Goal: Task Accomplishment & Management: Manage account settings

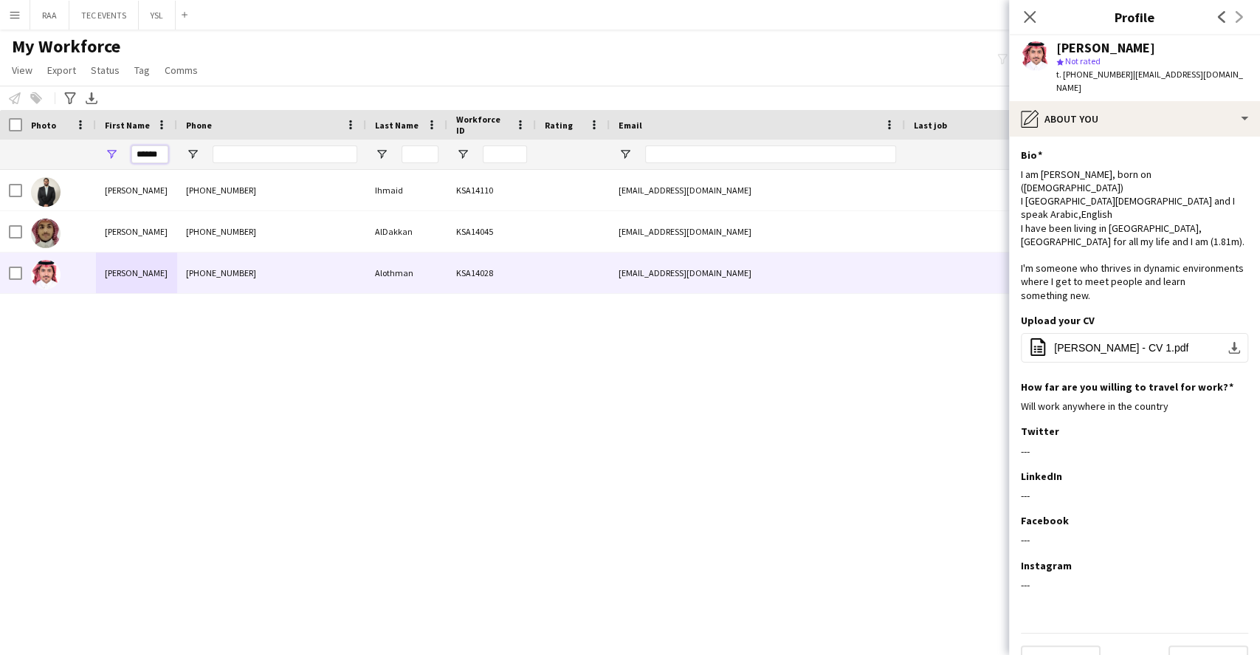
click at [164, 155] on input "******" at bounding box center [149, 154] width 37 height 18
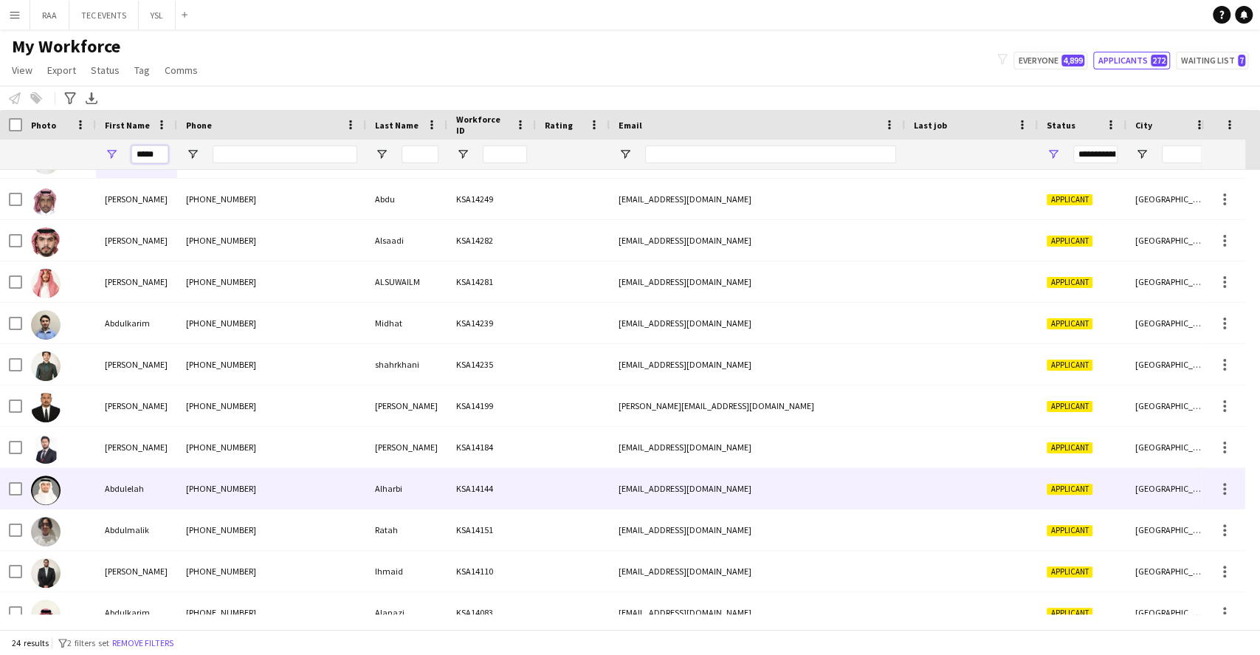
scroll to position [116, 0]
type input "*****"
click at [255, 498] on div "[PHONE_NUMBER]" at bounding box center [271, 487] width 189 height 41
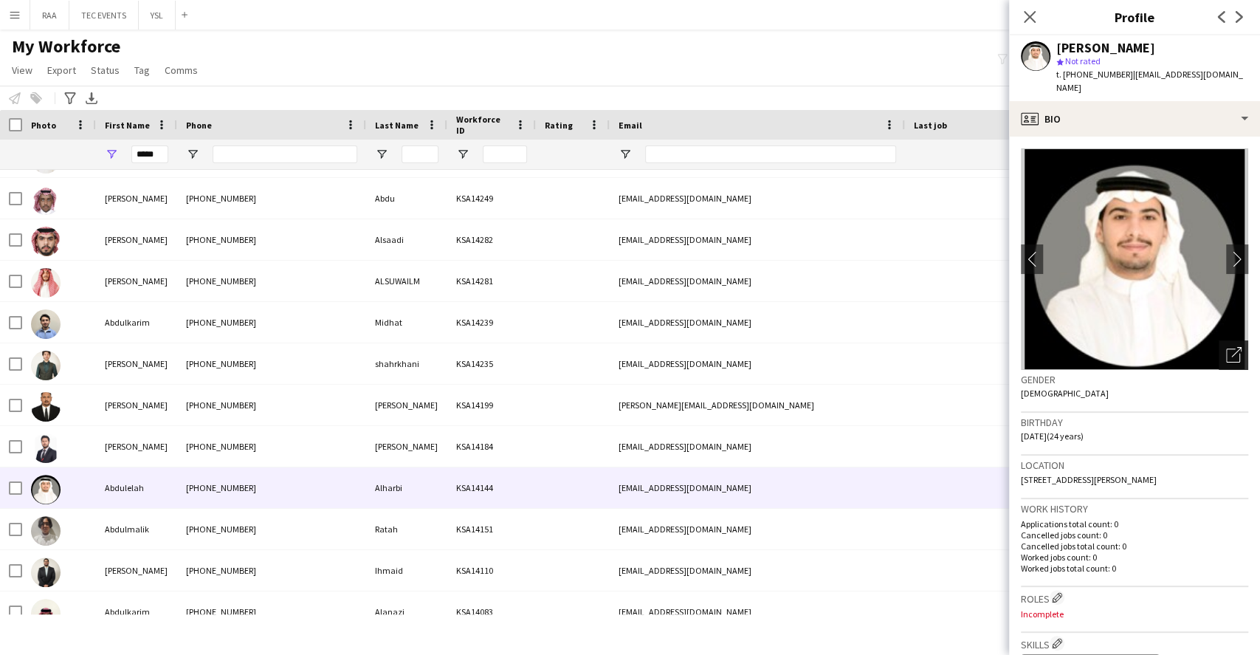
click at [1219, 350] on div "Open photos pop-in" at bounding box center [1234, 355] width 30 height 30
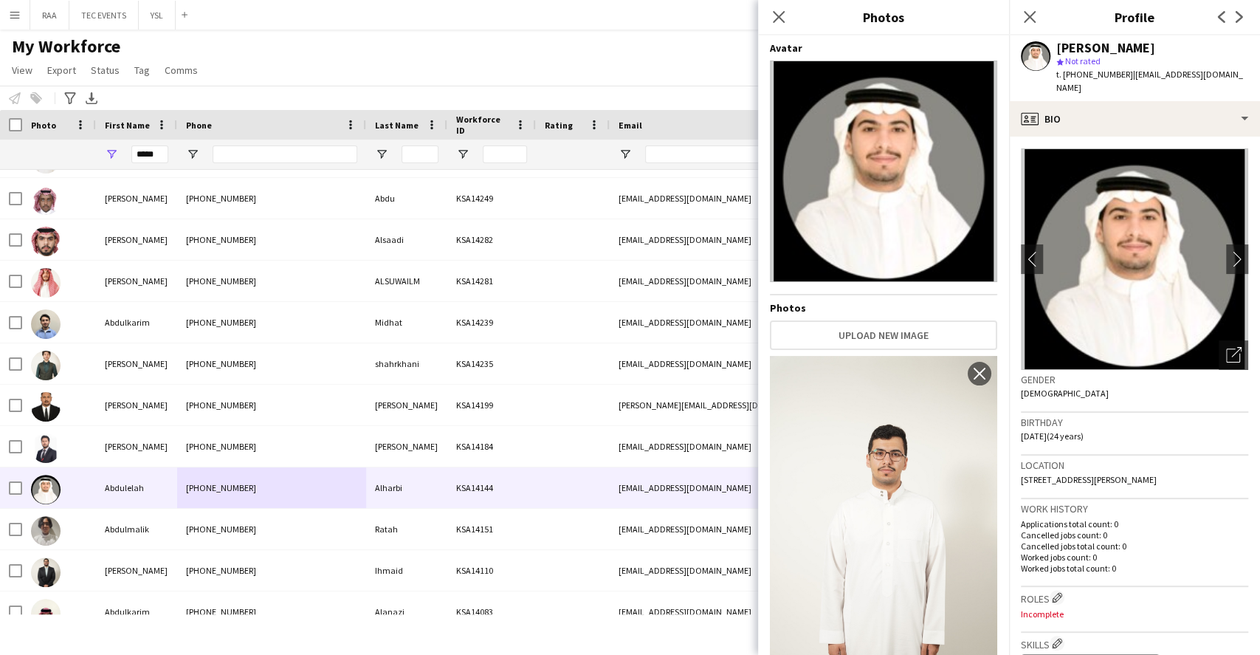
click at [1194, 376] on div "Gender [DEMOGRAPHIC_DATA]" at bounding box center [1134, 391] width 227 height 43
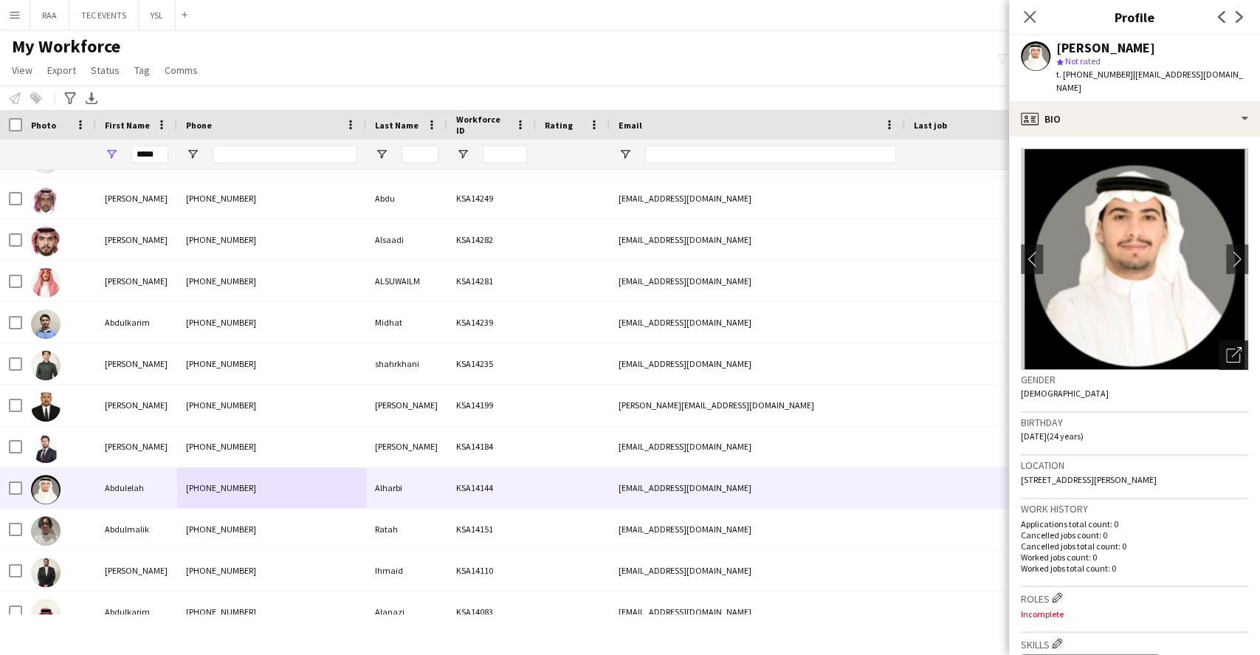
click at [1219, 343] on div "Open photos pop-in" at bounding box center [1234, 355] width 30 height 30
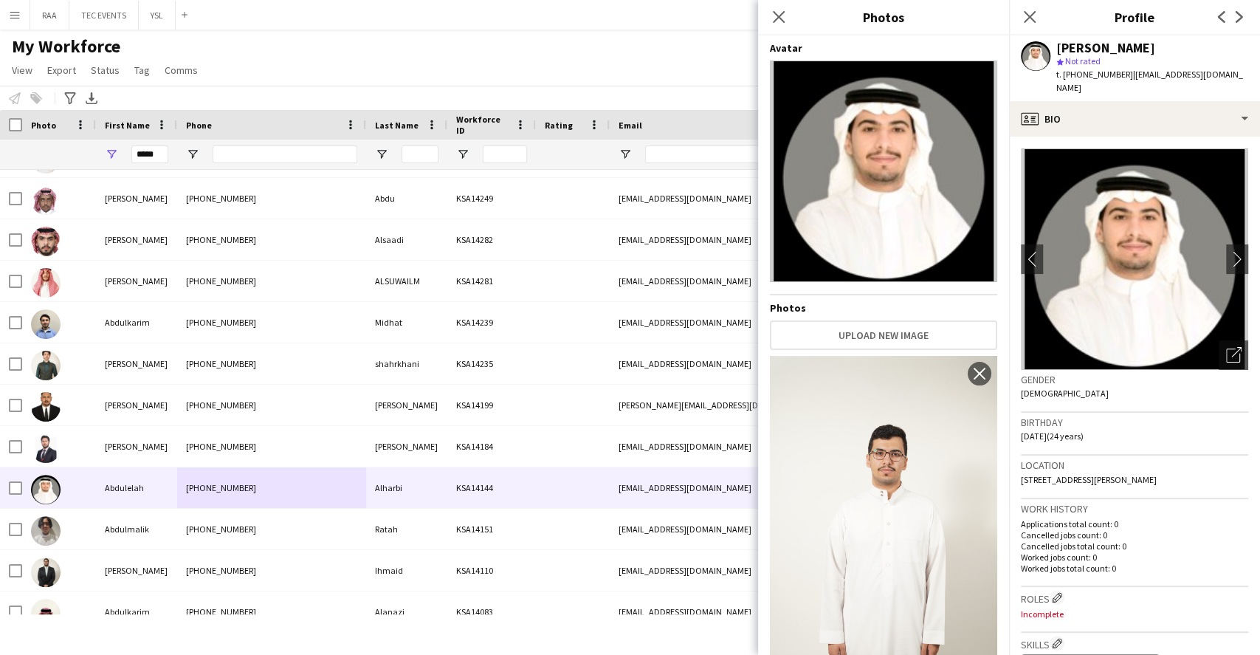
click at [1199, 373] on h3 "Gender" at bounding box center [1134, 379] width 227 height 13
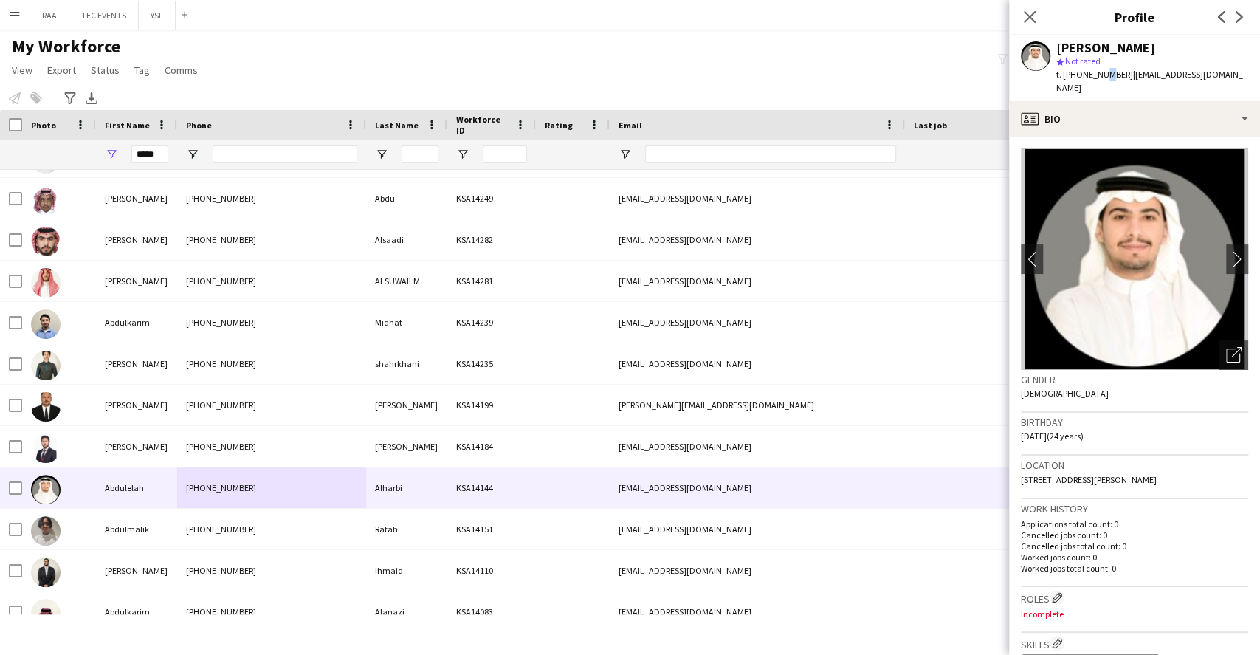
click at [1099, 72] on span "t. [PHONE_NUMBER]" at bounding box center [1094, 74] width 77 height 11
click at [1106, 75] on span "t. [PHONE_NUMBER]" at bounding box center [1094, 74] width 77 height 11
copy span "966538342678"
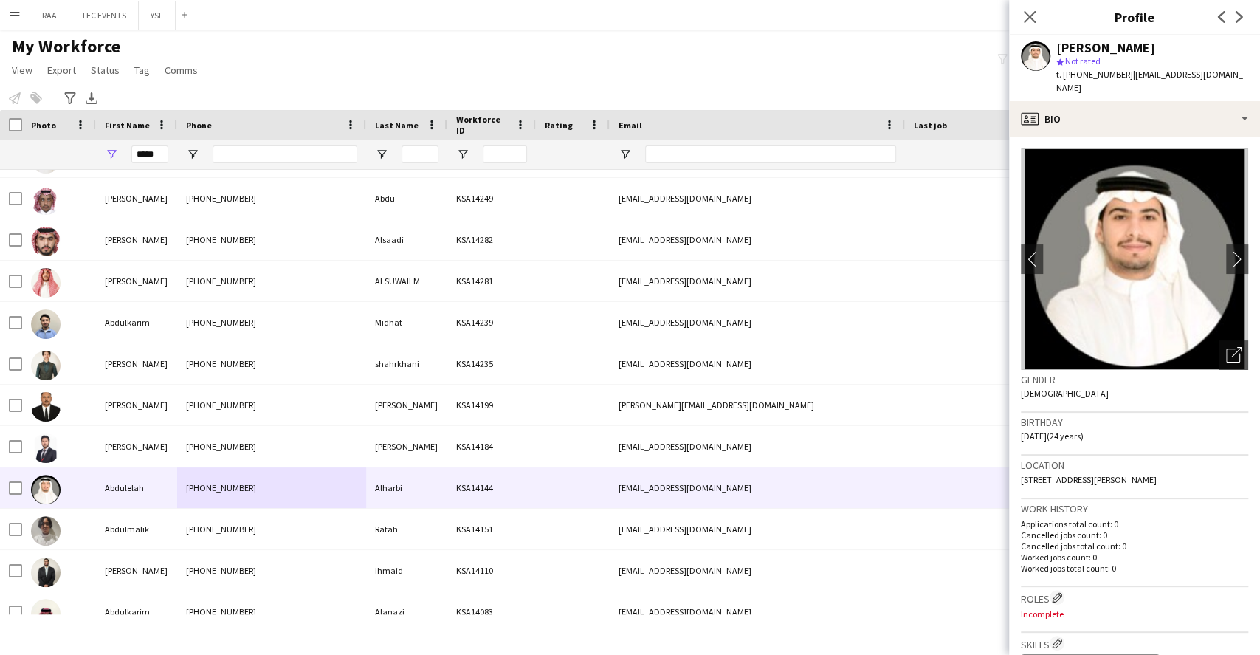
click at [1109, 77] on span "t. [PHONE_NUMBER]" at bounding box center [1094, 74] width 77 height 11
click at [1109, 76] on span "t. [PHONE_NUMBER]" at bounding box center [1094, 74] width 77 height 11
drag, startPoint x: 1104, startPoint y: 74, endPoint x: 1122, endPoint y: 74, distance: 18.5
click at [1122, 74] on div "t. [PHONE_NUMBER] | [EMAIL_ADDRESS][DOMAIN_NAME]" at bounding box center [1152, 81] width 192 height 27
copy span "2678"
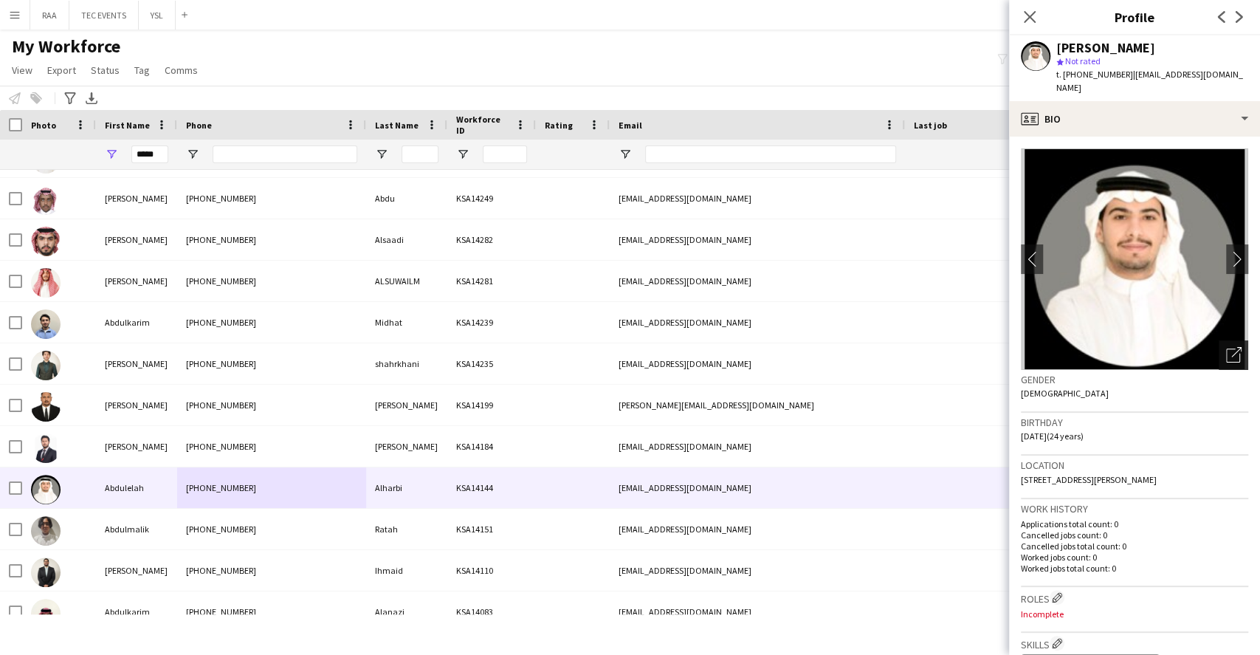
click at [1219, 354] on div "Open photos pop-in" at bounding box center [1234, 355] width 30 height 30
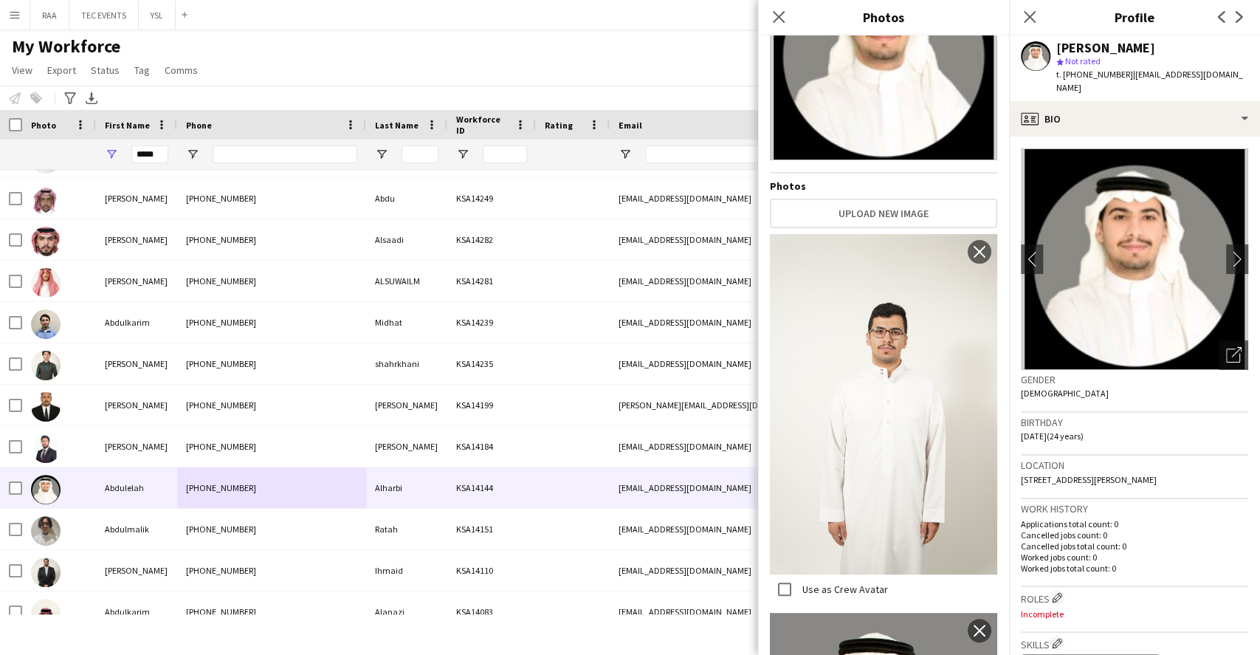
scroll to position [0, 0]
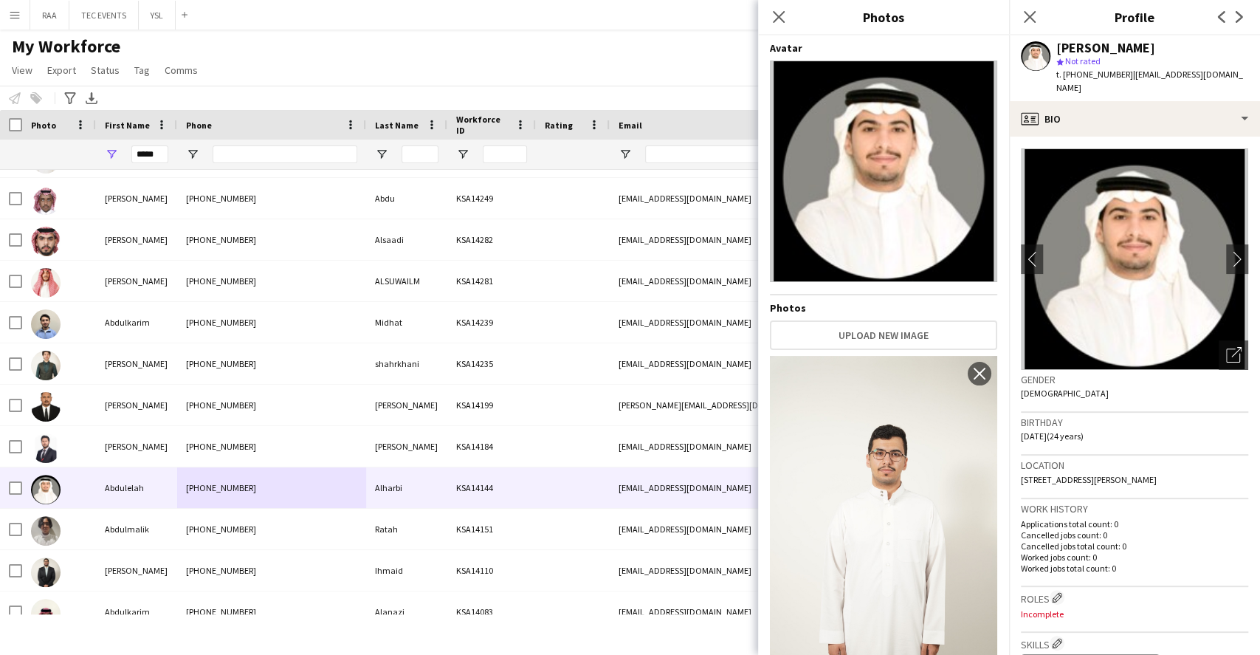
click at [1207, 433] on div "Birthday [DEMOGRAPHIC_DATA] (24 years)" at bounding box center [1134, 434] width 227 height 43
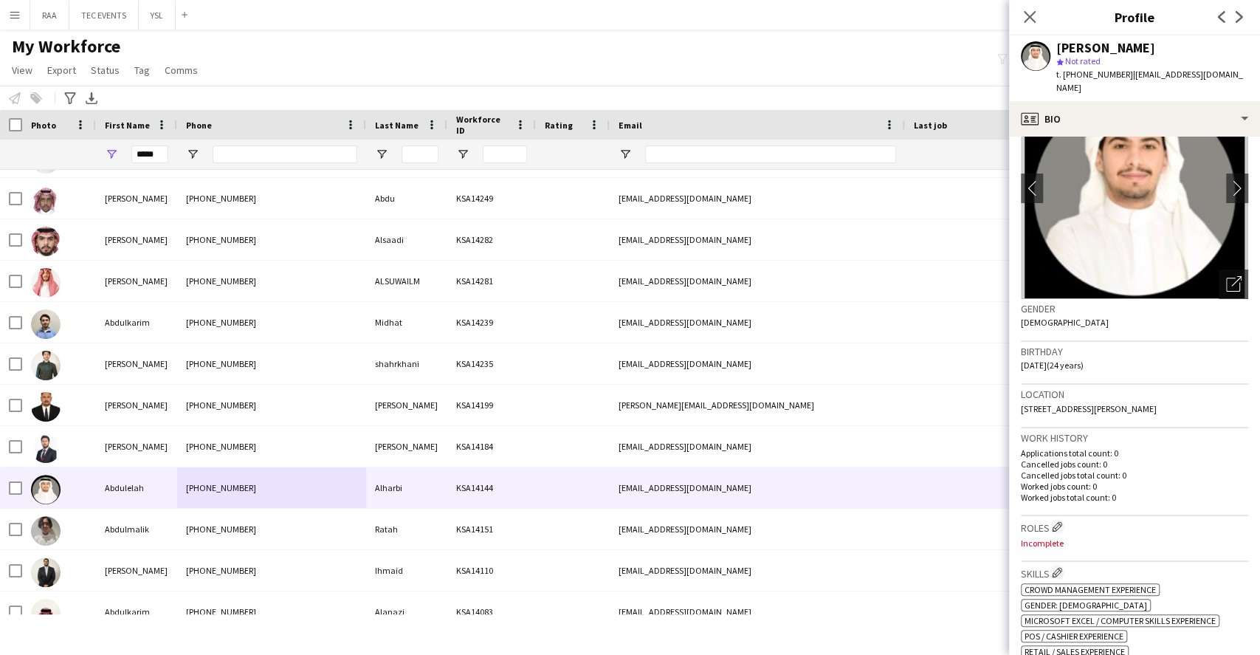
scroll to position [196, 0]
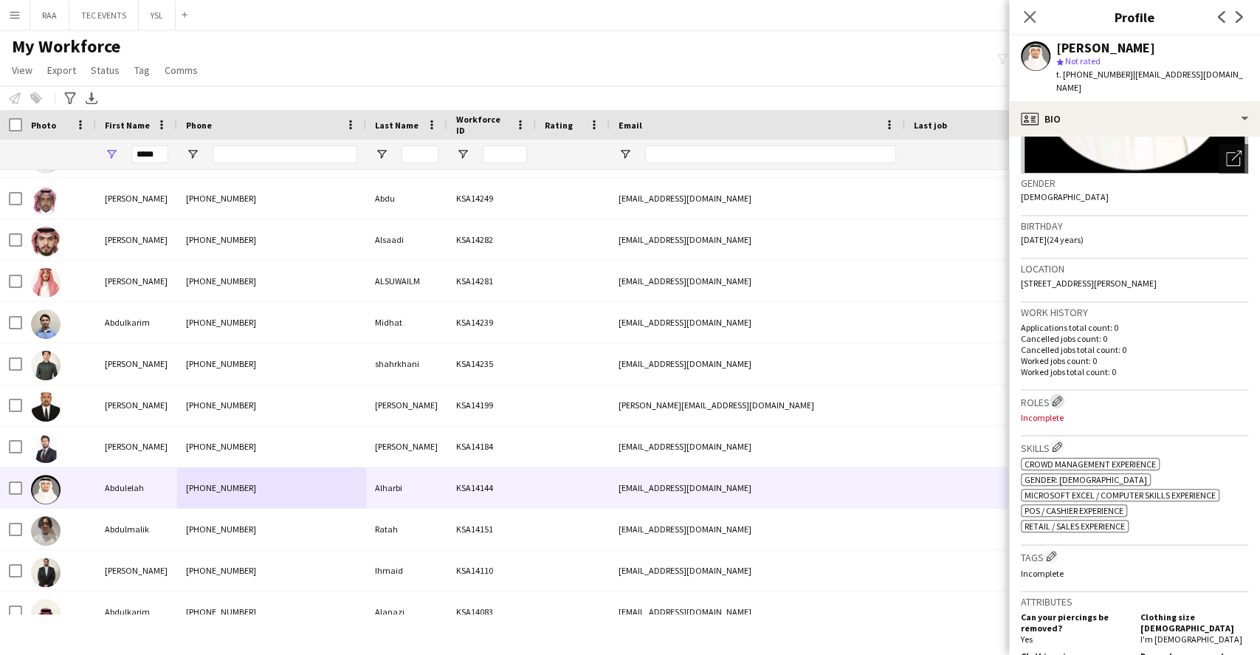
click at [1057, 396] on app-icon "Edit crew company roles" at bounding box center [1057, 401] width 10 height 10
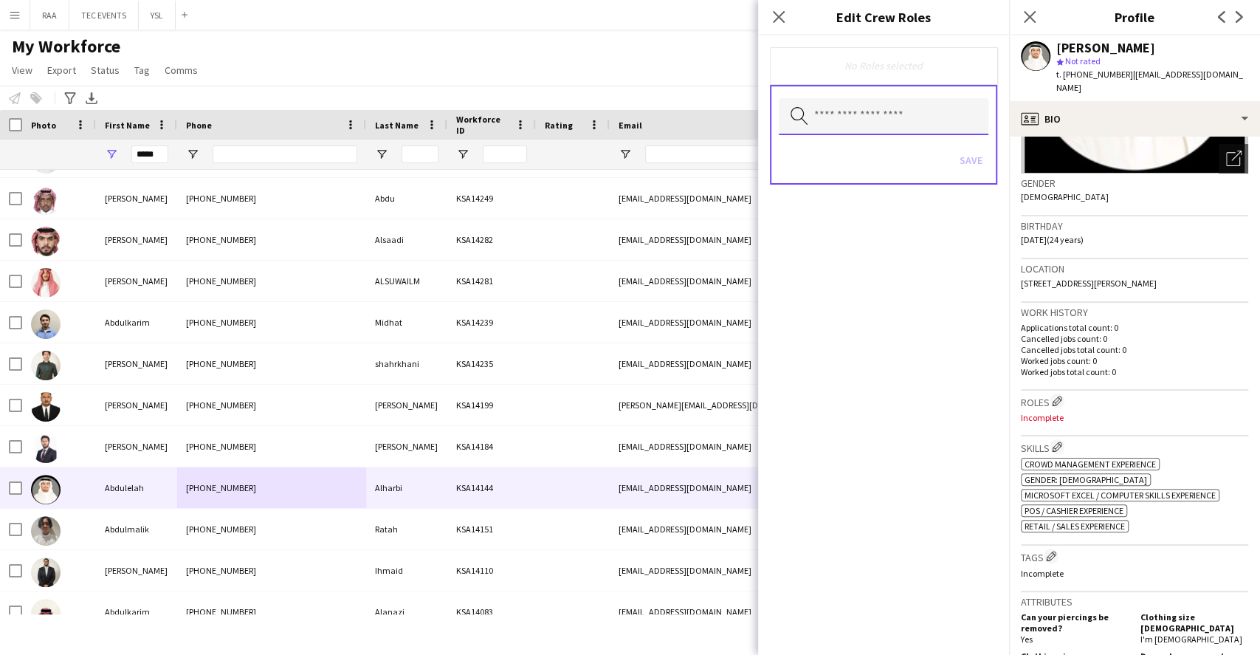
drag, startPoint x: 867, startPoint y: 103, endPoint x: 881, endPoint y: 101, distance: 13.4
click at [880, 101] on input "text" at bounding box center [884, 116] width 210 height 37
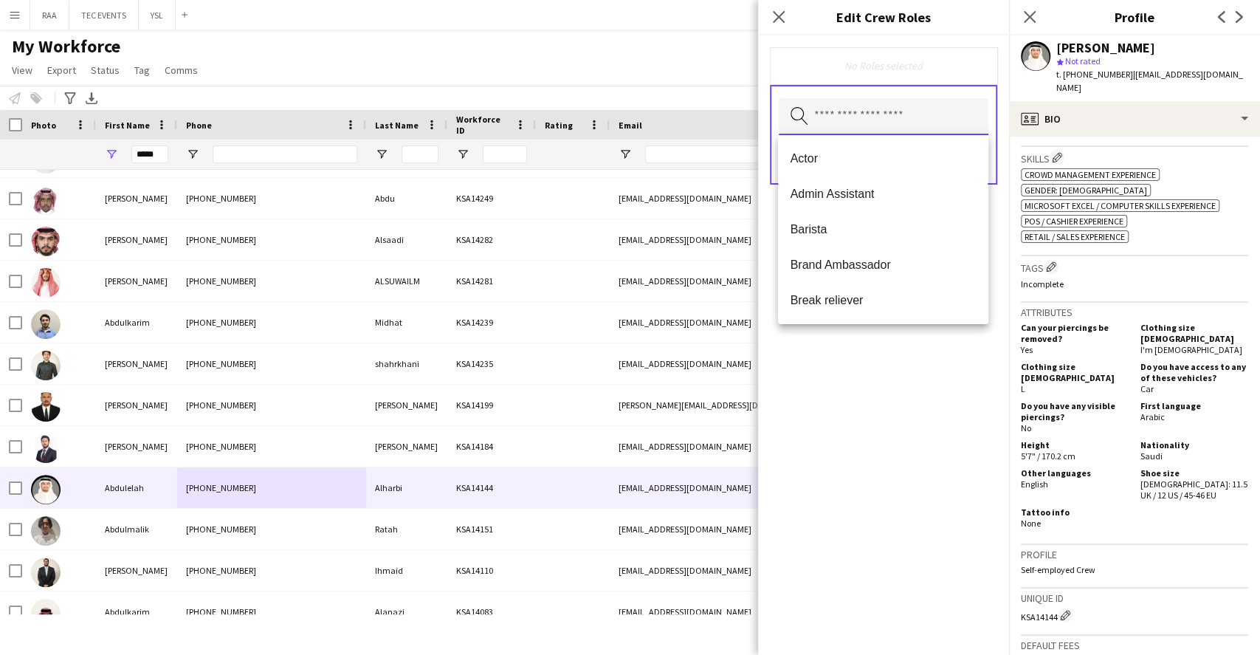
scroll to position [591, 0]
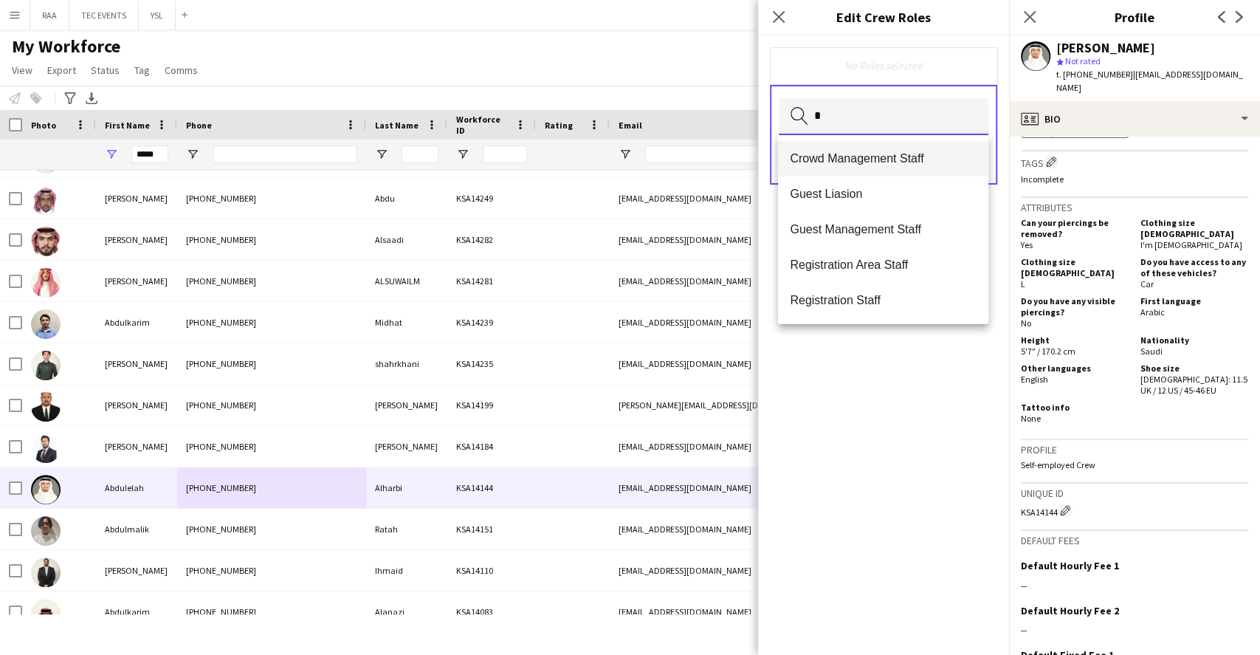
type input "*"
click at [906, 165] on mat-option "Crowd Management Staff" at bounding box center [883, 158] width 210 height 35
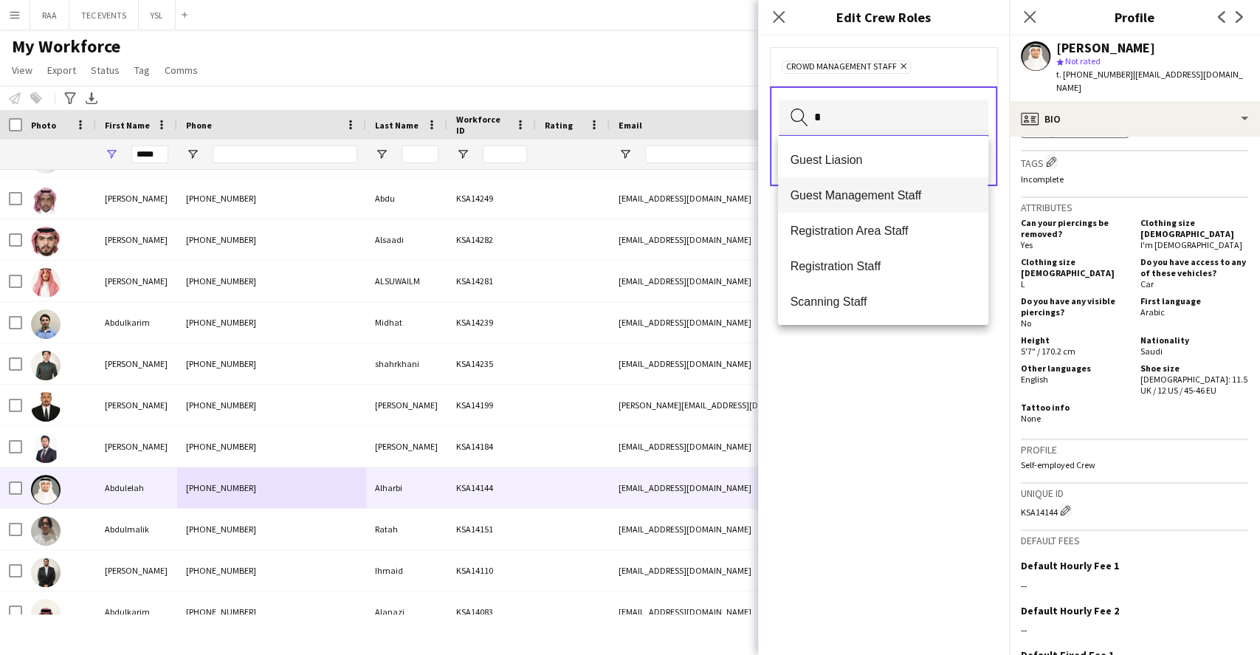
type input "*"
click at [875, 190] on span "Guest Management Staff" at bounding box center [883, 195] width 186 height 14
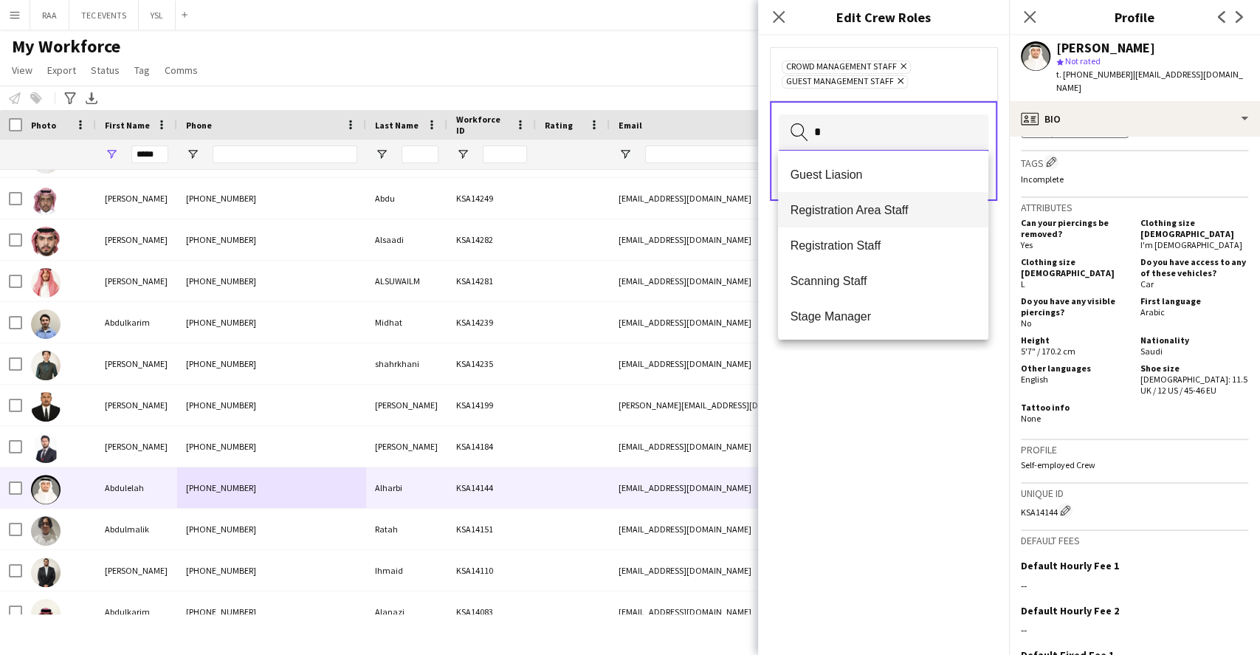
type input "*"
click at [875, 209] on span "Registration Area Staff" at bounding box center [883, 210] width 186 height 14
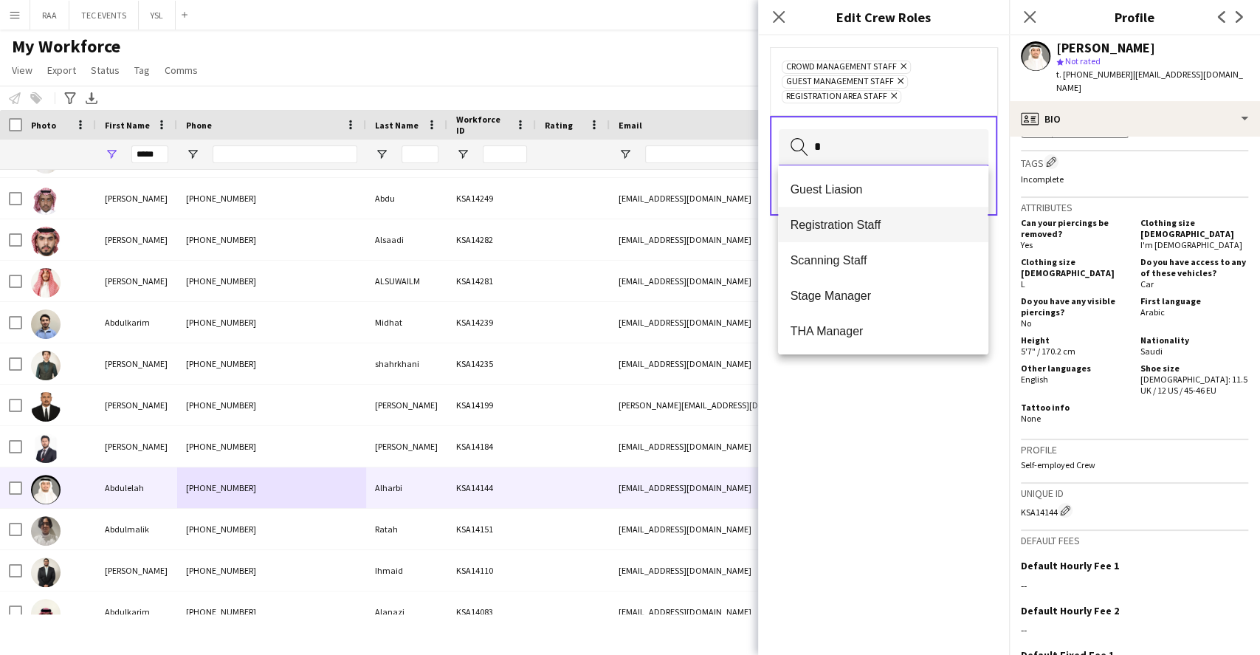
type input "*"
click at [878, 220] on span "Registration Staff" at bounding box center [883, 225] width 186 height 14
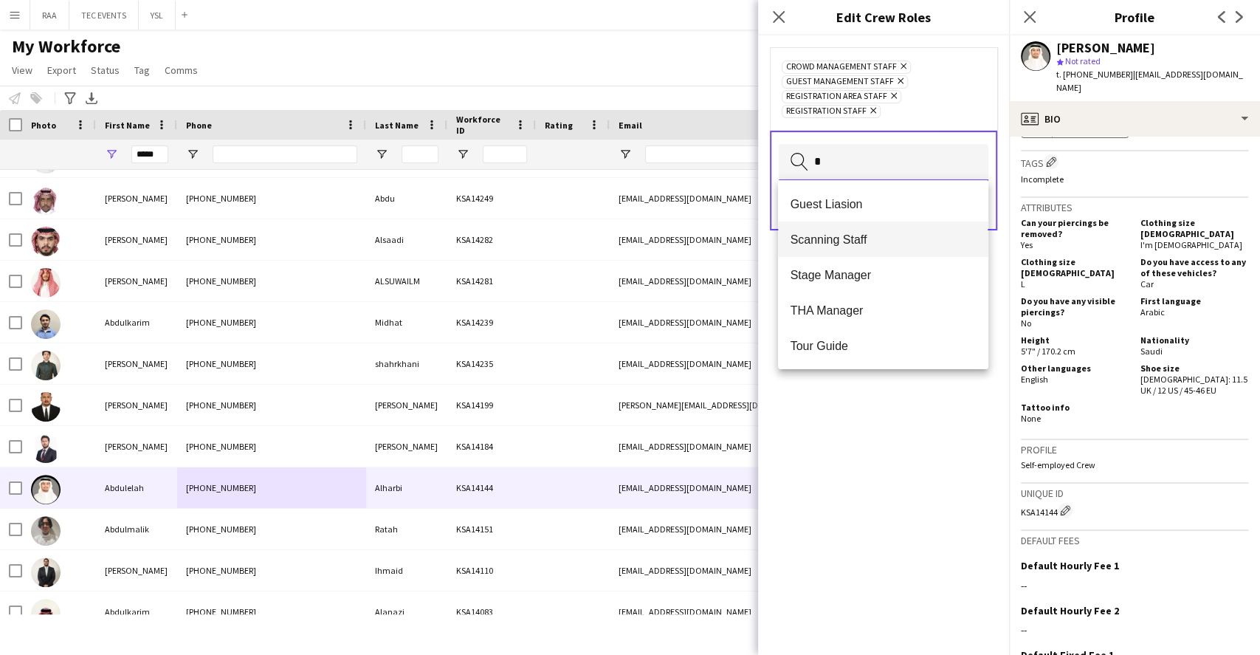
type input "*"
click at [882, 251] on mat-option "Scanning Staff" at bounding box center [883, 238] width 210 height 35
type input "**"
click at [864, 316] on span "Retail Staff" at bounding box center [883, 310] width 186 height 14
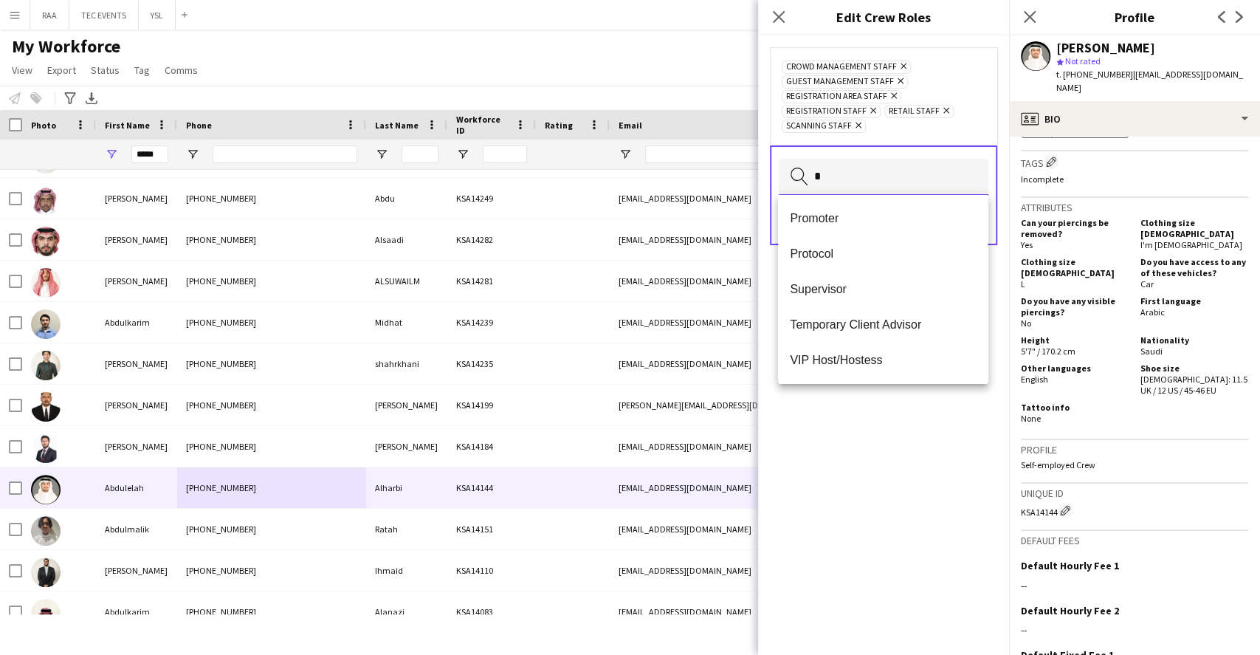
scroll to position [0, 0]
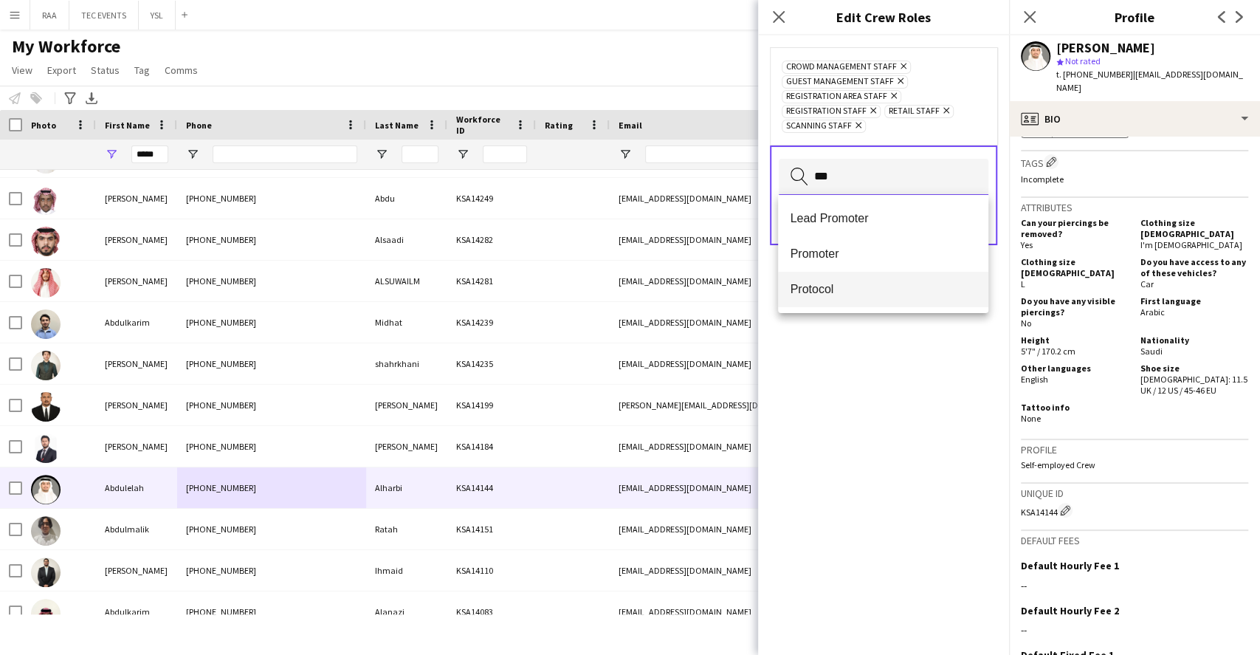
type input "***"
click at [882, 286] on span "Protocol" at bounding box center [883, 289] width 186 height 14
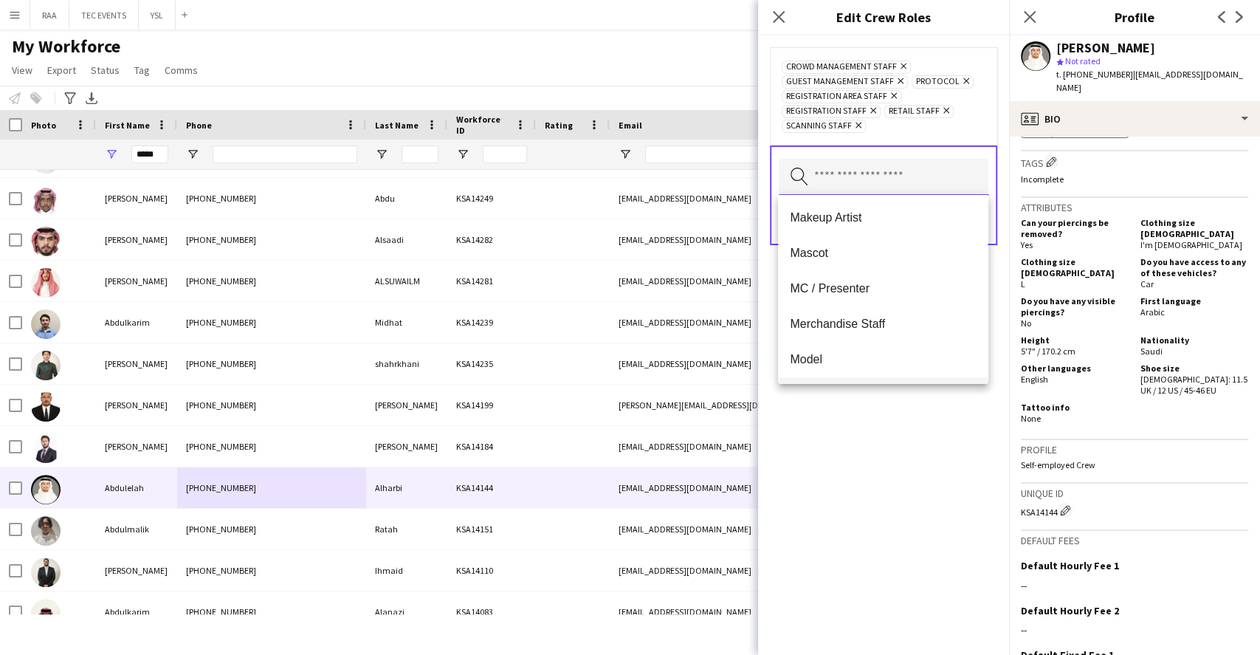
scroll to position [492, 0]
click at [869, 302] on mat-option "Merchandise Staff" at bounding box center [883, 293] width 210 height 35
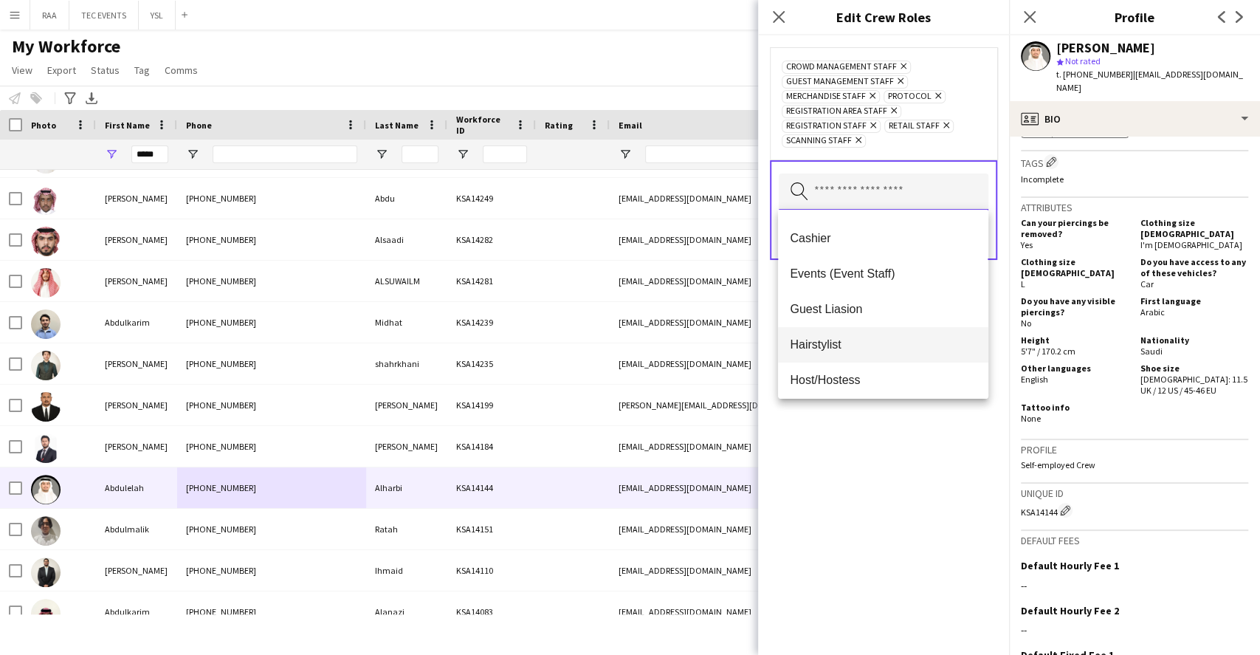
scroll to position [196, 0]
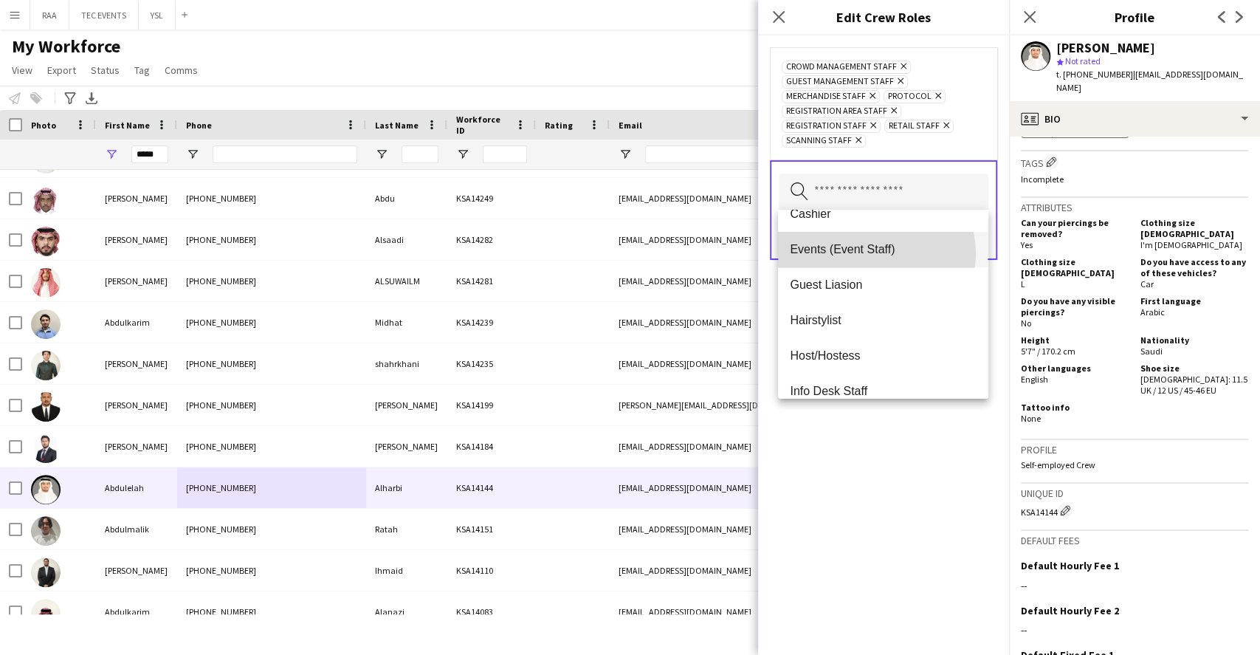
click at [874, 253] on span "Events (Event Staff)" at bounding box center [883, 249] width 186 height 14
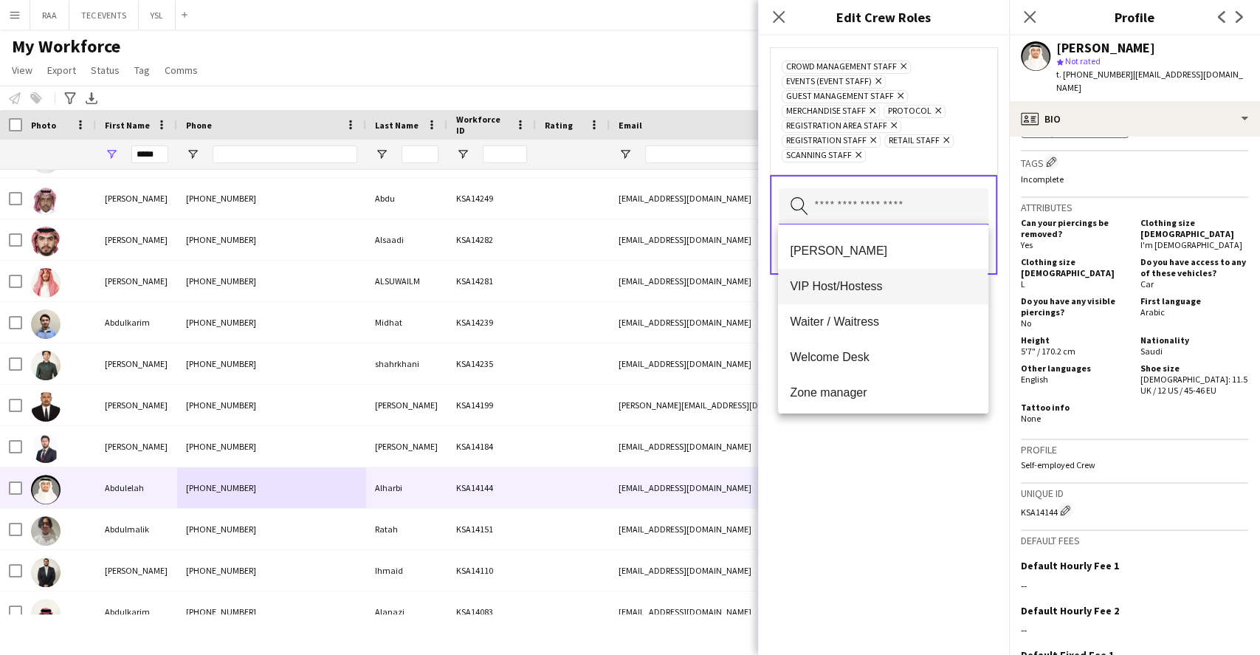
scroll to position [992, 0]
click at [837, 264] on mat-option "[PERSON_NAME]" at bounding box center [883, 247] width 210 height 35
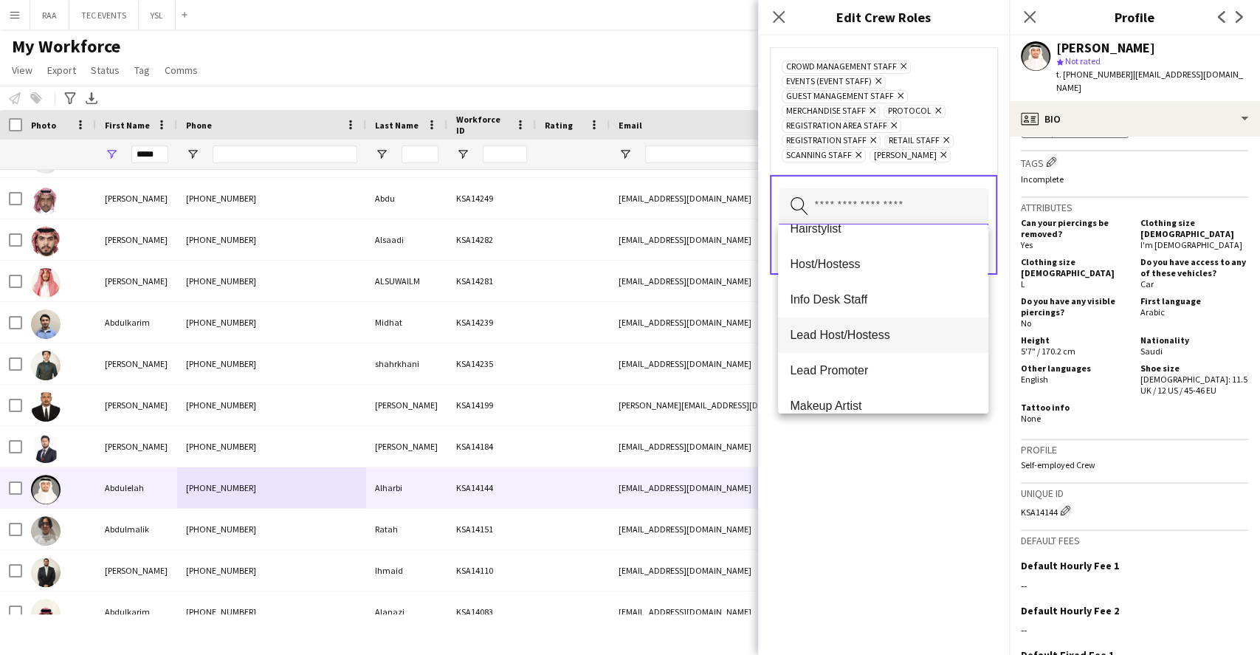
scroll to position [0, 0]
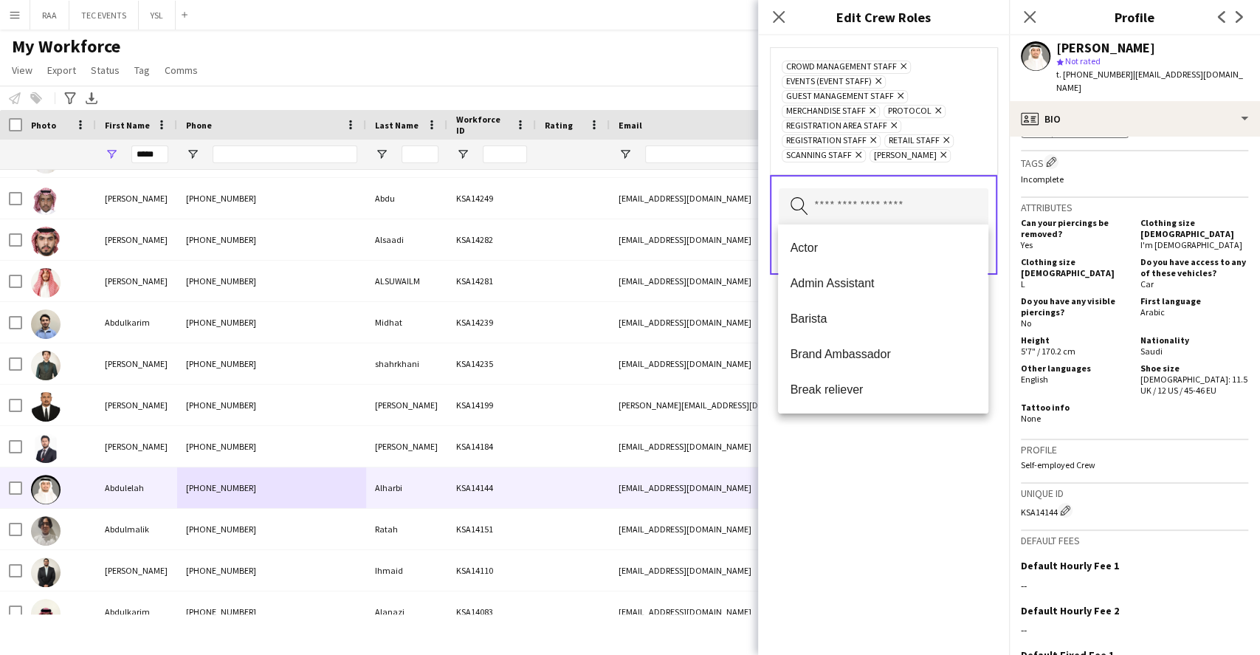
drag, startPoint x: 903, startPoint y: 483, endPoint x: 909, endPoint y: 459, distance: 24.9
click at [904, 483] on div "Crowd Management Staff Remove Events (Event Staff) Remove Guest Management Staf…" at bounding box center [883, 344] width 251 height 619
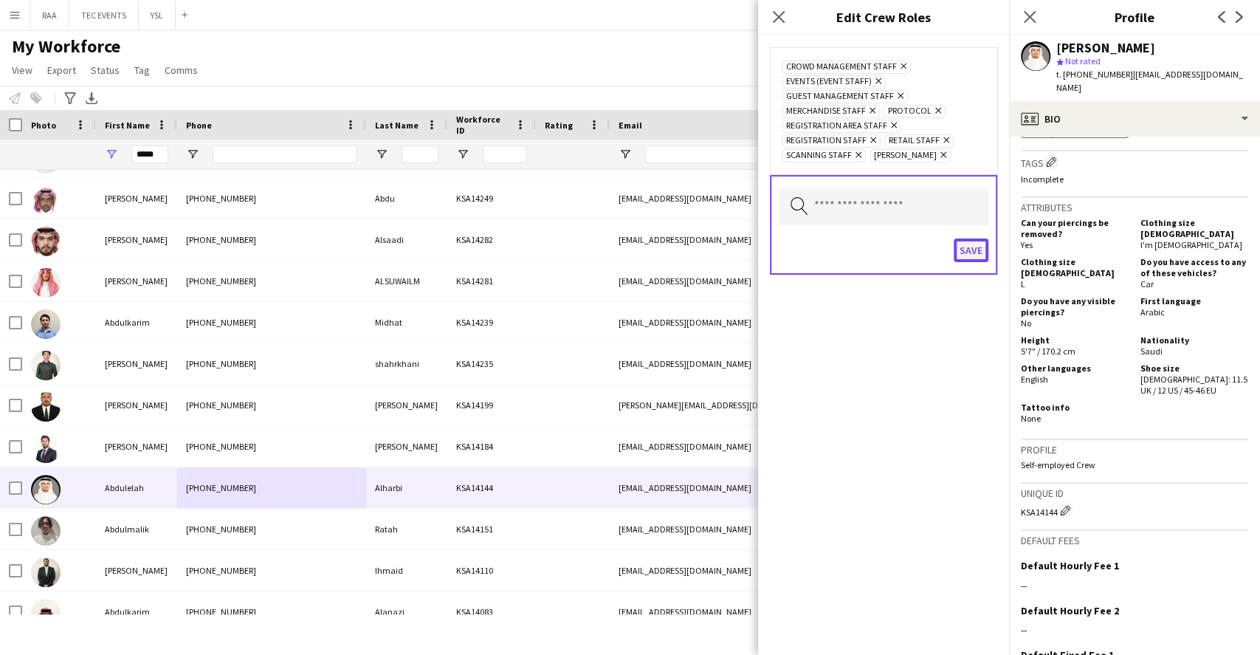
click at [967, 249] on button "Save" at bounding box center [971, 250] width 35 height 24
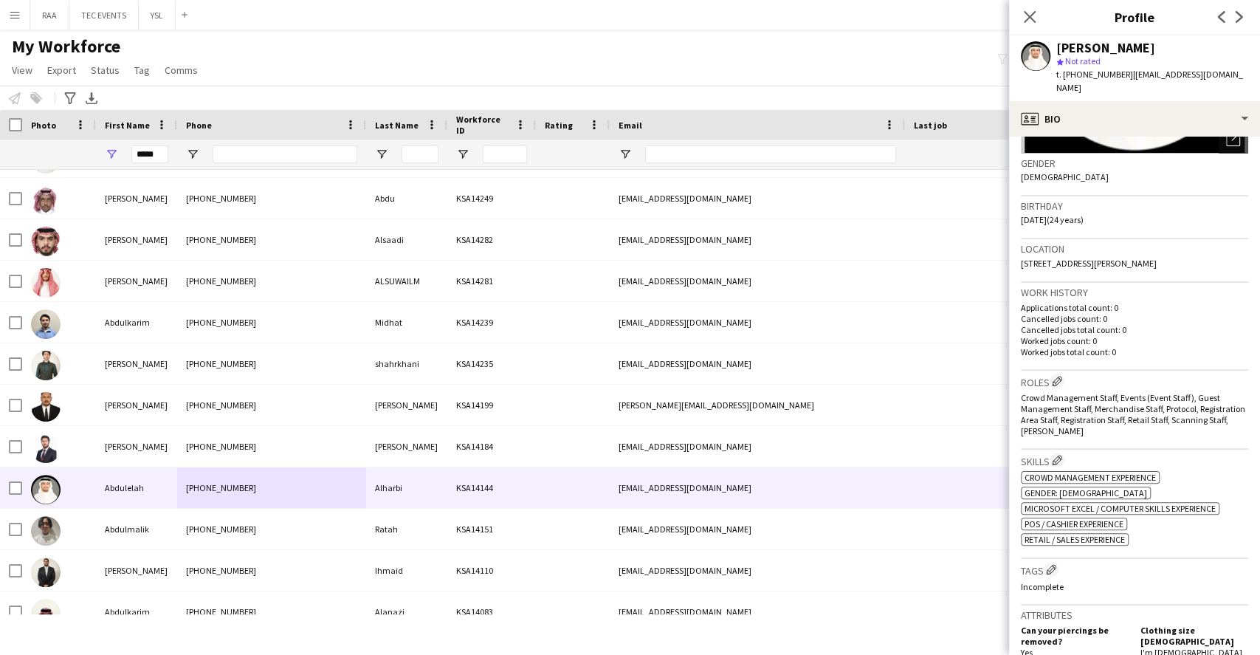
scroll to position [328, 0]
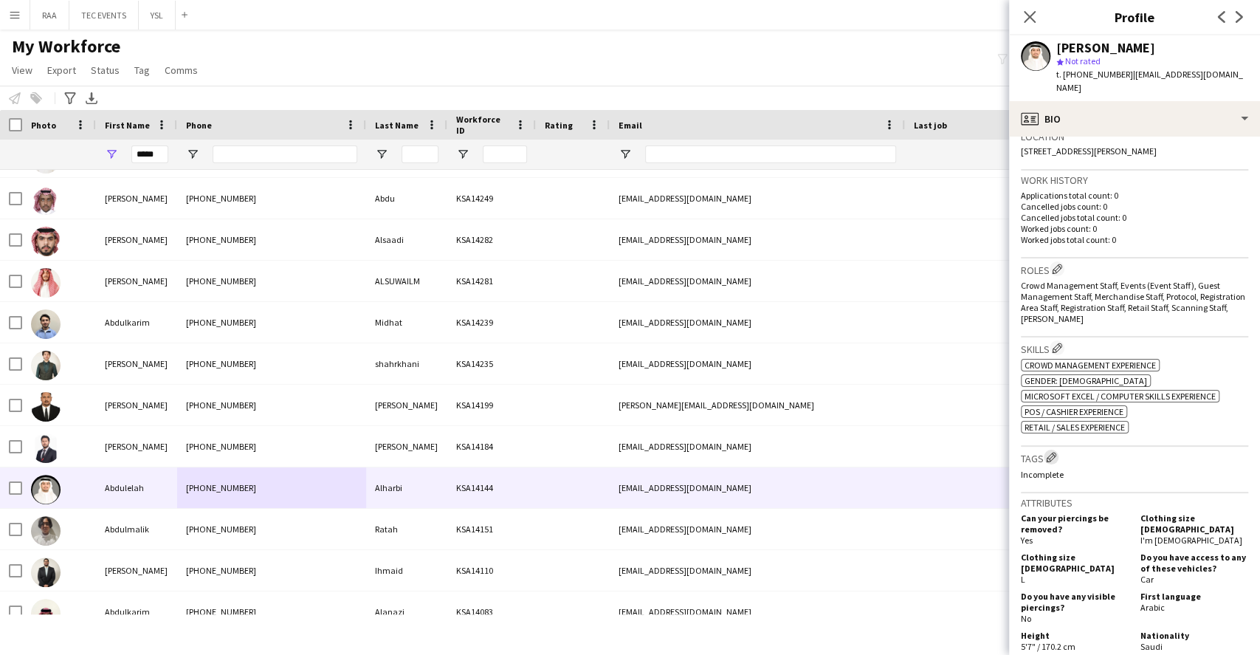
click at [1053, 452] on app-icon "Edit crew company tags" at bounding box center [1051, 457] width 10 height 10
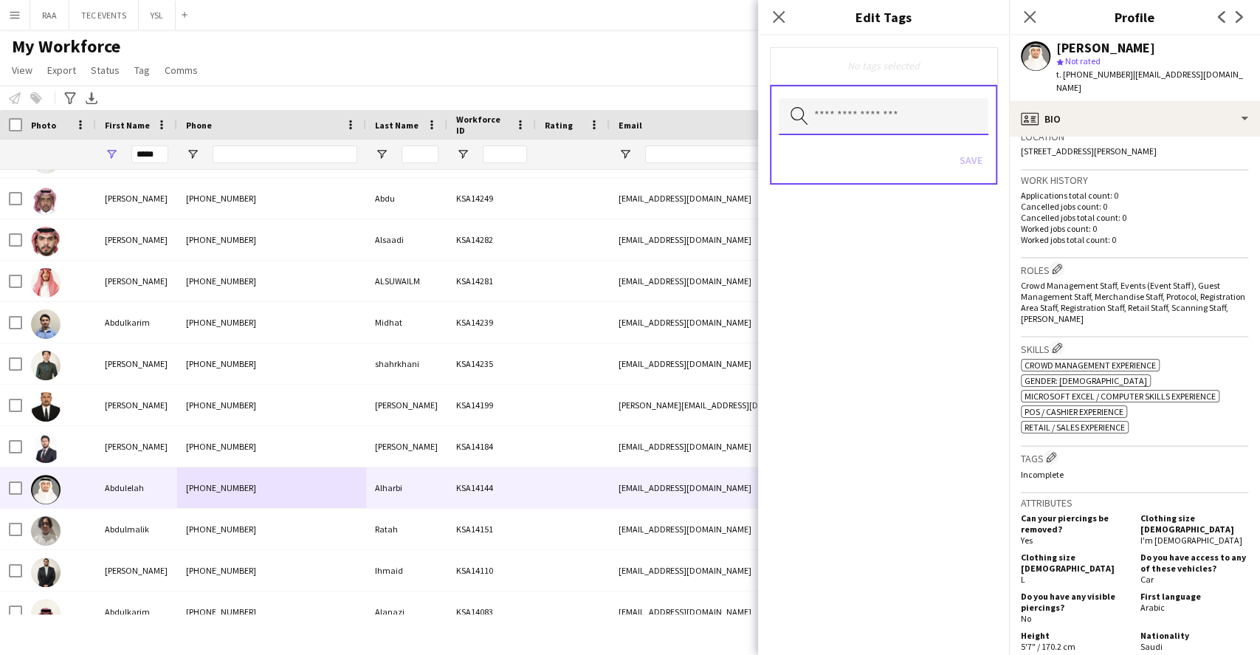
click at [863, 114] on input "text" at bounding box center [884, 116] width 210 height 37
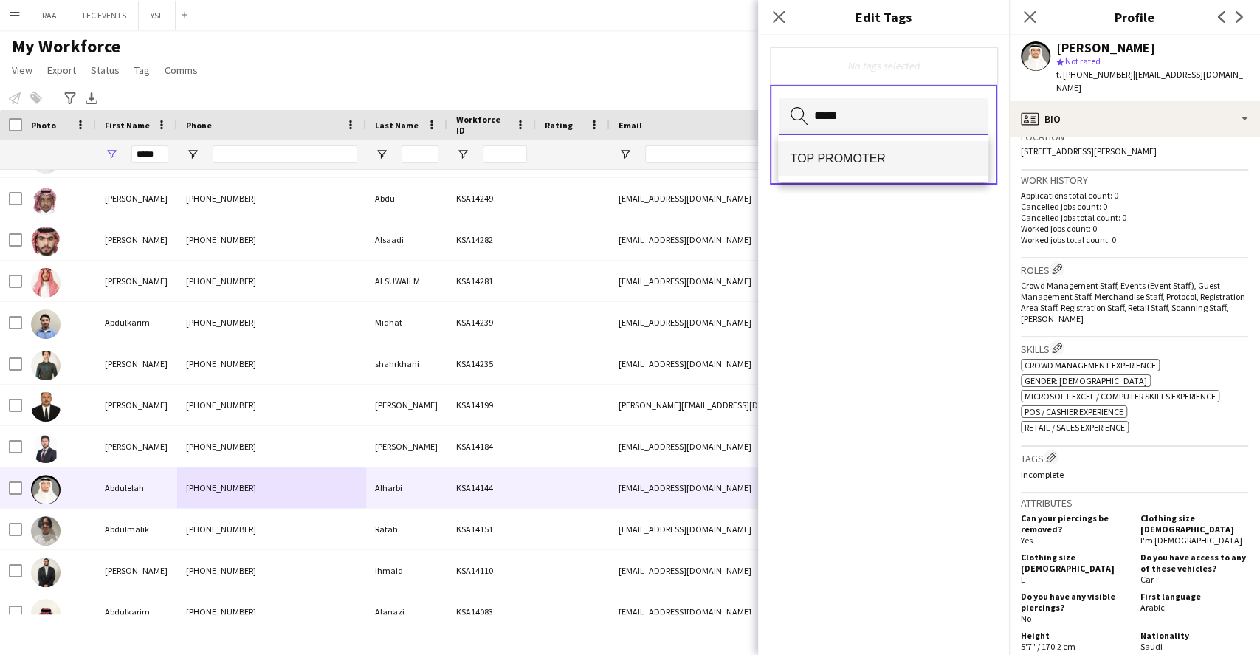
type input "*****"
click at [928, 157] on span "TOP PROMOTER" at bounding box center [883, 158] width 186 height 14
type input "*****"
click at [939, 170] on mat-option "TOP HOST/HOSTESS" at bounding box center [883, 159] width 210 height 35
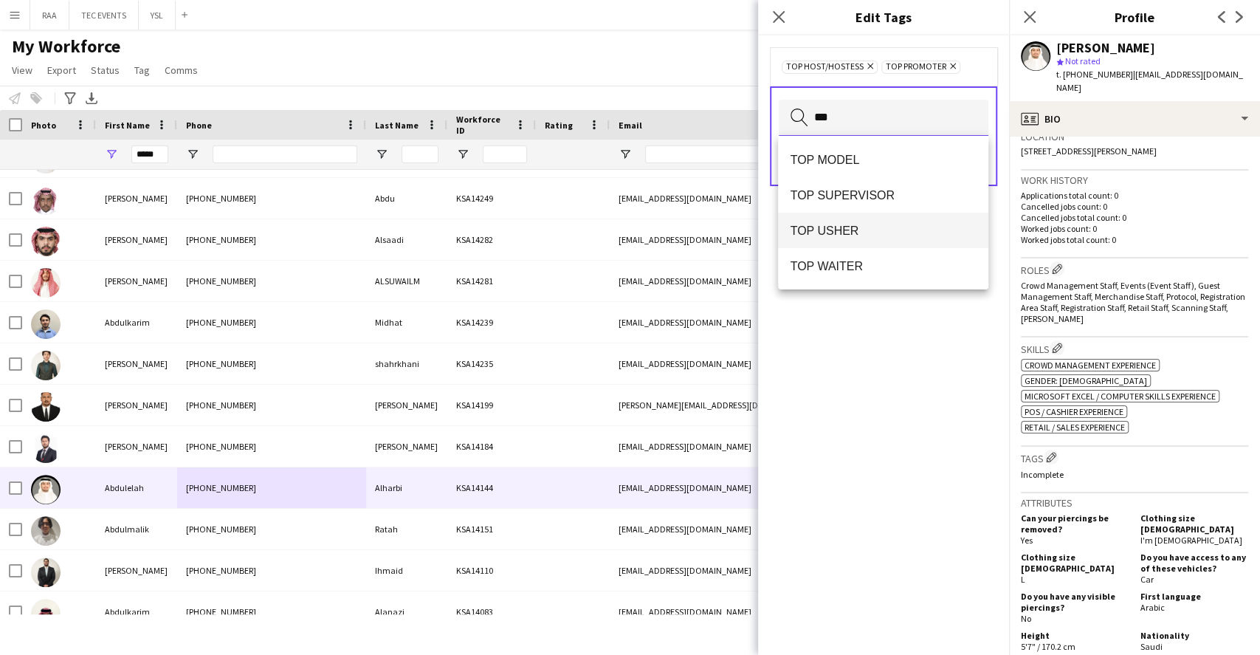
type input "***"
click at [879, 241] on mat-option "TOP USHER" at bounding box center [883, 230] width 210 height 35
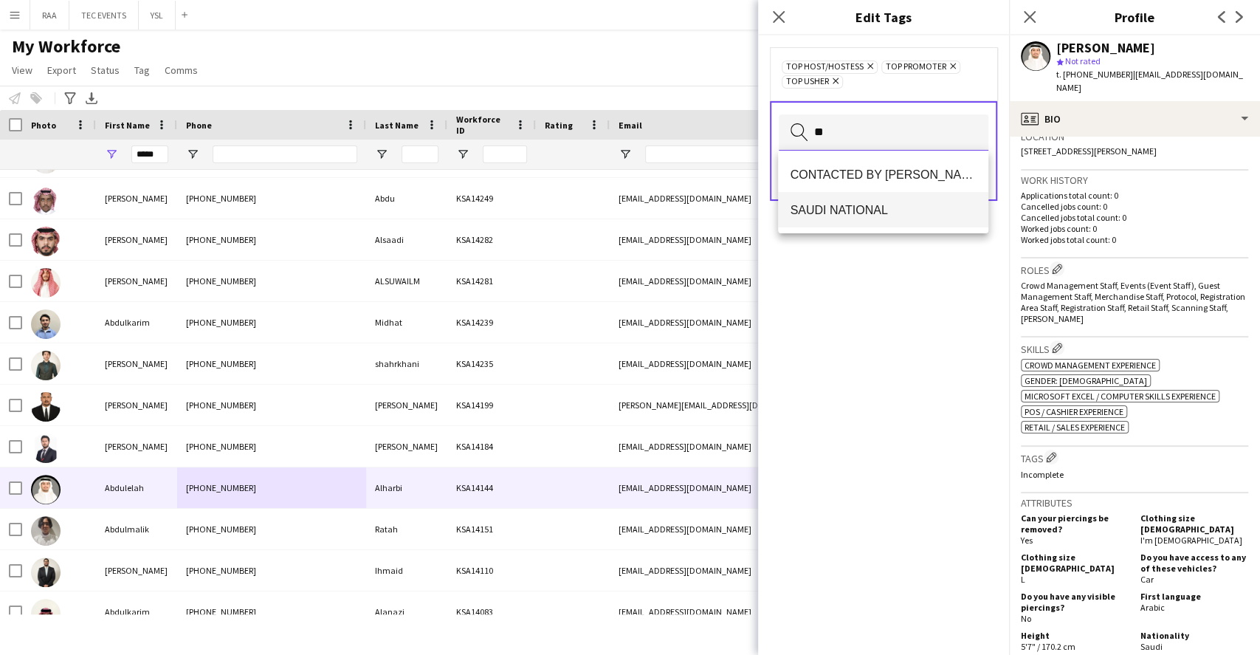
type input "**"
click at [870, 204] on span "SAUDI NATIONAL" at bounding box center [883, 210] width 186 height 14
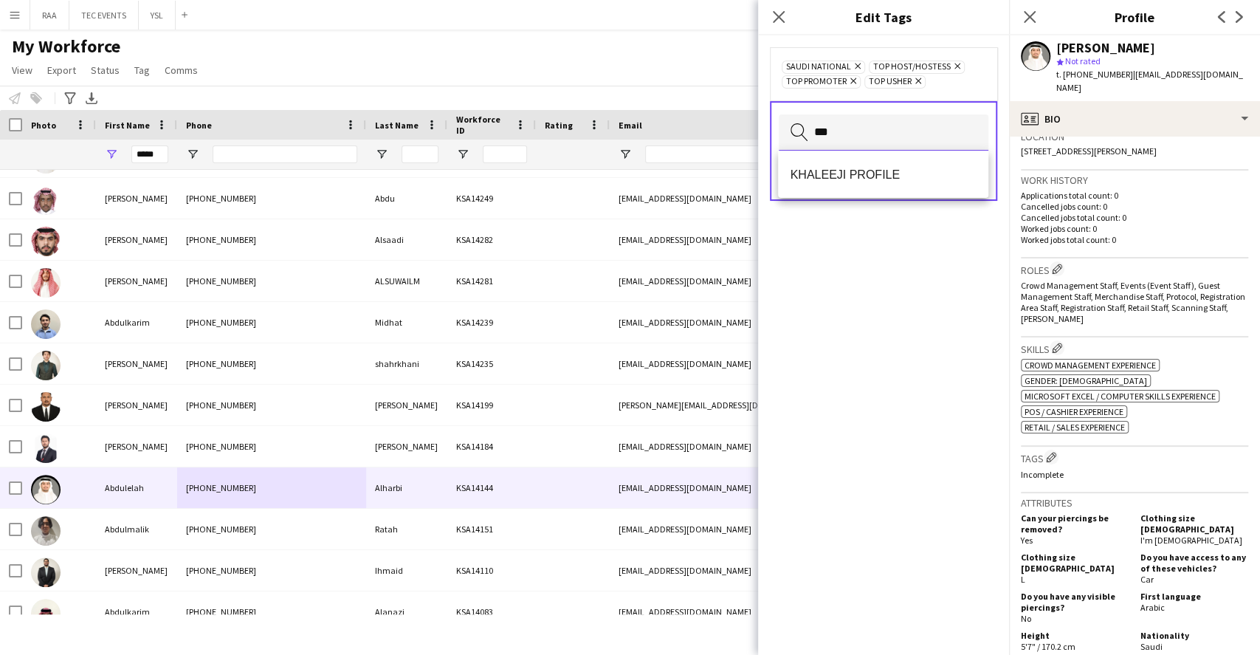
type input "***"
click at [960, 156] on mat-option "KHALEEJI PROFILE" at bounding box center [883, 173] width 210 height 35
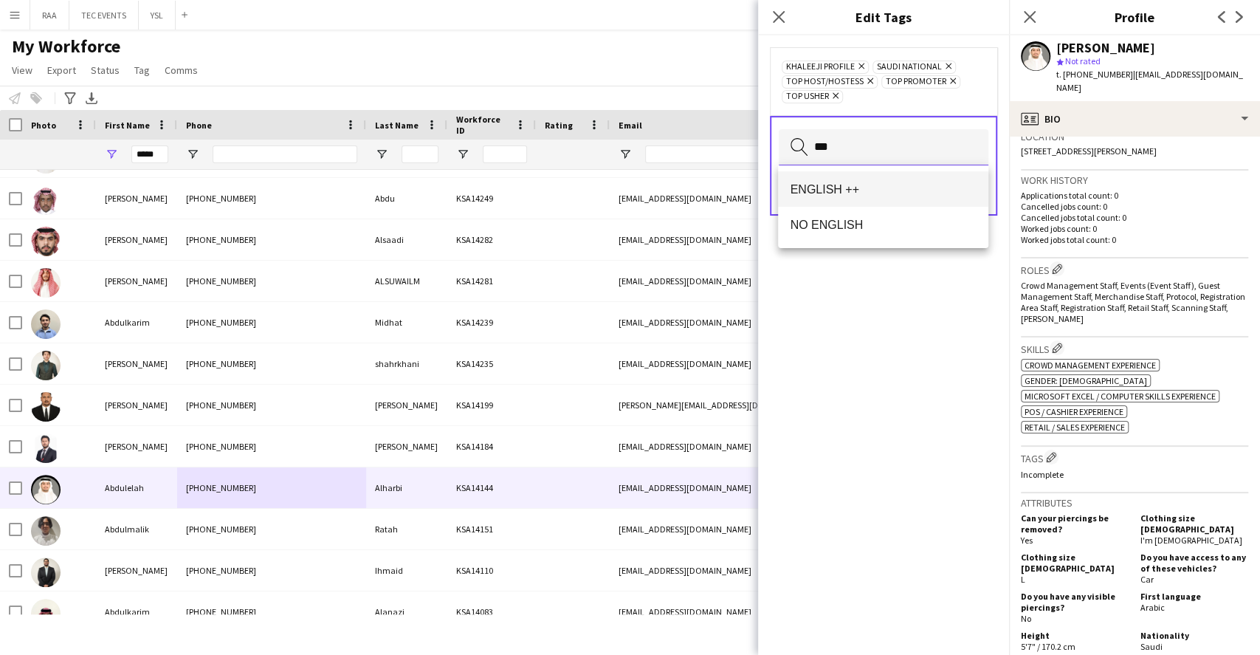
type input "***"
click at [951, 174] on mat-option "ENGLISH ++" at bounding box center [883, 188] width 210 height 35
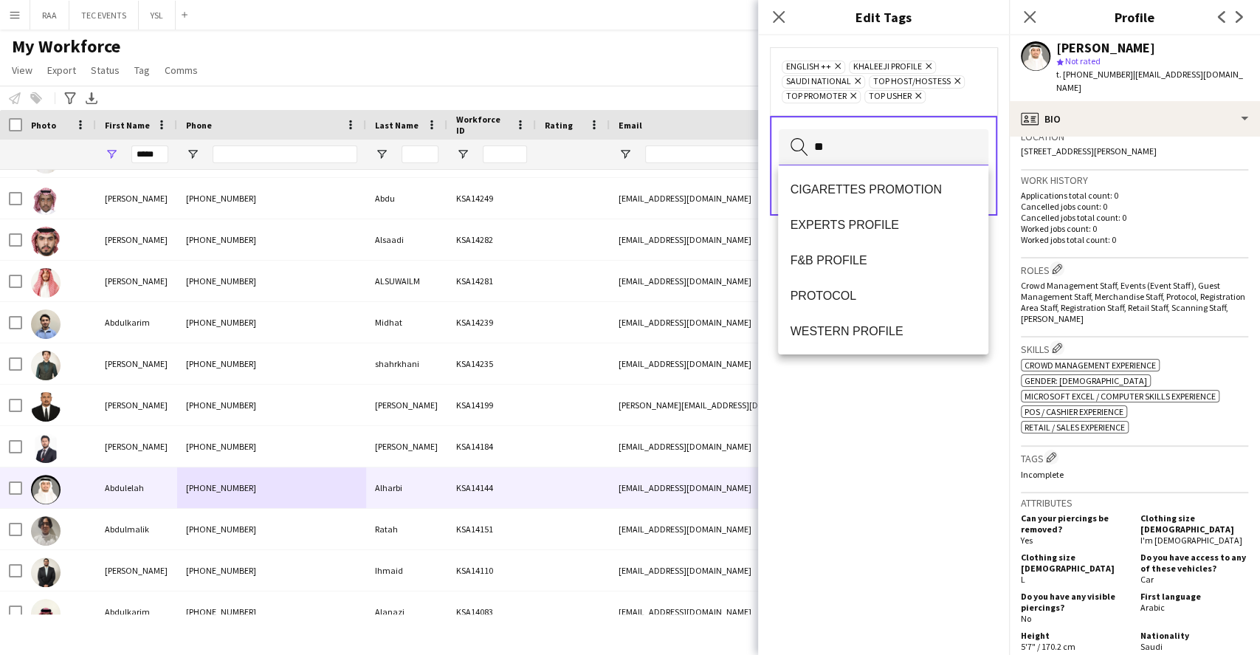
scroll to position [0, 0]
type input "***"
click at [867, 290] on span "PROTOCOL" at bounding box center [883, 296] width 186 height 14
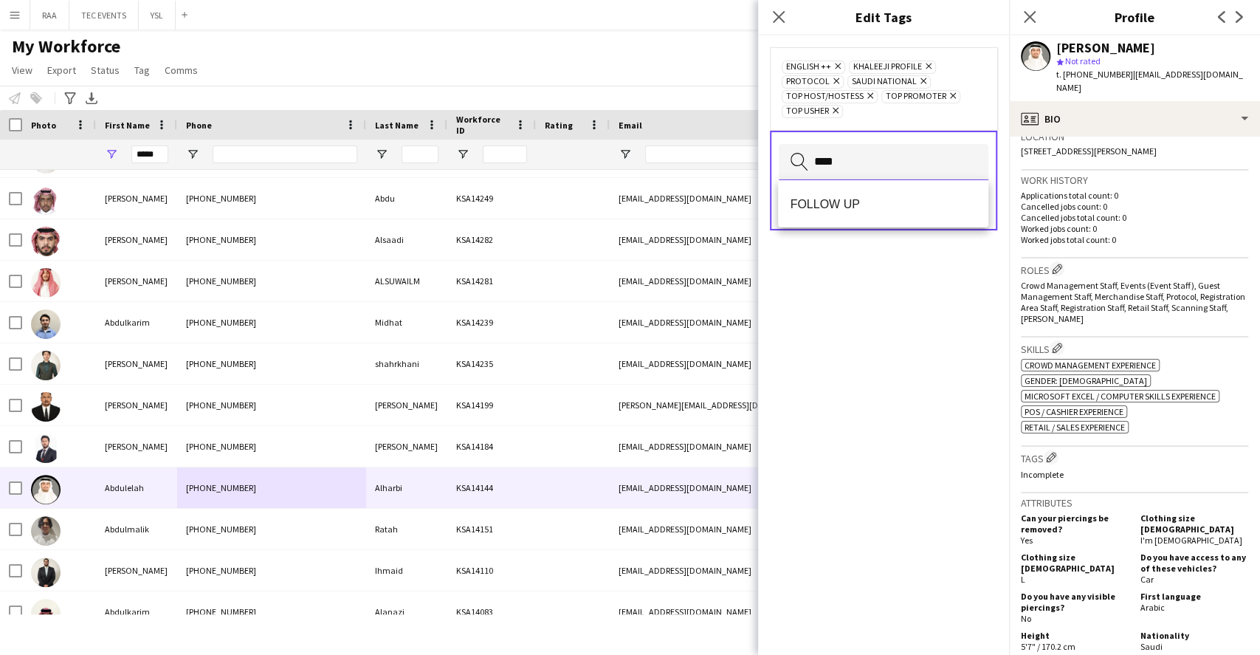
type input "****"
drag, startPoint x: 791, startPoint y: 448, endPoint x: 744, endPoint y: 481, distance: 57.8
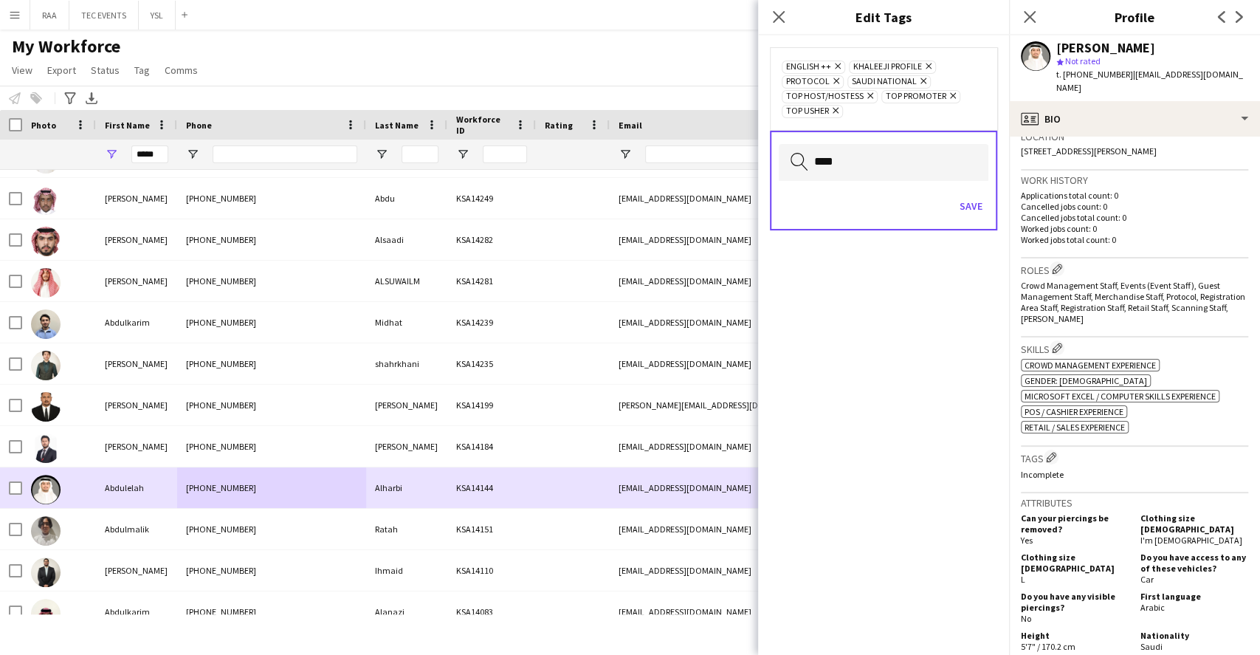
drag, startPoint x: 744, startPoint y: 481, endPoint x: 931, endPoint y: 492, distance: 187.0
click at [921, 546] on div "ENGLISH ++ Remove KHALEEJI PROFILE Remove PROTOCOL Remove [DEMOGRAPHIC_DATA] NA…" at bounding box center [883, 344] width 251 height 619
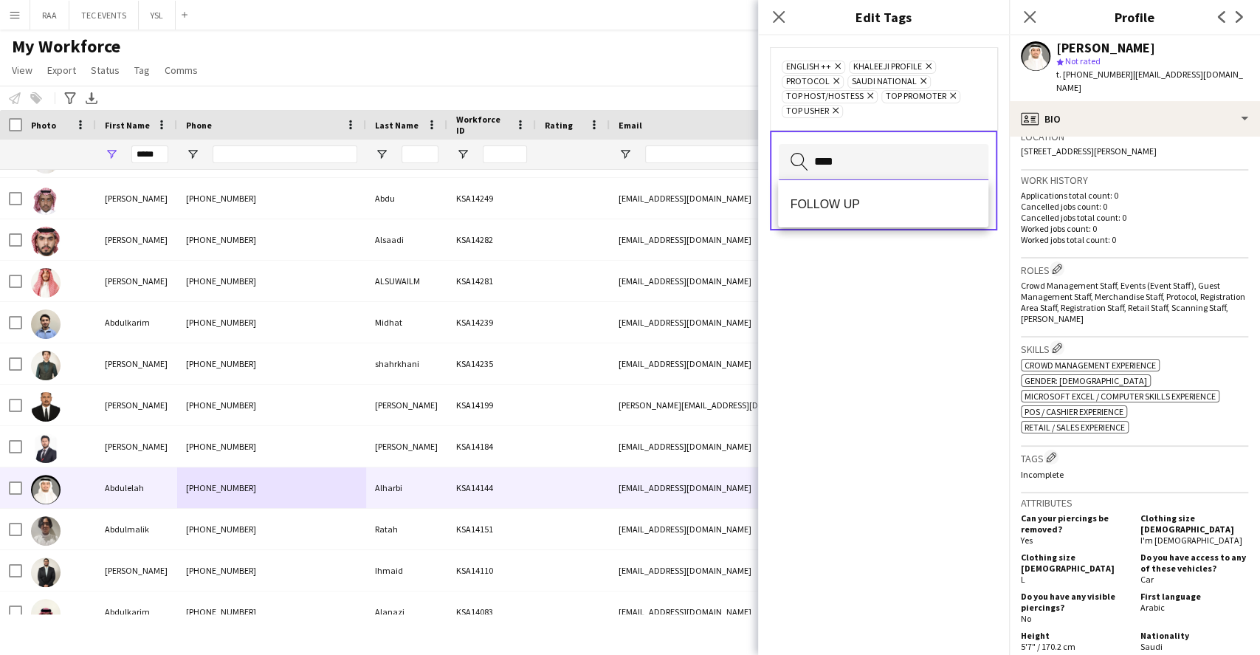
click at [889, 163] on input "****" at bounding box center [884, 162] width 210 height 37
click at [888, 197] on span "FOLLOW UP" at bounding box center [883, 204] width 186 height 14
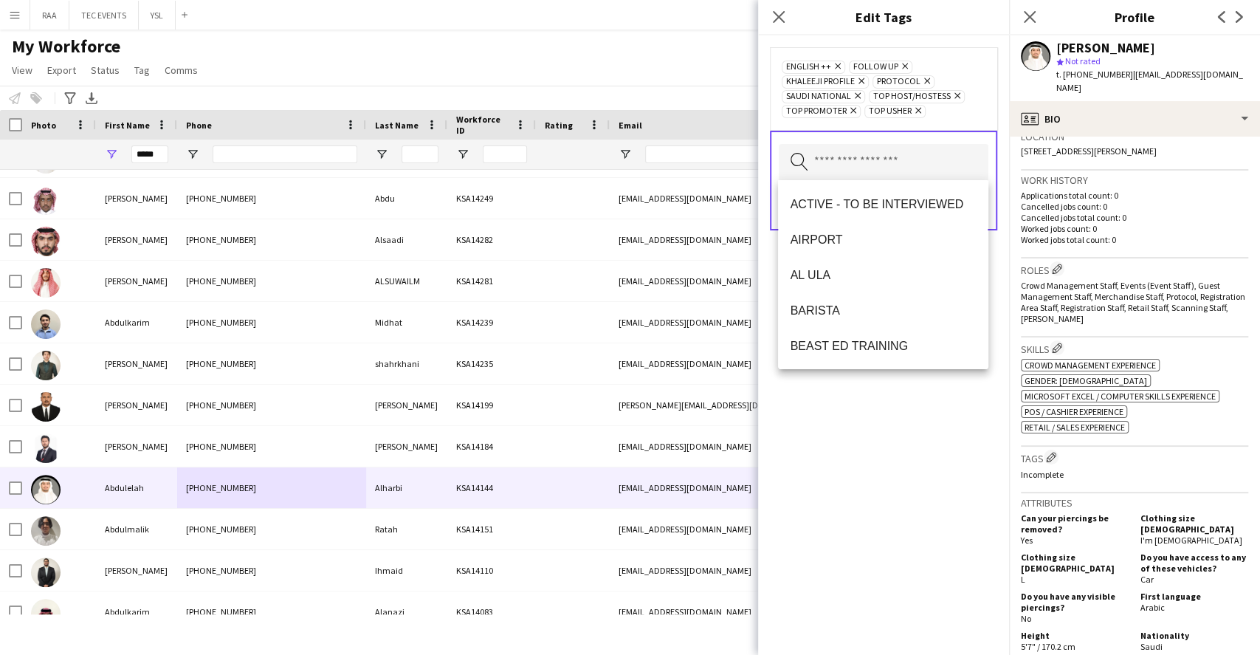
click at [918, 481] on div "ENGLISH ++ Remove FOLLOW UP Remove KHALEEJI PROFILE Remove PROTOCOL Remove [DEM…" at bounding box center [883, 344] width 251 height 619
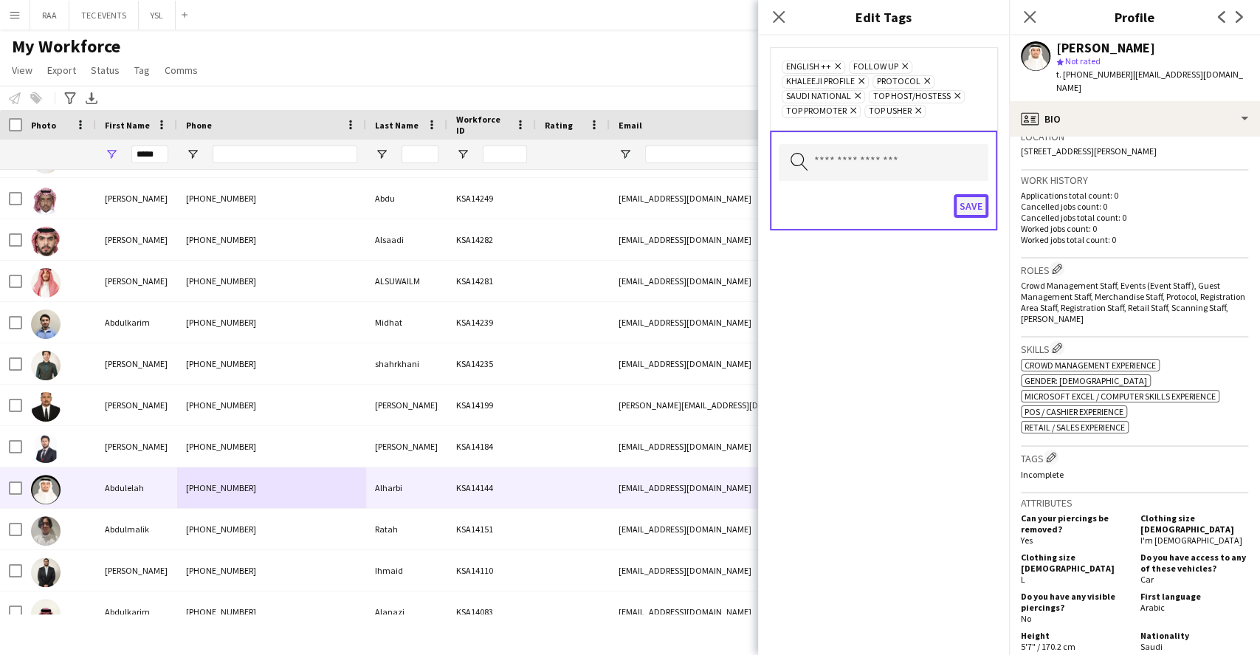
click at [974, 210] on button "Save" at bounding box center [971, 206] width 35 height 24
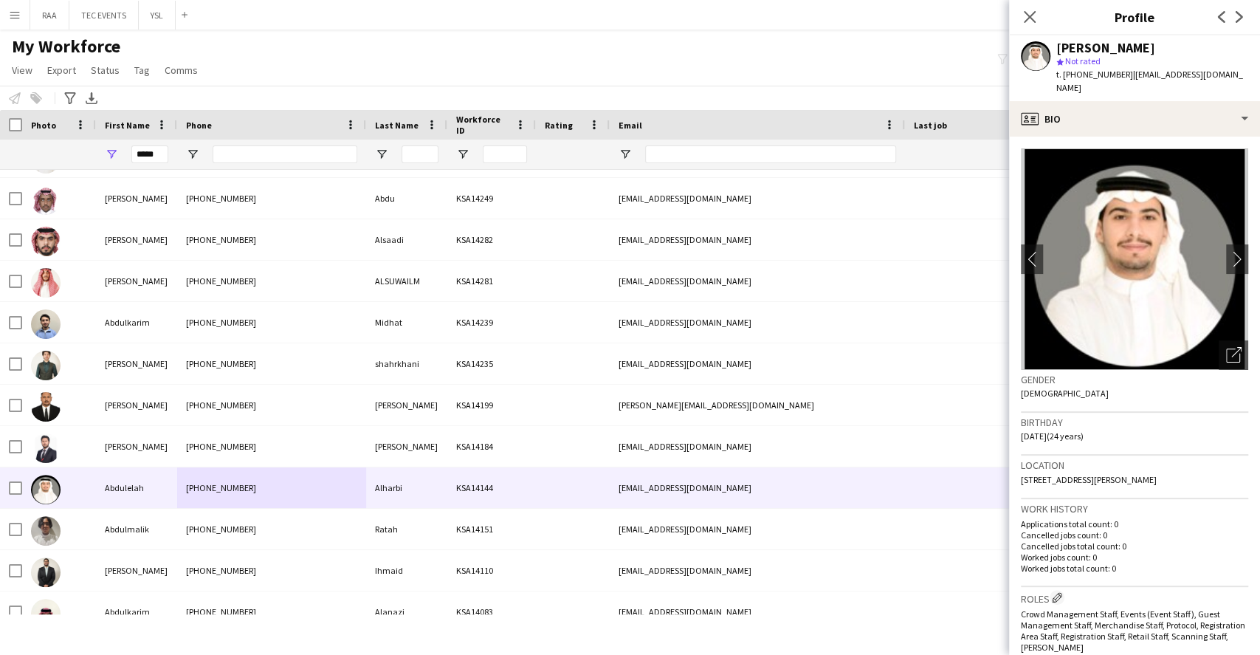
click at [1171, 137] on app-crew-profile-bio "chevron-left chevron-right Open photos pop-in Gender [DEMOGRAPHIC_DATA] Birthda…" at bounding box center [1134, 396] width 251 height 518
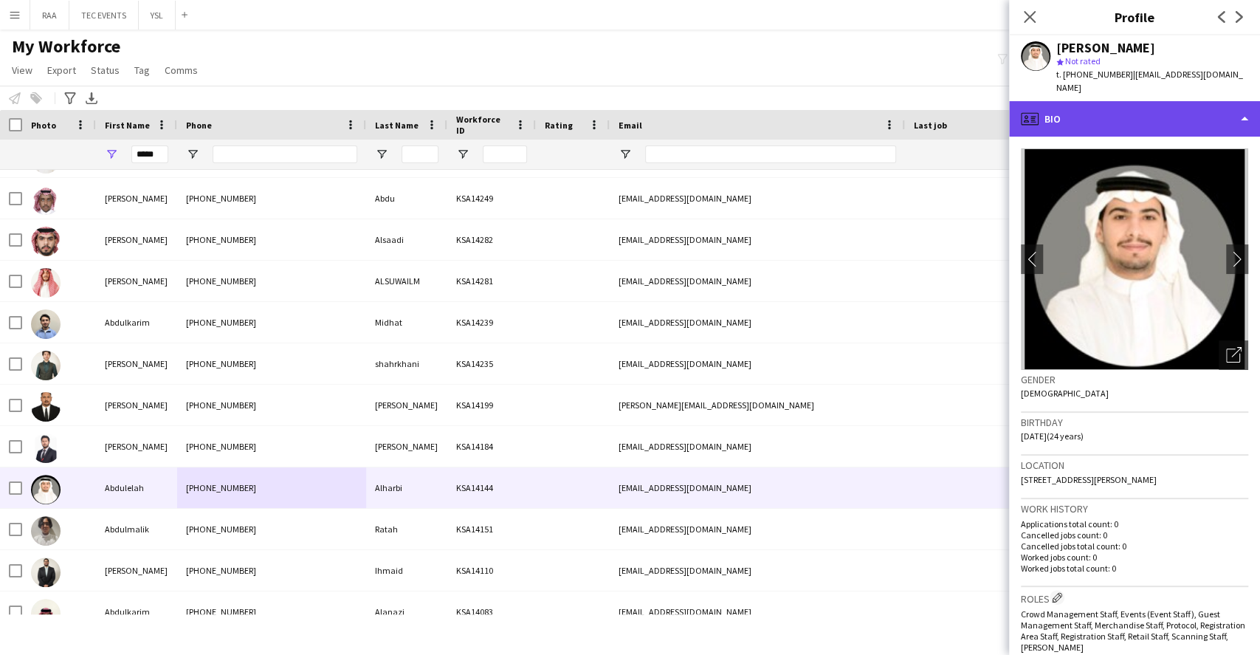
click at [1175, 114] on div "profile Bio" at bounding box center [1134, 118] width 251 height 35
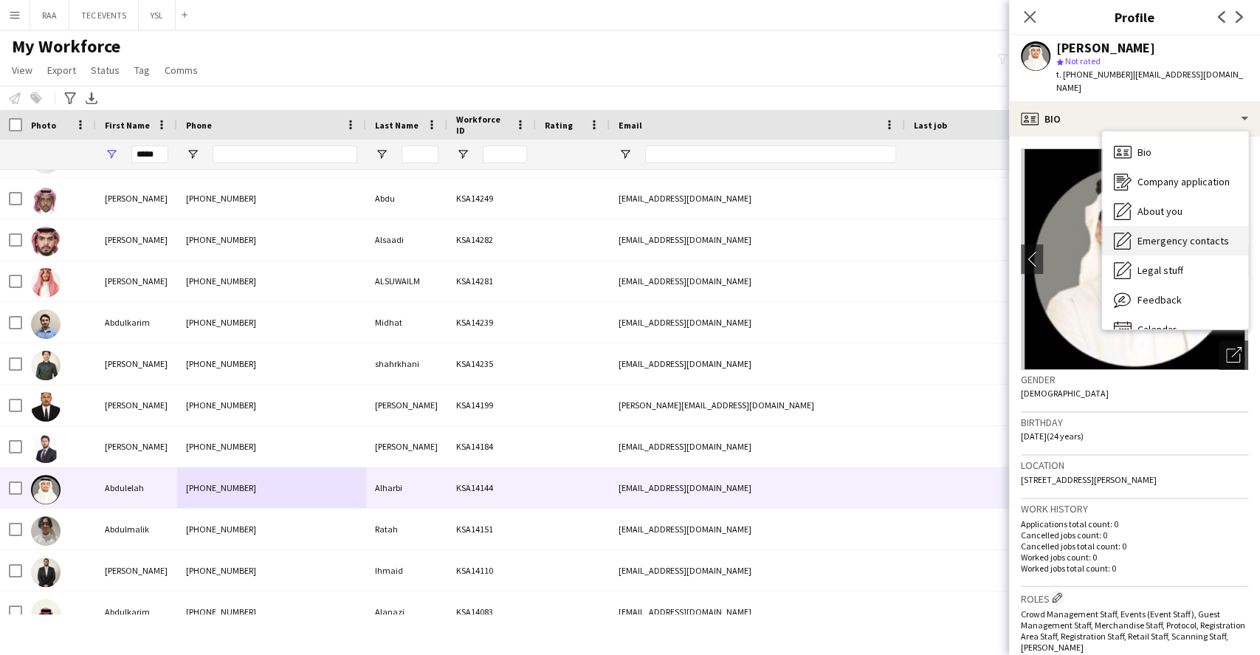
click at [1184, 213] on div "Bio Bio Company application Company application About you About you Emergency c…" at bounding box center [1175, 230] width 146 height 198
click at [1183, 181] on div "Company application Company application" at bounding box center [1175, 182] width 146 height 30
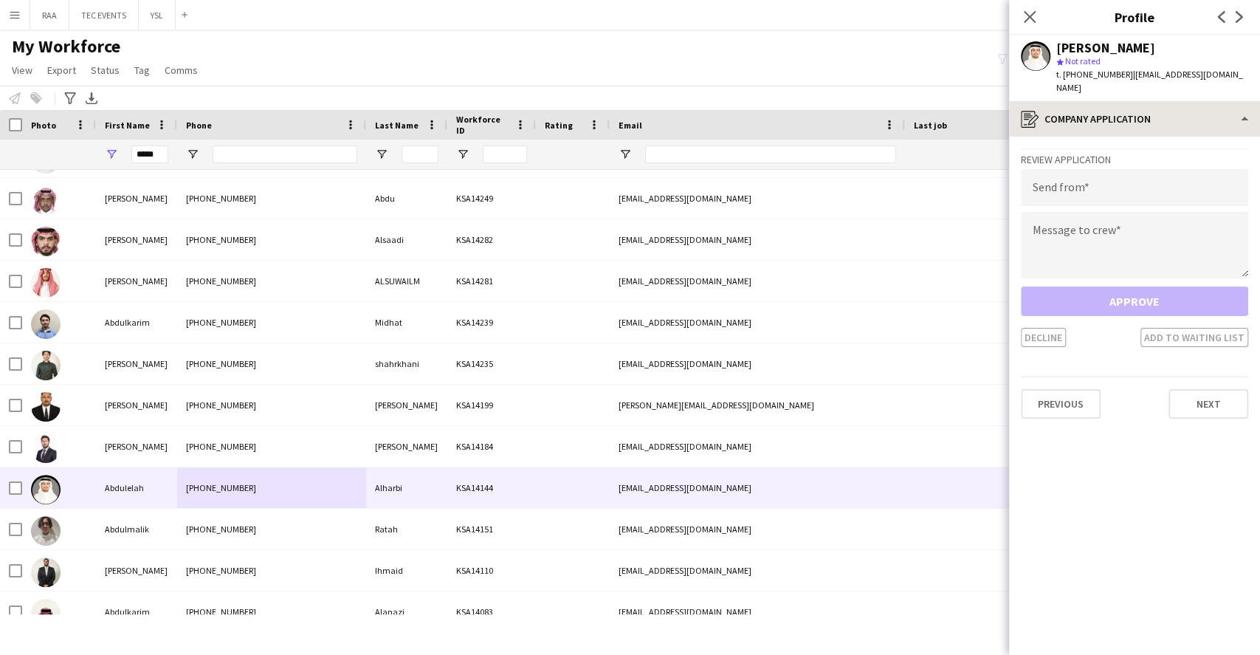
drag, startPoint x: 1173, startPoint y: 80, endPoint x: 1179, endPoint y: 109, distance: 29.4
click at [1172, 83] on div "[PERSON_NAME] star Not rated t. [PHONE_NUMBER] | [EMAIL_ADDRESS][DOMAIN_NAME]" at bounding box center [1134, 68] width 251 height 66
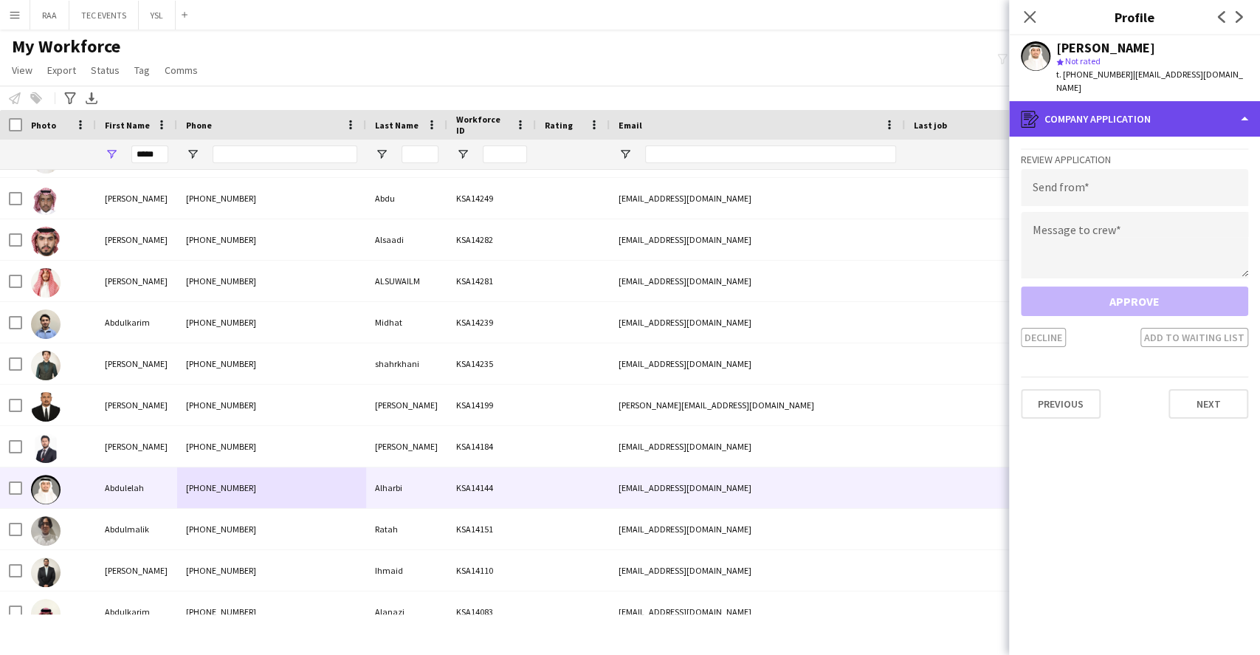
click at [1177, 103] on div "register Company application" at bounding box center [1134, 118] width 251 height 35
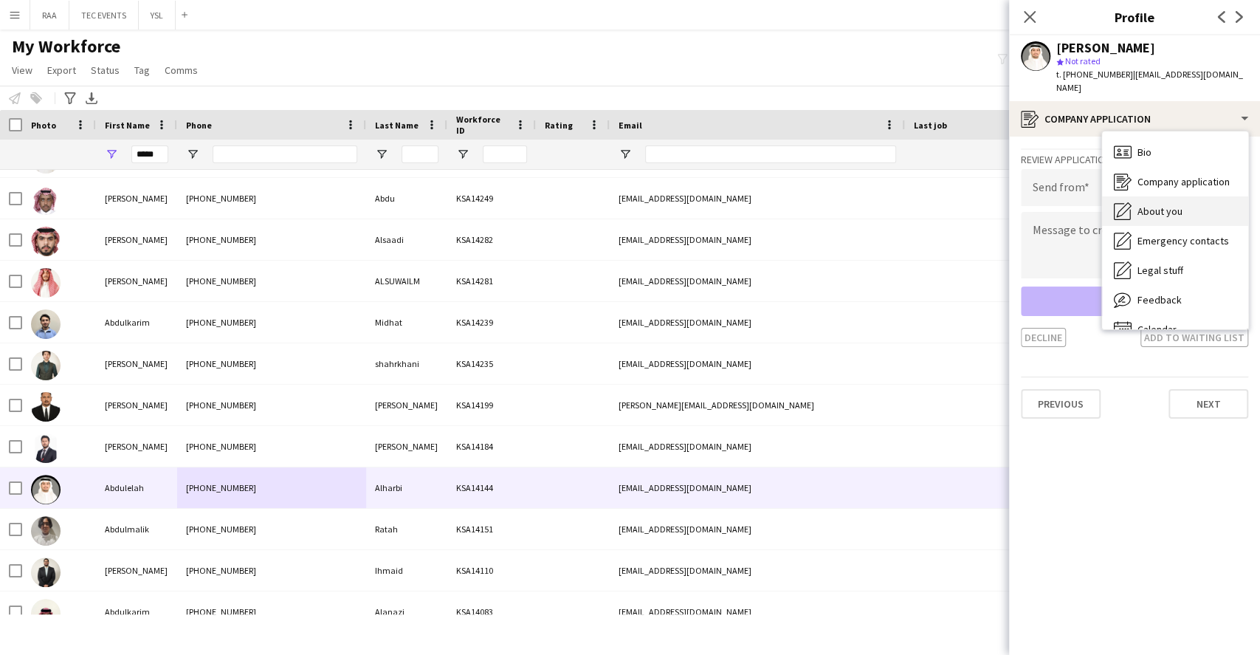
click at [1159, 205] on div "About you About you" at bounding box center [1175, 211] width 146 height 30
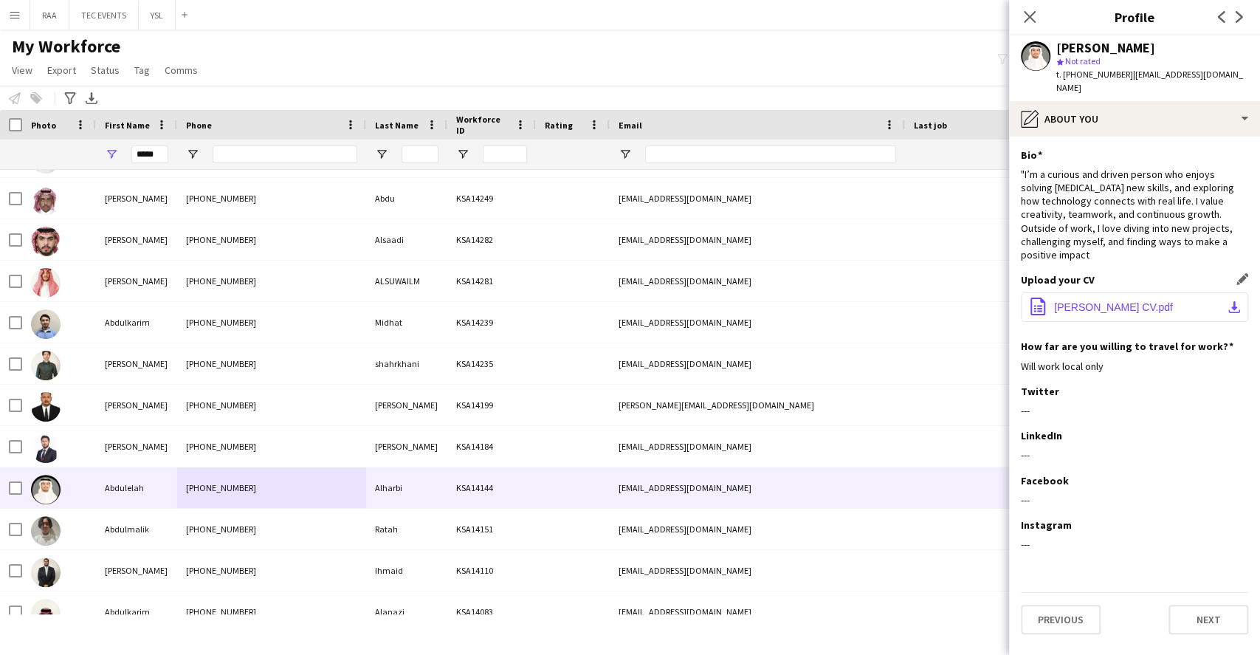
click at [1149, 301] on span "[PERSON_NAME] CV.pdf" at bounding box center [1113, 307] width 119 height 12
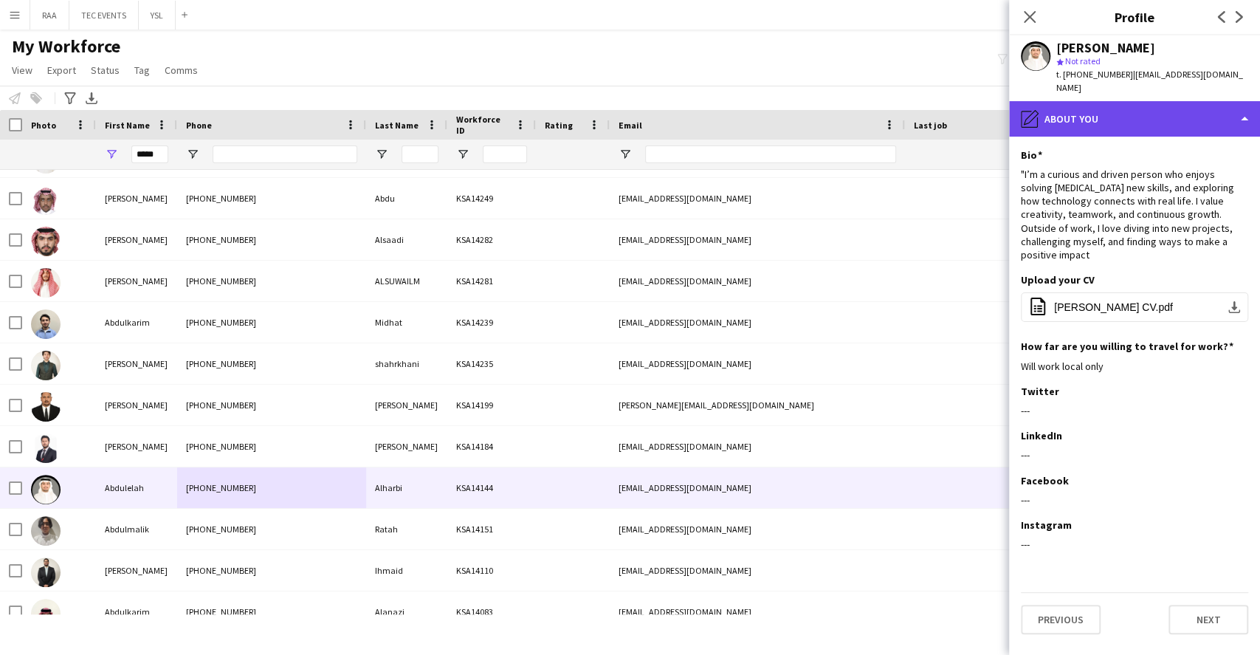
click at [1159, 104] on div "pencil4 About you" at bounding box center [1134, 118] width 251 height 35
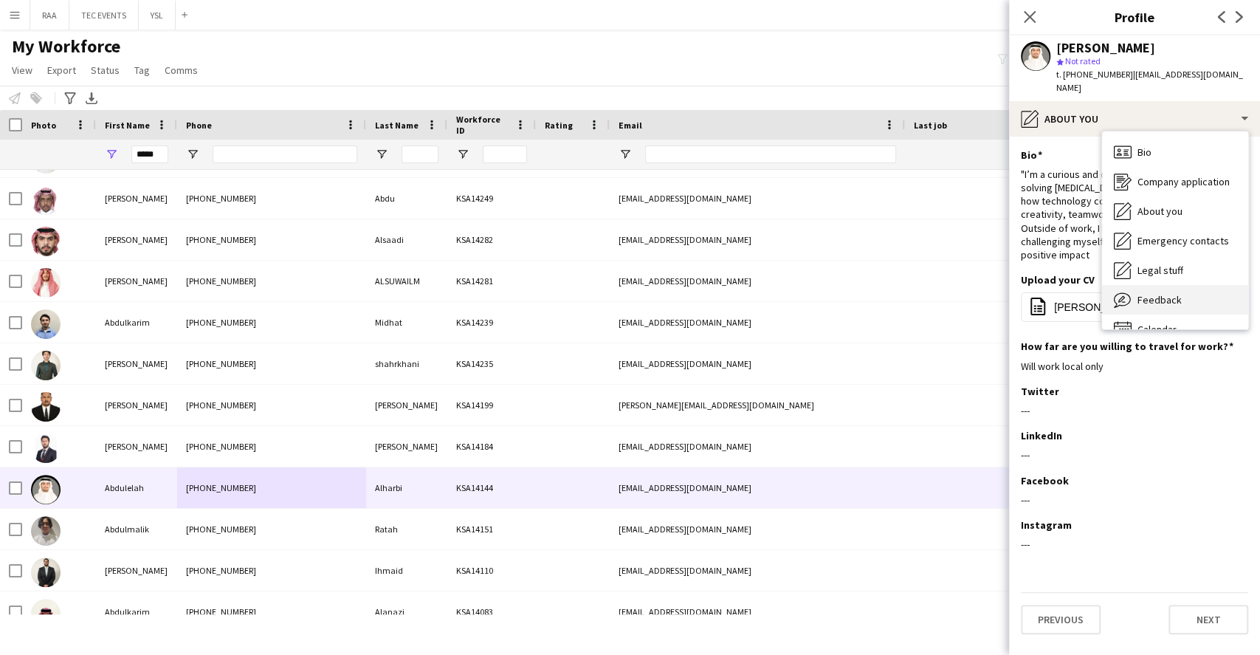
click at [1173, 298] on div "Feedback Feedback" at bounding box center [1175, 300] width 146 height 30
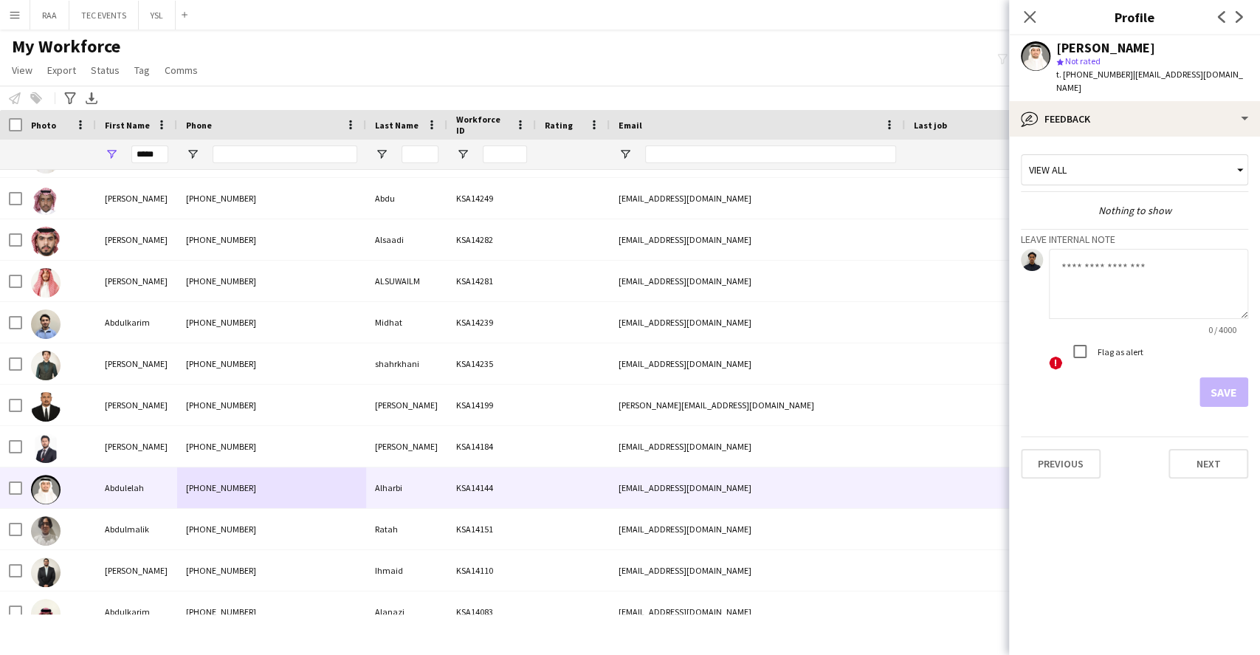
click at [1140, 285] on textarea at bounding box center [1148, 284] width 199 height 70
paste textarea "**********"
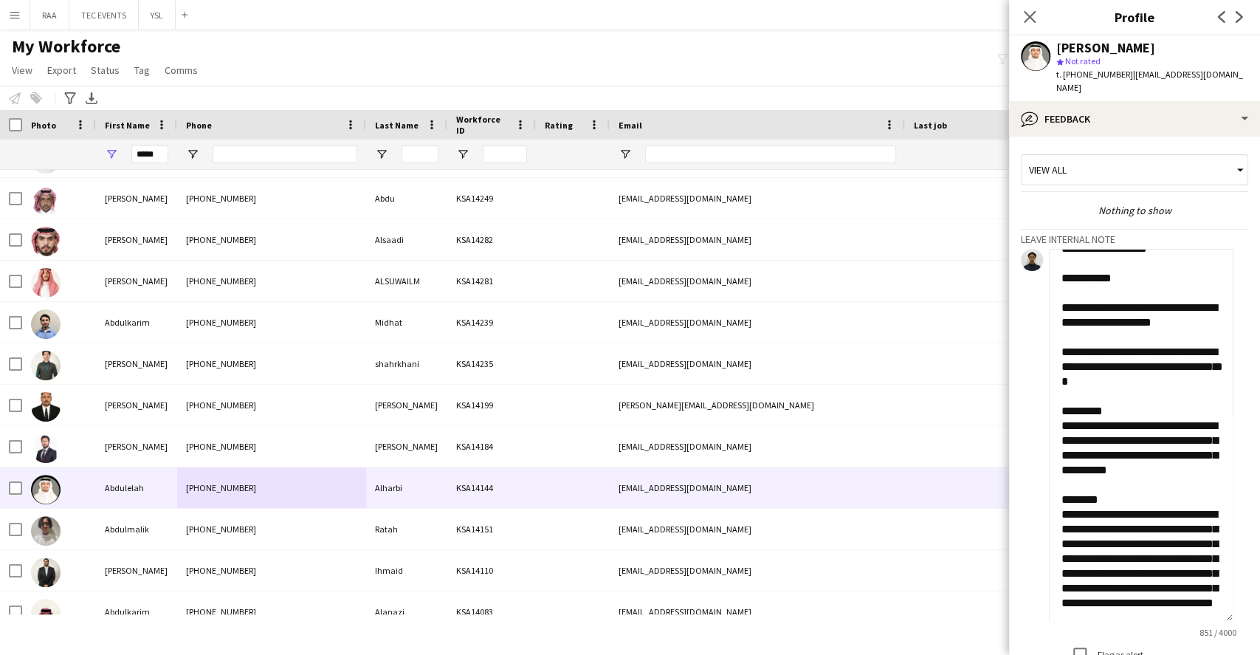
drag, startPoint x: 1239, startPoint y: 294, endPoint x: 1181, endPoint y: 597, distance: 308.9
click at [1181, 597] on textarea "**********" at bounding box center [1141, 435] width 185 height 373
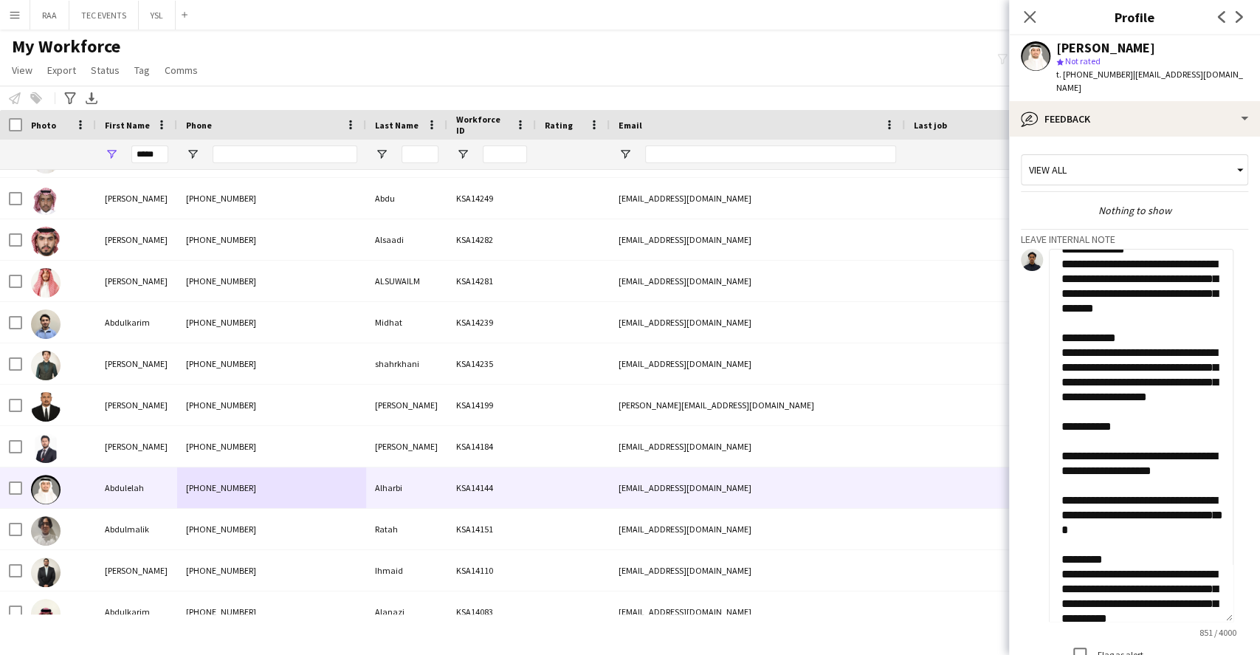
scroll to position [0, 0]
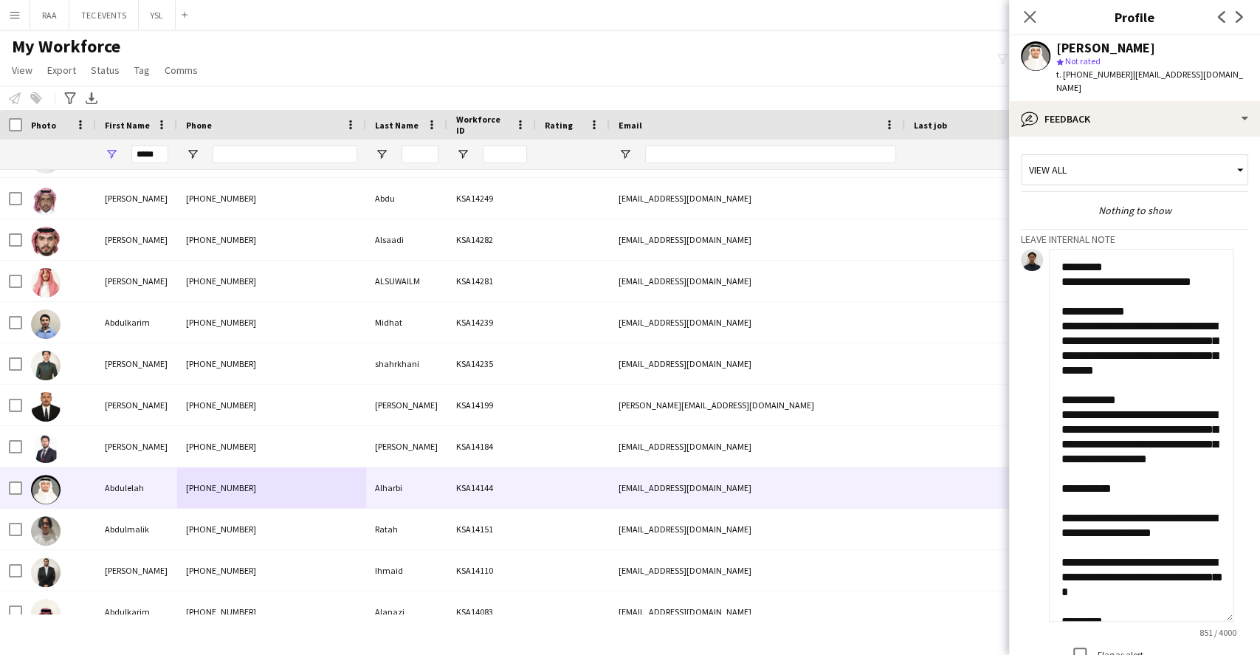
drag, startPoint x: 1134, startPoint y: 326, endPoint x: 1179, endPoint y: 382, distance: 71.4
click at [1179, 382] on textarea "**********" at bounding box center [1141, 435] width 185 height 373
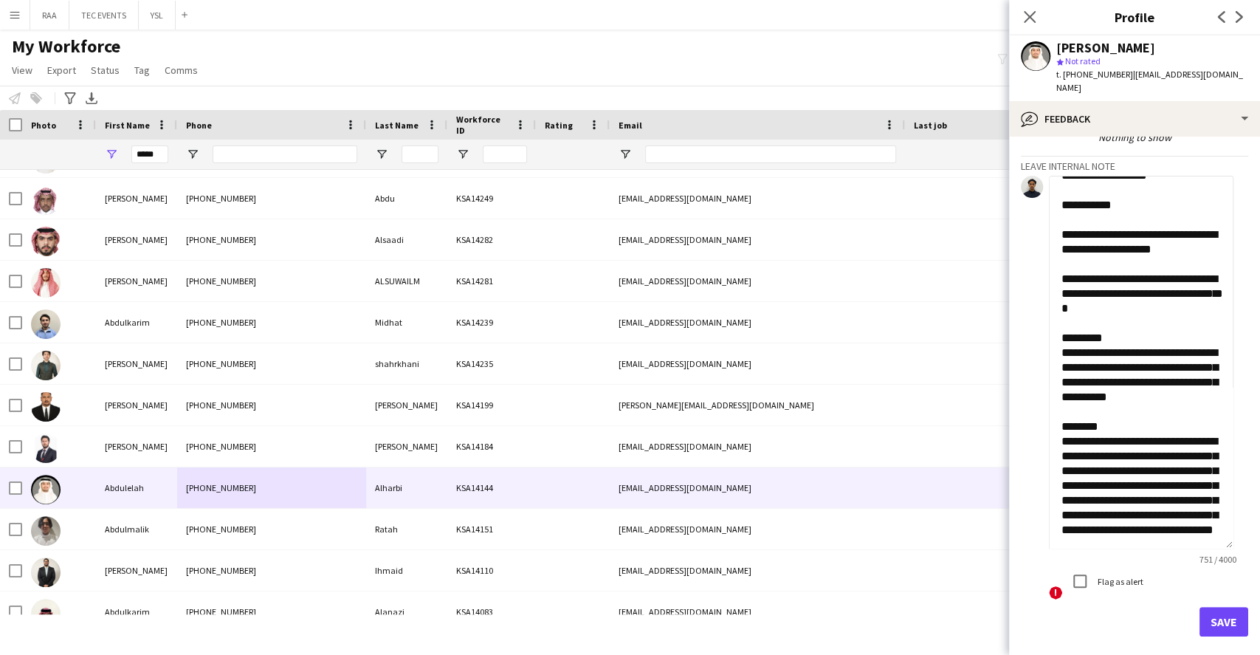
scroll to position [98, 0]
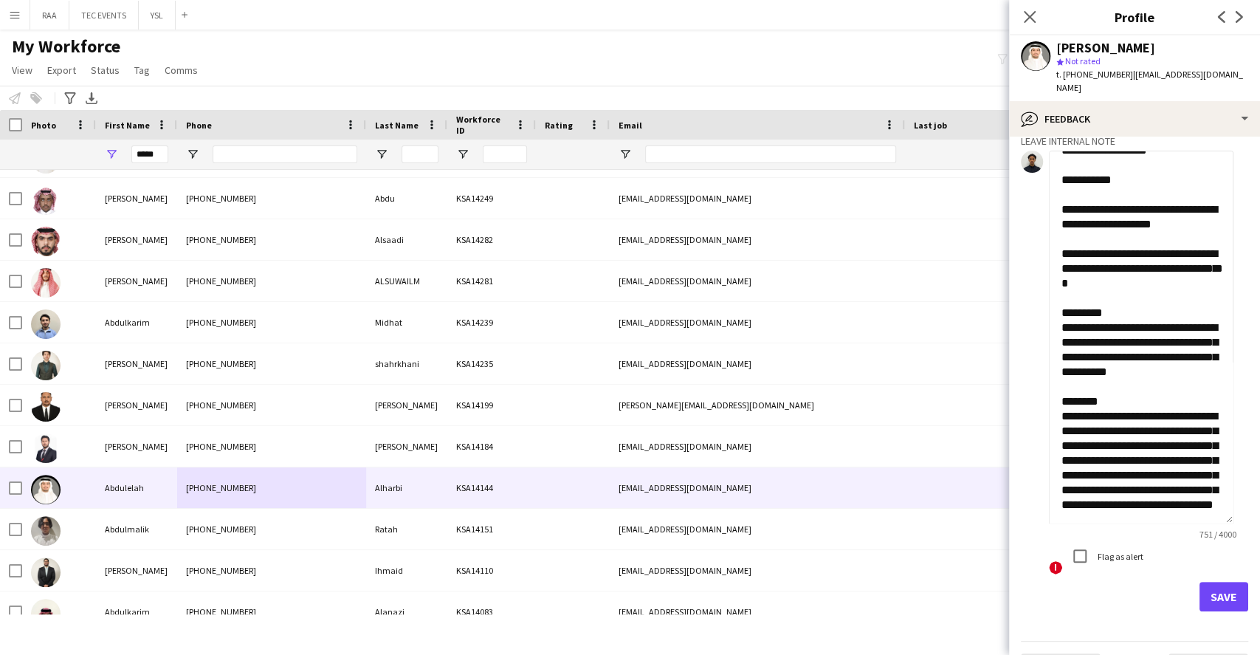
type textarea "**********"
click at [1217, 584] on button "Save" at bounding box center [1223, 597] width 49 height 30
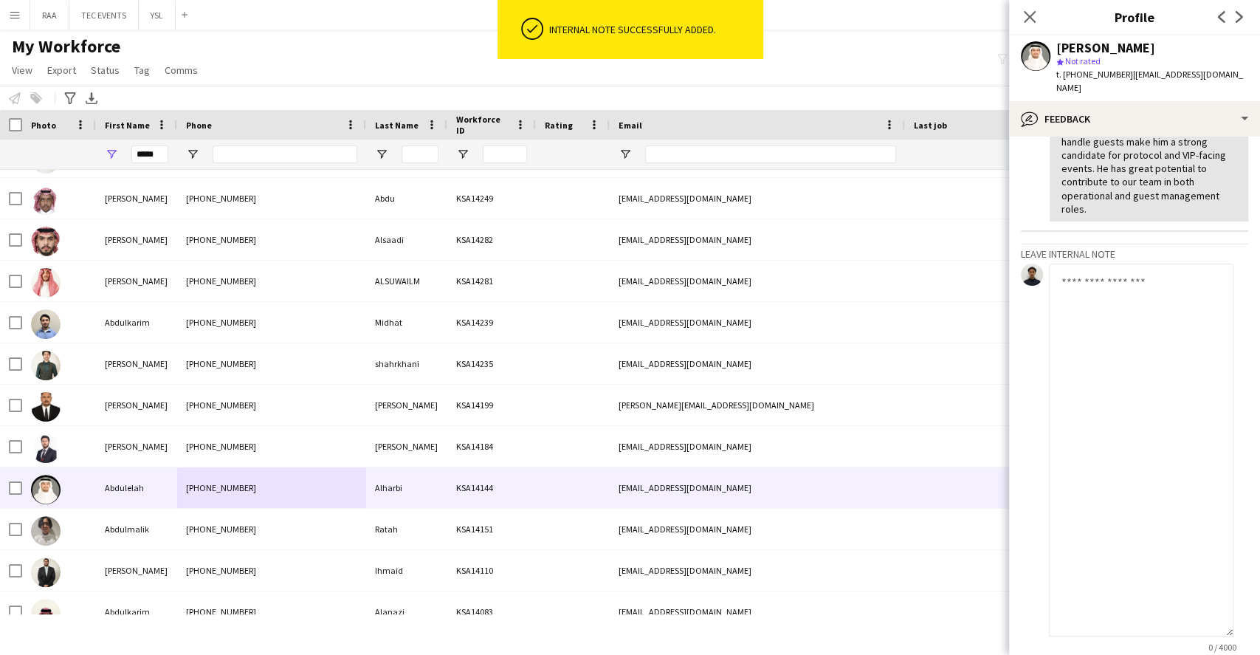
scroll to position [619, 0]
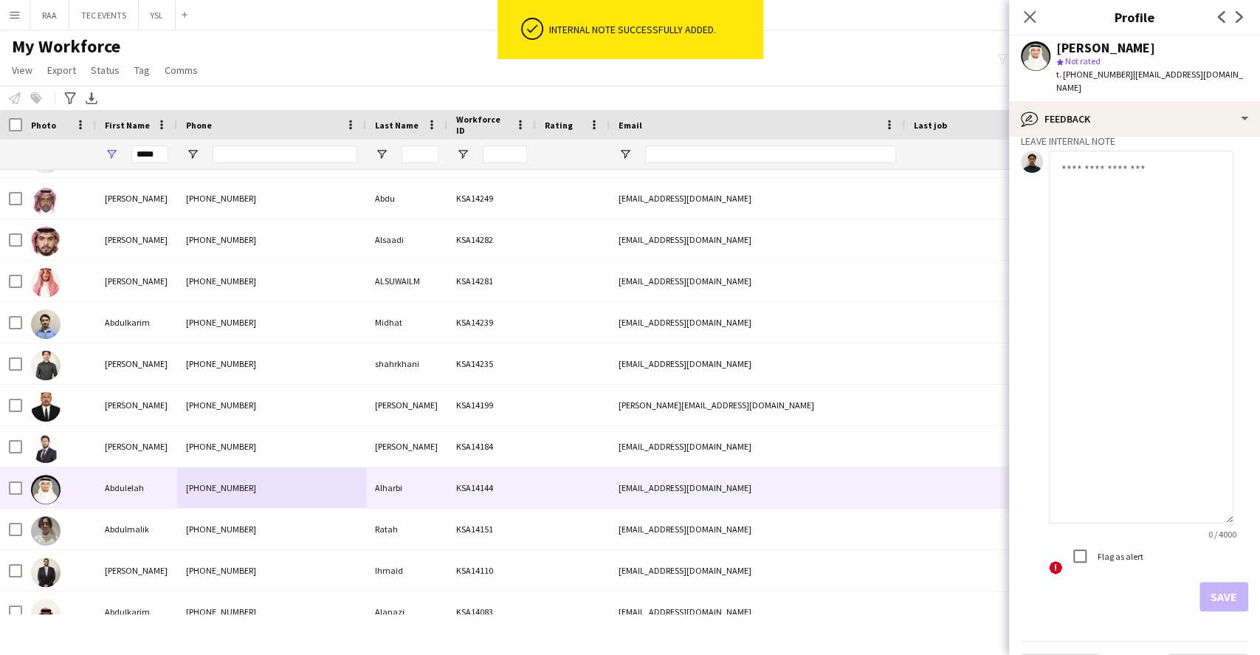
click at [1157, 357] on textarea at bounding box center [1141, 337] width 185 height 373
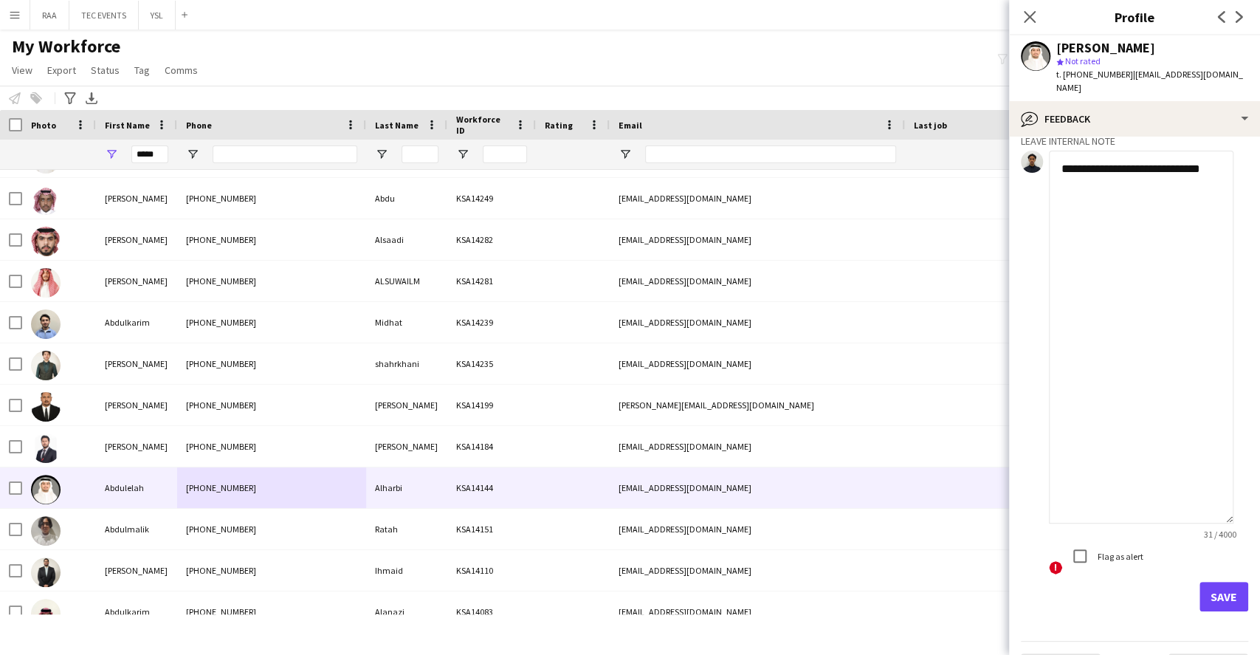
type textarea "**********"
click at [1228, 588] on button "Save" at bounding box center [1223, 597] width 49 height 30
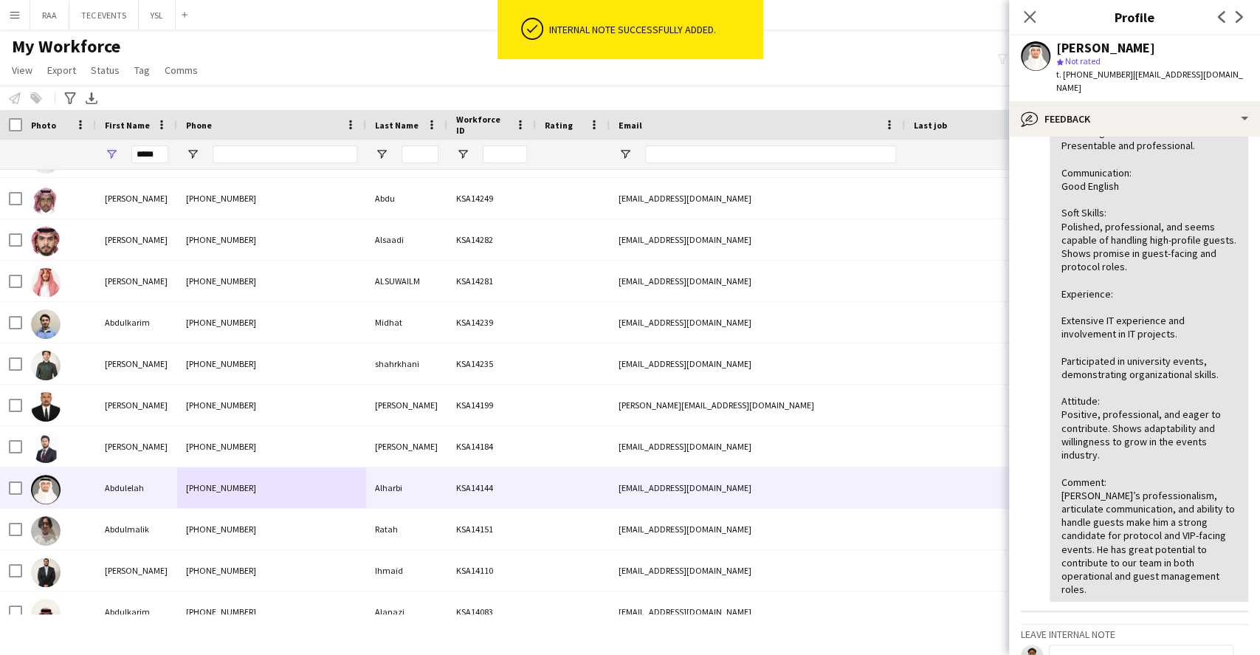
scroll to position [15, 0]
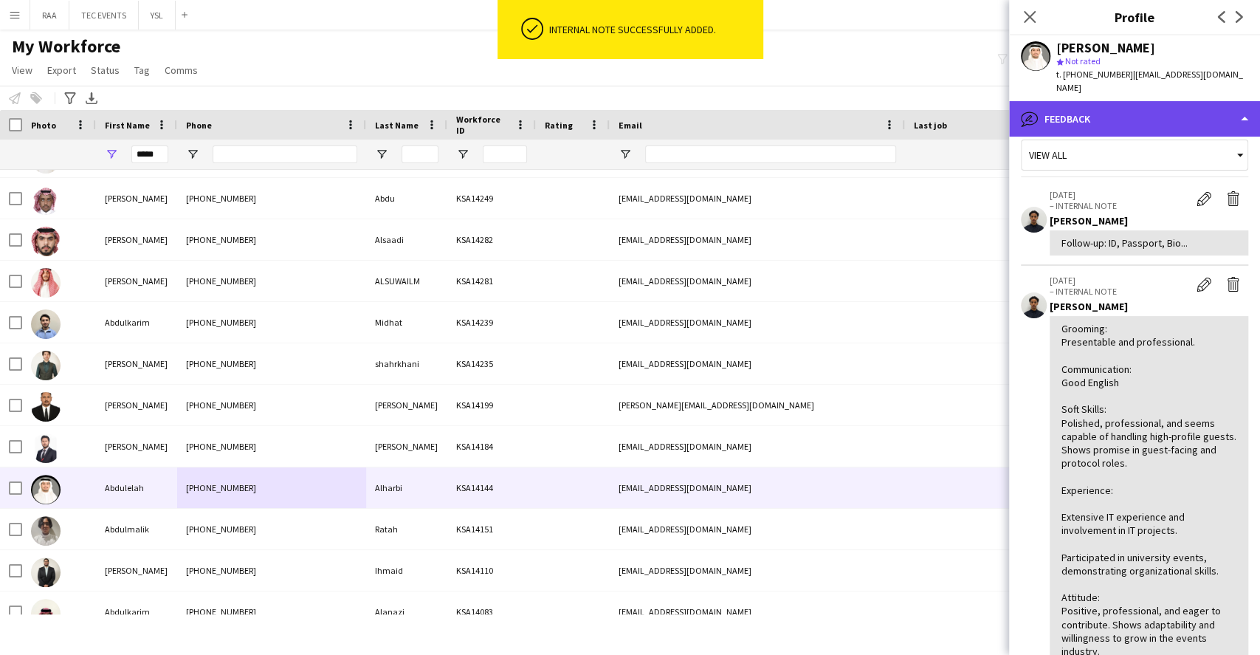
click at [1137, 101] on div "bubble-pencil Feedback" at bounding box center [1134, 118] width 251 height 35
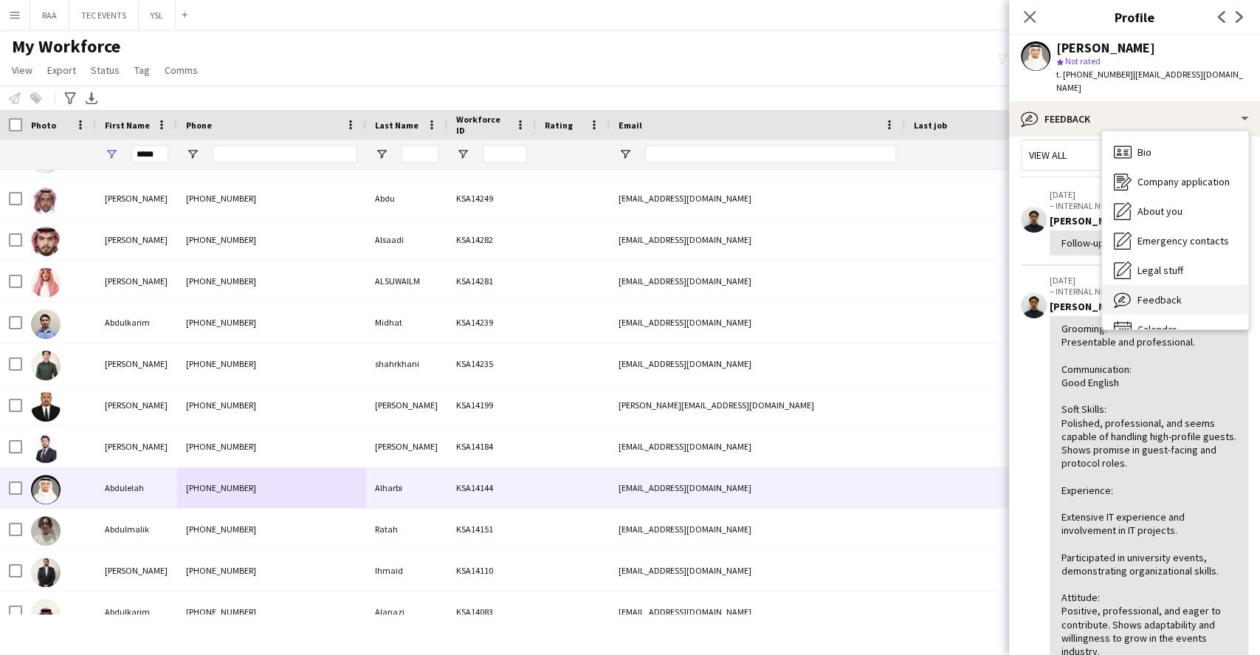
click at [1188, 290] on div "Feedback Feedback" at bounding box center [1175, 300] width 146 height 30
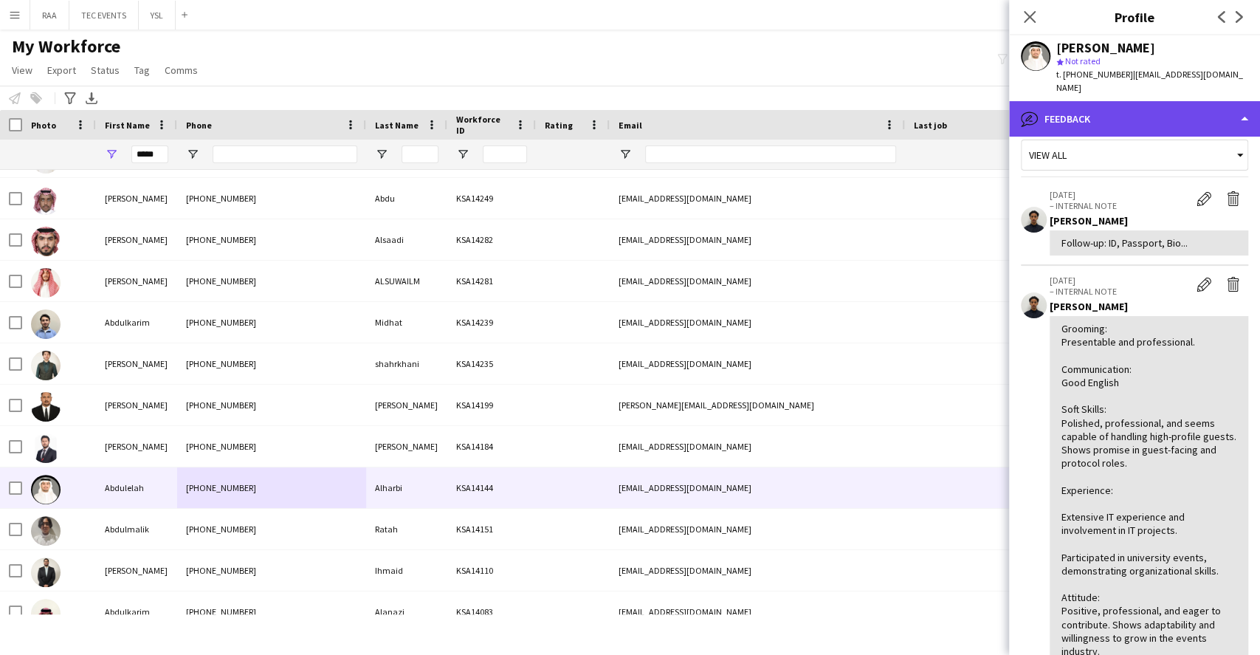
drag, startPoint x: 1150, startPoint y: 97, endPoint x: 1160, endPoint y: 110, distance: 15.8
click at [1148, 104] on div "bubble-pencil Feedback" at bounding box center [1134, 118] width 251 height 35
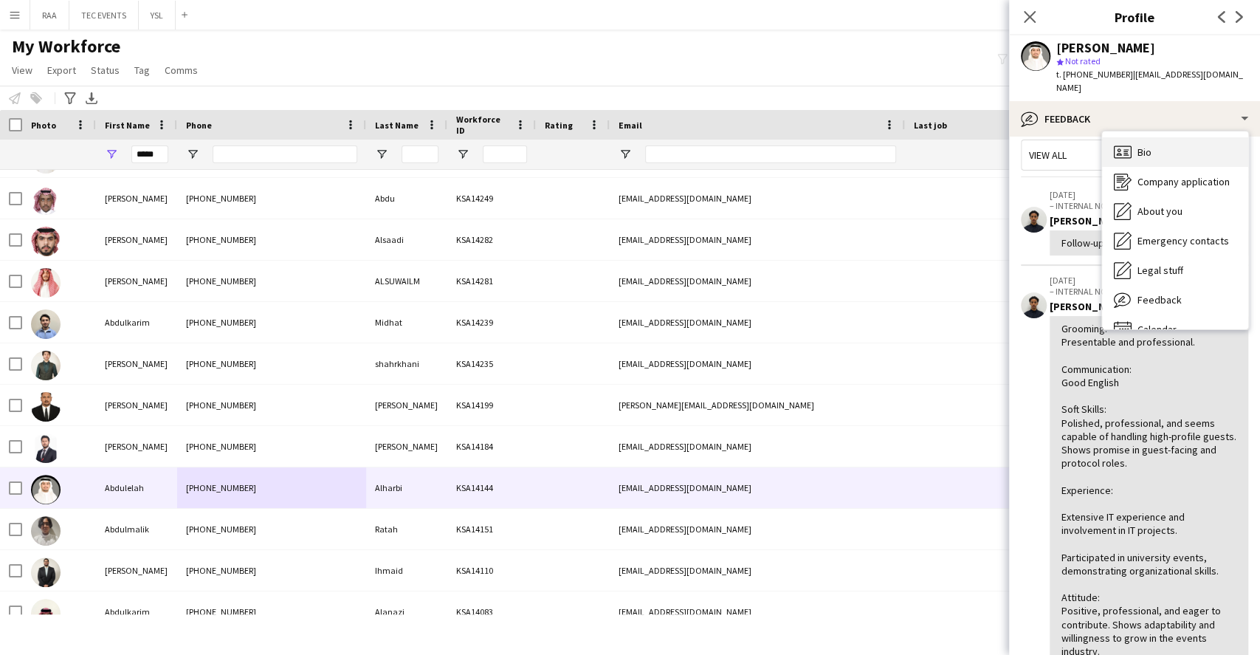
click at [1175, 151] on div "Bio Bio" at bounding box center [1175, 152] width 146 height 30
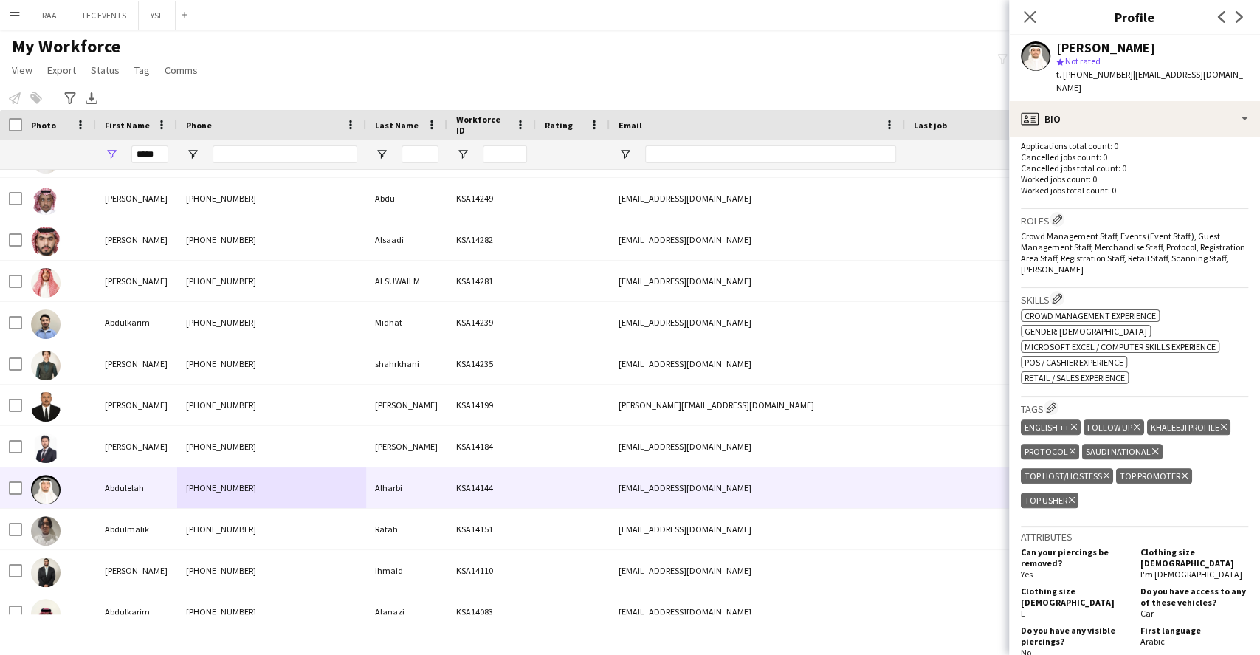
scroll to position [295, 0]
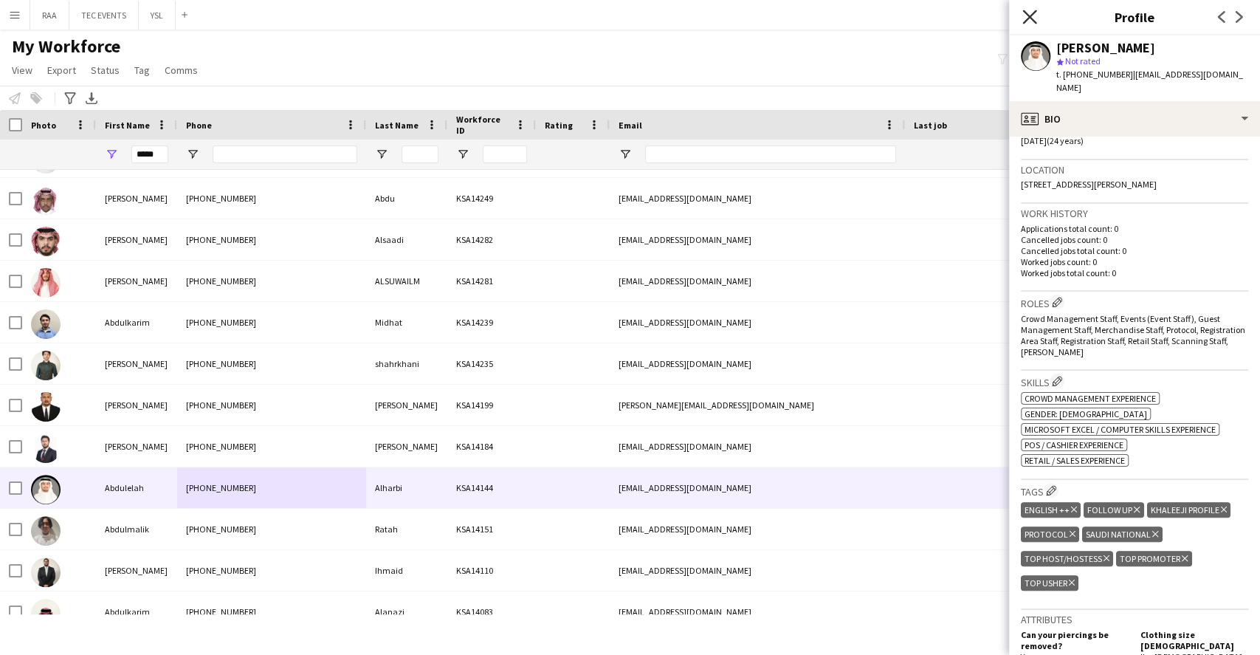
click at [1036, 19] on icon "Close pop-in" at bounding box center [1029, 17] width 14 height 14
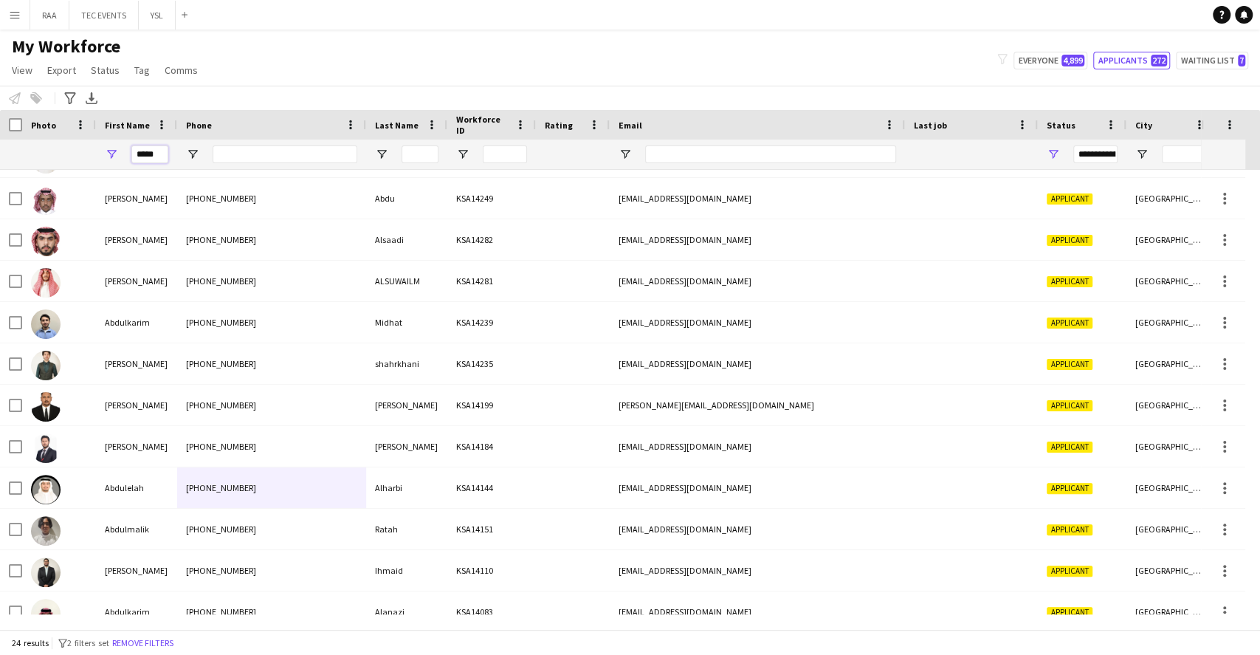
click at [159, 154] on input "*****" at bounding box center [149, 154] width 37 height 18
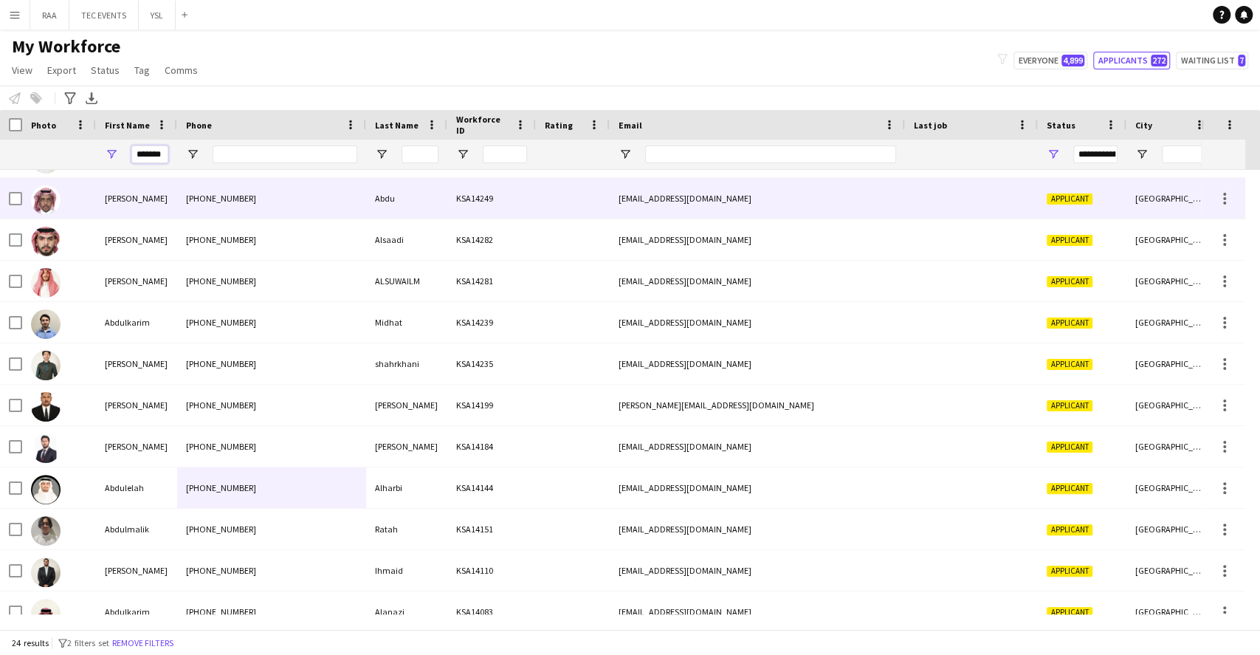
scroll to position [0, 0]
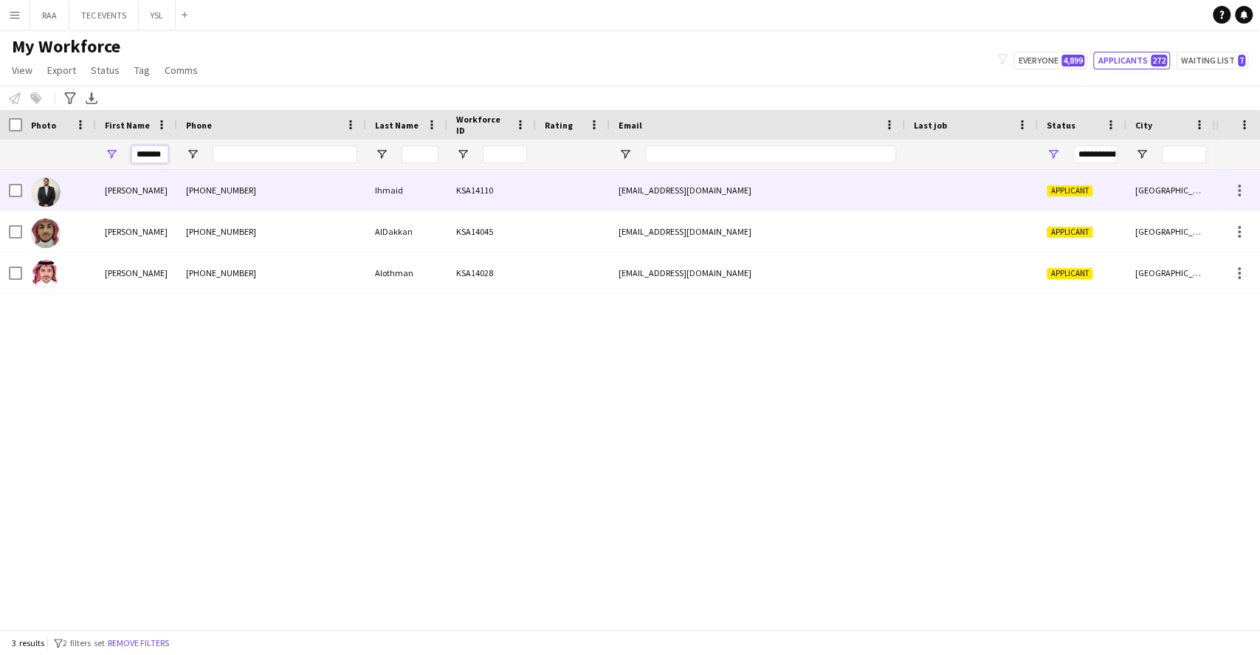
type input "*******"
click at [237, 204] on div "[PHONE_NUMBER]" at bounding box center [271, 190] width 189 height 41
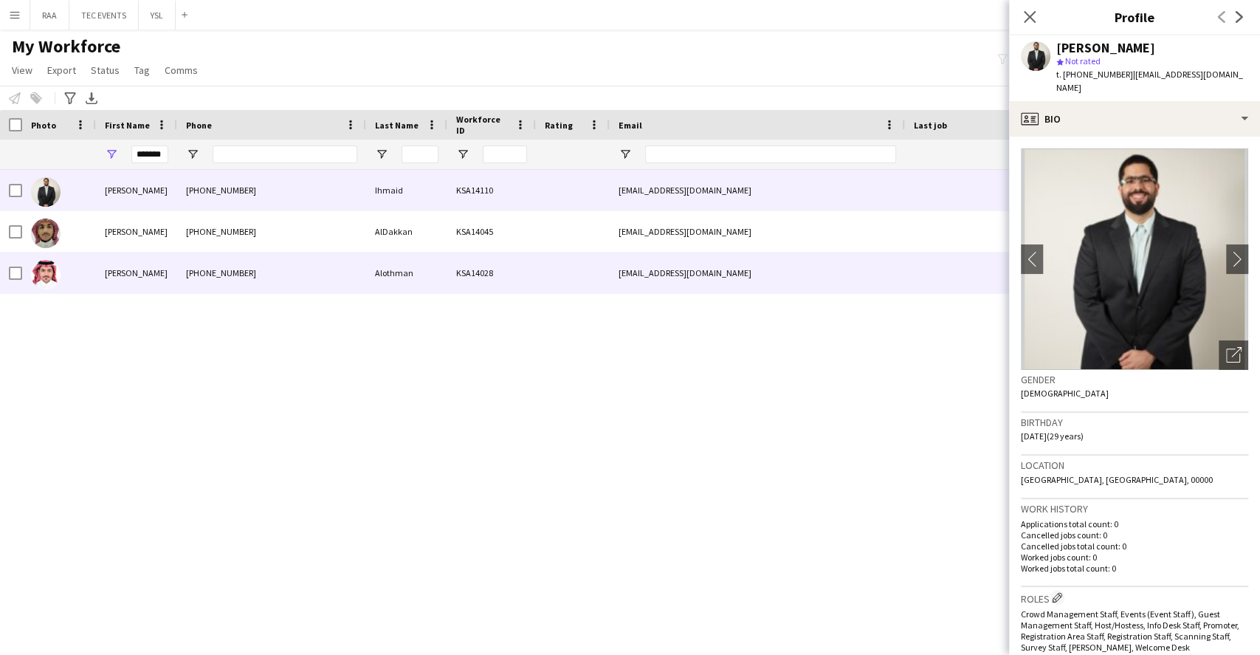
click at [614, 266] on div "[EMAIL_ADDRESS][DOMAIN_NAME]" at bounding box center [757, 272] width 295 height 41
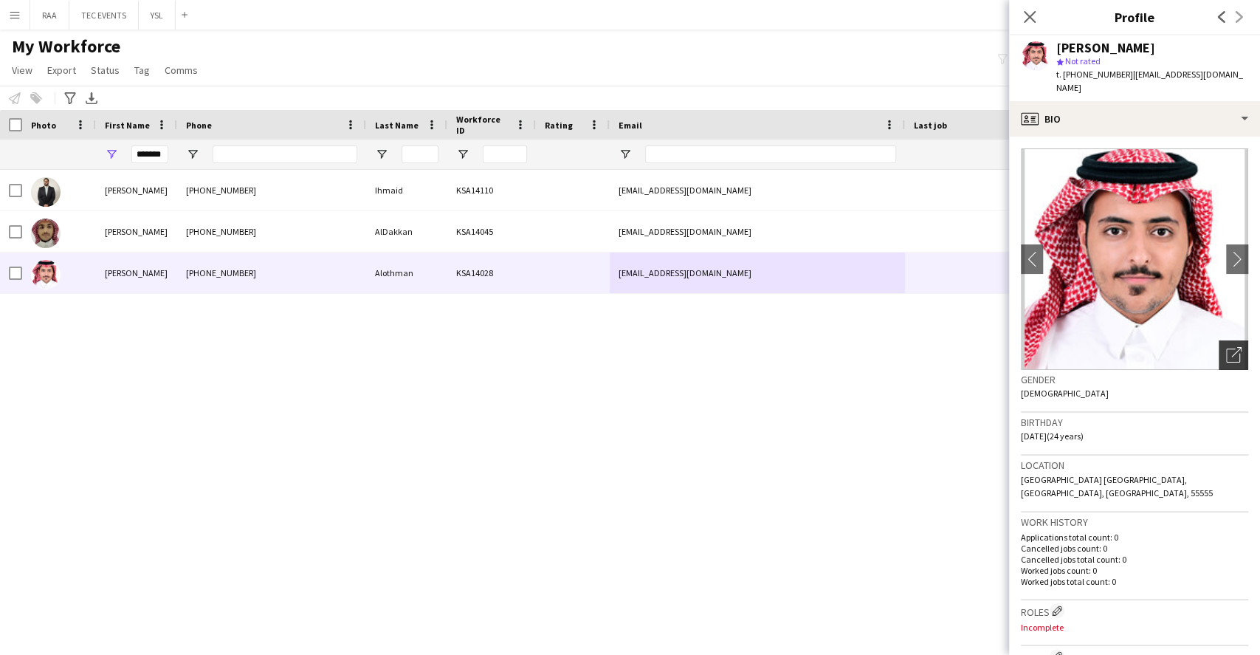
click at [1219, 345] on div "Open photos pop-in" at bounding box center [1234, 355] width 30 height 30
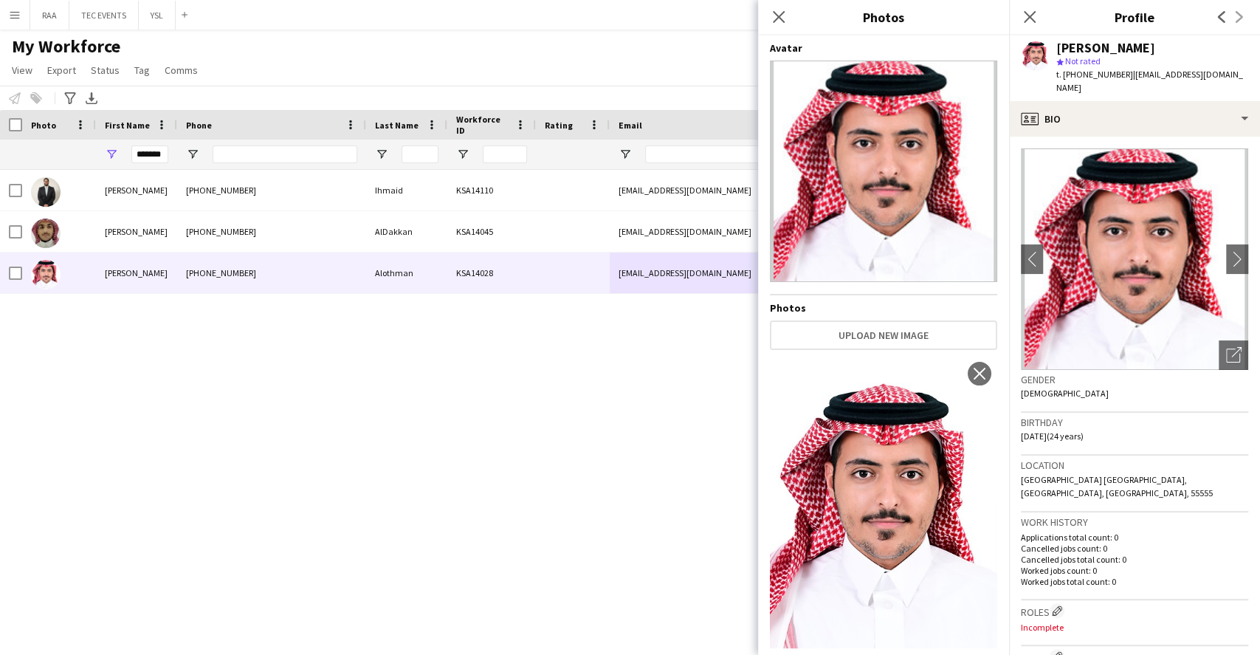
click at [1138, 442] on div "Birthday [DEMOGRAPHIC_DATA] (24 years)" at bounding box center [1134, 434] width 227 height 43
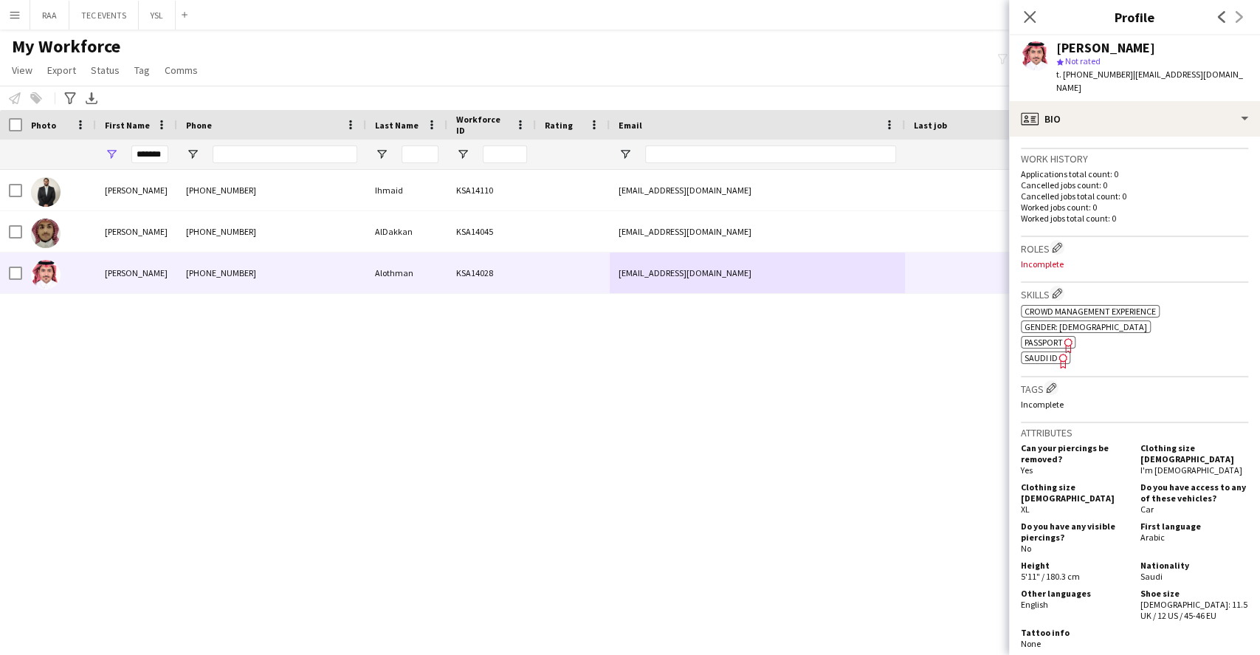
scroll to position [196, 0]
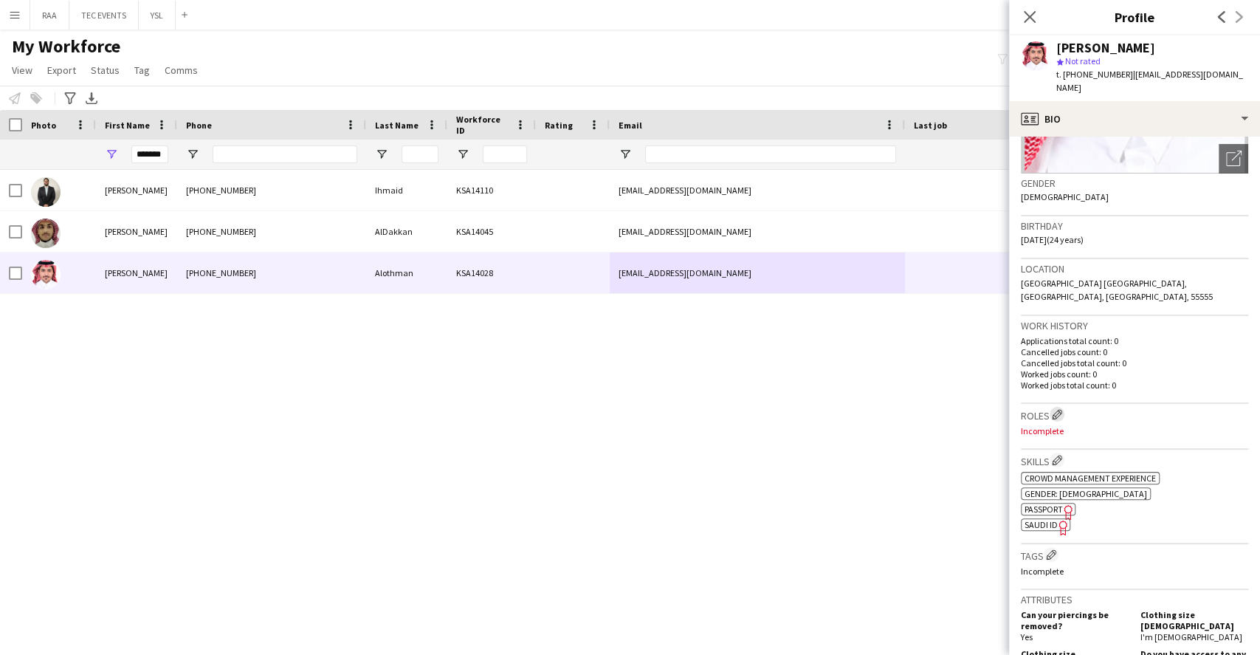
click at [1062, 409] on app-icon "Edit crew company roles" at bounding box center [1057, 414] width 10 height 10
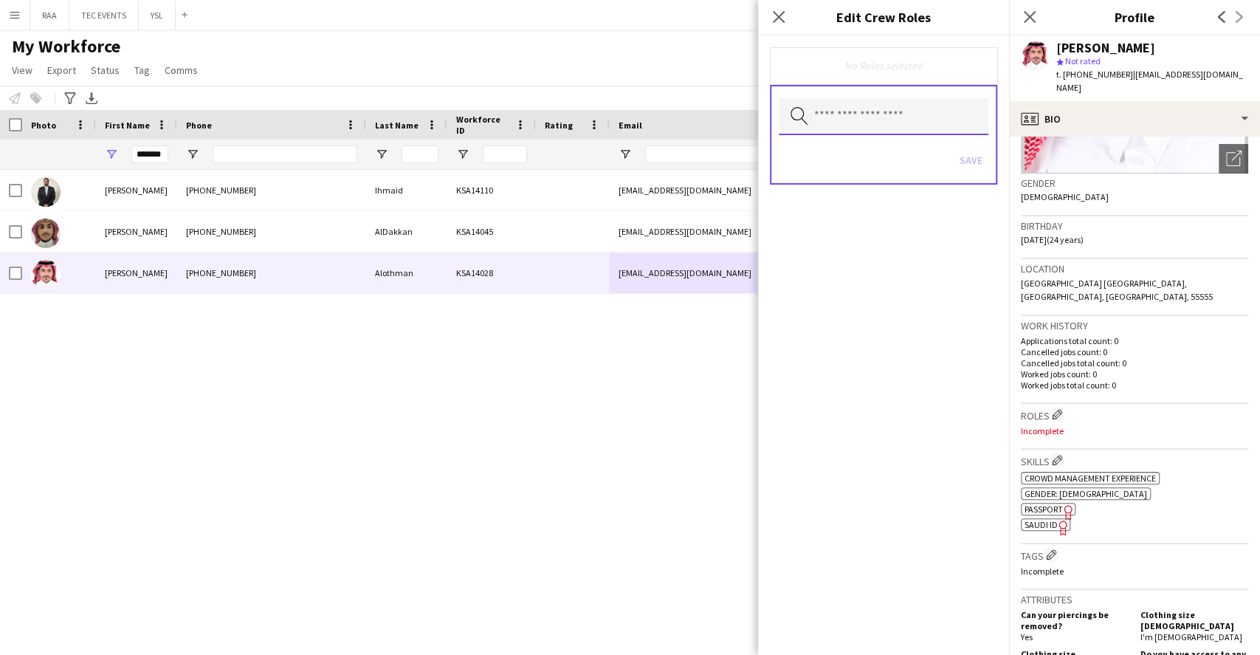
click at [921, 127] on input "text" at bounding box center [884, 116] width 210 height 37
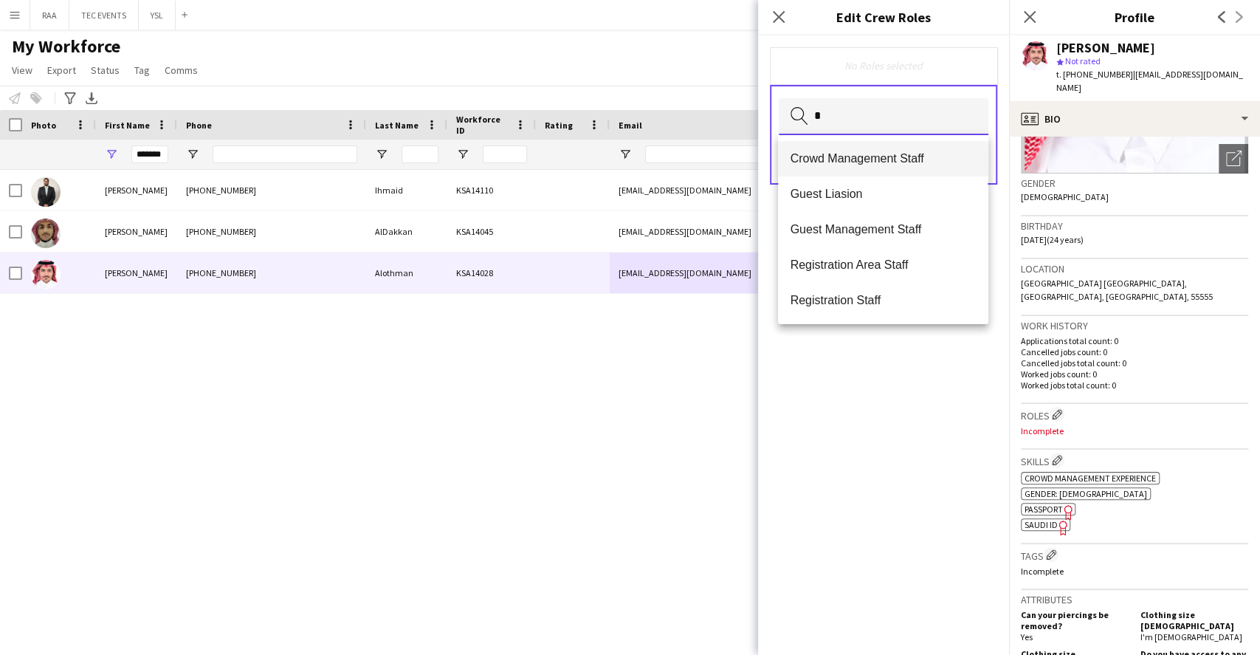
type input "*"
click at [941, 161] on span "Crowd Management Staff" at bounding box center [883, 158] width 186 height 14
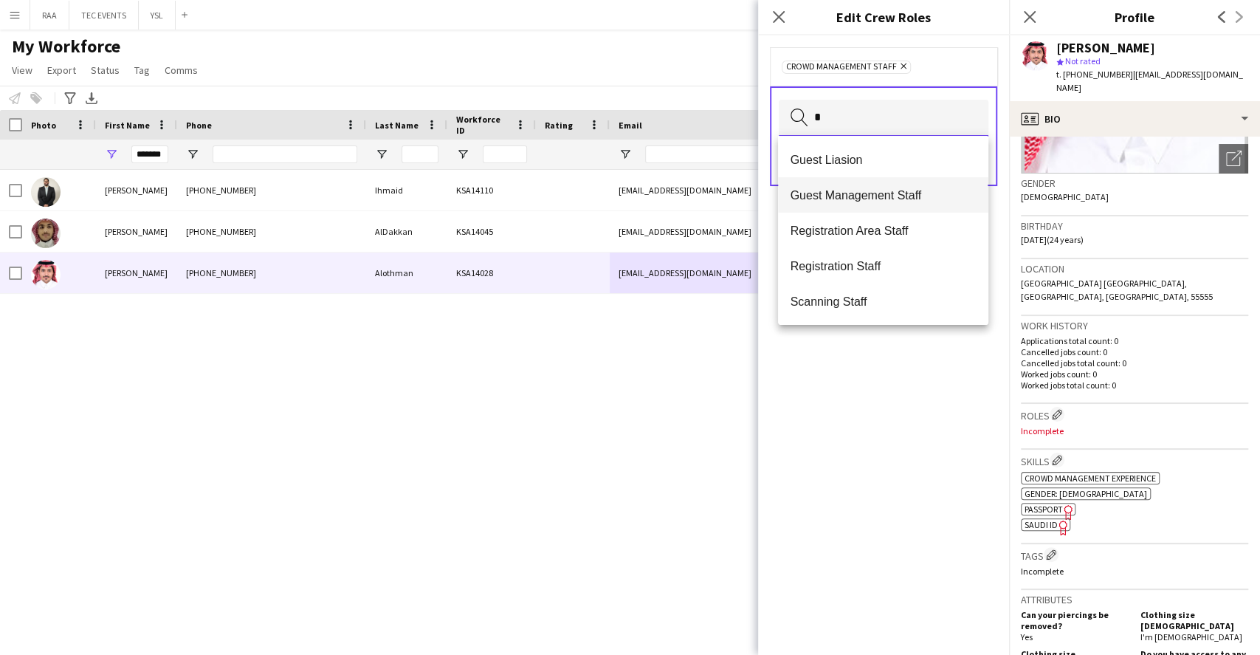
type input "*"
click at [902, 192] on span "Guest Management Staff" at bounding box center [883, 195] width 186 height 14
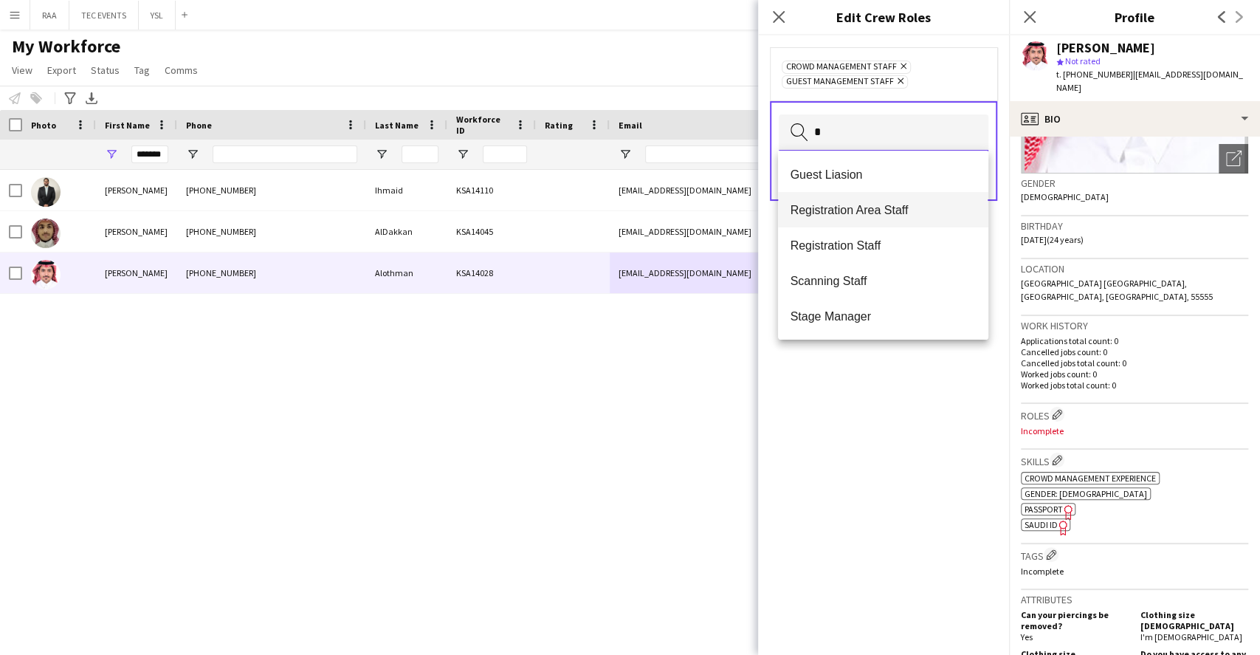
type input "*"
click at [899, 204] on span "Registration Area Staff" at bounding box center [883, 210] width 186 height 14
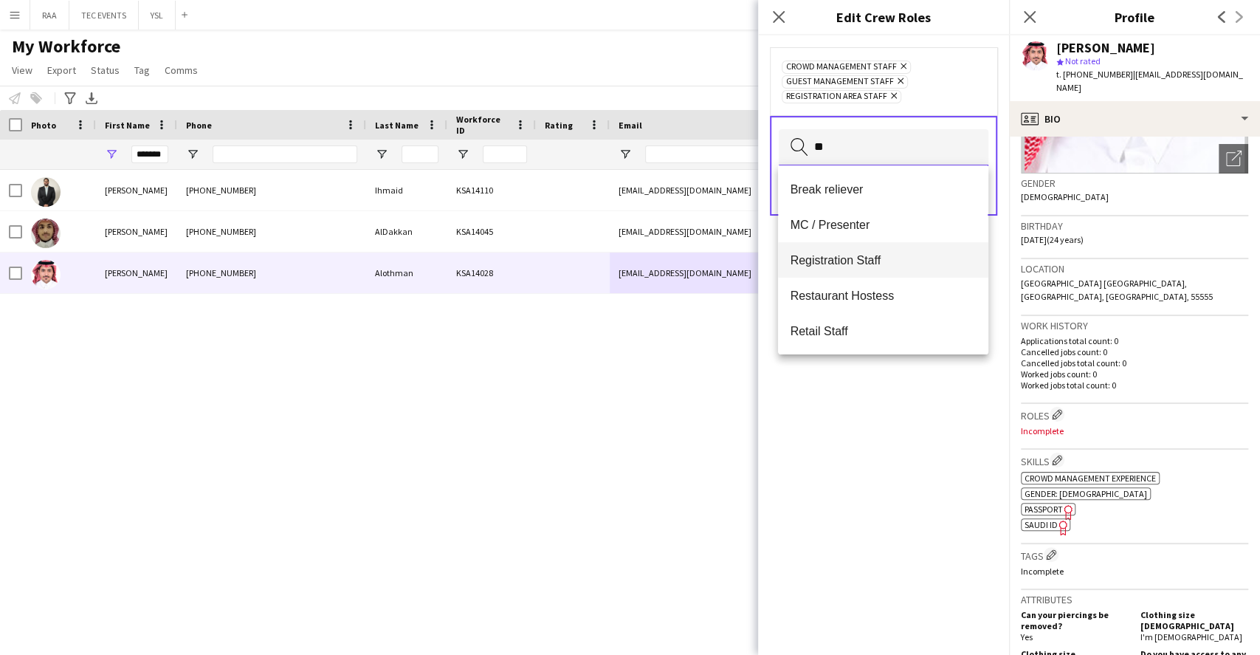
type input "**"
click at [861, 261] on span "Registration Staff" at bounding box center [883, 260] width 186 height 14
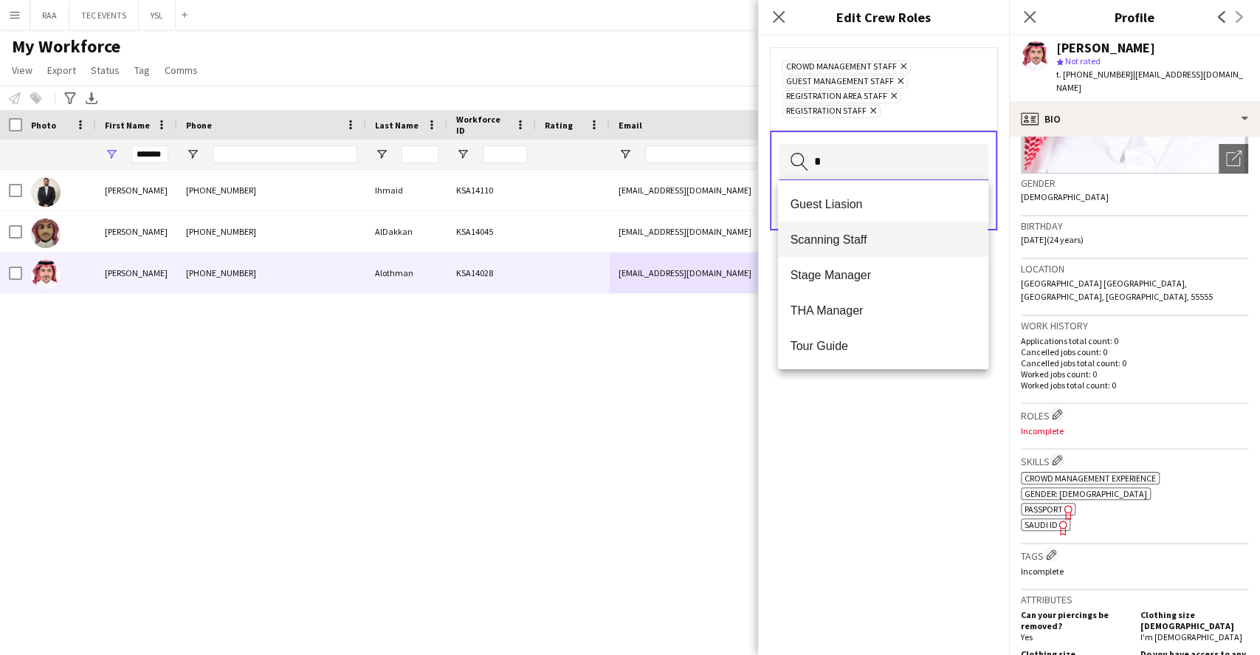
type input "*"
click at [878, 243] on span "Scanning Staff" at bounding box center [883, 240] width 186 height 14
type input "*"
click at [879, 264] on mat-option "Host/Hostess" at bounding box center [883, 274] width 210 height 35
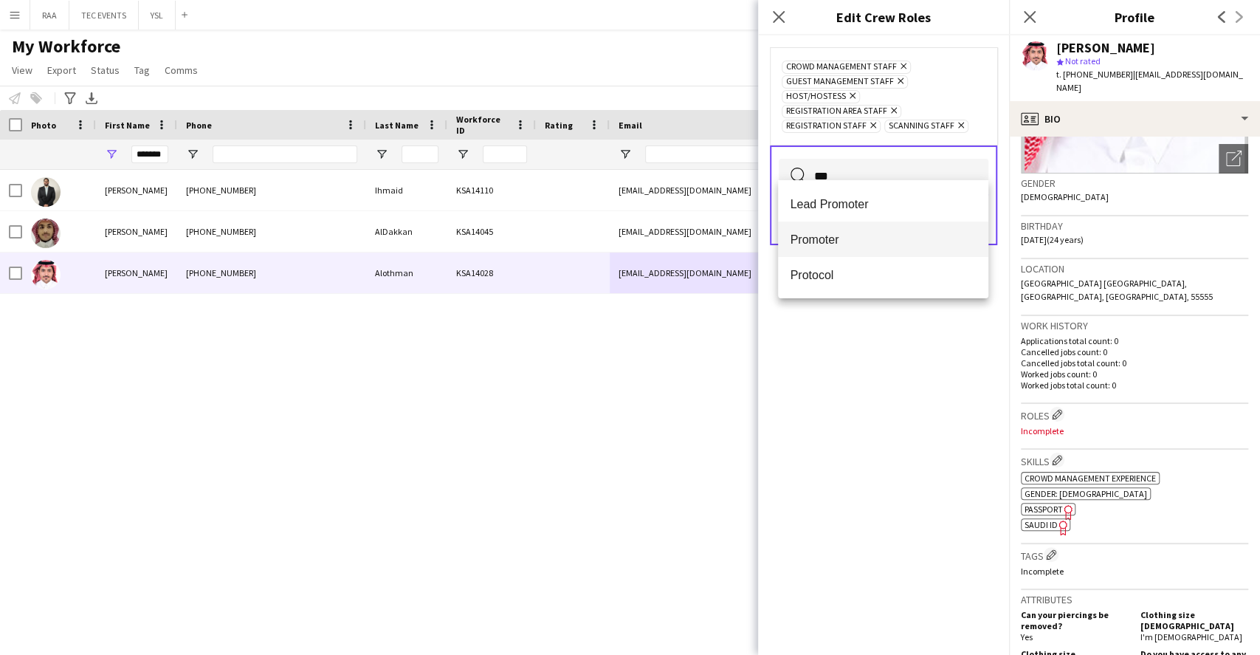
type input "***"
click at [891, 235] on span "Promoter" at bounding box center [883, 240] width 186 height 14
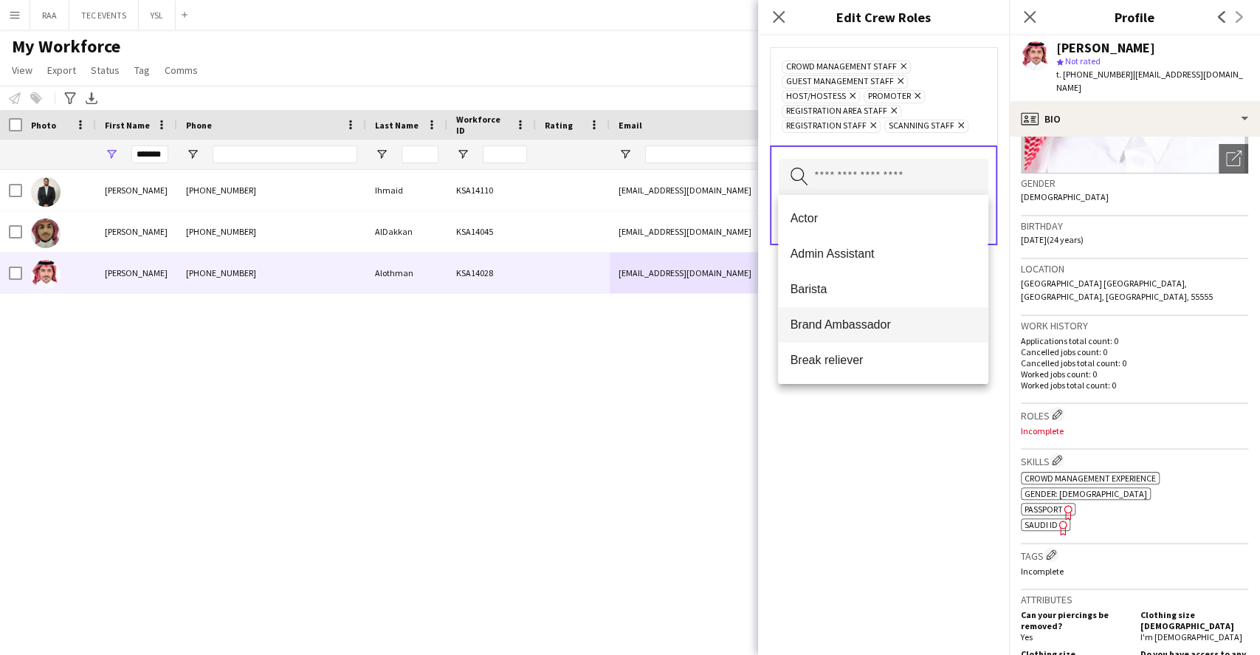
click at [881, 323] on span "Brand Ambassador" at bounding box center [883, 324] width 186 height 14
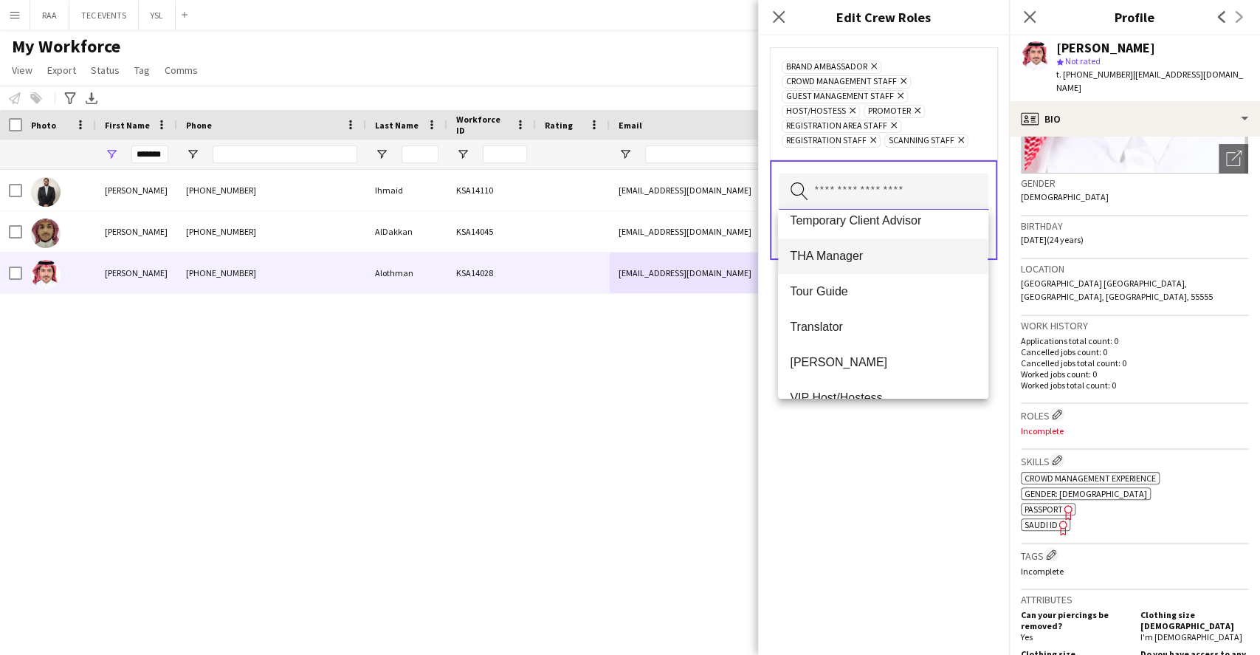
scroll to position [929, 0]
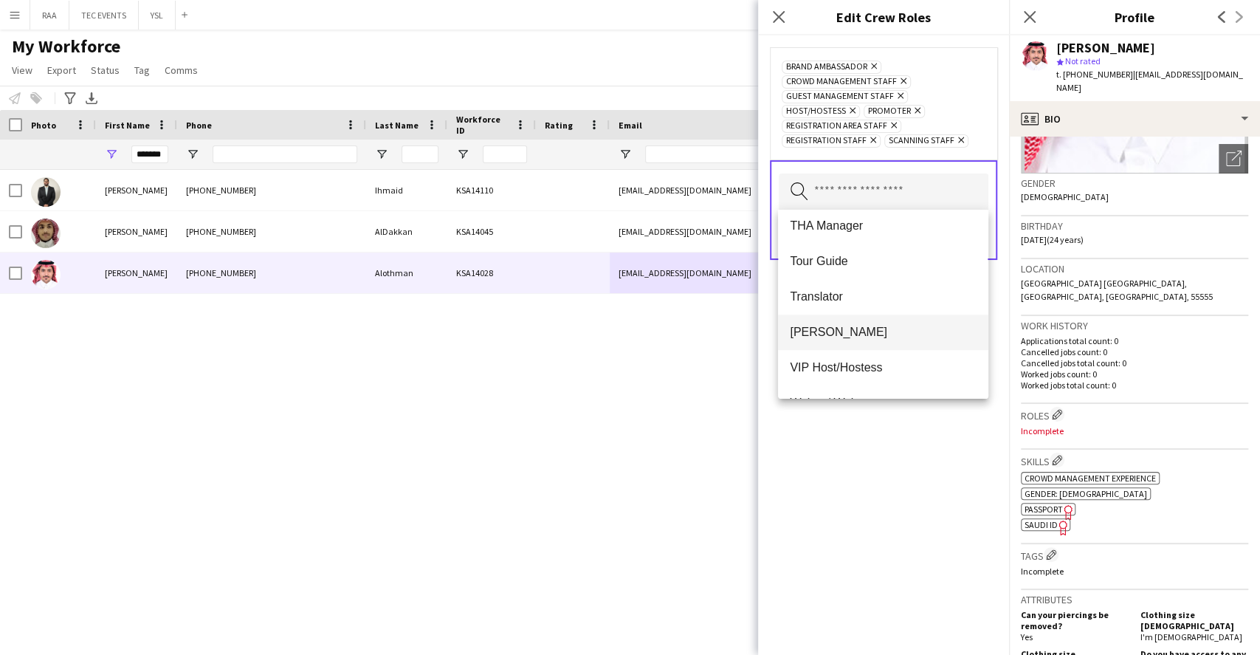
drag, startPoint x: 820, startPoint y: 340, endPoint x: 827, endPoint y: 335, distance: 8.0
click at [821, 339] on mat-option "[PERSON_NAME]" at bounding box center [883, 331] width 210 height 35
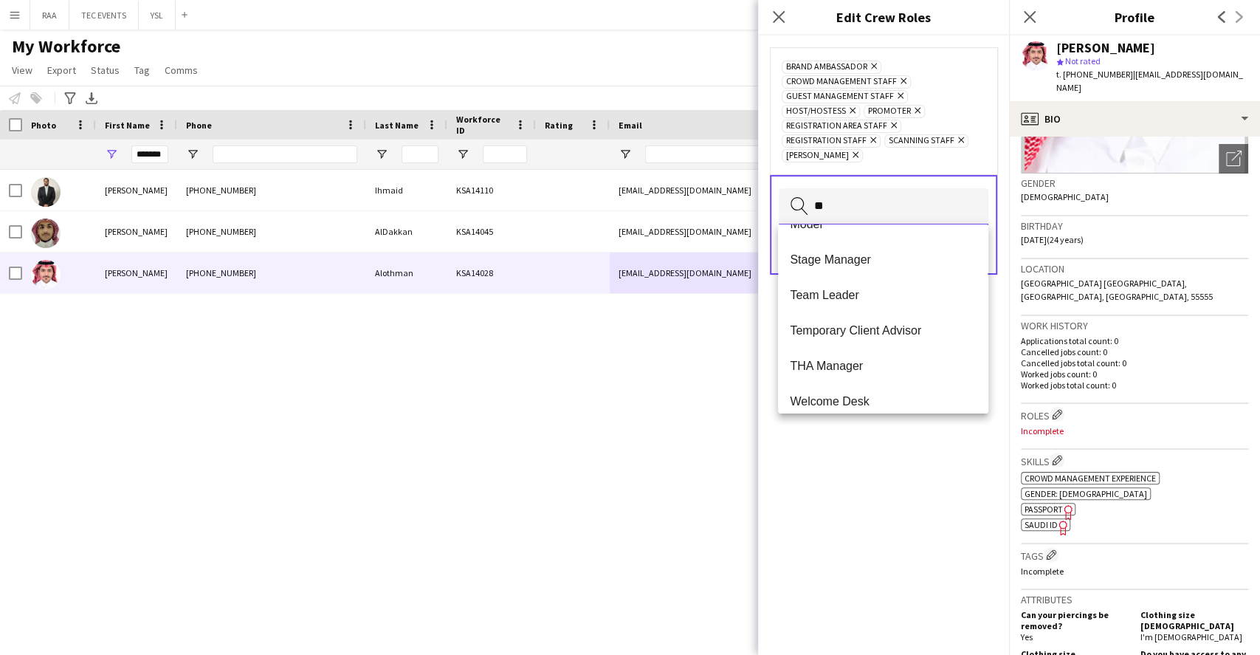
scroll to position [0, 0]
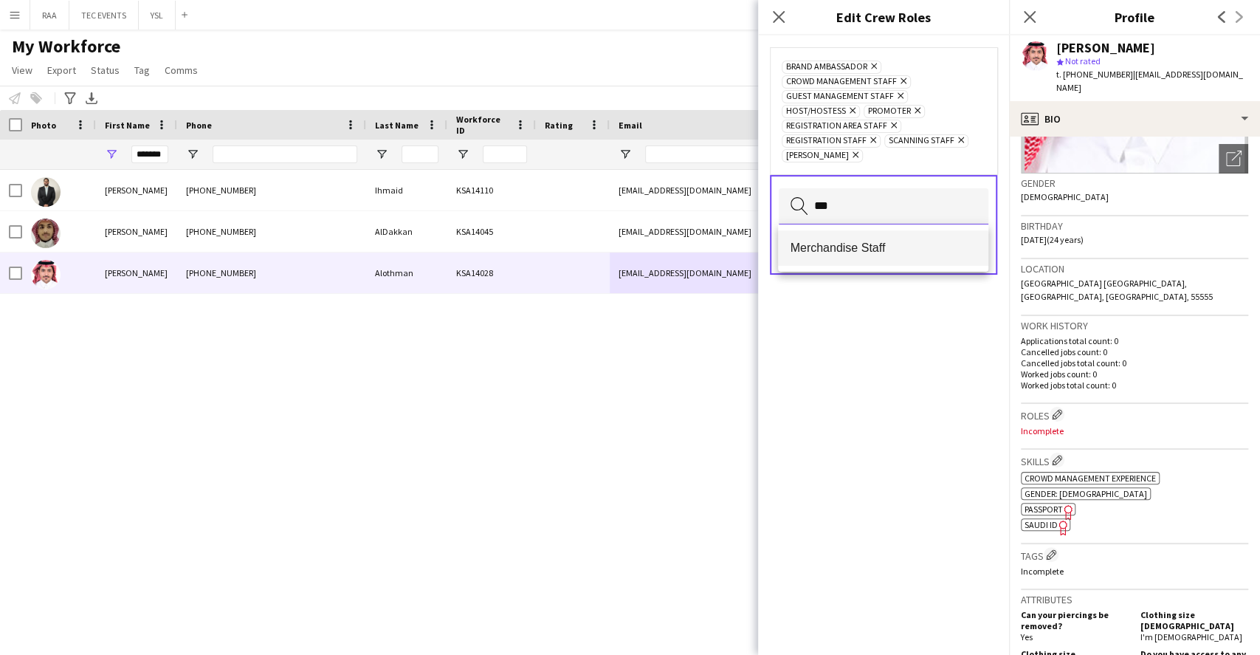
type input "***"
click at [915, 259] on mat-option "Merchandise Staff" at bounding box center [883, 247] width 210 height 35
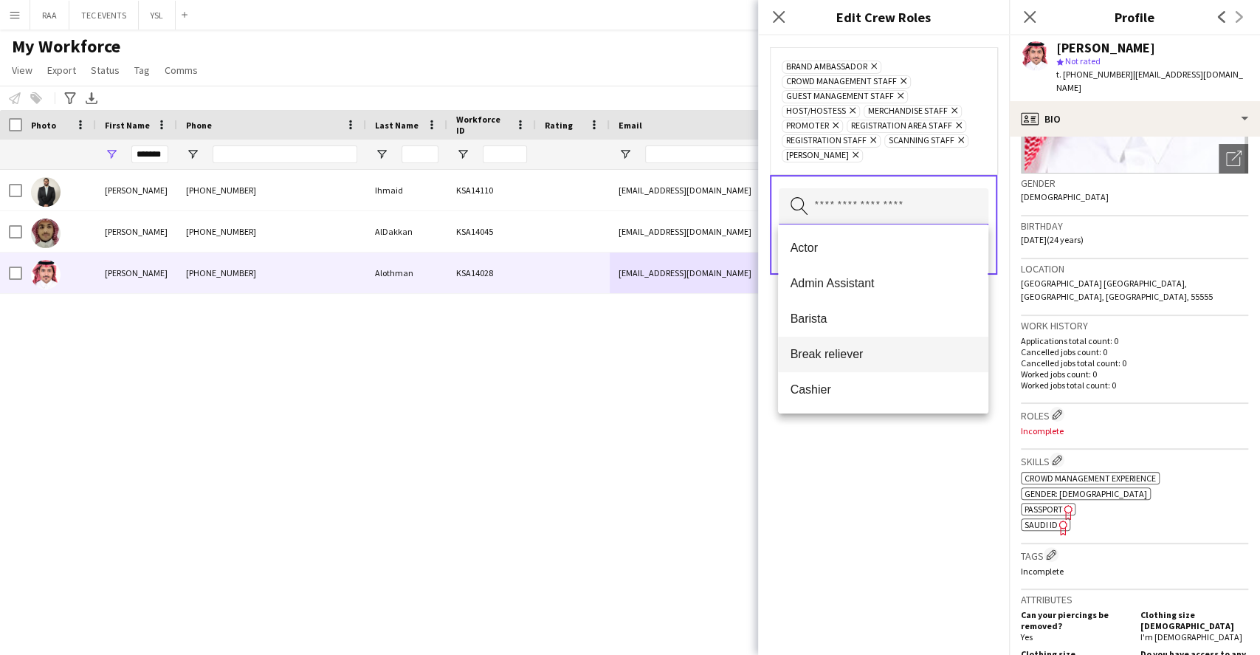
scroll to position [196, 0]
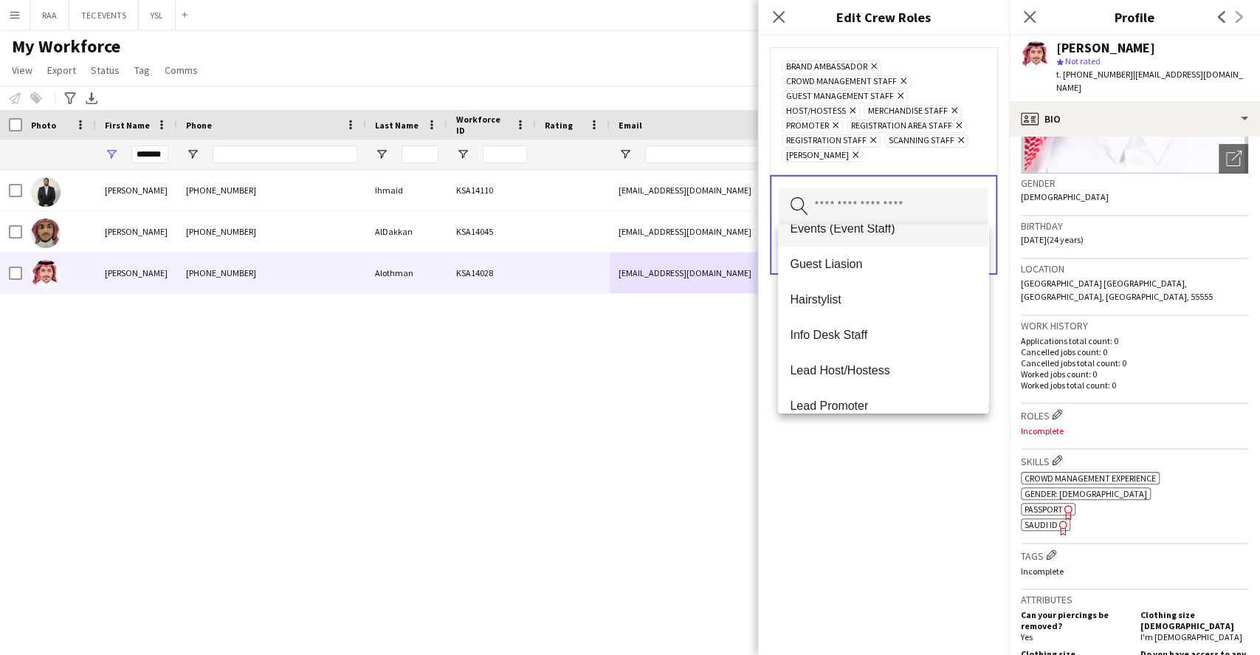
click at [874, 239] on mat-option "Events (Event Staff)" at bounding box center [883, 228] width 210 height 35
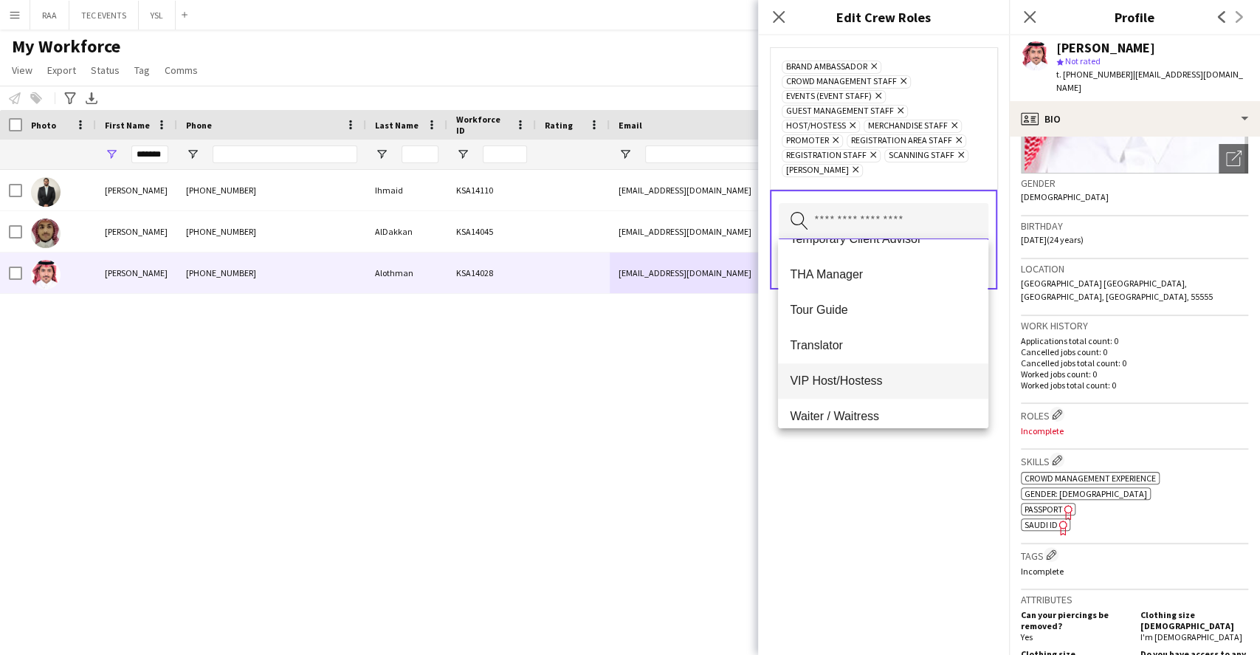
scroll to position [921, 0]
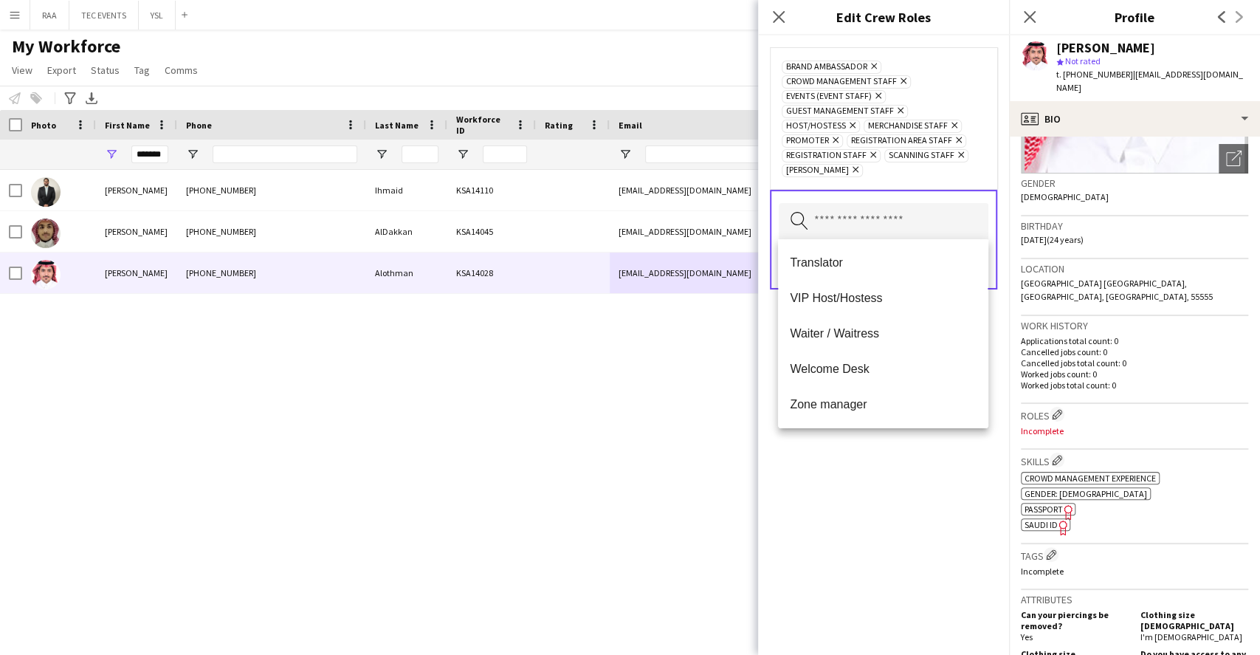
drag, startPoint x: 881, startPoint y: 506, endPoint x: 937, endPoint y: 401, distance: 118.5
click at [883, 506] on div "Brand Ambassador Remove Crowd Management Staff Remove Events (Event Staff) Remo…" at bounding box center [883, 344] width 251 height 619
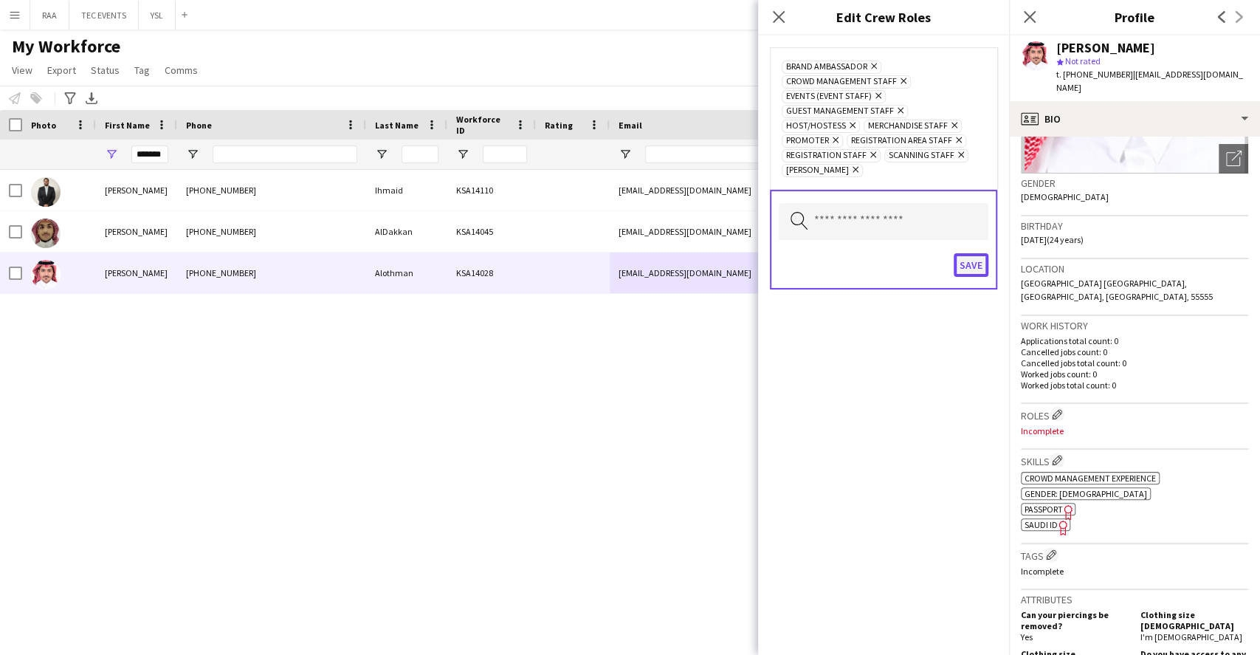
click at [963, 260] on button "Save" at bounding box center [971, 265] width 35 height 24
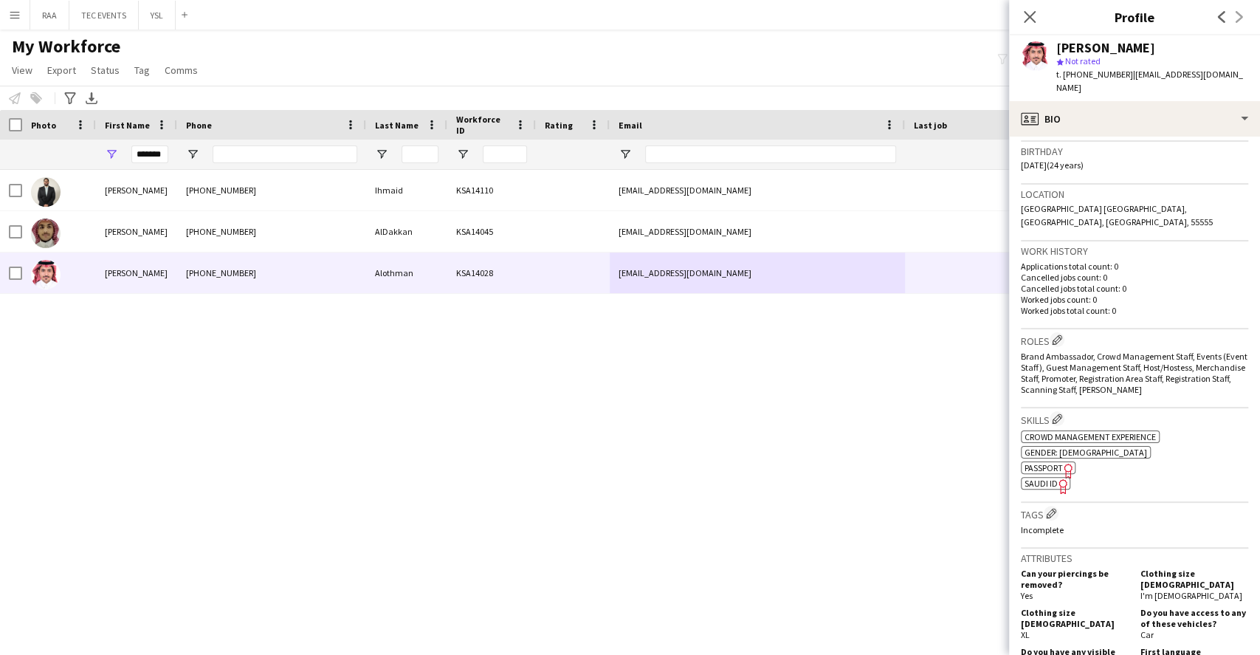
scroll to position [295, 0]
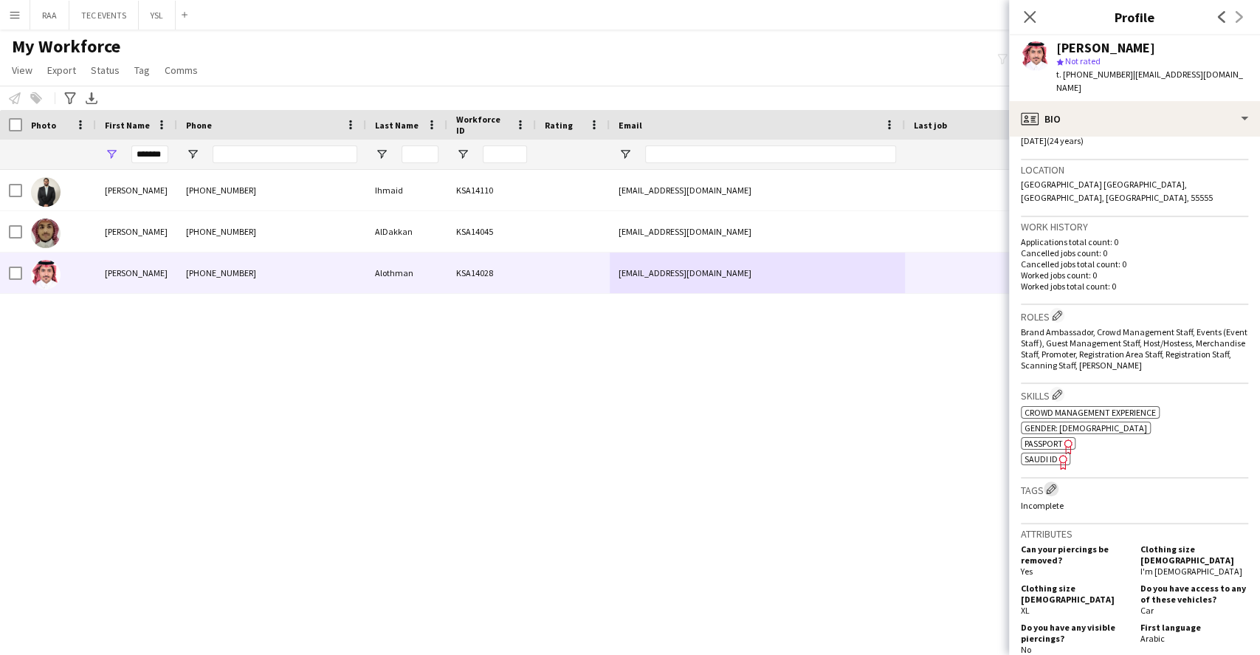
click at [1052, 483] on app-icon "Edit crew company tags" at bounding box center [1051, 488] width 10 height 10
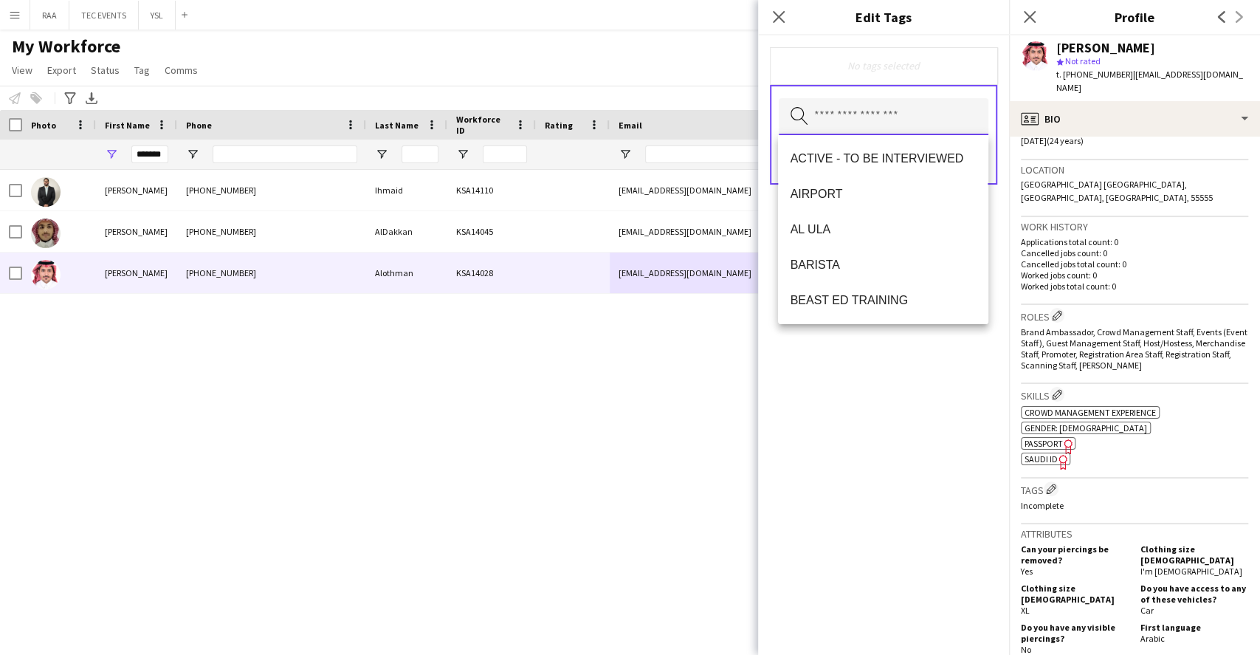
click at [863, 115] on input "text" at bounding box center [884, 116] width 210 height 37
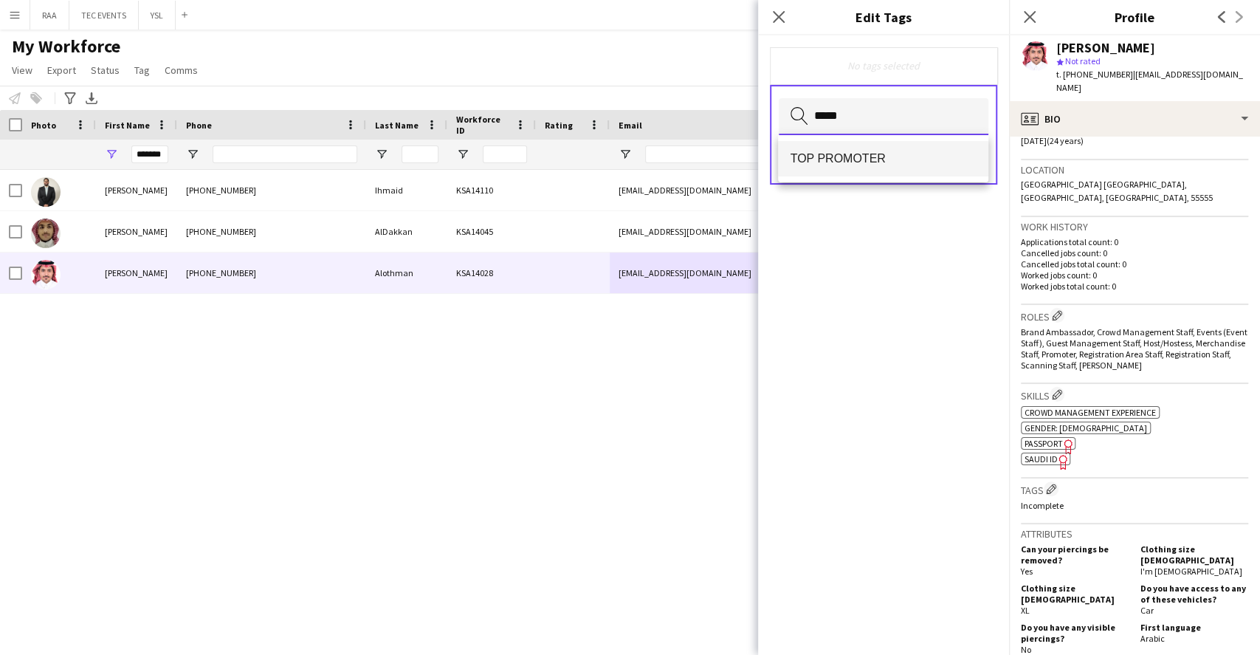
type input "*****"
click at [873, 169] on mat-option "TOP PROMOTER" at bounding box center [883, 158] width 210 height 35
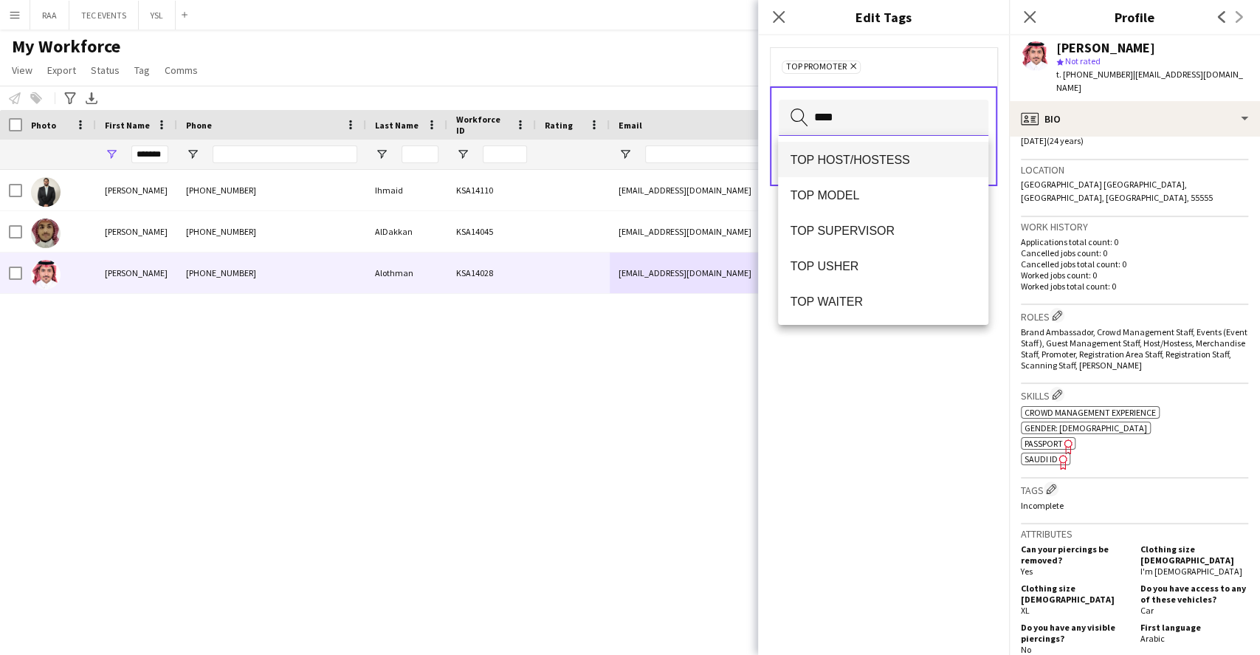
type input "***"
click at [904, 158] on span "TOP HOST/HOSTESS" at bounding box center [883, 160] width 186 height 14
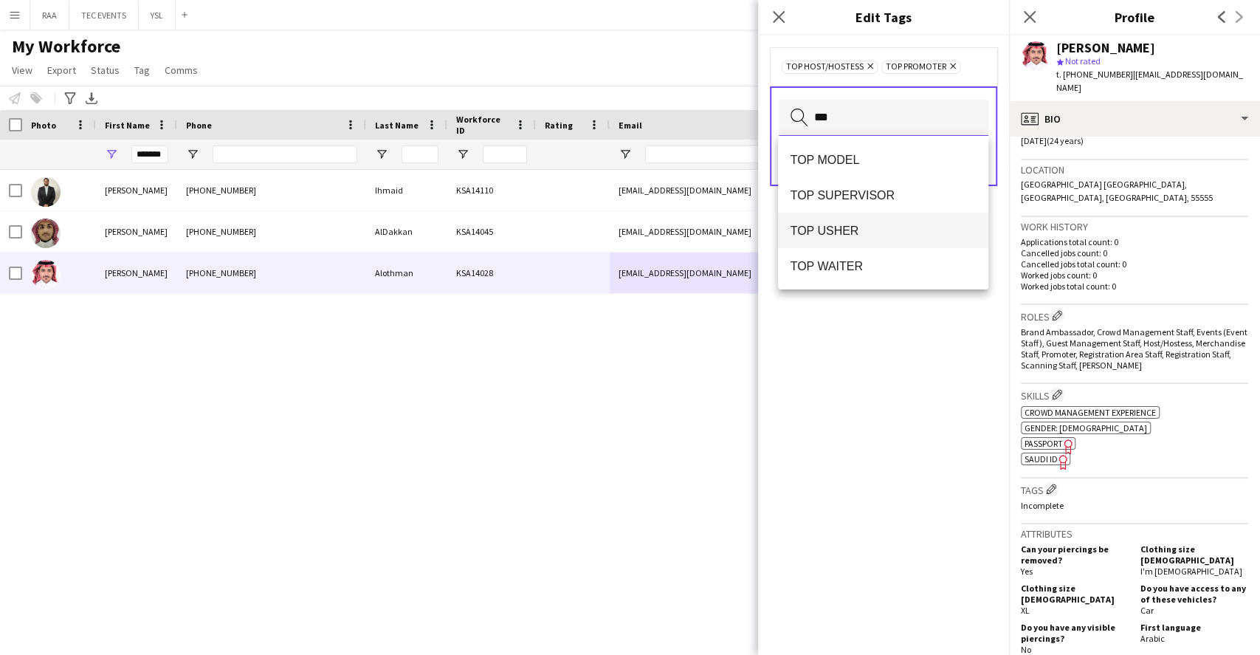
type input "***"
click at [874, 239] on mat-option "TOP USHER" at bounding box center [883, 230] width 210 height 35
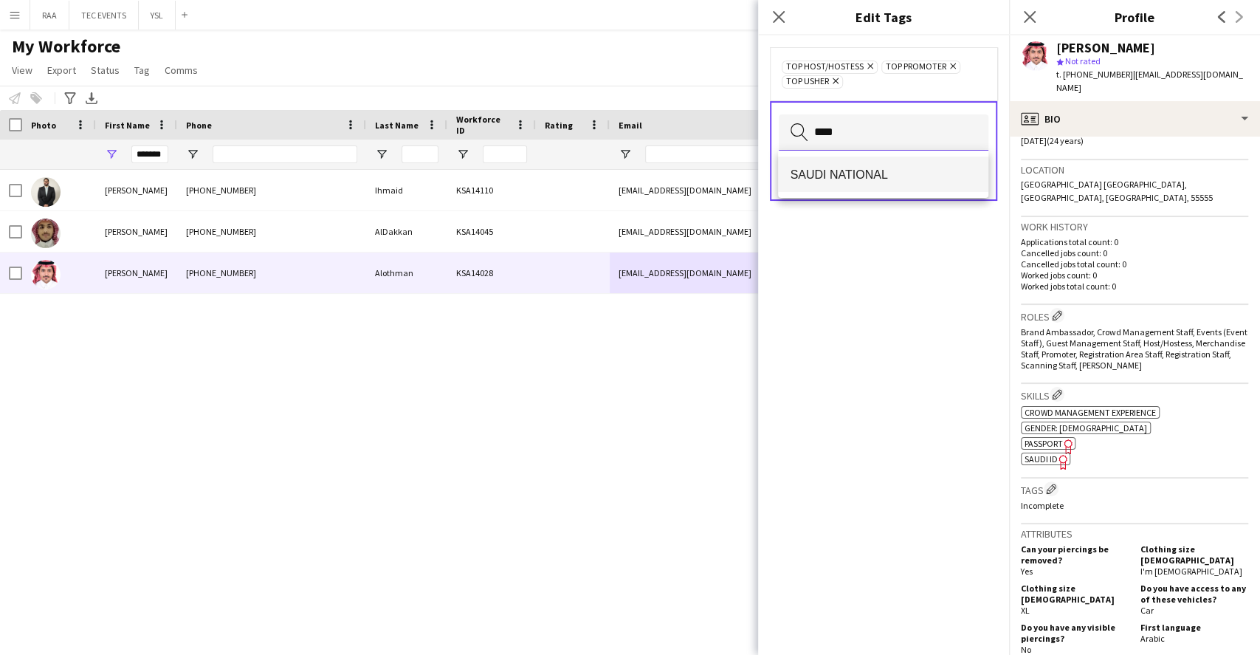
type input "****"
click at [879, 190] on mat-option "SAUDI NATIONAL" at bounding box center [883, 173] width 210 height 35
type input "***"
click at [873, 176] on span "KHALEEJI PROFILE" at bounding box center [883, 175] width 186 height 14
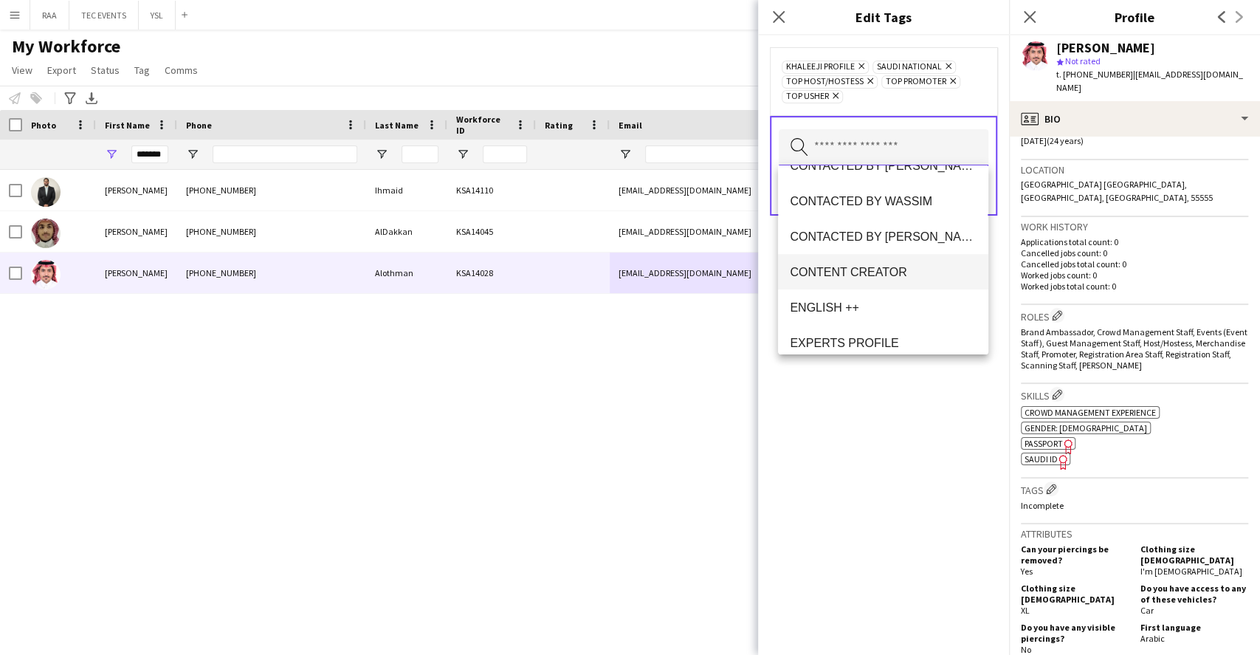
scroll to position [591, 0]
click at [872, 230] on span "ENGLISH ++" at bounding box center [883, 237] width 186 height 14
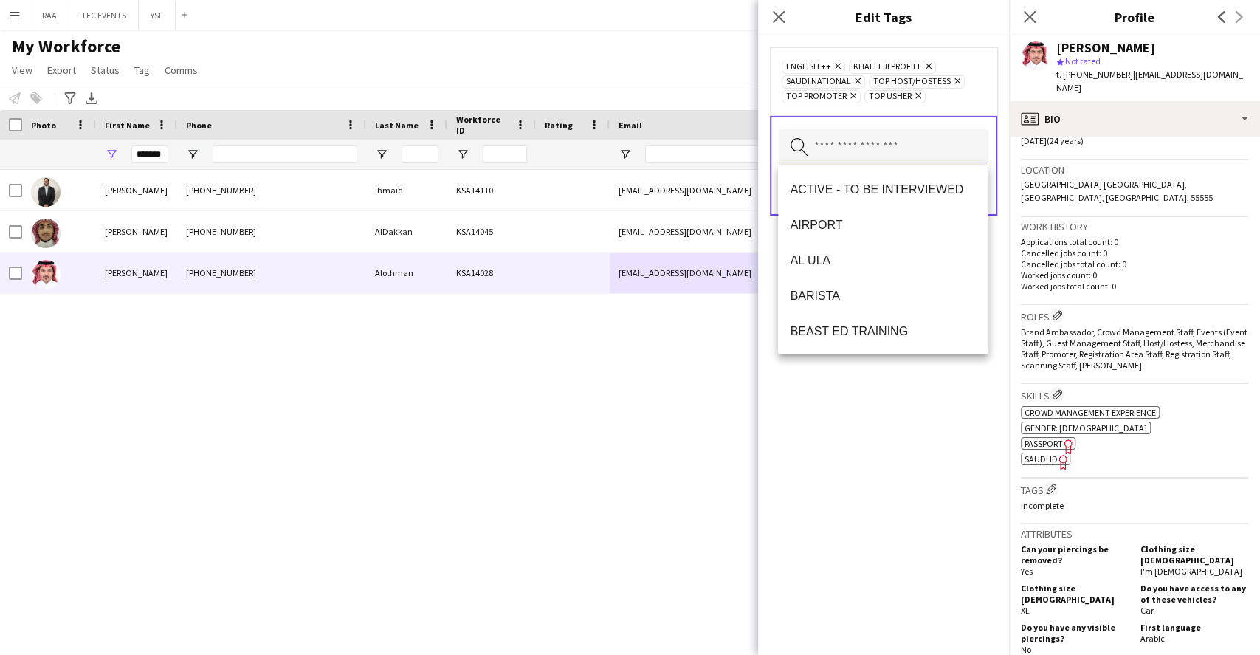
click at [901, 145] on input "text" at bounding box center [884, 147] width 210 height 37
type input "***"
click at [855, 295] on span "PROTOCOL" at bounding box center [883, 296] width 186 height 14
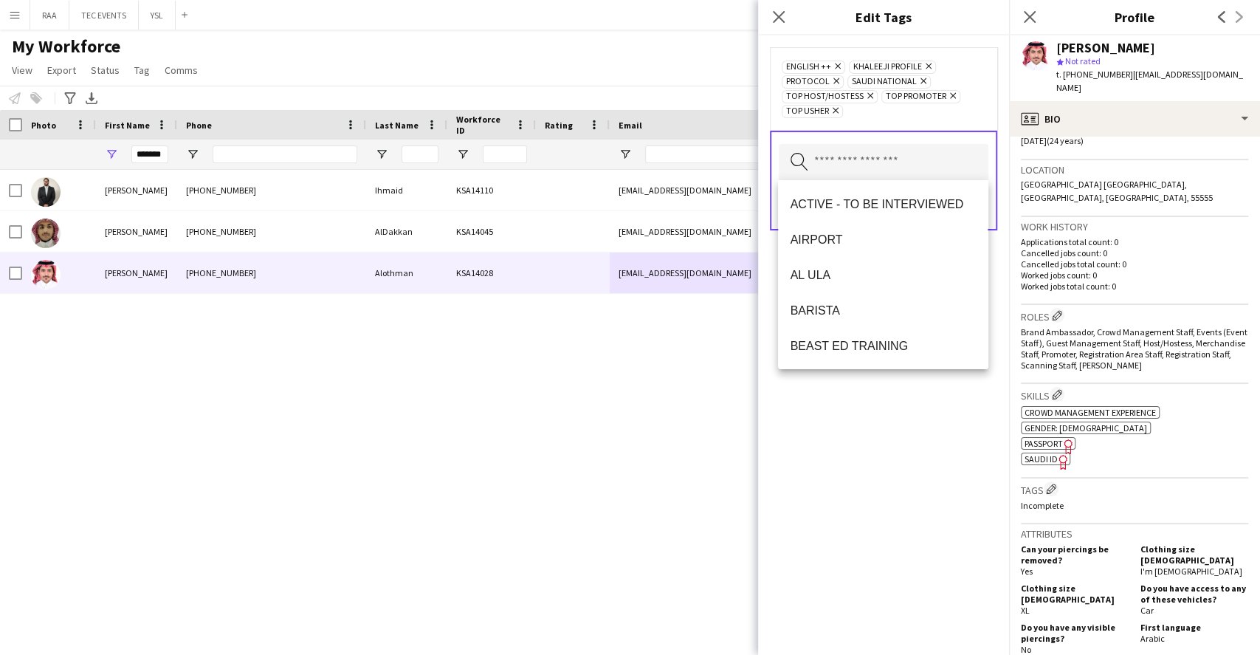
click at [871, 450] on div "ENGLISH ++ Remove KHALEEJI PROFILE Remove PROTOCOL Remove [DEMOGRAPHIC_DATA] NA…" at bounding box center [883, 344] width 251 height 619
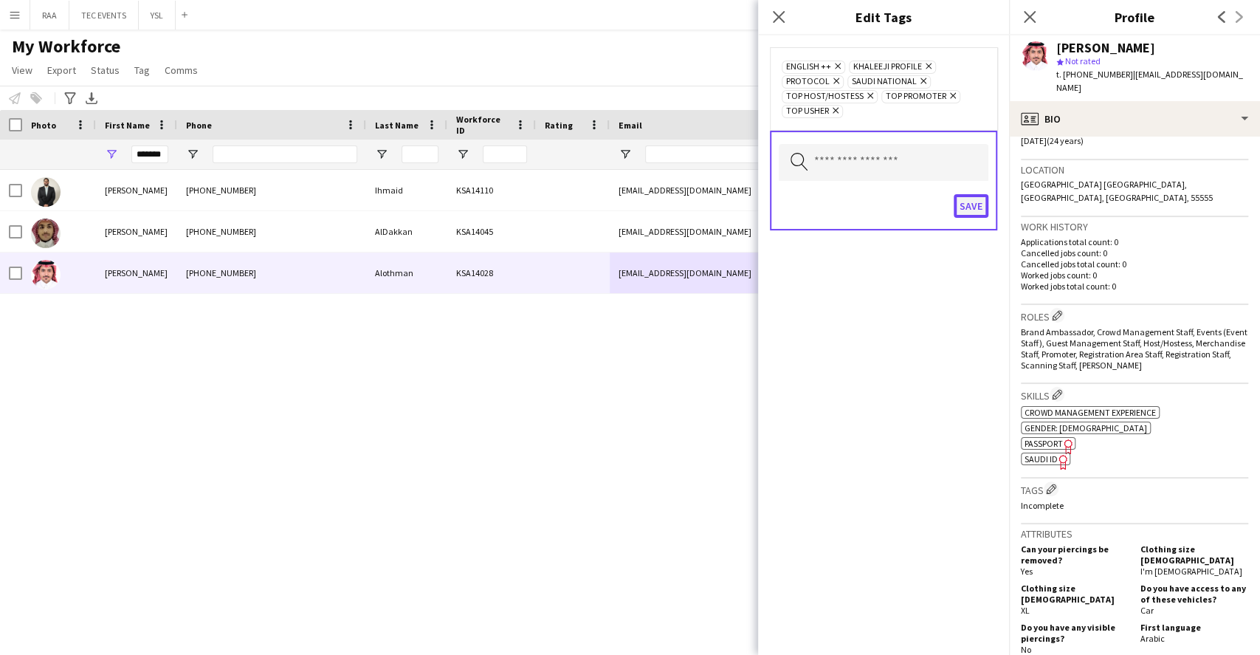
click at [974, 205] on button "Save" at bounding box center [971, 206] width 35 height 24
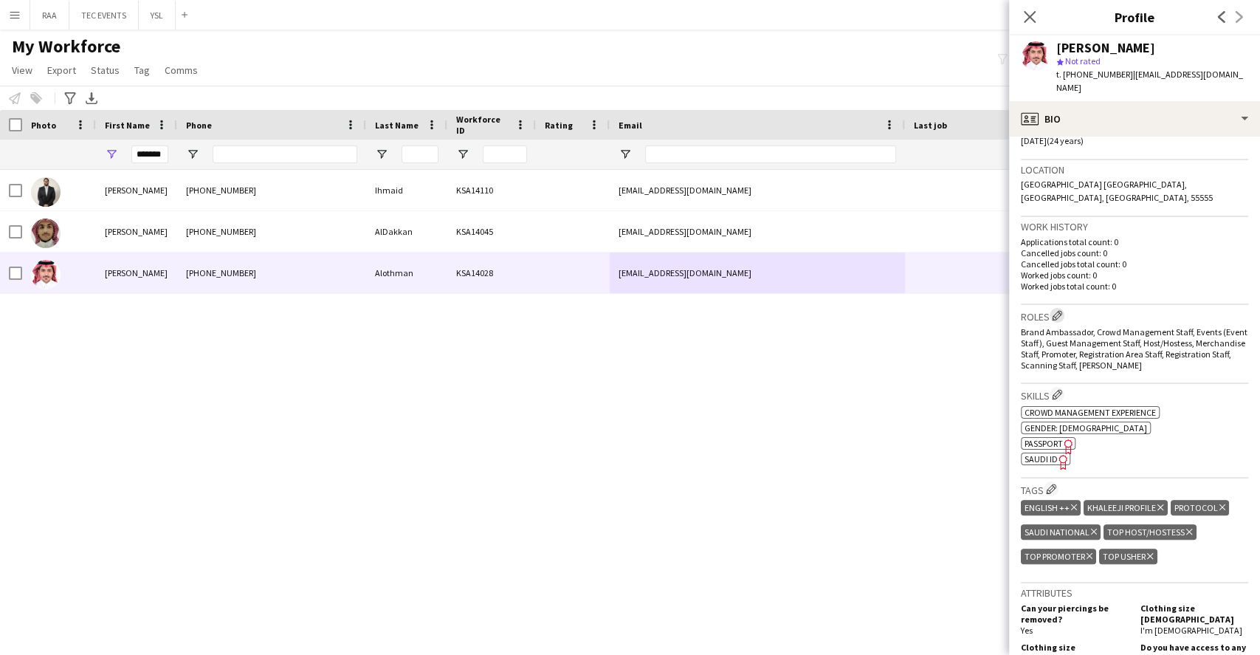
click at [1057, 310] on app-icon "Edit crew company roles" at bounding box center [1057, 315] width 10 height 10
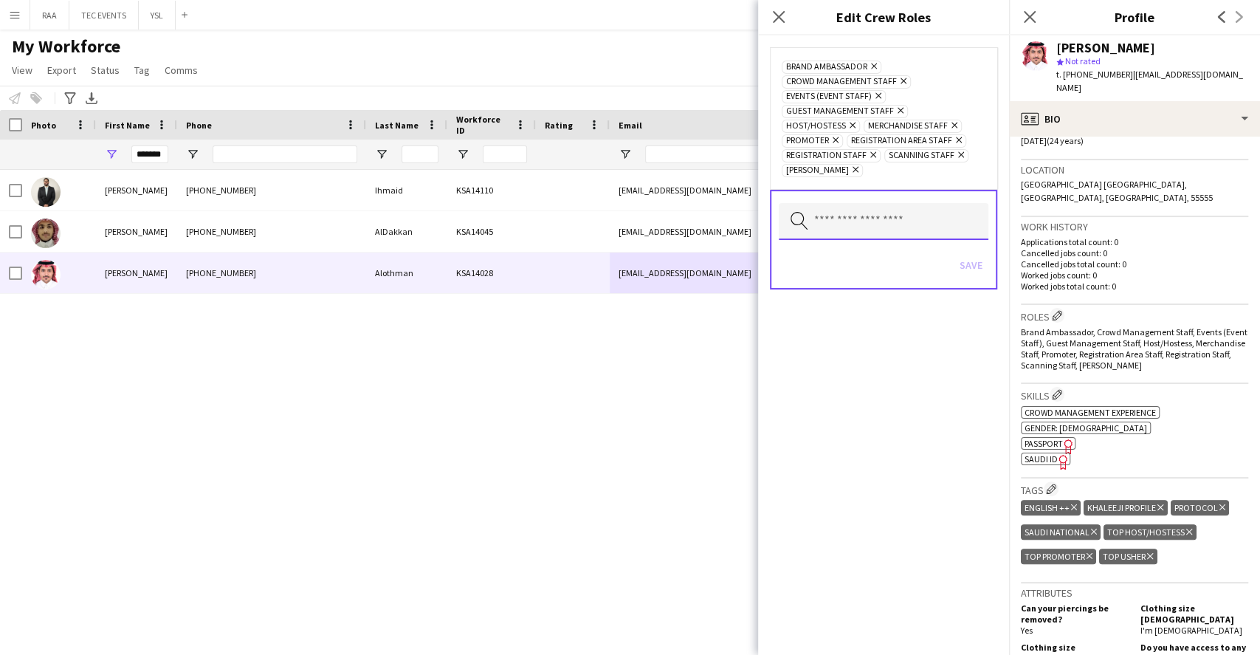
click at [898, 204] on input "text" at bounding box center [884, 221] width 210 height 37
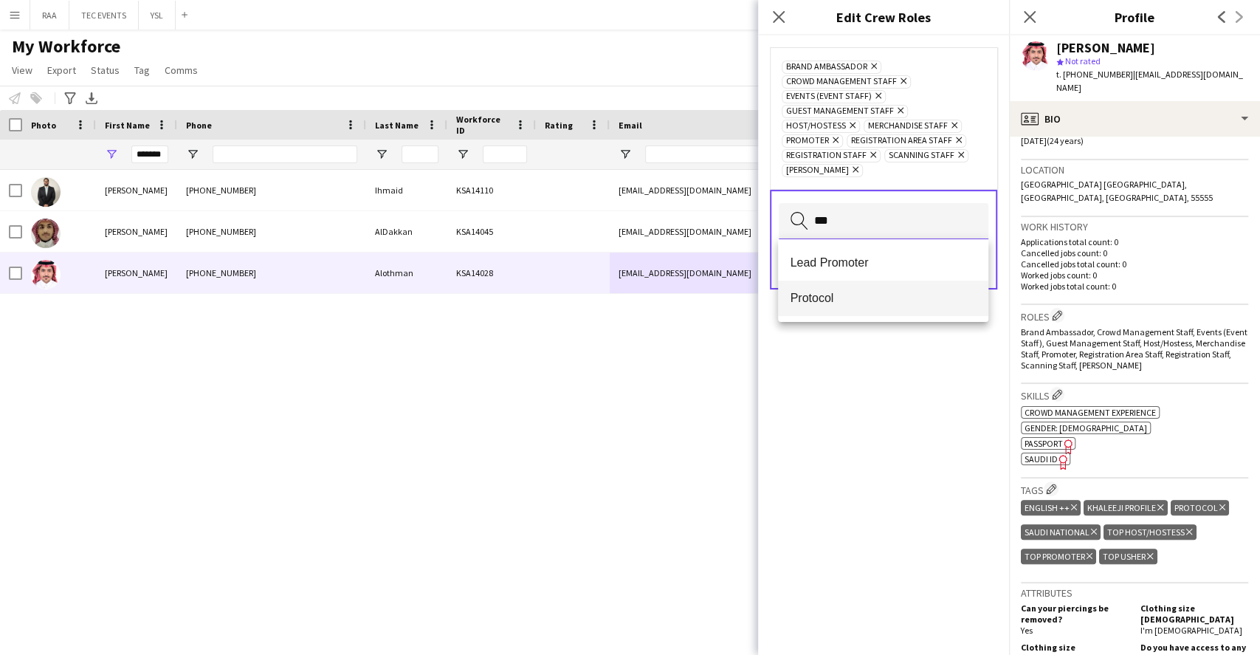
type input "***"
click at [827, 295] on span "Protocol" at bounding box center [883, 298] width 186 height 14
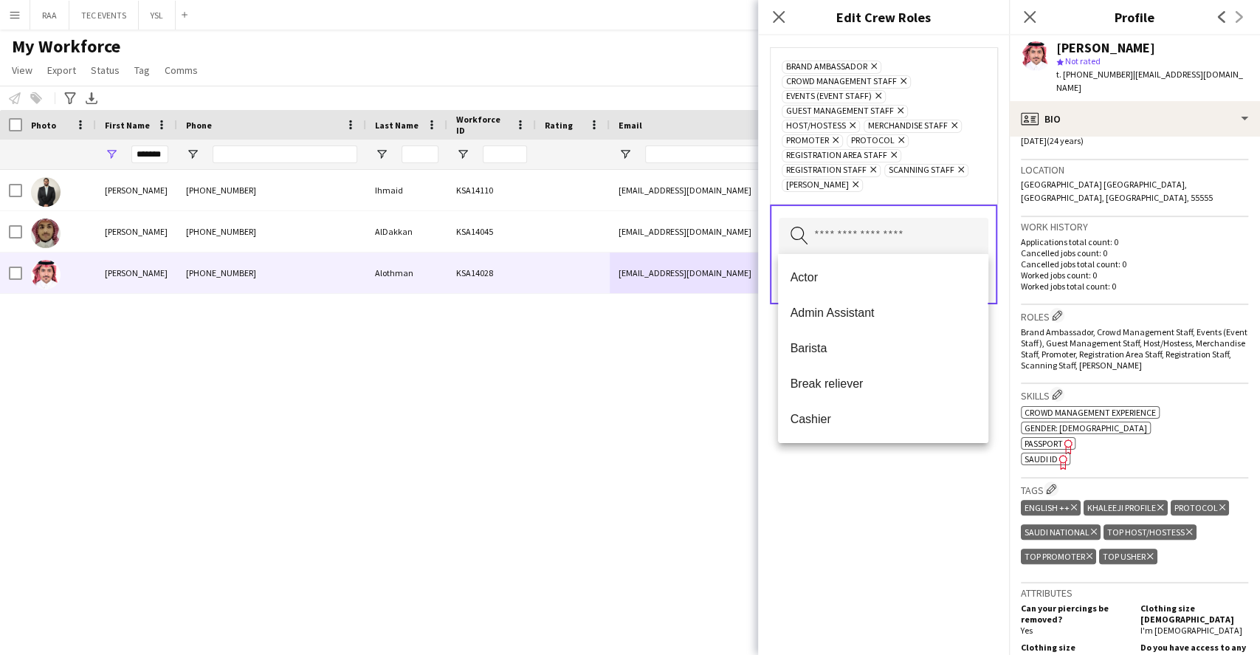
click at [876, 474] on div "Brand Ambassador Remove Crowd Management Staff Remove Events (Event Staff) Remo…" at bounding box center [883, 344] width 251 height 619
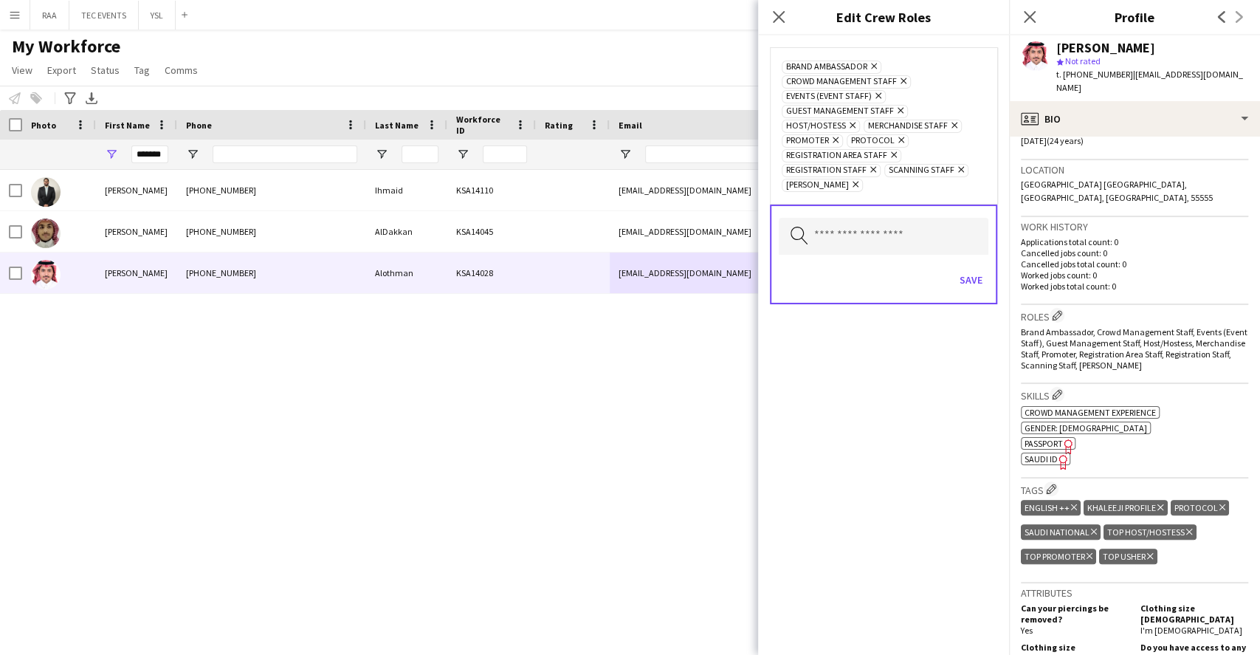
click at [981, 263] on div "Save" at bounding box center [884, 282] width 210 height 42
click at [978, 278] on button "Save" at bounding box center [971, 280] width 35 height 24
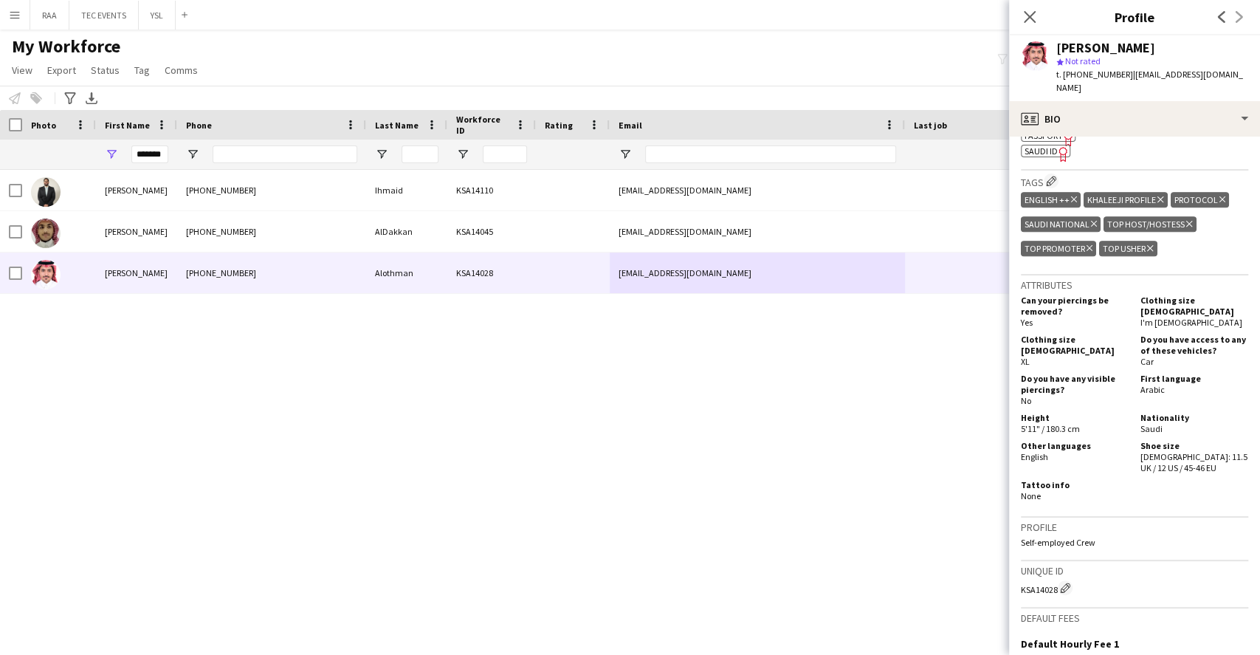
scroll to position [805, 0]
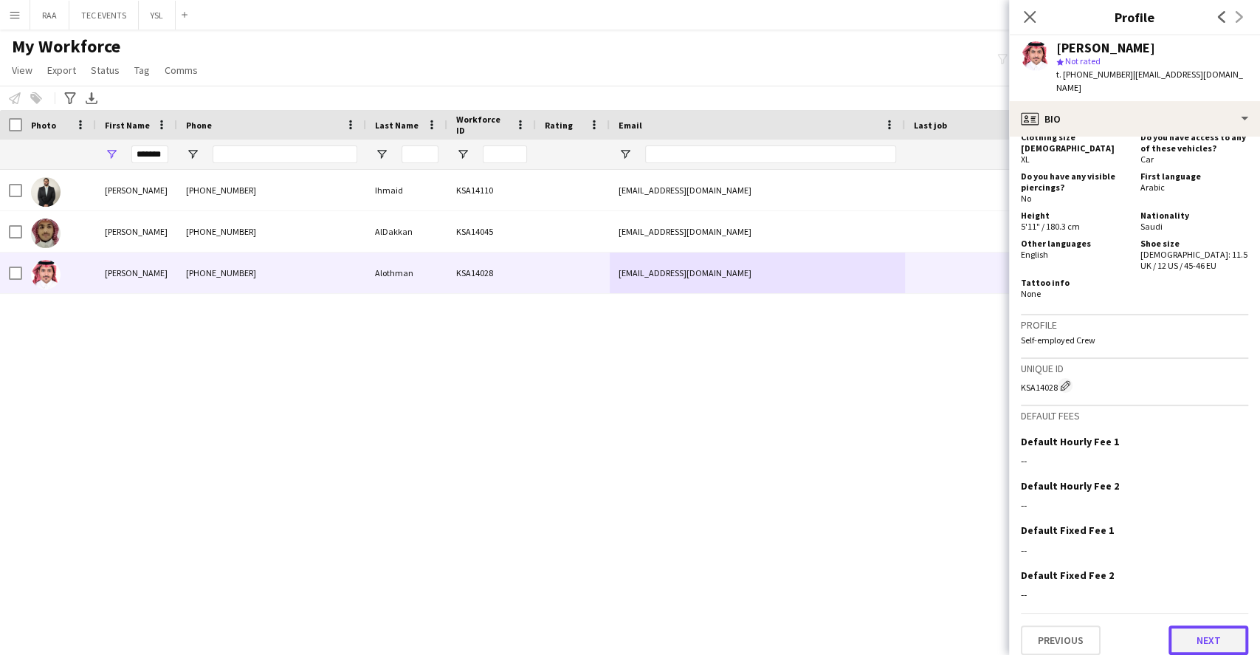
click at [1203, 625] on button "Next" at bounding box center [1208, 640] width 80 height 30
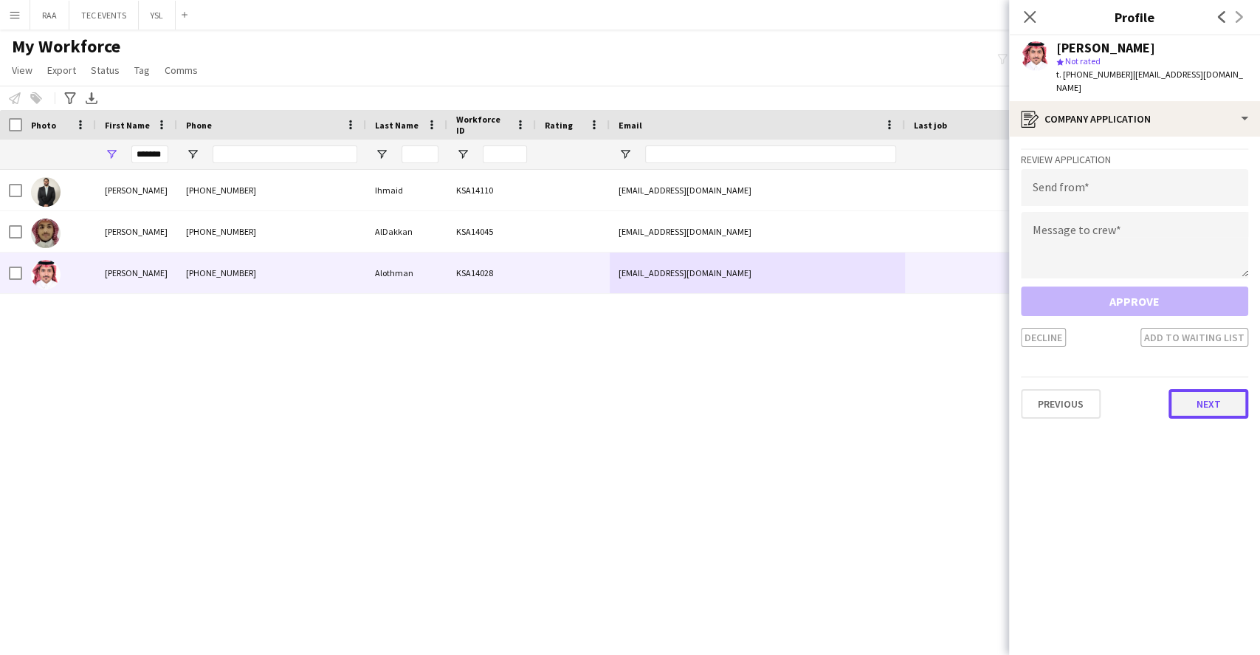
click at [1201, 392] on button "Next" at bounding box center [1208, 404] width 80 height 30
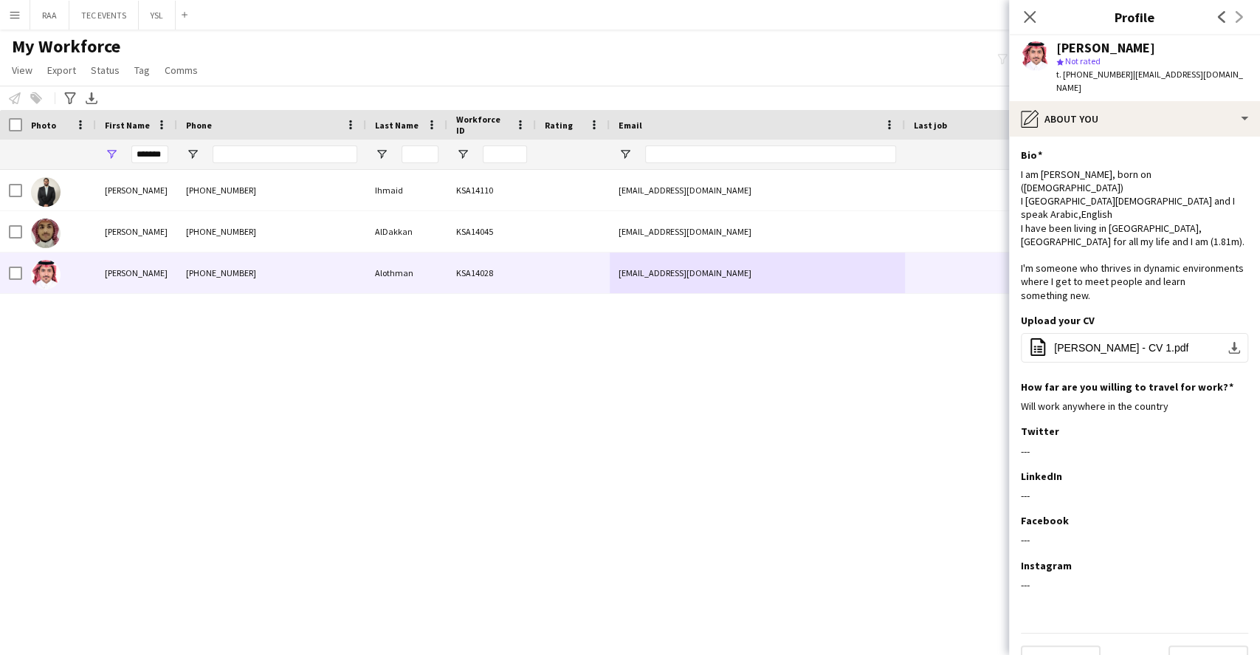
click at [1228, 145] on app-section-data-types "Bio Edit this field I am [PERSON_NAME], born on ([DEMOGRAPHIC_DATA]) I [GEOGRAP…" at bounding box center [1134, 396] width 251 height 518
click at [1236, 159] on app-icon "Edit this field" at bounding box center [1242, 154] width 12 height 12
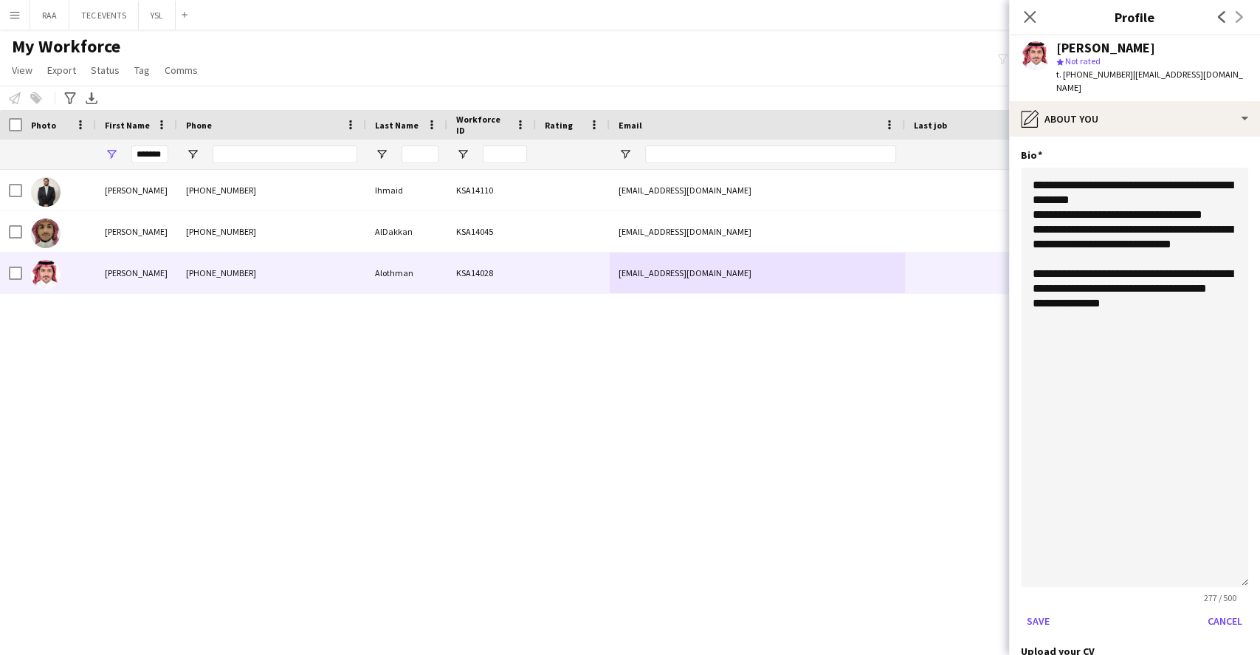
drag, startPoint x: 1224, startPoint y: 247, endPoint x: 1147, endPoint y: 494, distance: 258.2
click at [1144, 560] on textarea "**********" at bounding box center [1134, 377] width 227 height 419
click at [1122, 357] on textarea "**********" at bounding box center [1134, 367] width 227 height 398
click at [1011, 217] on app-section-data-types "**********" at bounding box center [1134, 396] width 251 height 518
click at [1071, 186] on textarea "**********" at bounding box center [1134, 367] width 227 height 398
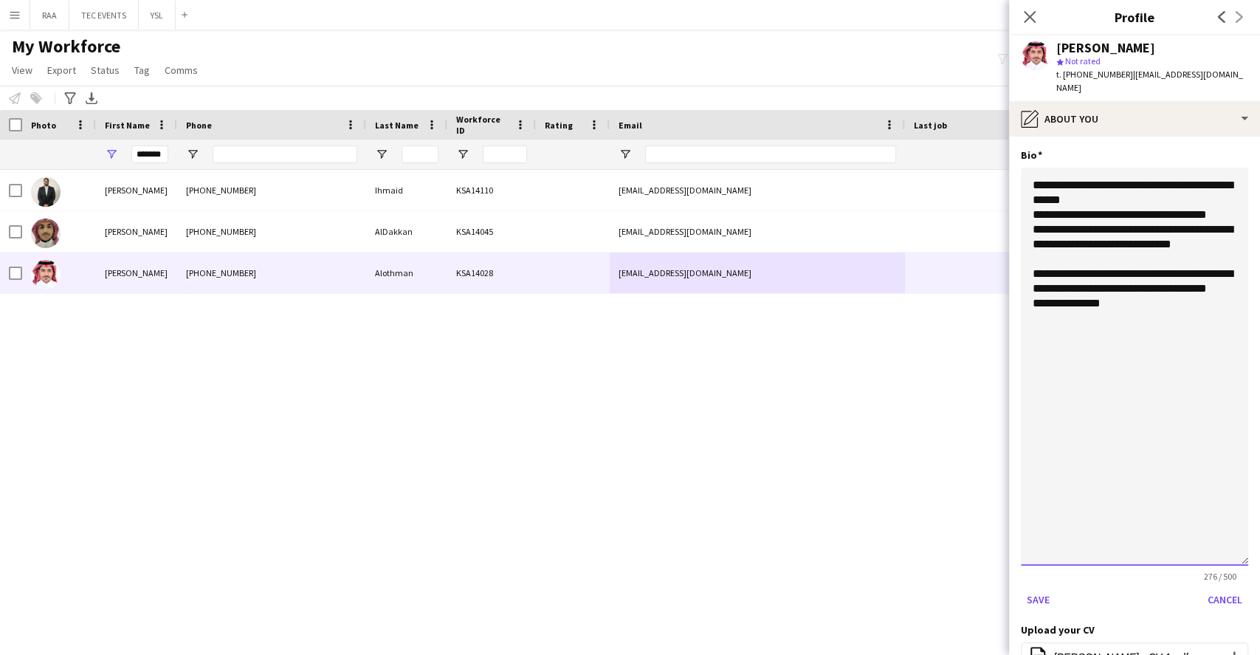
drag, startPoint x: 1141, startPoint y: 317, endPoint x: 1140, endPoint y: 343, distance: 25.1
click at [1144, 317] on textarea "**********" at bounding box center [1134, 367] width 227 height 398
type textarea "**********"
click at [1036, 598] on button "Save" at bounding box center [1038, 600] width 35 height 24
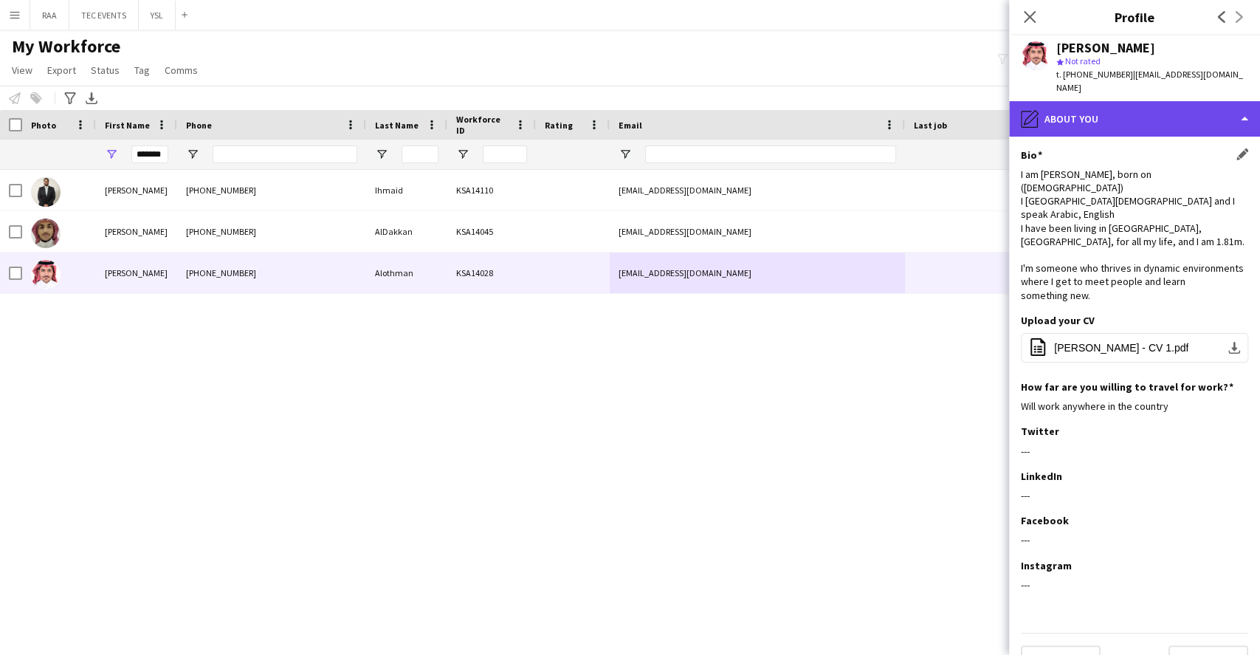
click at [1173, 114] on div "pencil4 About you" at bounding box center [1134, 118] width 251 height 35
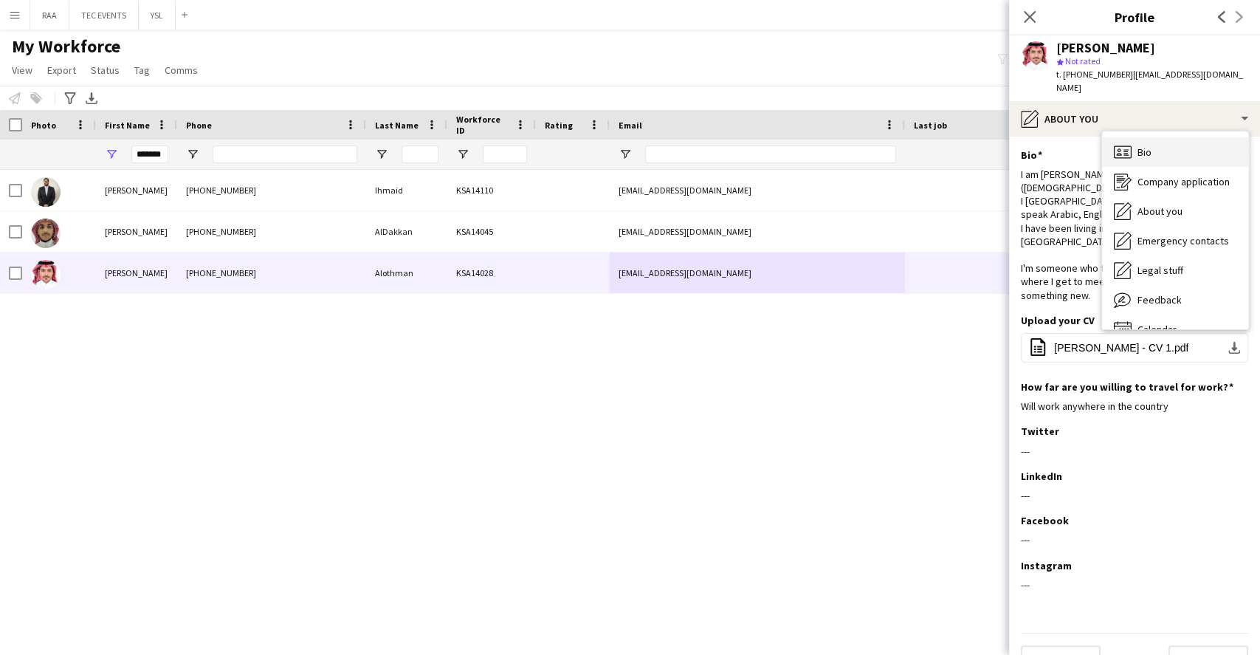
click at [1176, 148] on div "Bio Bio" at bounding box center [1175, 152] width 146 height 30
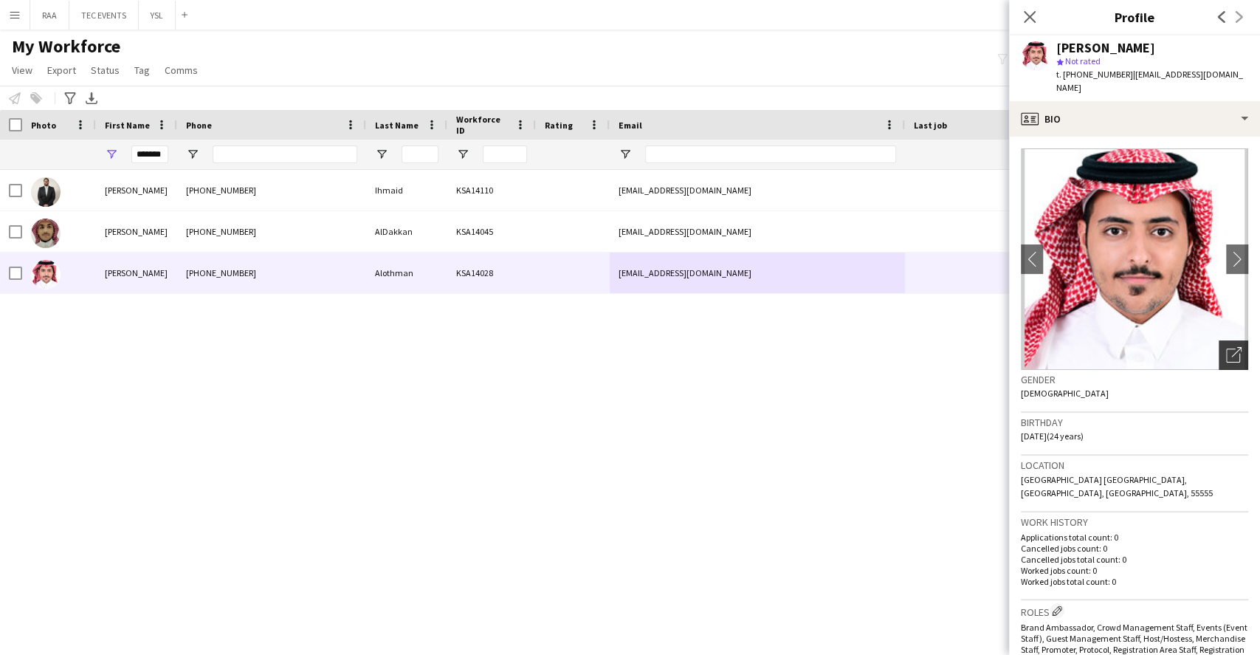
click at [1226, 361] on icon "Open photos pop-in" at bounding box center [1234, 355] width 16 height 16
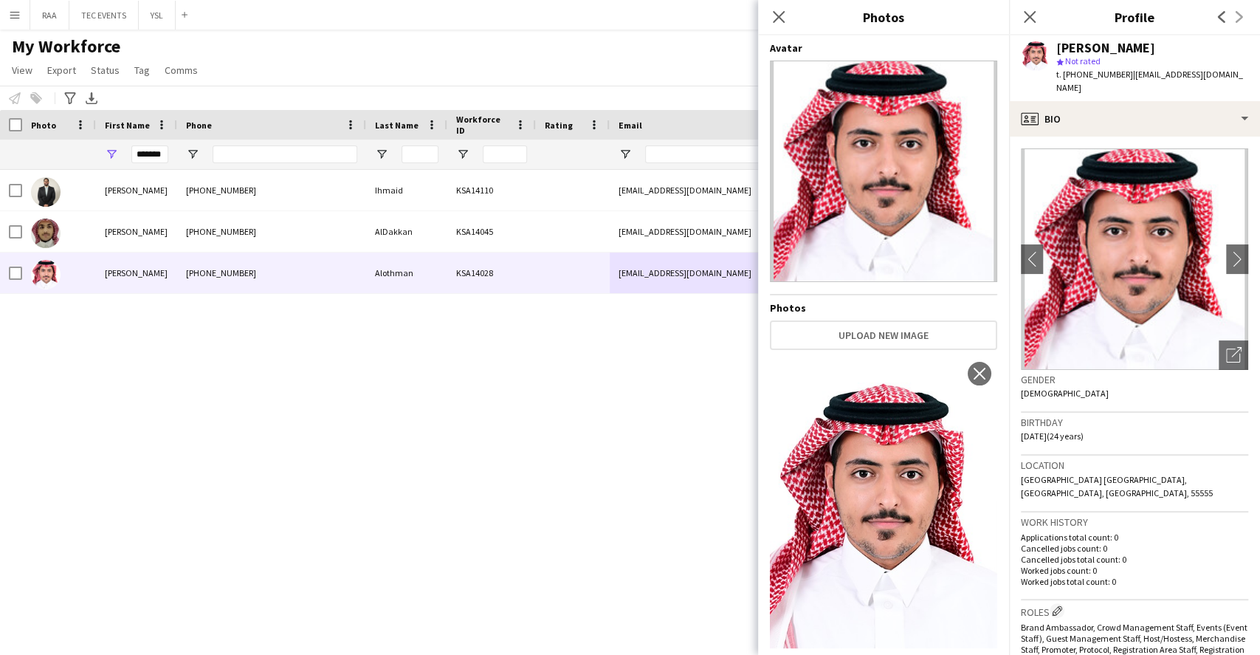
click at [1195, 377] on h3 "Gender" at bounding box center [1134, 379] width 227 height 13
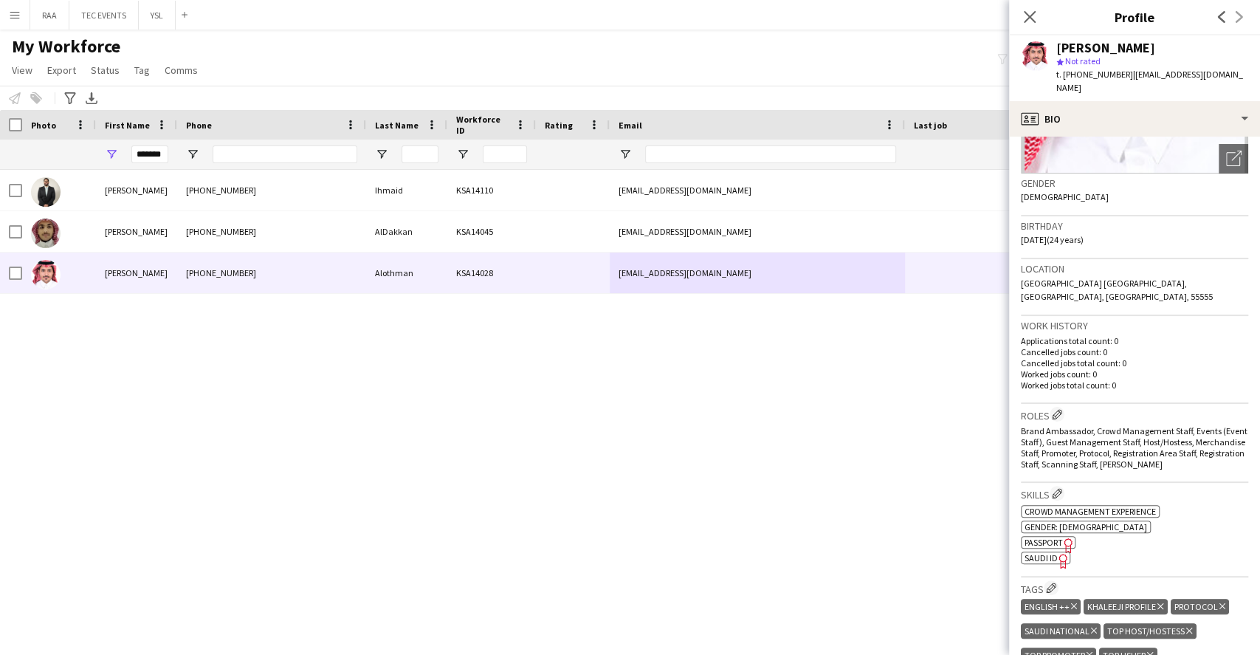
scroll to position [295, 0]
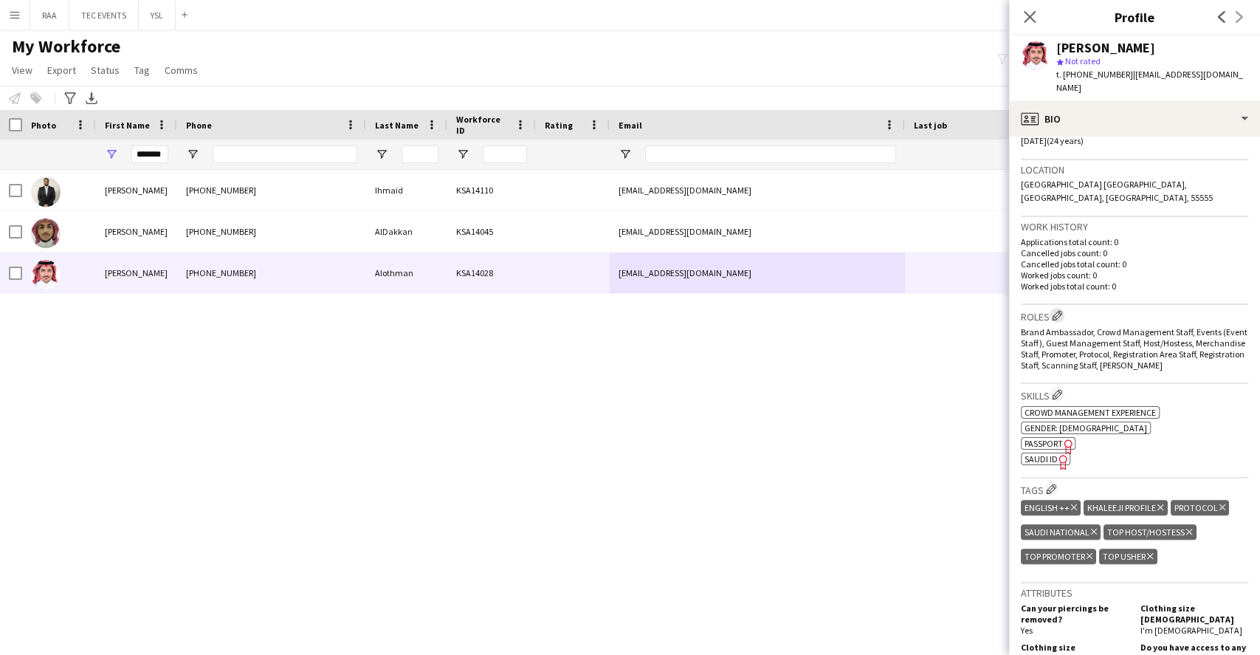
click at [1056, 310] on app-icon "Edit crew company roles" at bounding box center [1057, 315] width 10 height 10
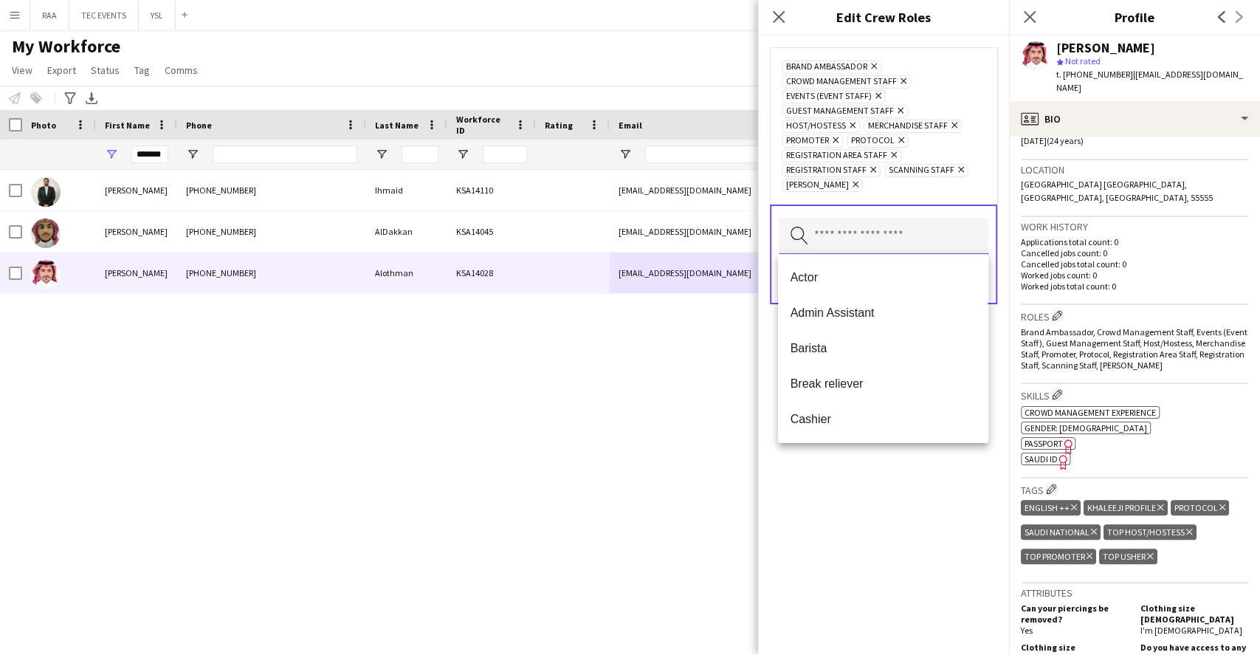
click at [932, 223] on input "text" at bounding box center [884, 236] width 210 height 37
click at [888, 317] on span "Retail Staff" at bounding box center [883, 317] width 186 height 14
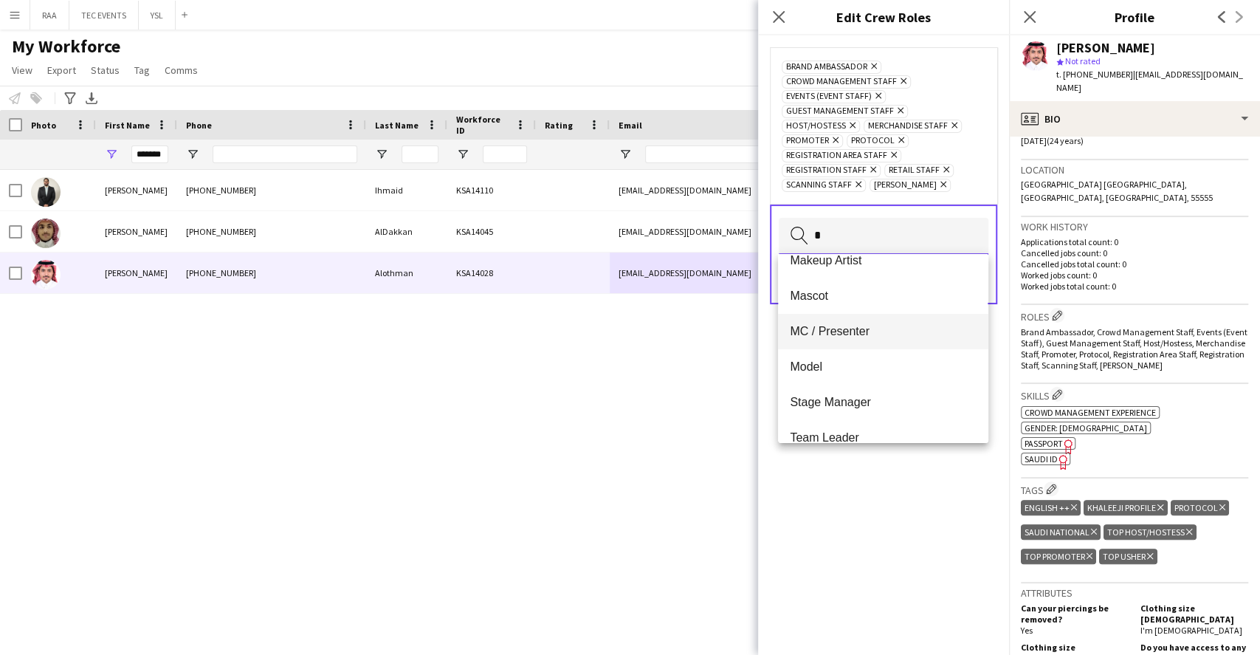
scroll to position [248, 0]
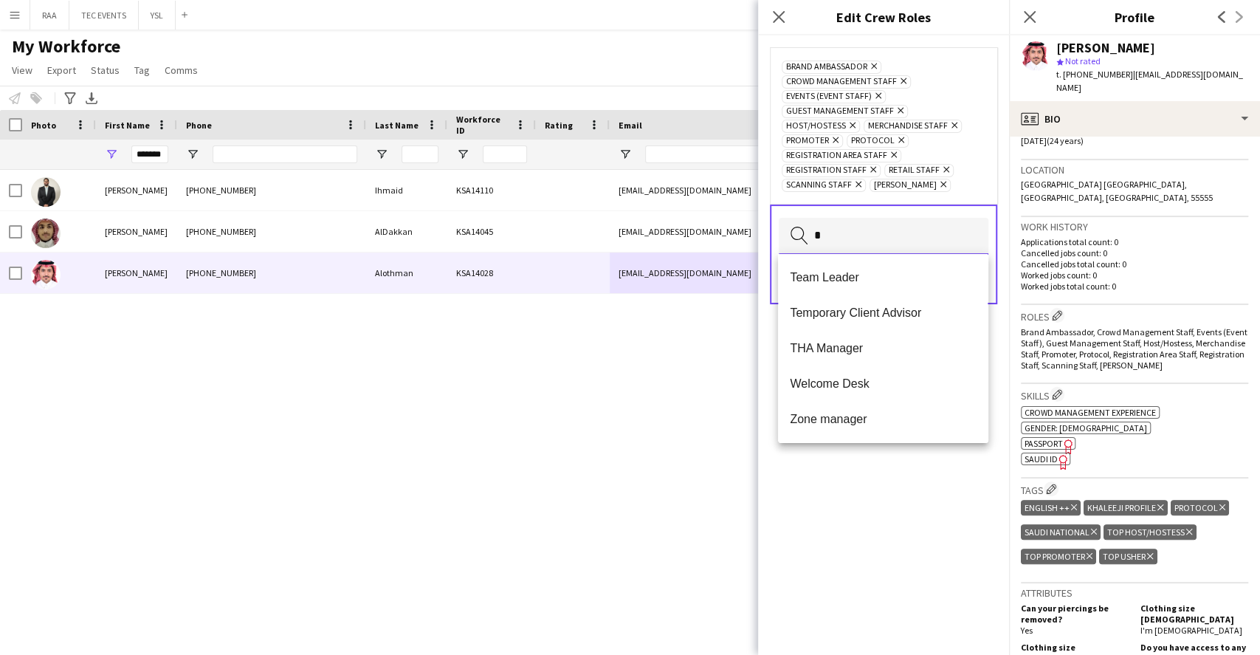
type input "*"
drag, startPoint x: 878, startPoint y: 523, endPoint x: 892, endPoint y: 435, distance: 89.0
click at [879, 521] on div "Brand Ambassador Remove Crowd Management Staff Remove Events (Event Staff) Remo…" at bounding box center [883, 344] width 251 height 619
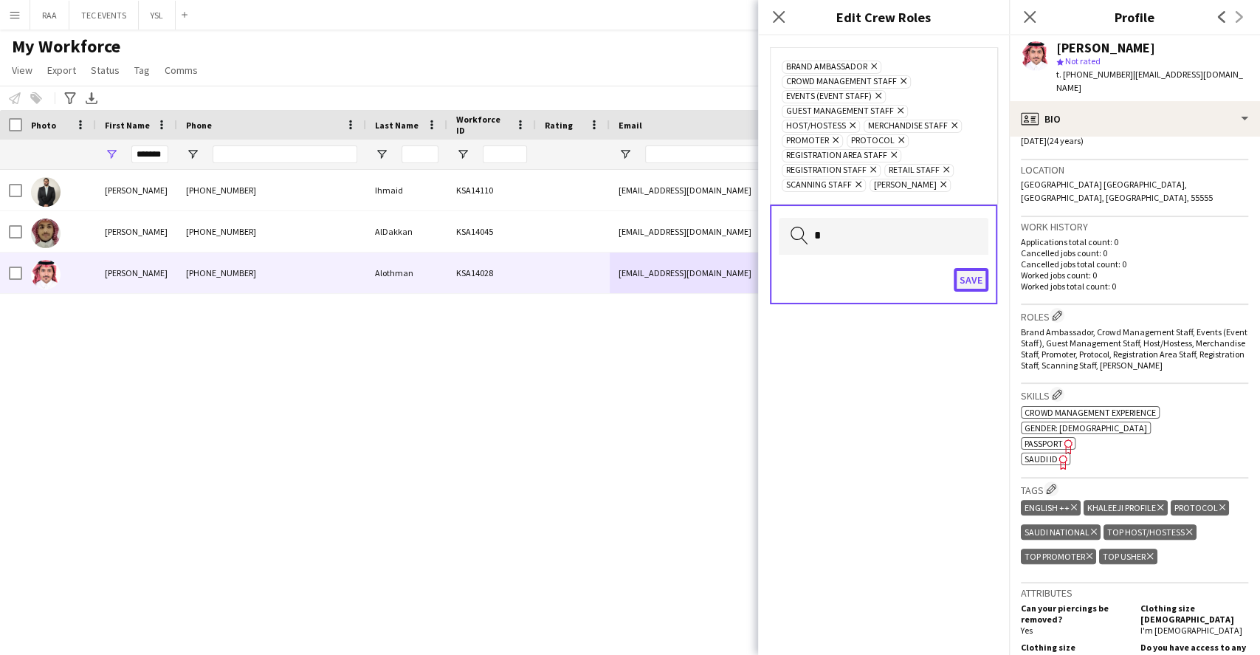
click at [956, 280] on button "Save" at bounding box center [971, 280] width 35 height 24
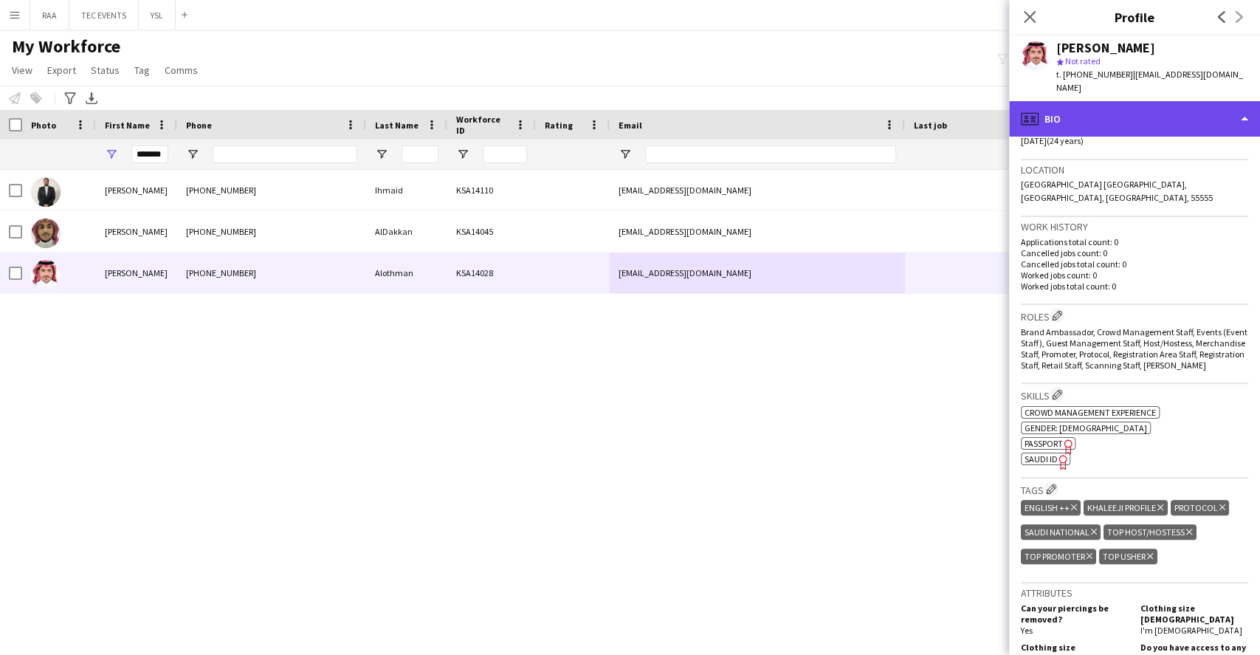
click at [1171, 117] on div "profile Bio" at bounding box center [1134, 118] width 251 height 35
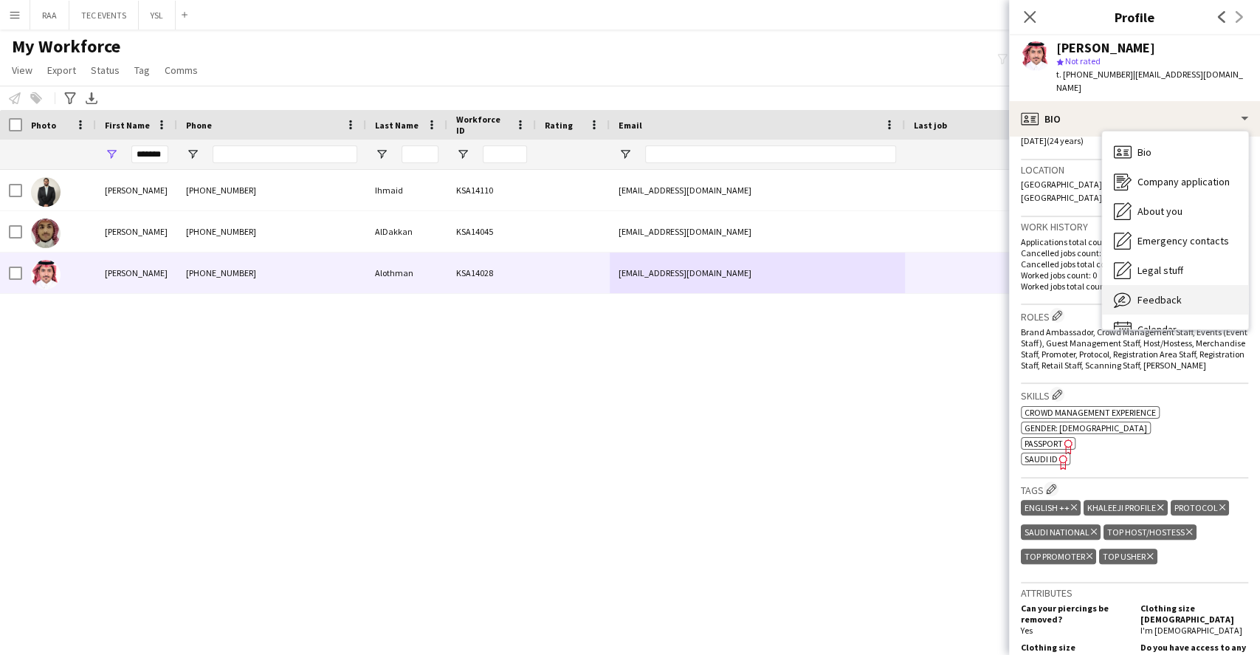
click at [1197, 292] on div "Feedback Feedback" at bounding box center [1175, 300] width 146 height 30
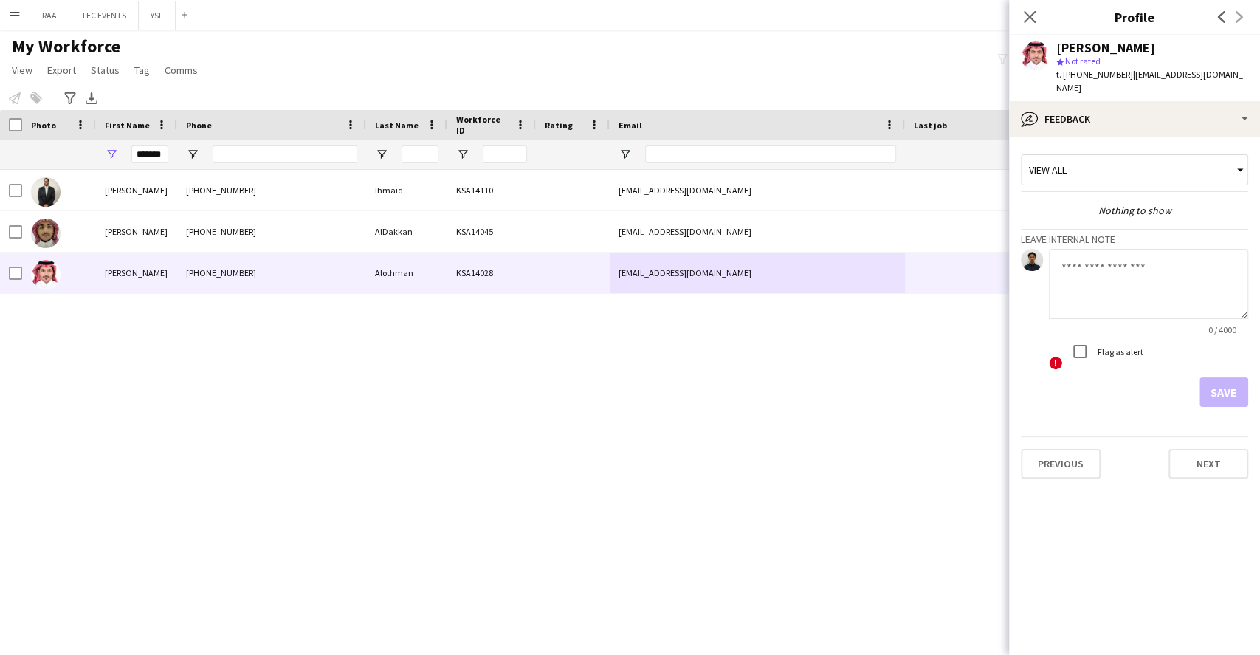
click at [1144, 296] on textarea at bounding box center [1148, 284] width 199 height 70
paste textarea "**********"
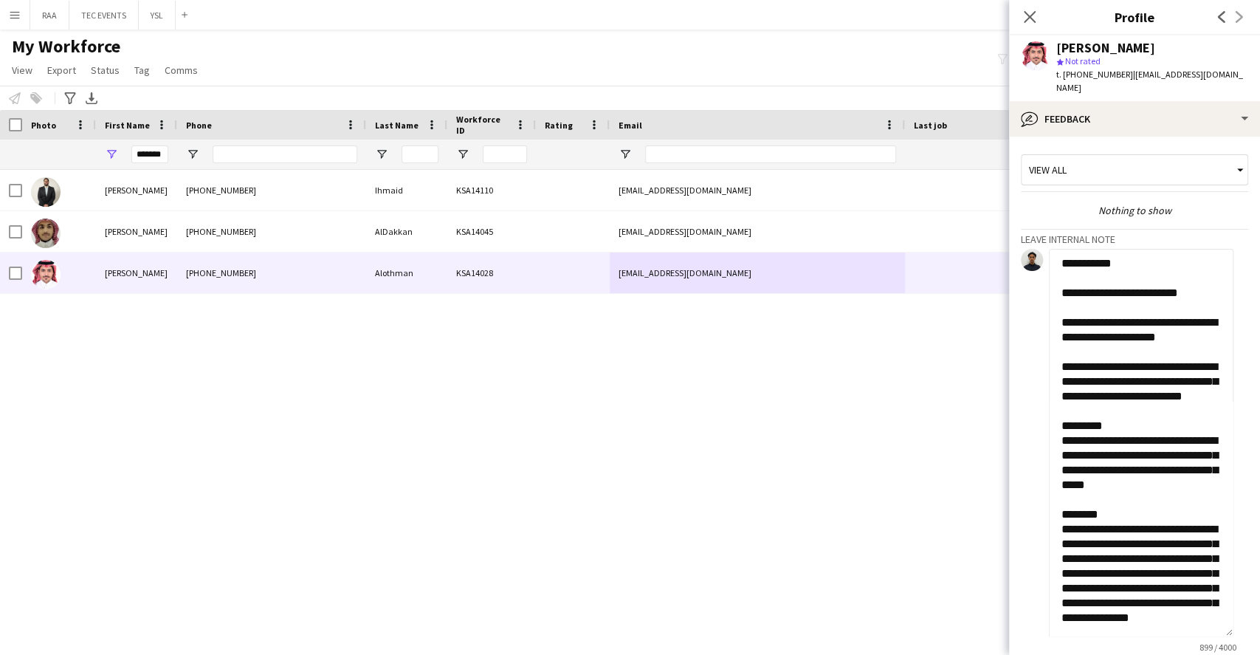
drag, startPoint x: 1242, startPoint y: 311, endPoint x: 1193, endPoint y: 582, distance: 274.5
click at [1207, 625] on textarea "**********" at bounding box center [1141, 443] width 185 height 388
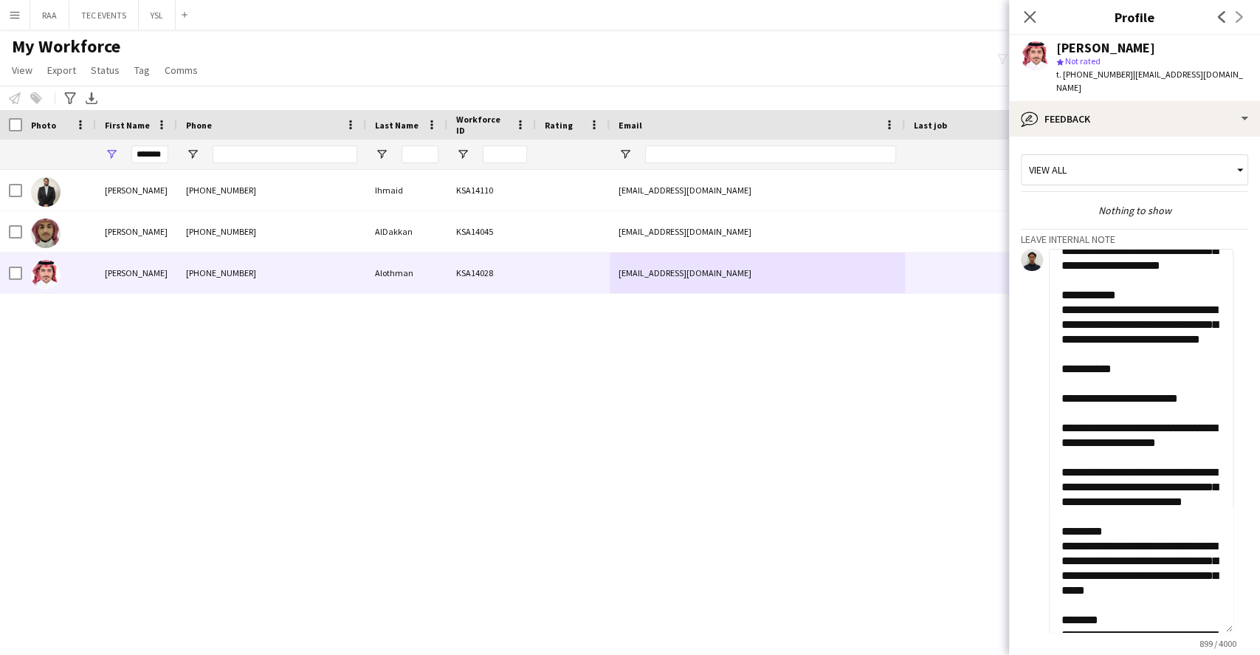
scroll to position [0, 0]
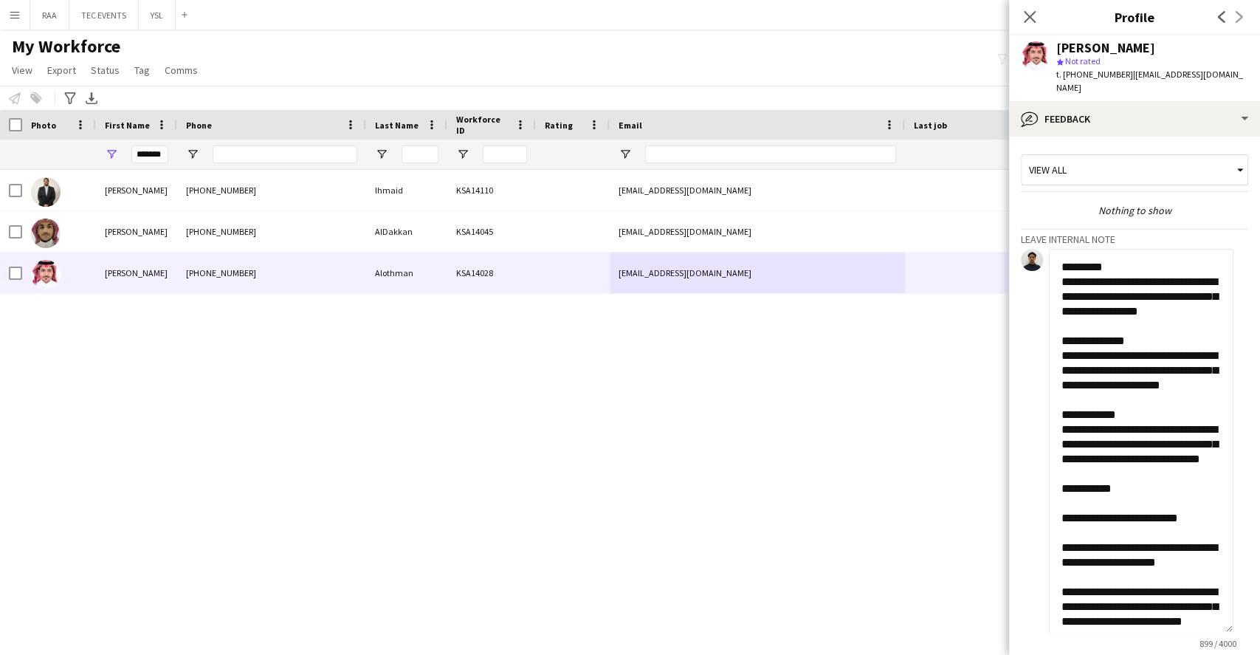
drag, startPoint x: 1056, startPoint y: 269, endPoint x: 1082, endPoint y: 269, distance: 26.6
click at [1056, 269] on textarea "**********" at bounding box center [1141, 441] width 185 height 384
click at [1106, 261] on textarea "**********" at bounding box center [1141, 441] width 185 height 384
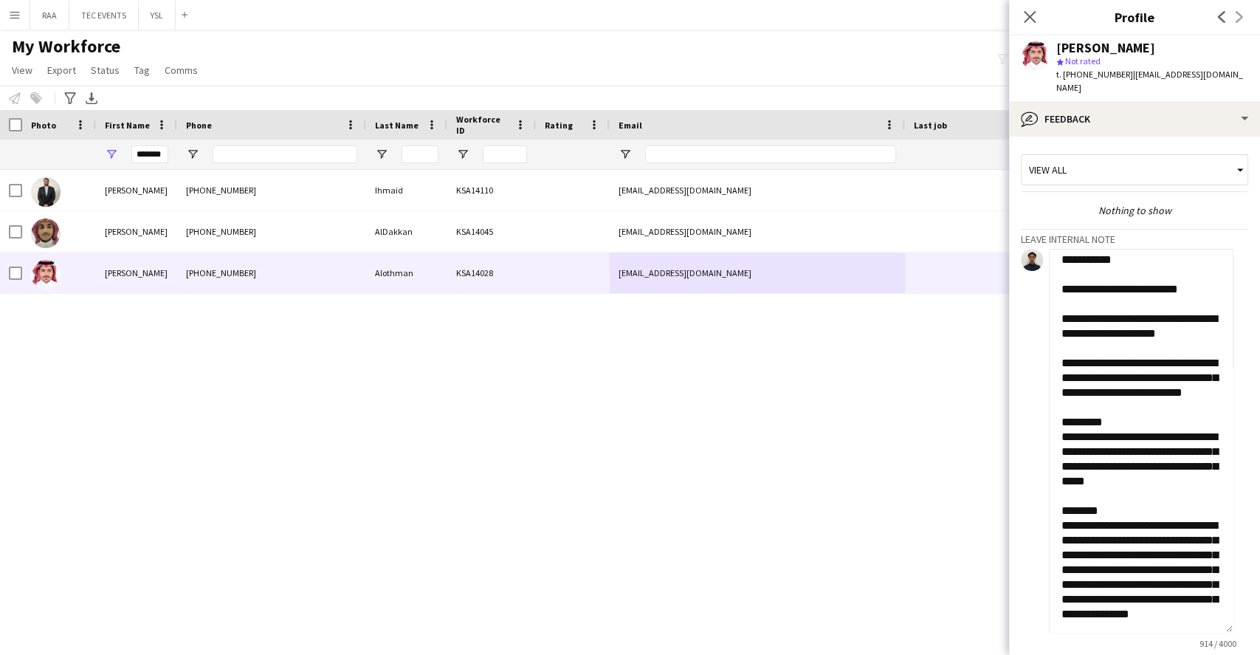
scroll to position [98, 0]
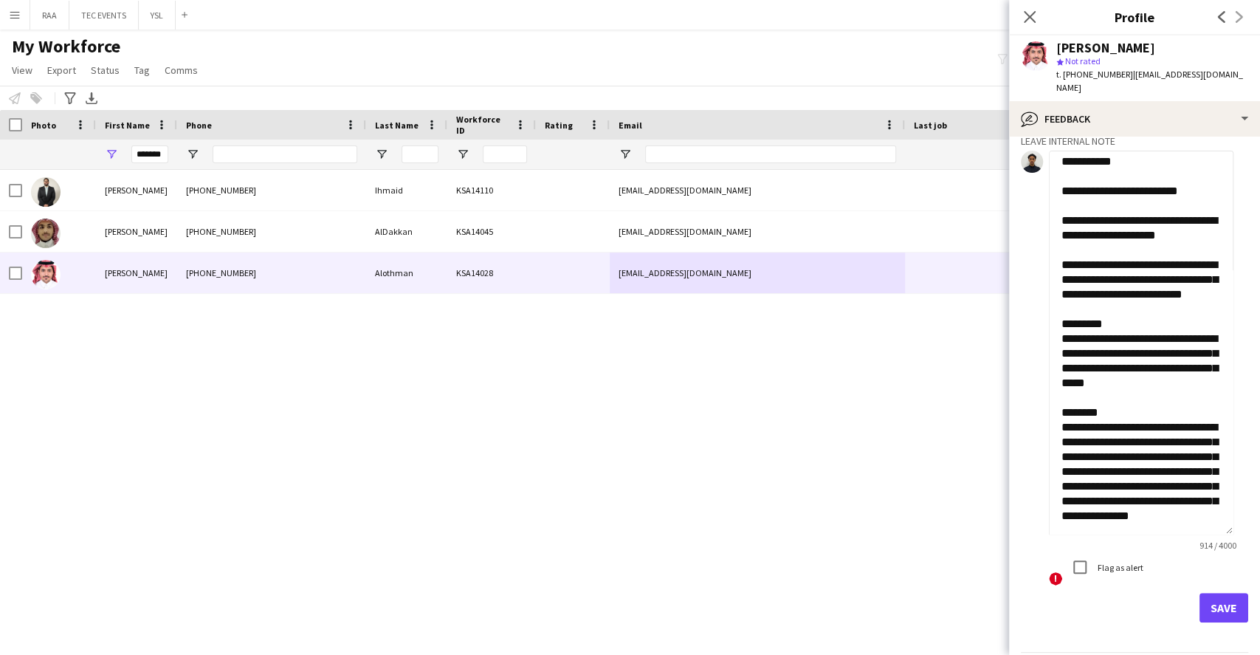
type textarea "**********"
click at [1214, 601] on button "Save" at bounding box center [1223, 608] width 49 height 30
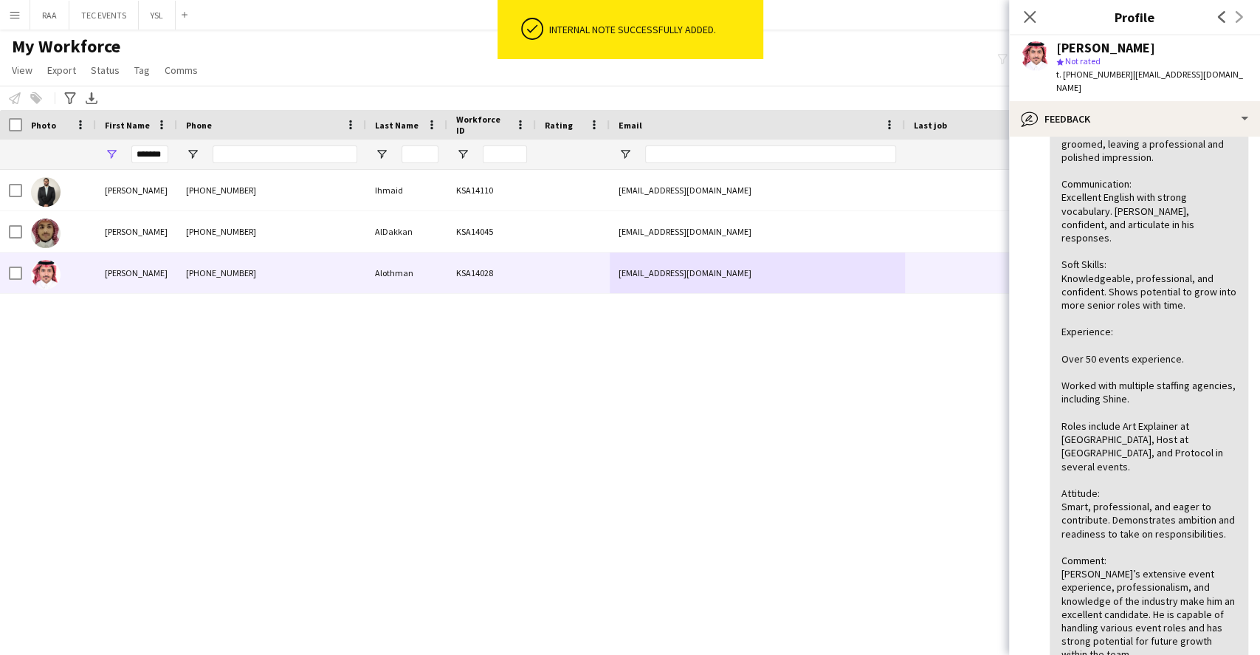
scroll to position [712, 0]
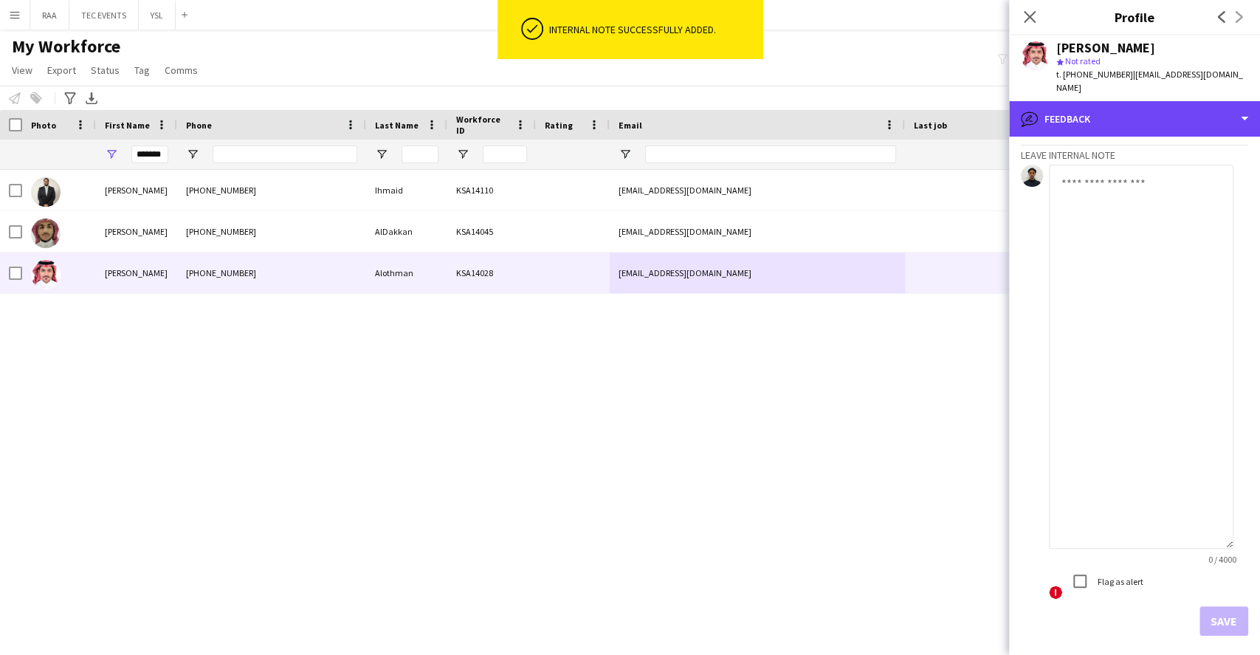
drag, startPoint x: 1152, startPoint y: 112, endPoint x: 1188, endPoint y: 152, distance: 53.8
click at [1152, 112] on div "bubble-pencil Feedback" at bounding box center [1134, 118] width 251 height 35
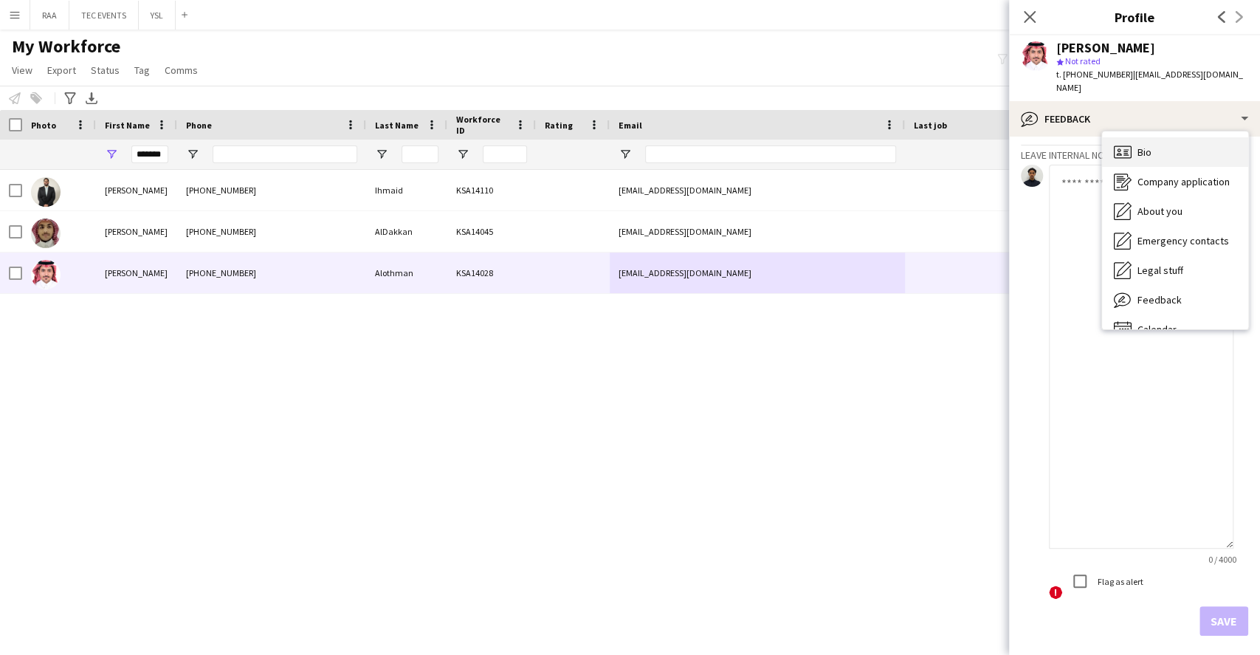
click at [1173, 156] on div "Bio Bio" at bounding box center [1175, 152] width 146 height 30
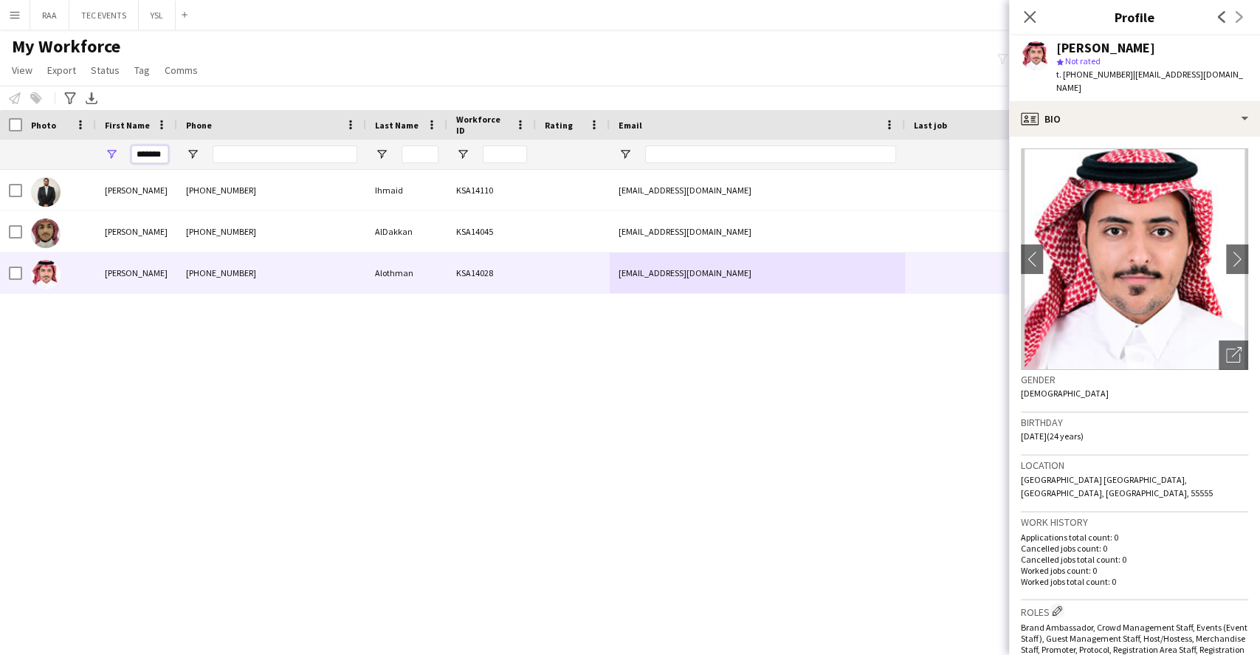
click at [161, 153] on input "*******" at bounding box center [149, 154] width 37 height 18
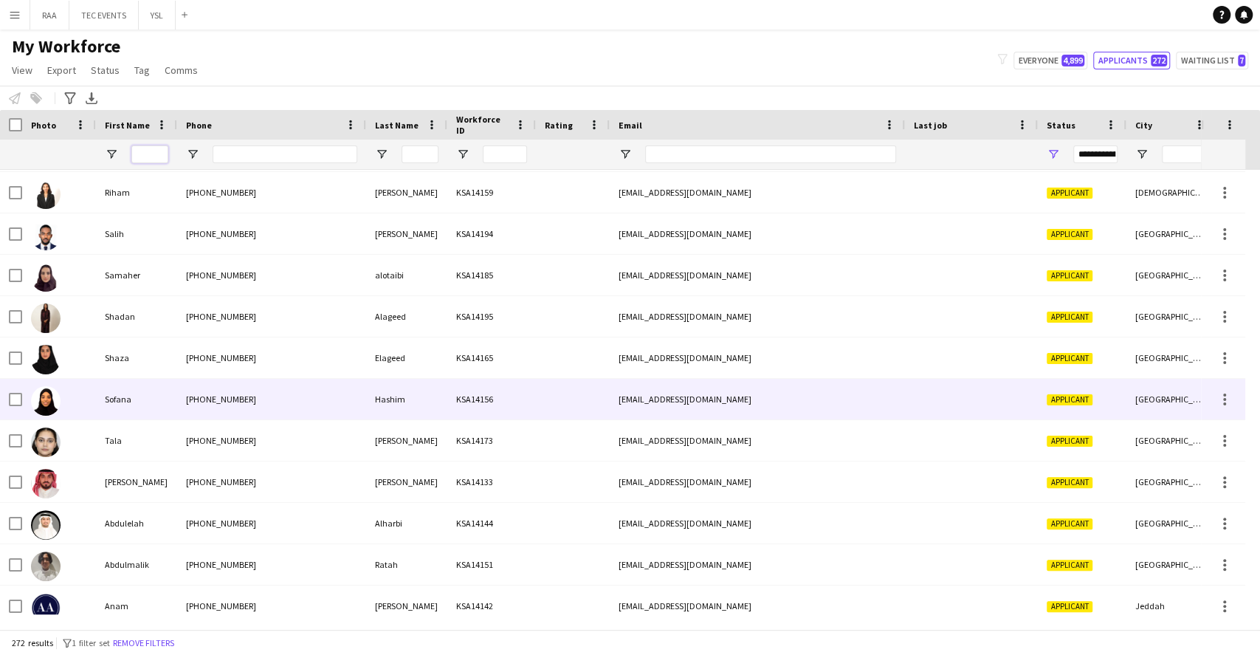
scroll to position [3432, 0]
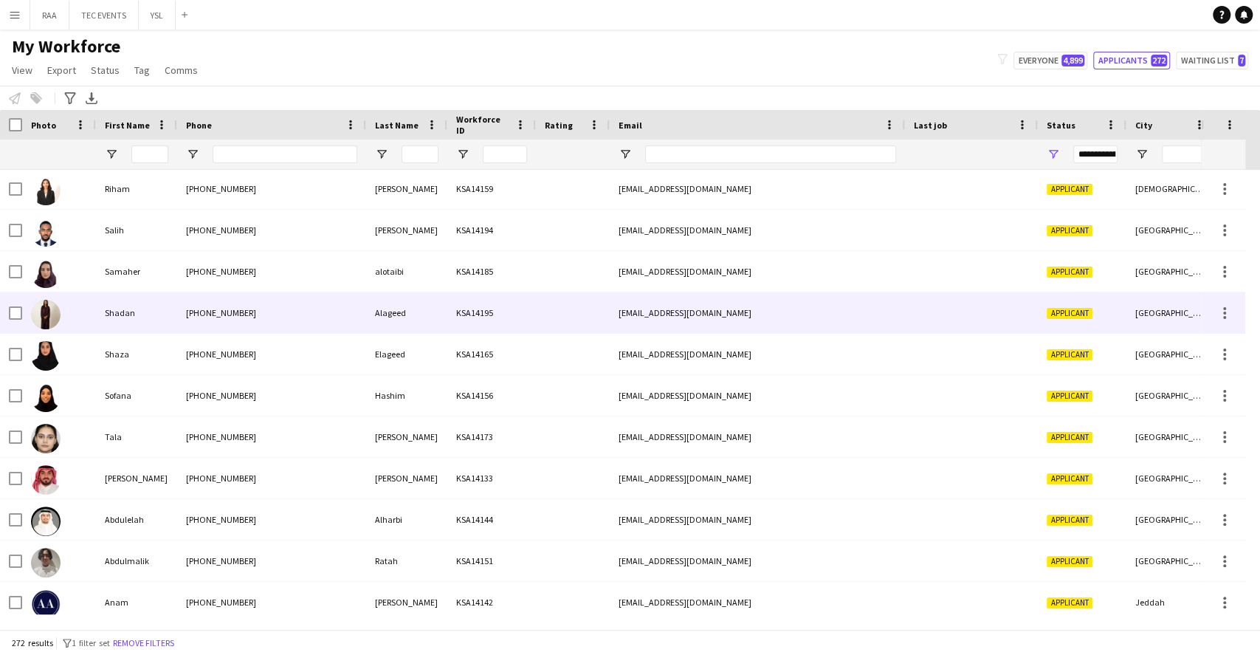
click at [155, 316] on div "Shadan" at bounding box center [136, 312] width 81 height 41
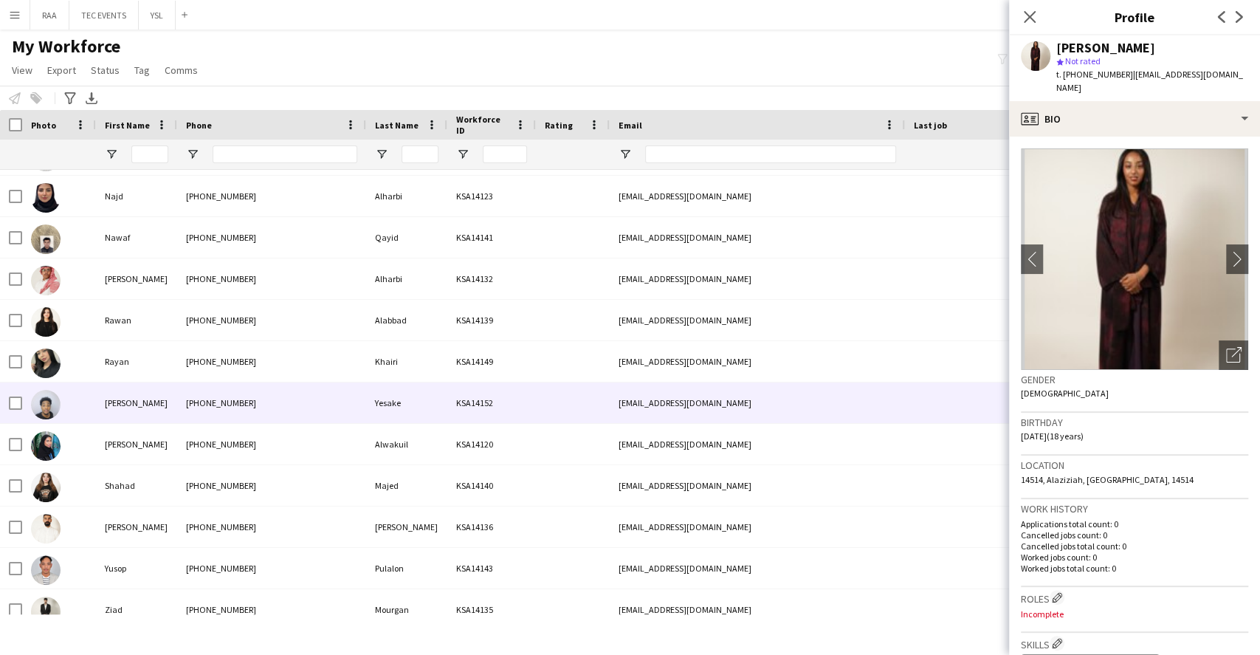
click at [210, 405] on div "[PHONE_NUMBER]" at bounding box center [271, 402] width 189 height 41
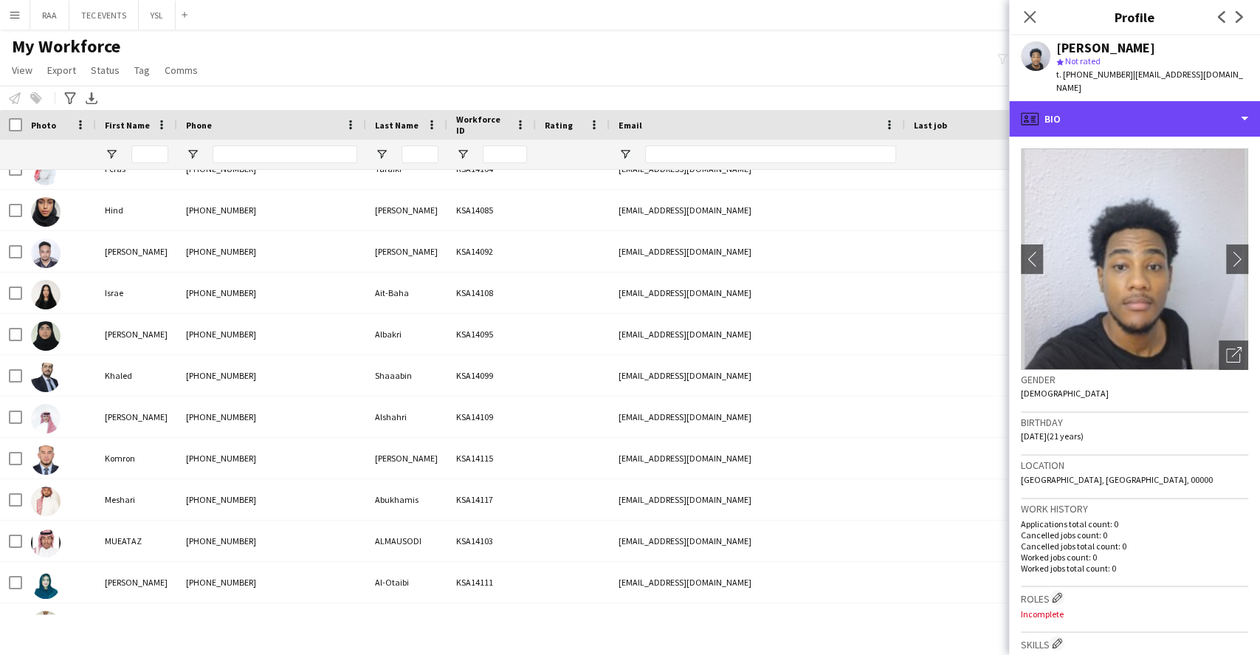
drag, startPoint x: 1132, startPoint y: 117, endPoint x: 1152, endPoint y: 131, distance: 23.3
click at [1131, 117] on div "profile Bio" at bounding box center [1134, 118] width 251 height 35
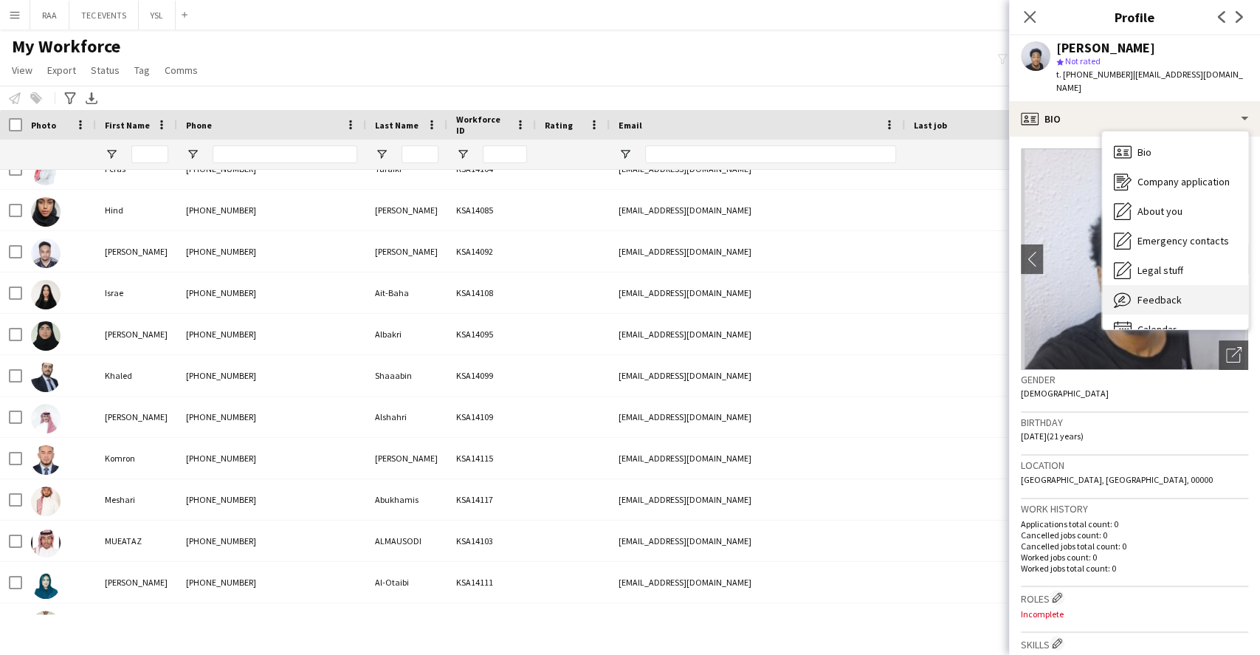
click at [1197, 285] on div "Feedback Feedback" at bounding box center [1175, 300] width 146 height 30
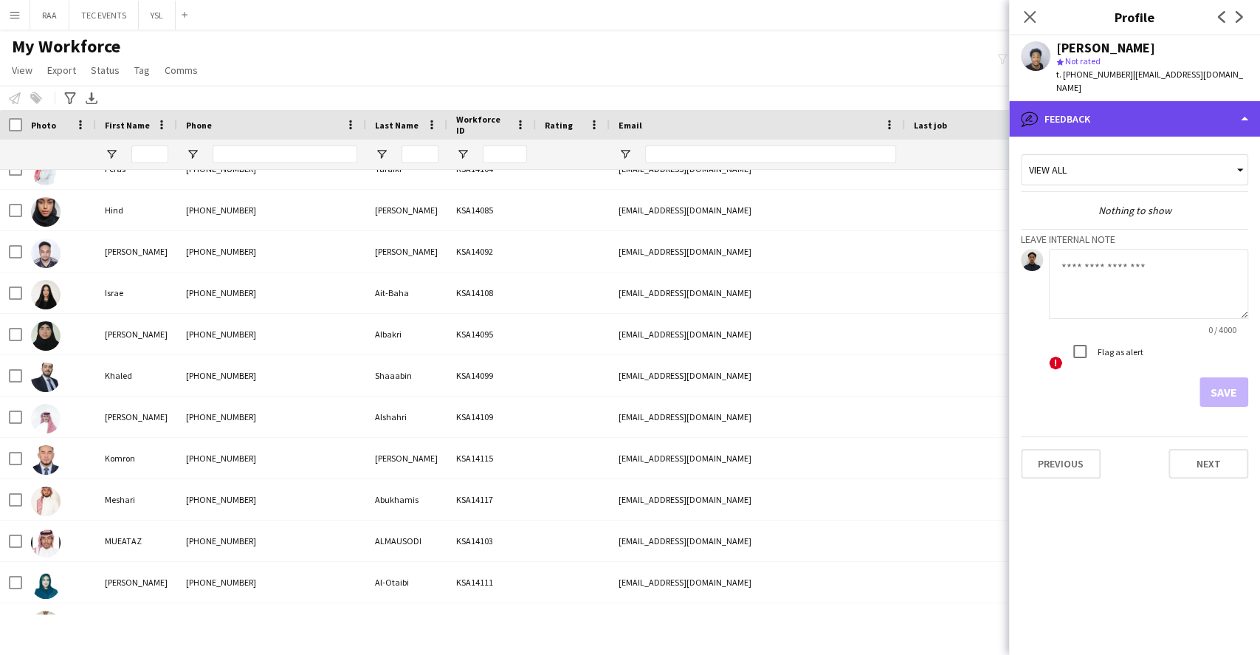
click at [1142, 114] on div "bubble-pencil Feedback" at bounding box center [1134, 118] width 251 height 35
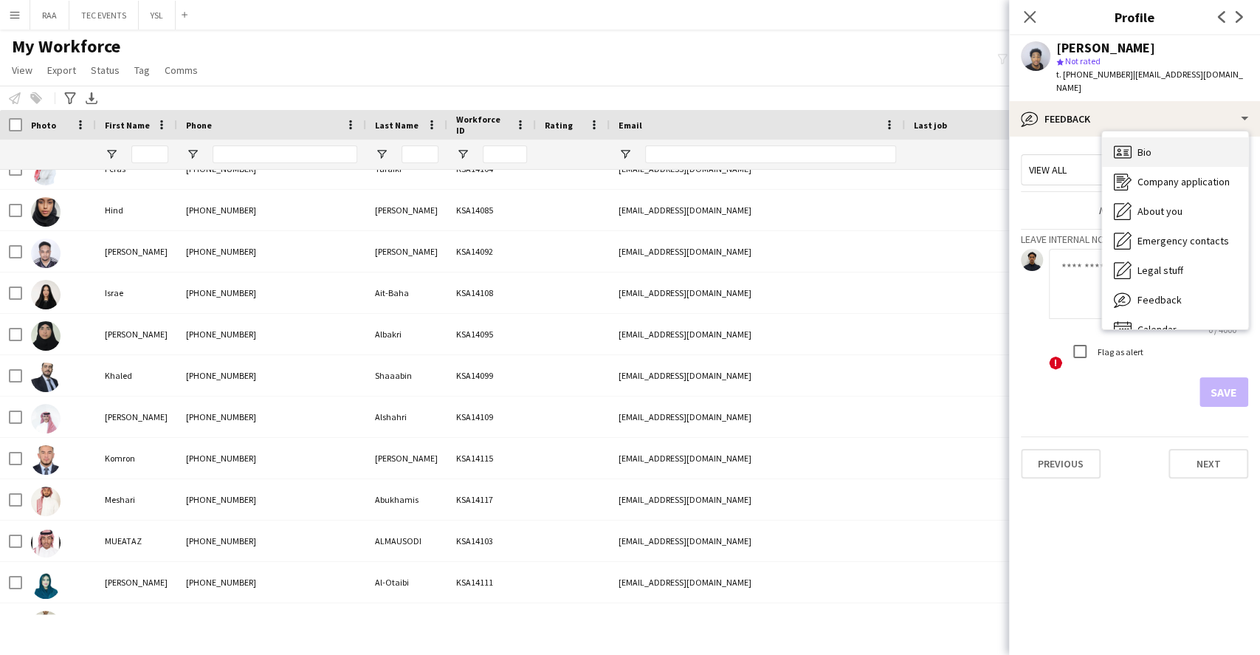
click at [1172, 137] on div "Bio Bio" at bounding box center [1175, 152] width 146 height 30
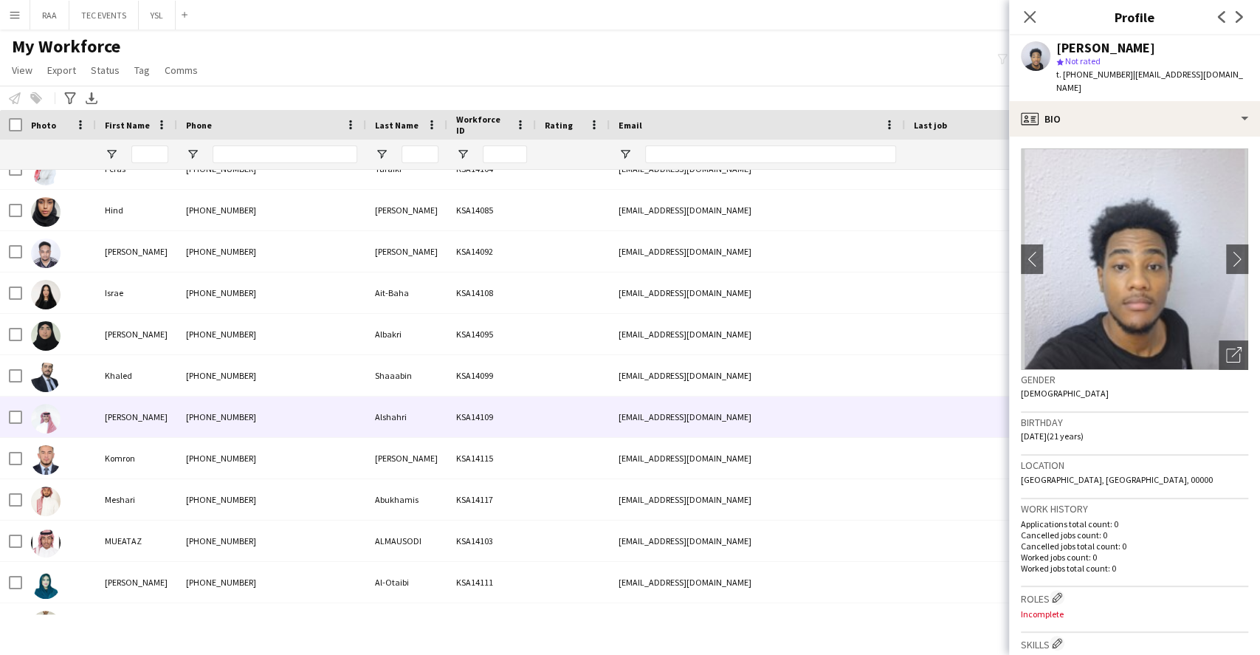
click at [182, 407] on div "[PHONE_NUMBER]" at bounding box center [271, 416] width 189 height 41
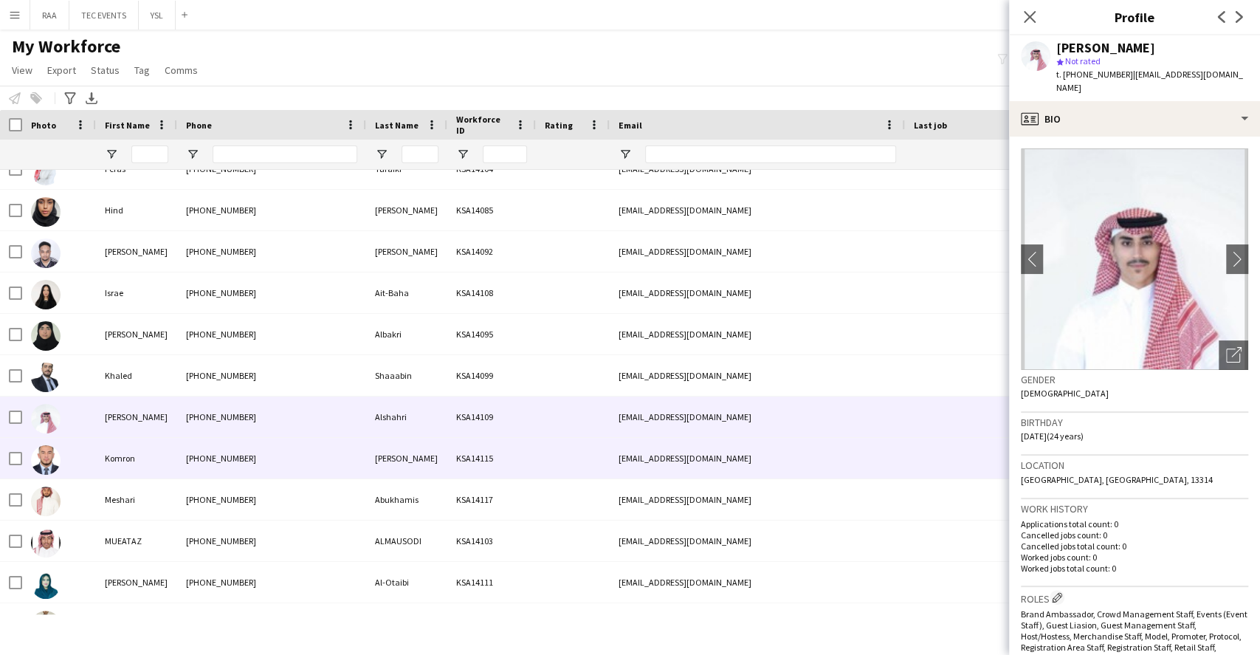
click at [196, 452] on div "[PHONE_NUMBER]" at bounding box center [271, 458] width 189 height 41
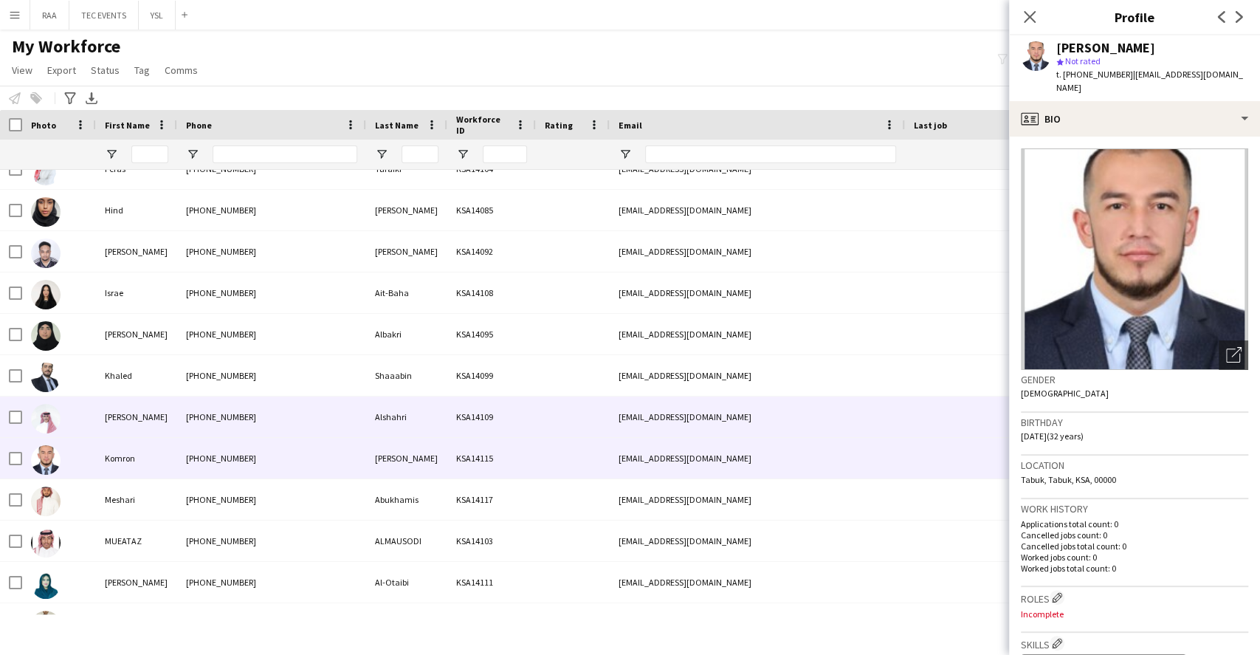
click at [190, 423] on div "[PHONE_NUMBER]" at bounding box center [271, 416] width 189 height 41
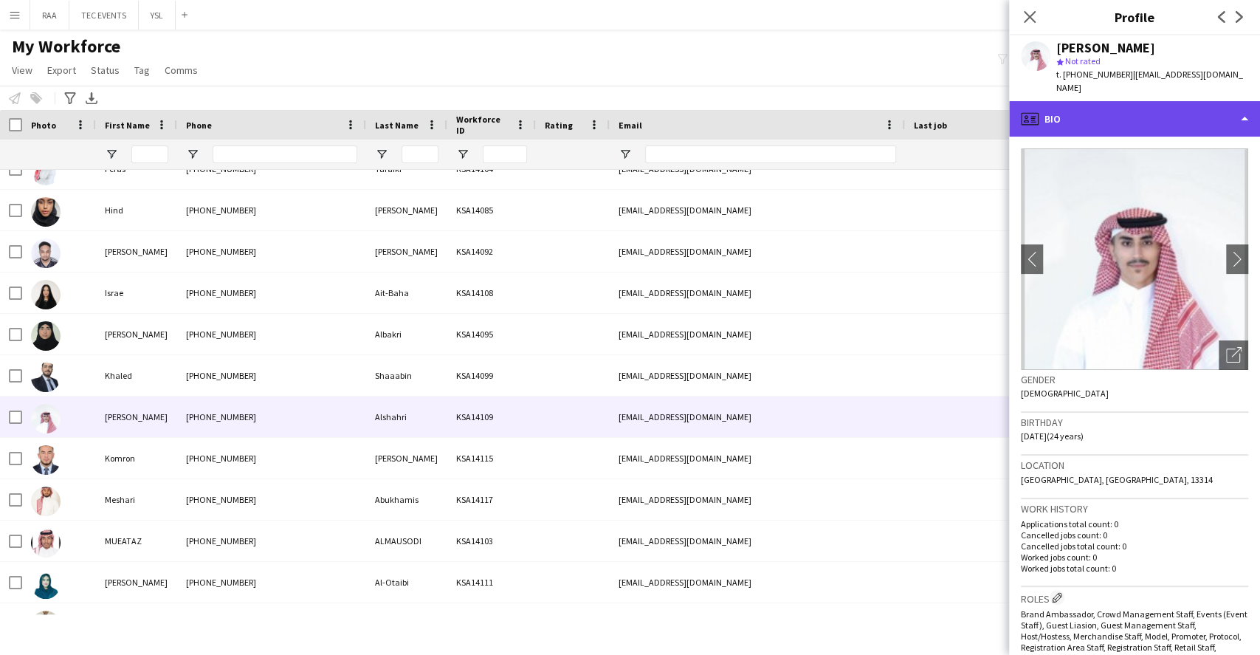
click at [1120, 119] on div "profile Bio" at bounding box center [1134, 118] width 251 height 35
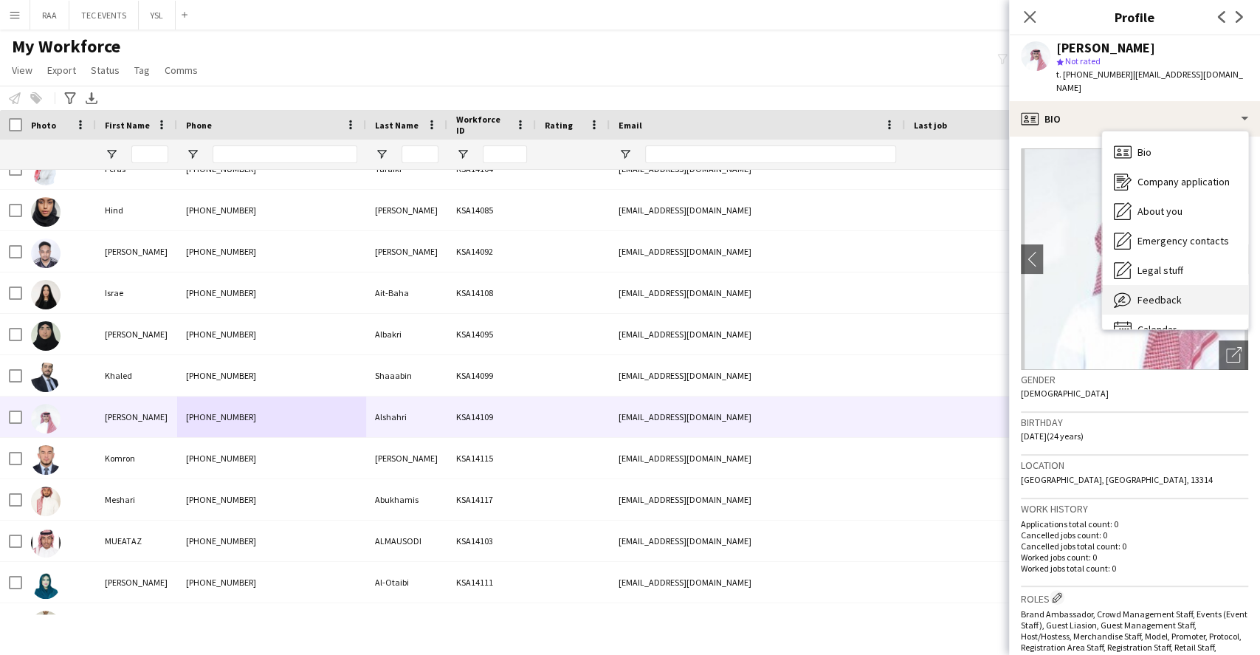
click at [1163, 293] on span "Feedback" at bounding box center [1159, 299] width 44 height 13
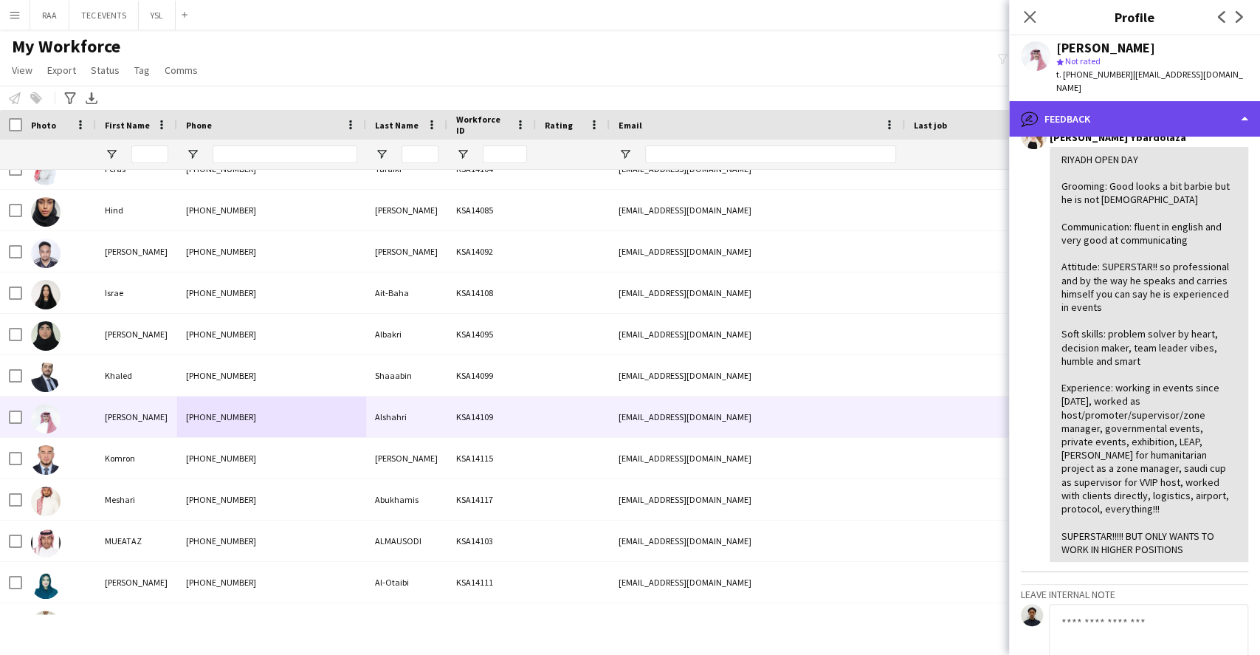
click at [1137, 101] on div "bubble-pencil Feedback" at bounding box center [1134, 118] width 251 height 35
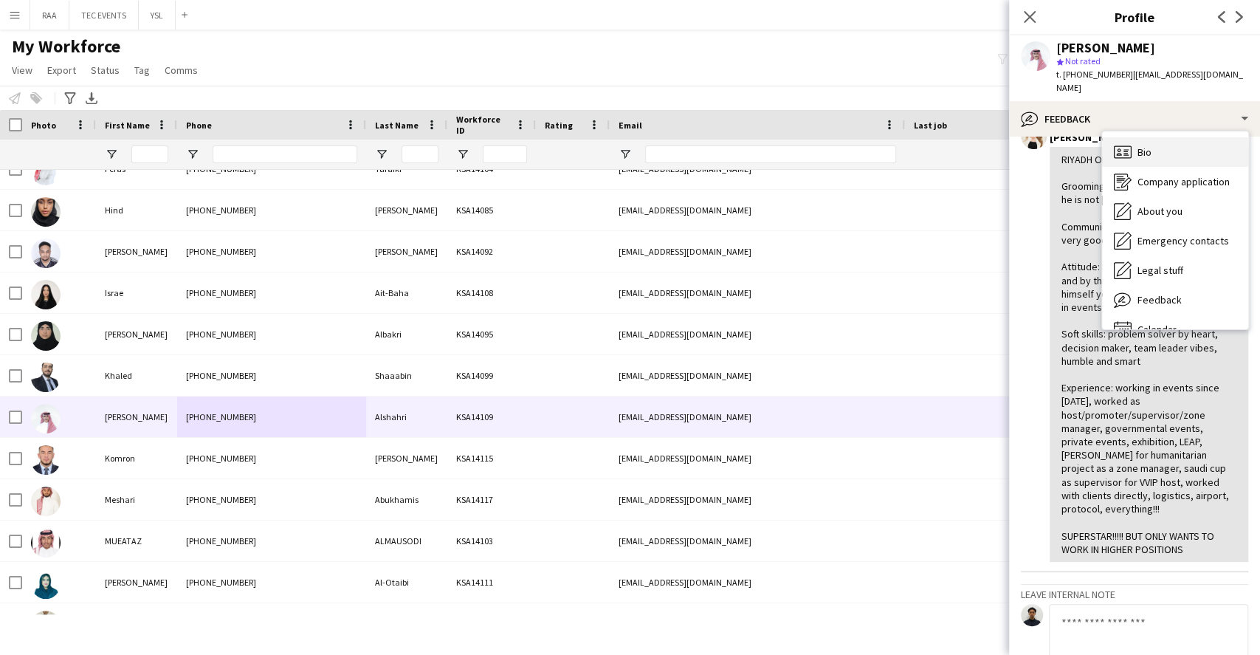
click at [1146, 145] on span "Bio" at bounding box center [1144, 151] width 14 height 13
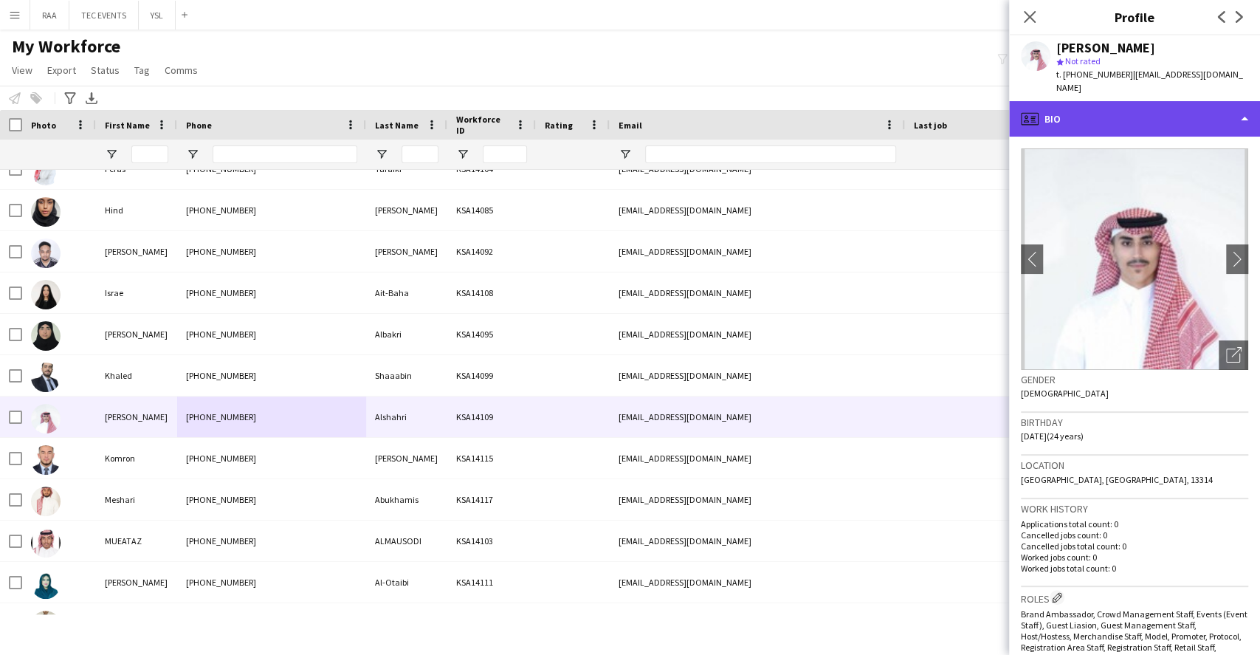
click at [1123, 101] on div "profile Bio" at bounding box center [1134, 118] width 251 height 35
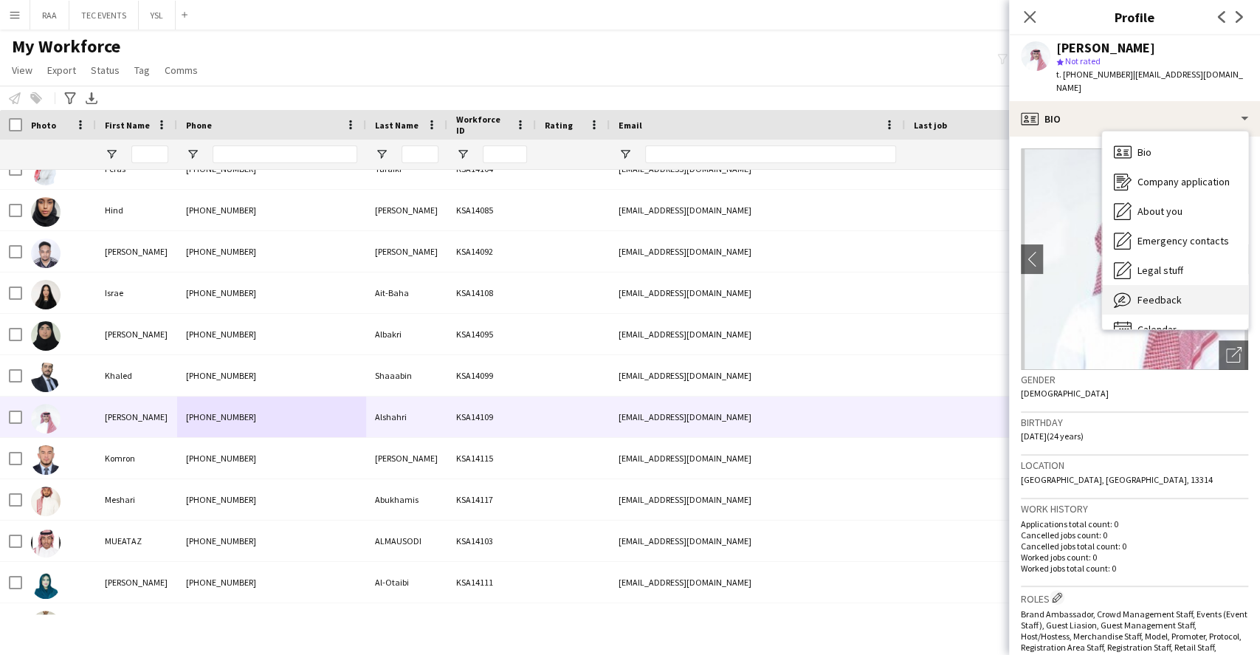
click at [1180, 292] on div "Feedback Feedback" at bounding box center [1175, 300] width 146 height 30
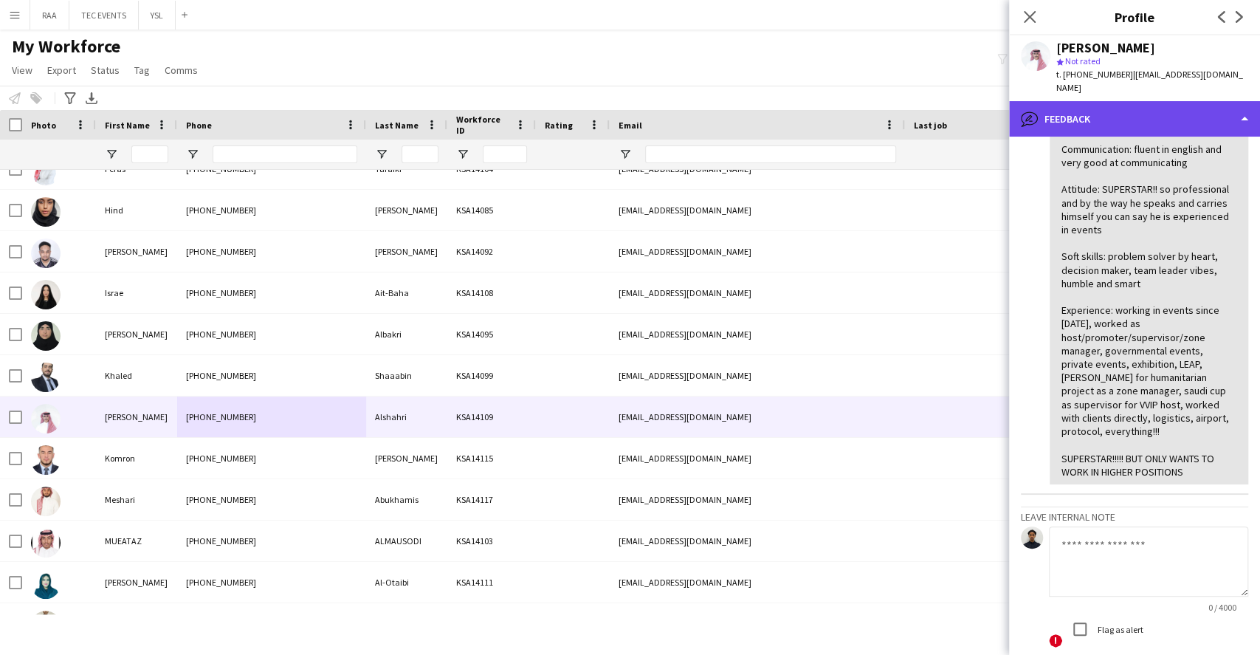
click at [1150, 101] on div "bubble-pencil Feedback" at bounding box center [1134, 118] width 251 height 35
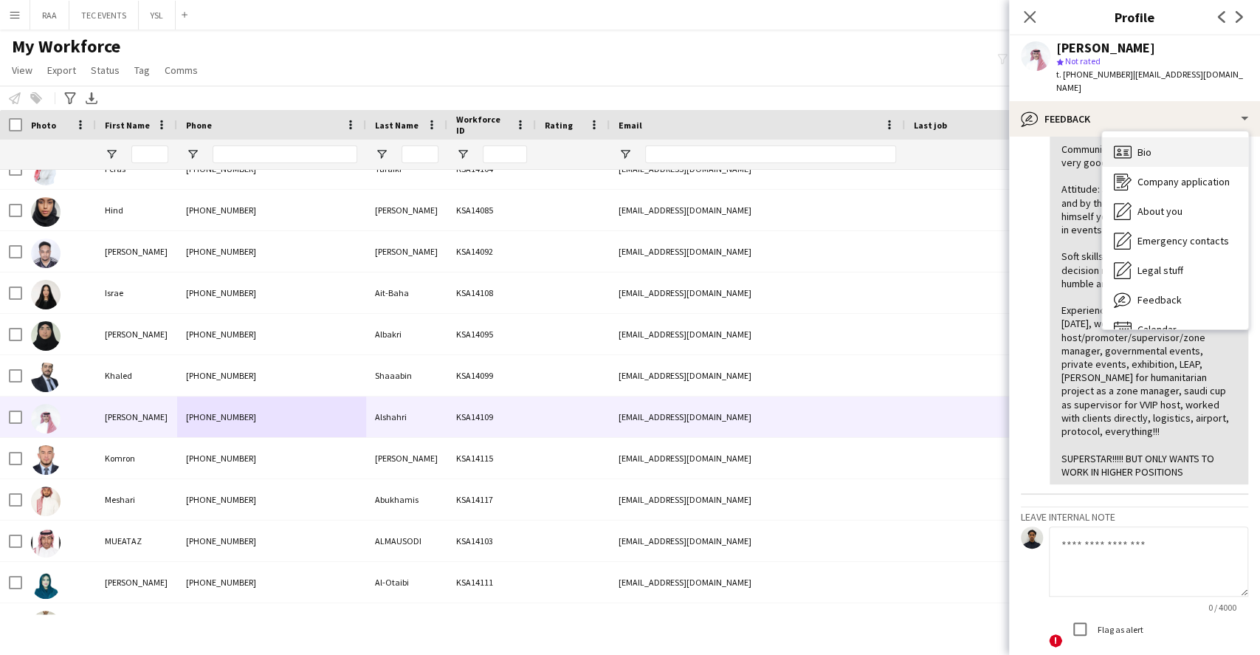
click at [1181, 138] on div "Bio Bio" at bounding box center [1175, 152] width 146 height 30
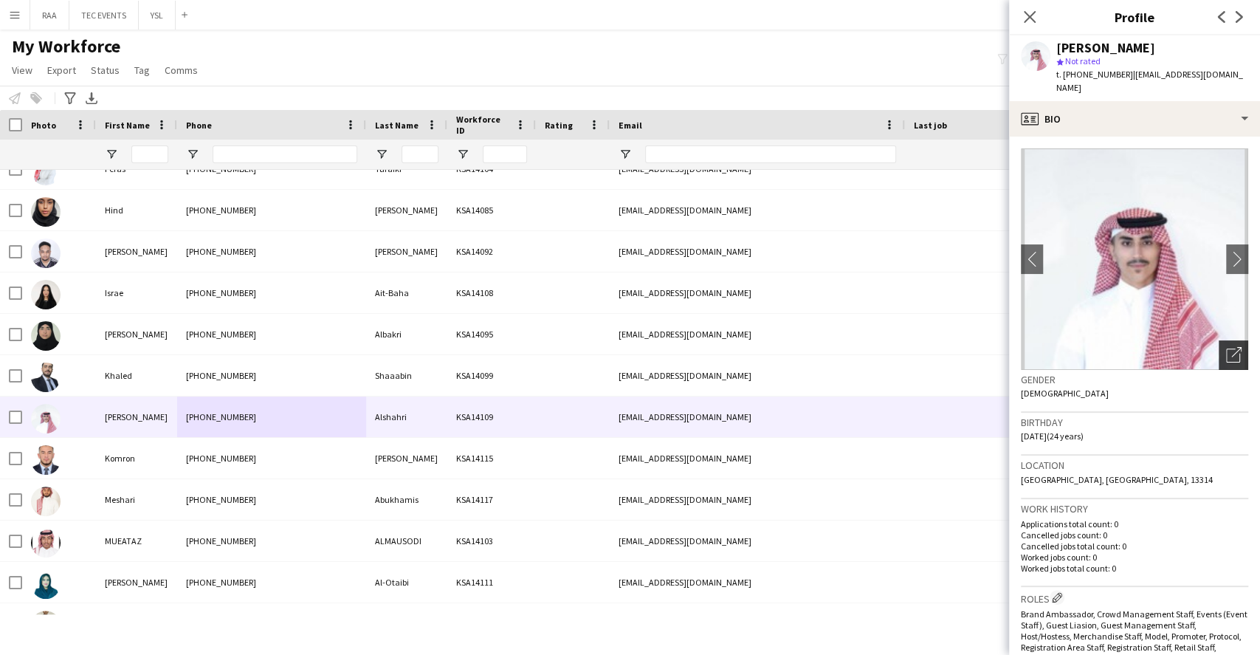
click at [1226, 347] on icon "Open photos pop-in" at bounding box center [1234, 355] width 16 height 16
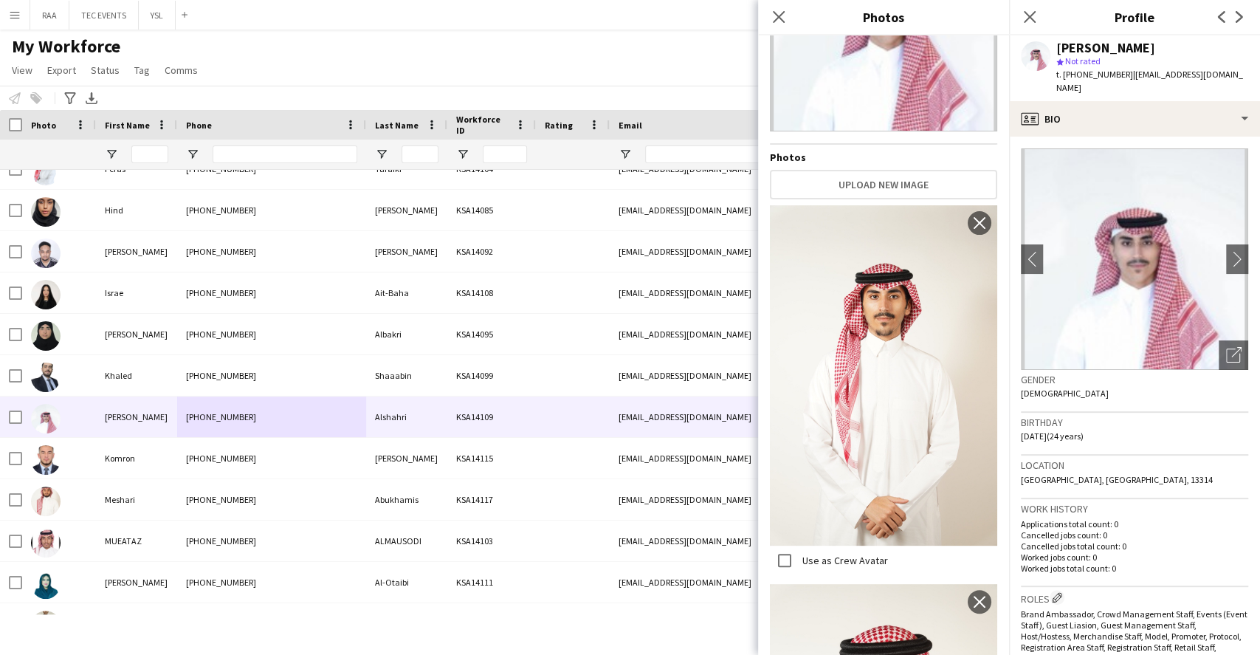
scroll to position [0, 0]
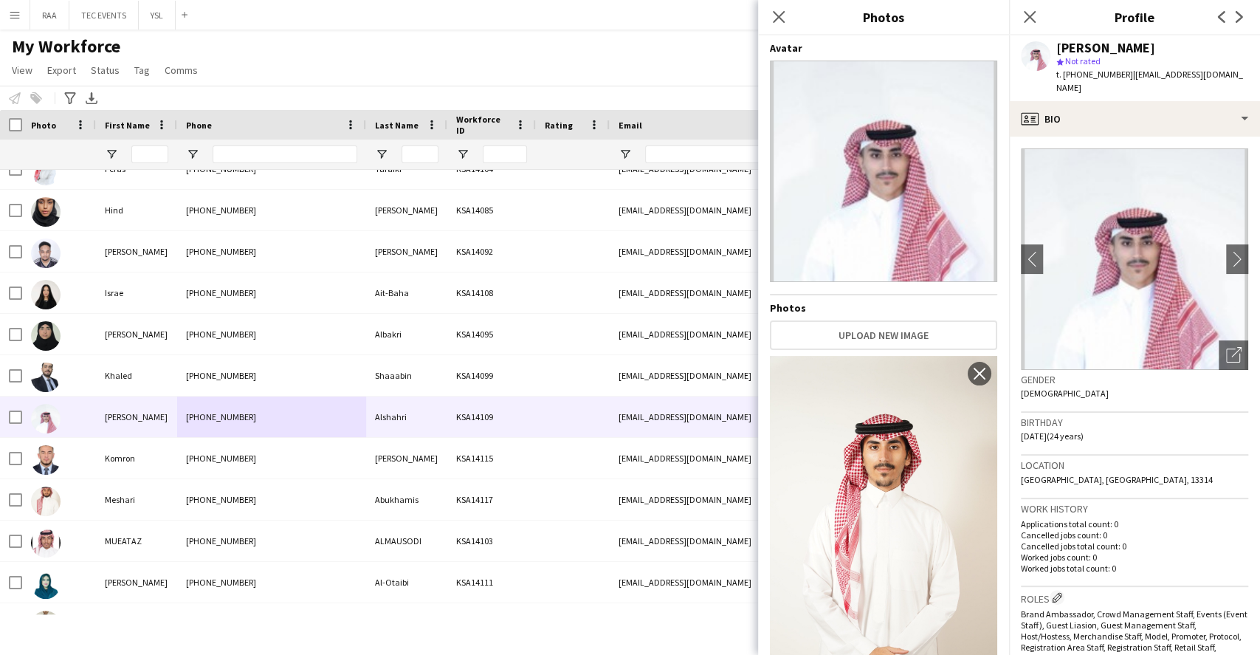
click at [1122, 397] on div "Gender [DEMOGRAPHIC_DATA]" at bounding box center [1134, 391] width 227 height 43
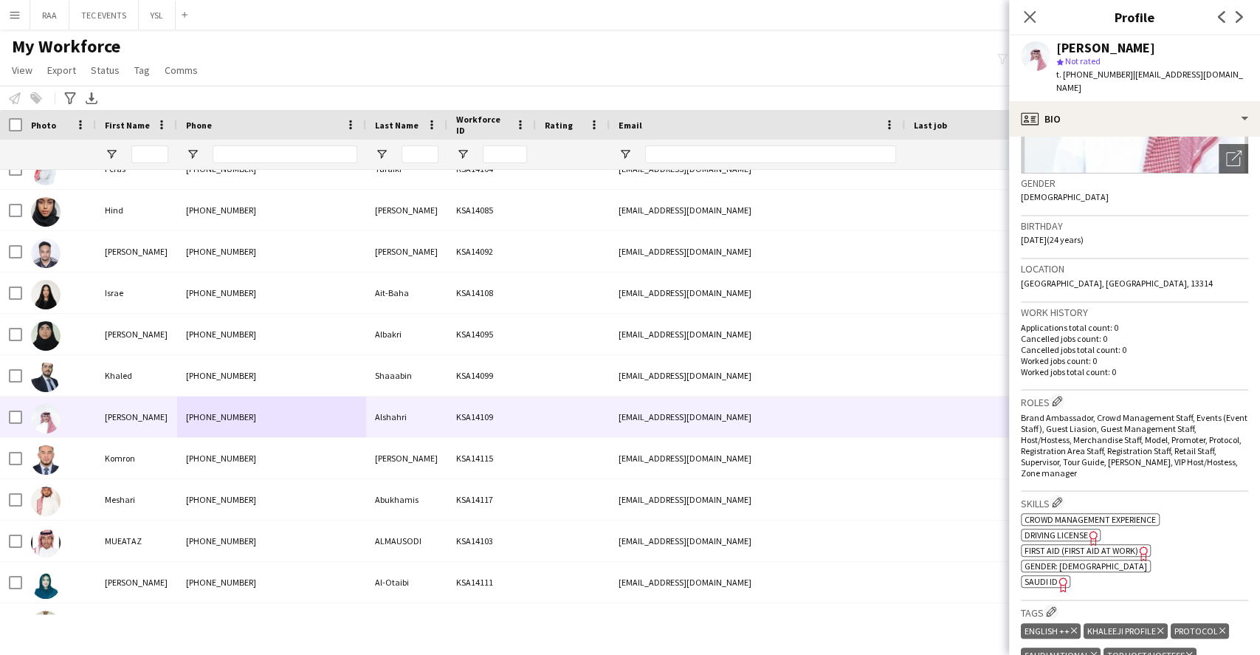
scroll to position [295, 0]
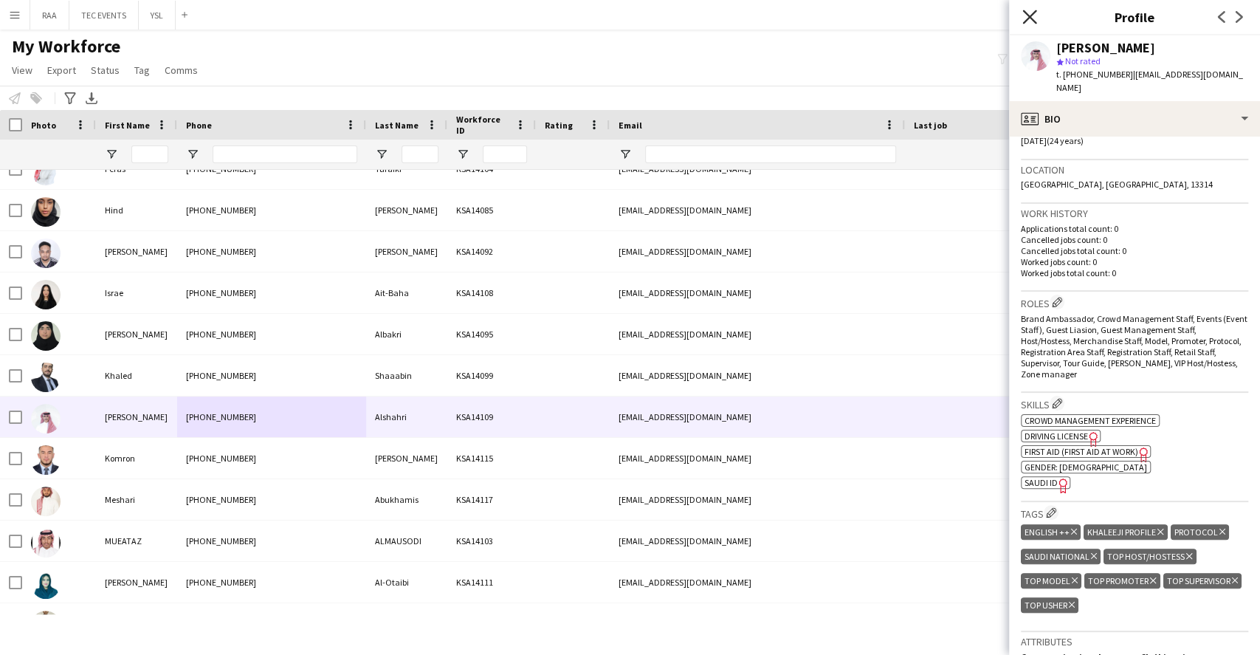
click at [1034, 14] on icon "Close pop-in" at bounding box center [1029, 17] width 14 height 14
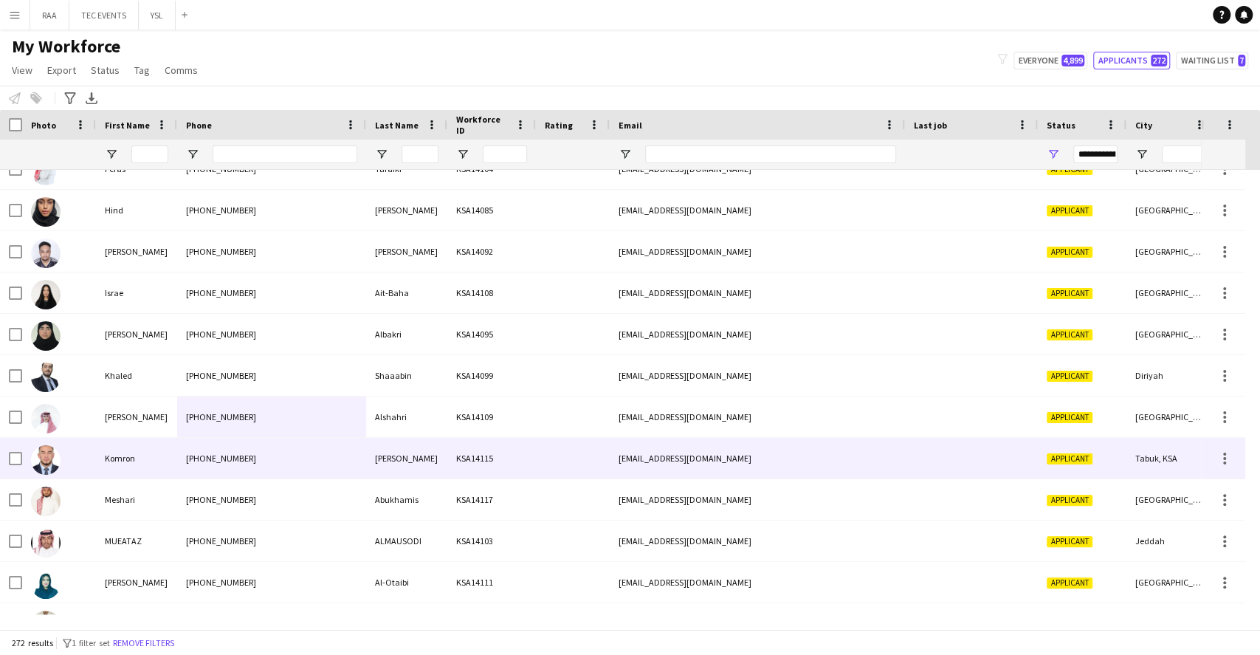
click at [354, 459] on div "[PHONE_NUMBER]" at bounding box center [271, 458] width 189 height 41
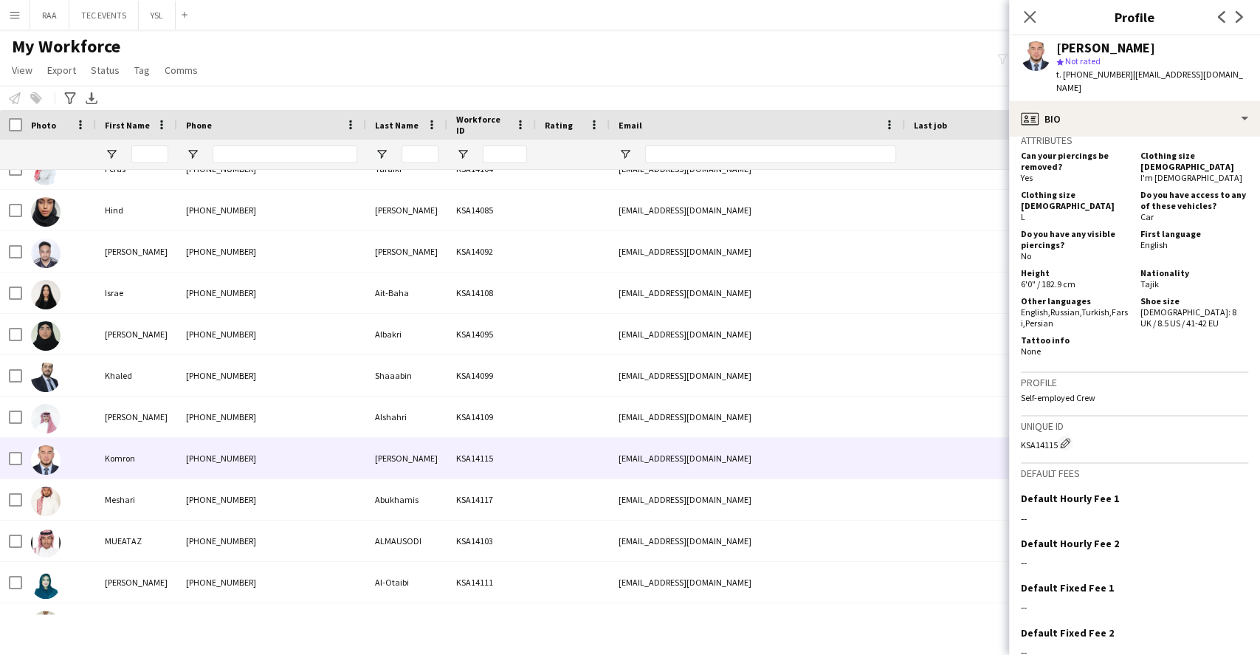
scroll to position [0, 0]
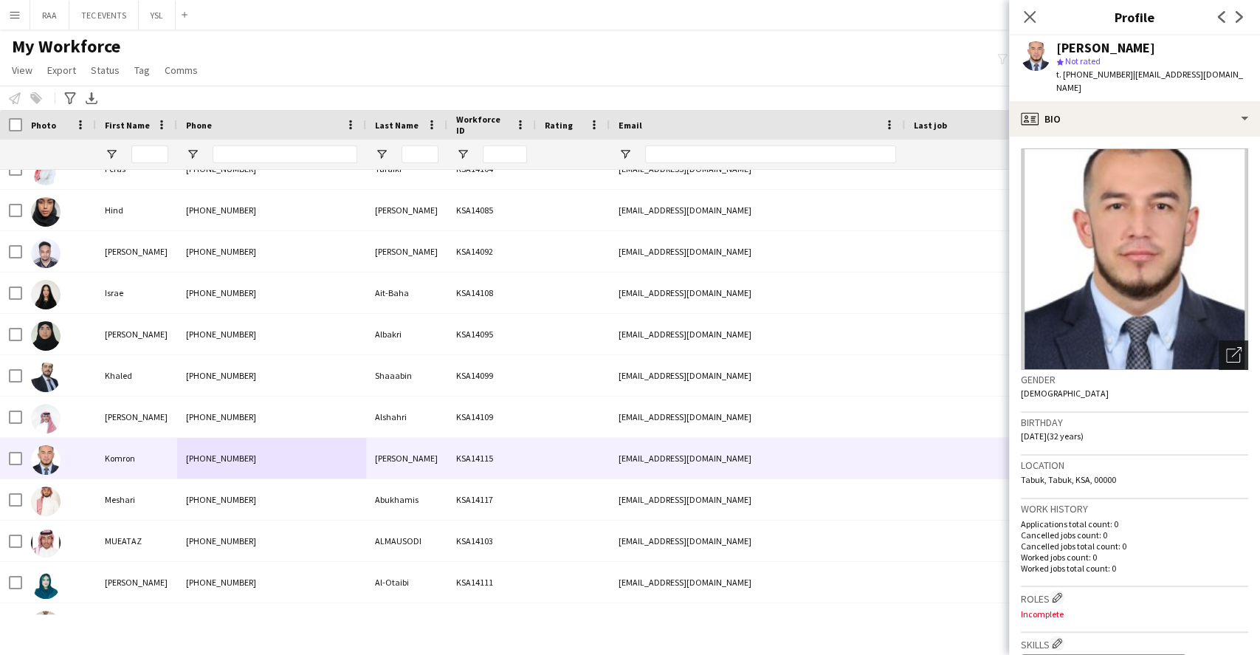
click at [1233, 340] on div "Open photos pop-in" at bounding box center [1234, 355] width 30 height 30
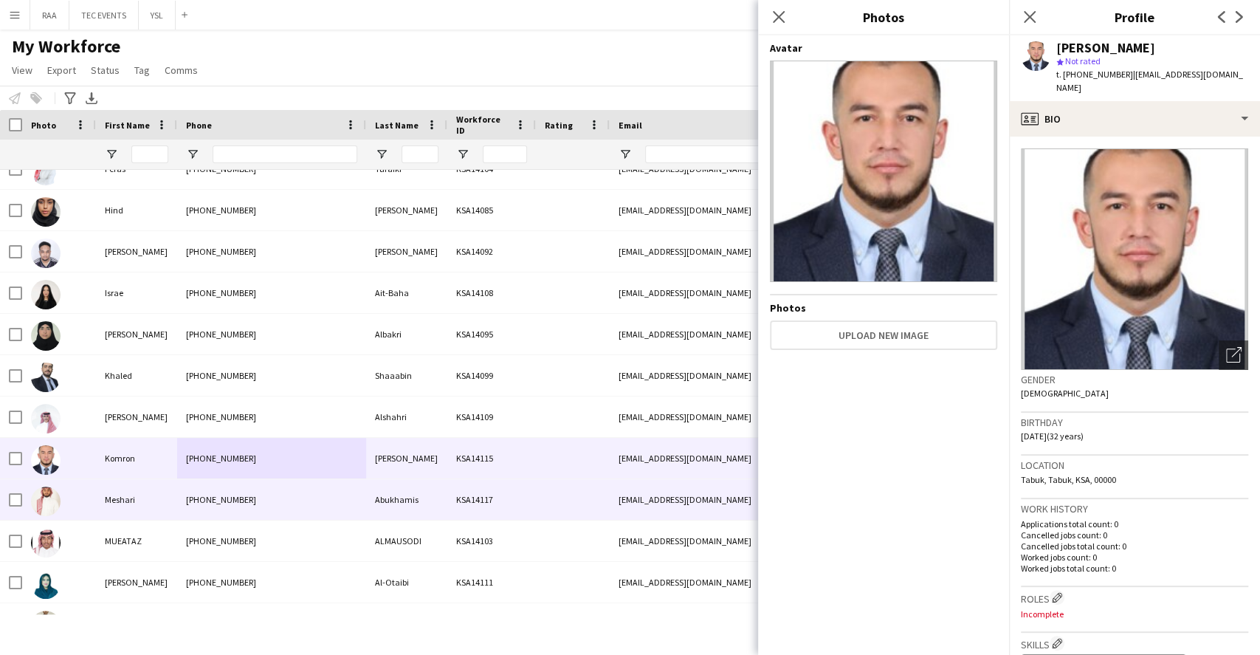
click at [381, 497] on div "Abukhamis" at bounding box center [406, 499] width 81 height 41
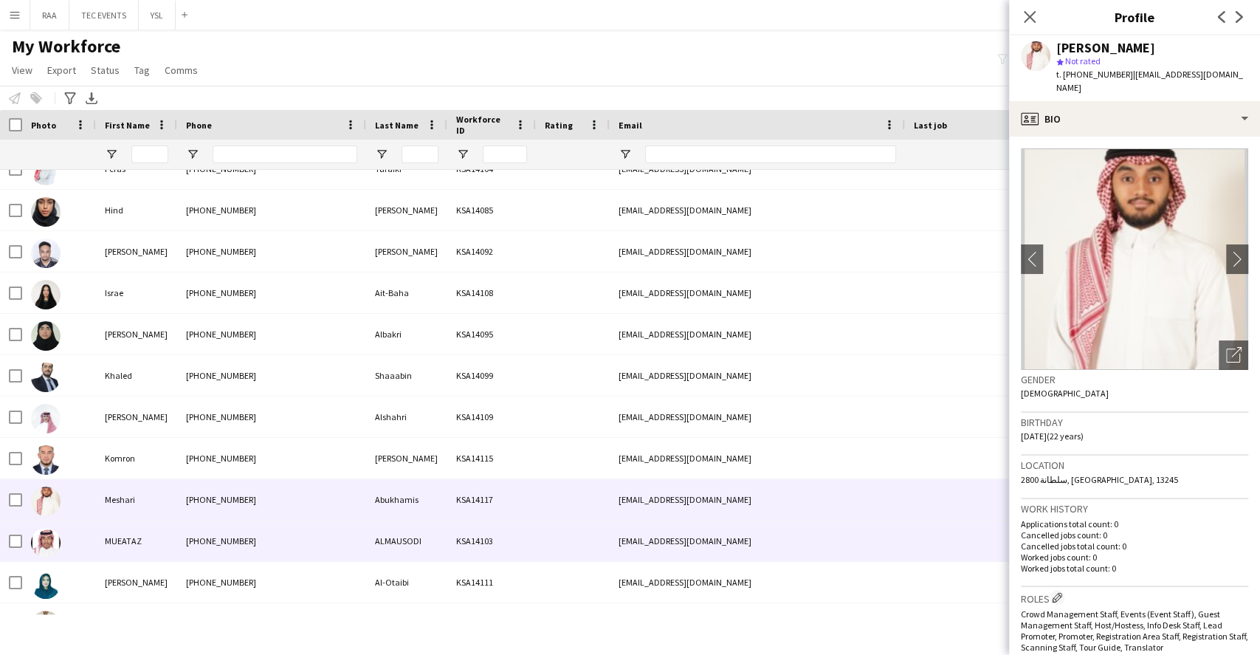
click at [213, 544] on div "[PHONE_NUMBER]" at bounding box center [271, 540] width 189 height 41
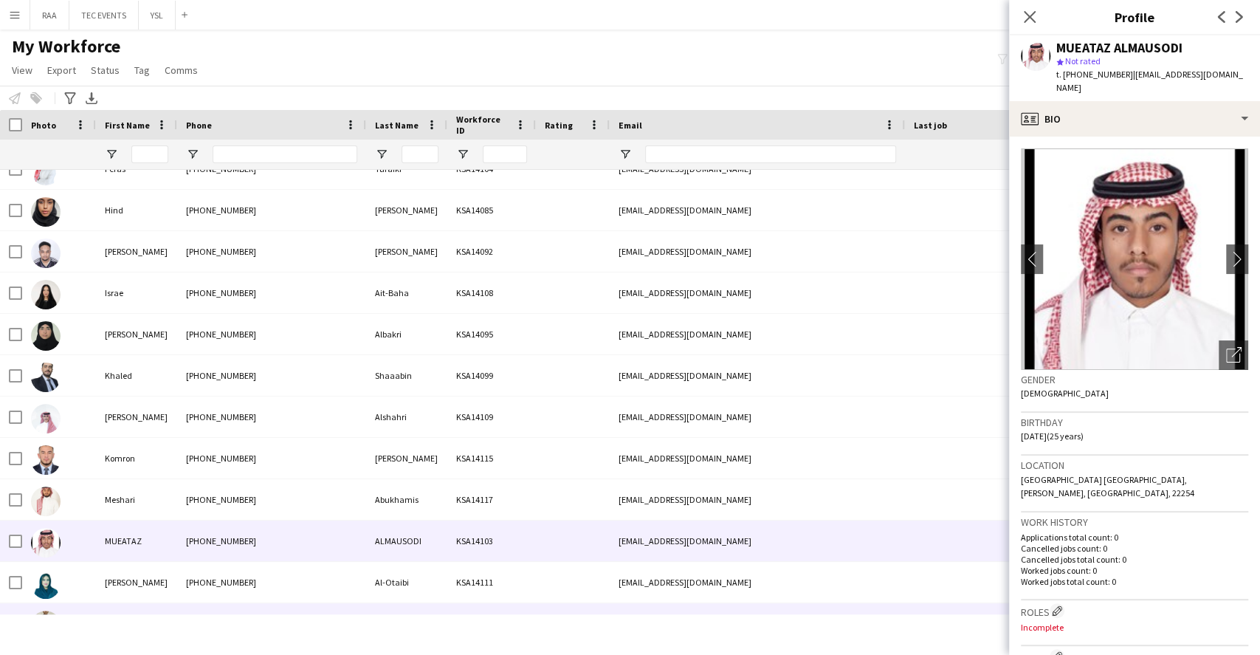
click at [213, 610] on div "[PHONE_NUMBER]" at bounding box center [271, 623] width 189 height 41
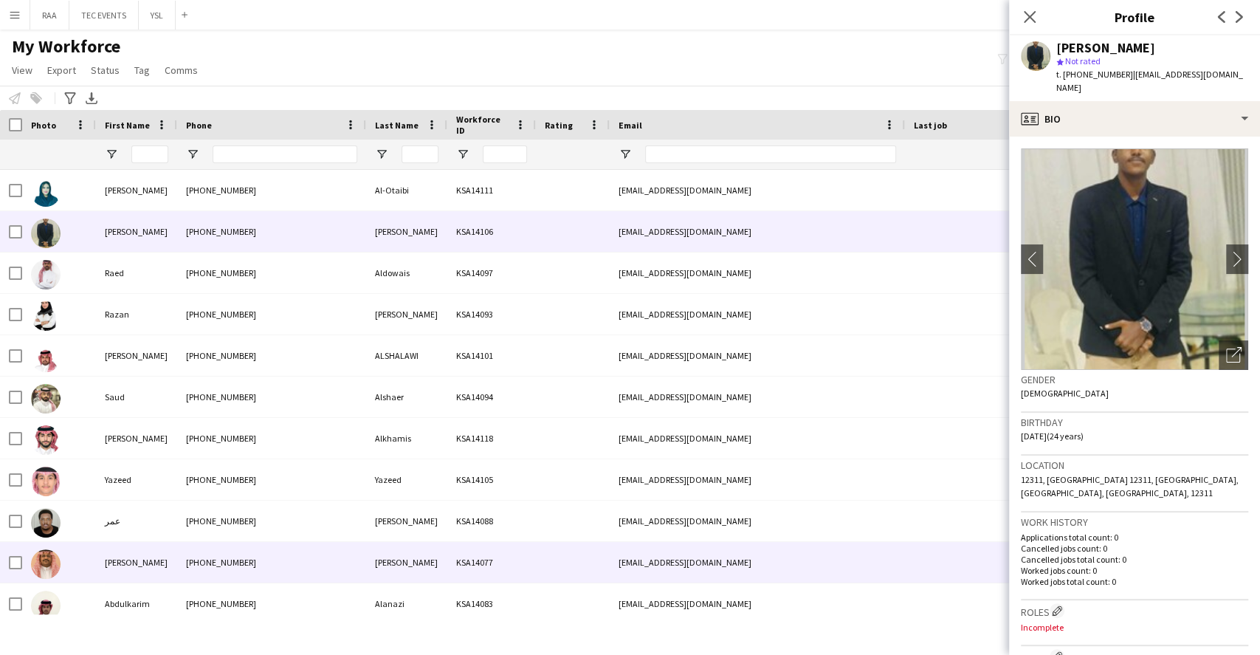
scroll to position [5375, 0]
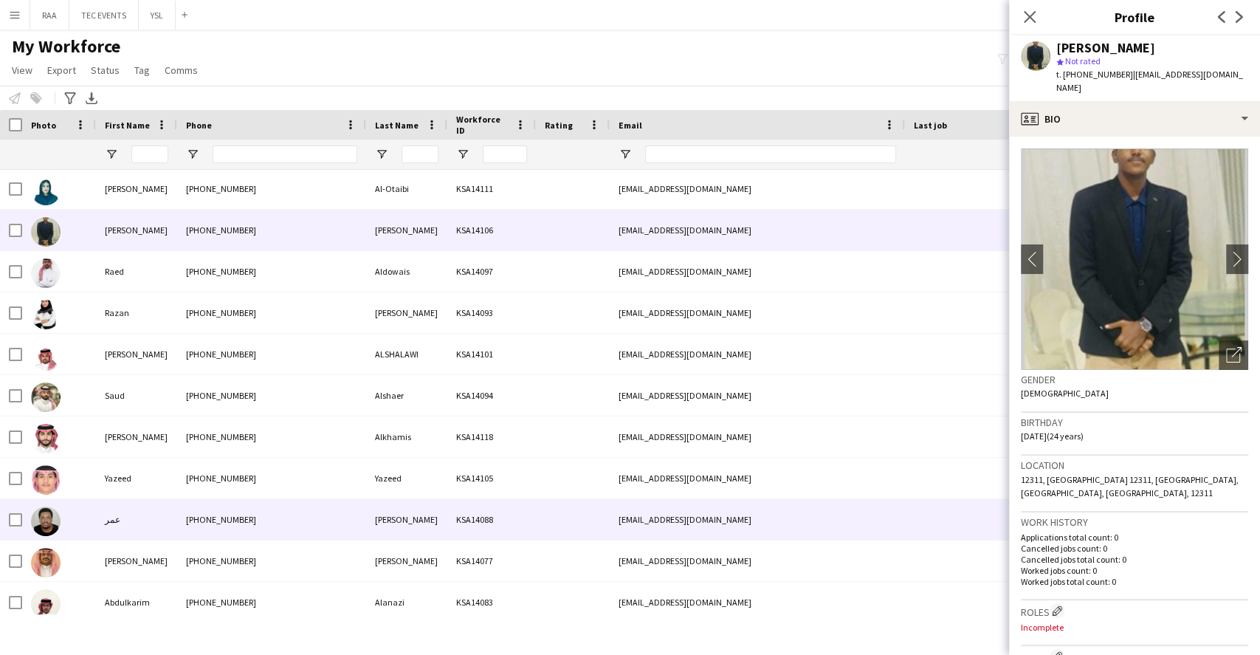
click at [252, 514] on div "[PHONE_NUMBER]" at bounding box center [271, 519] width 189 height 41
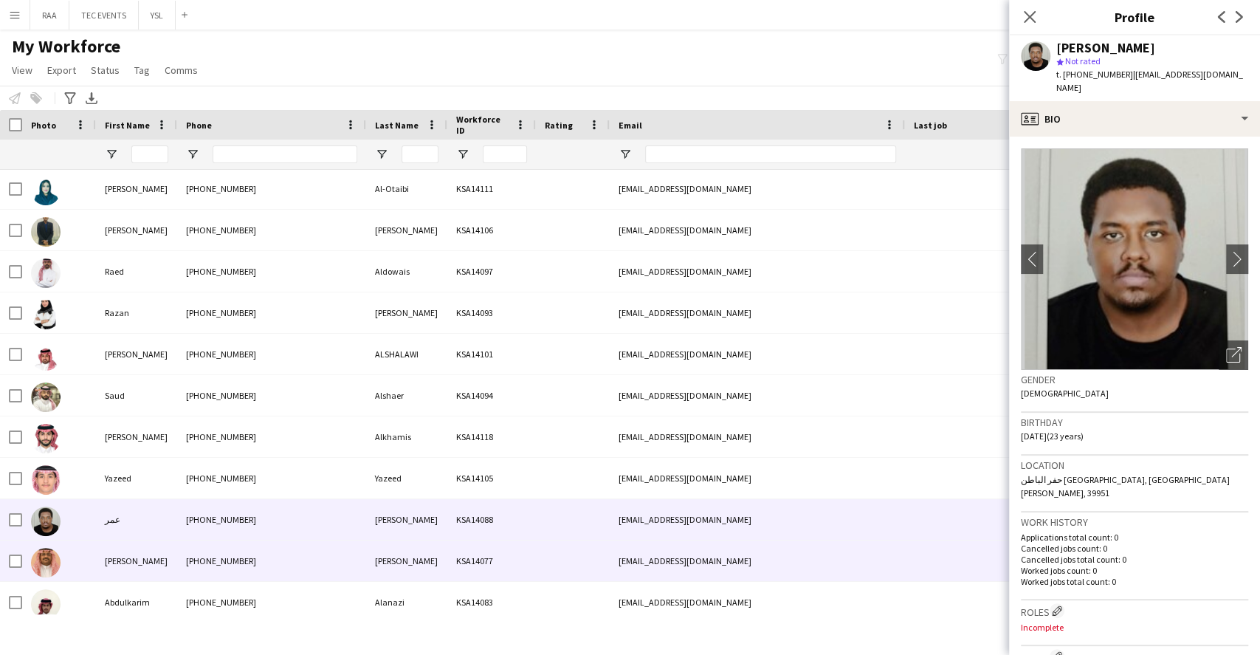
click at [252, 554] on div "[PHONE_NUMBER]" at bounding box center [271, 560] width 189 height 41
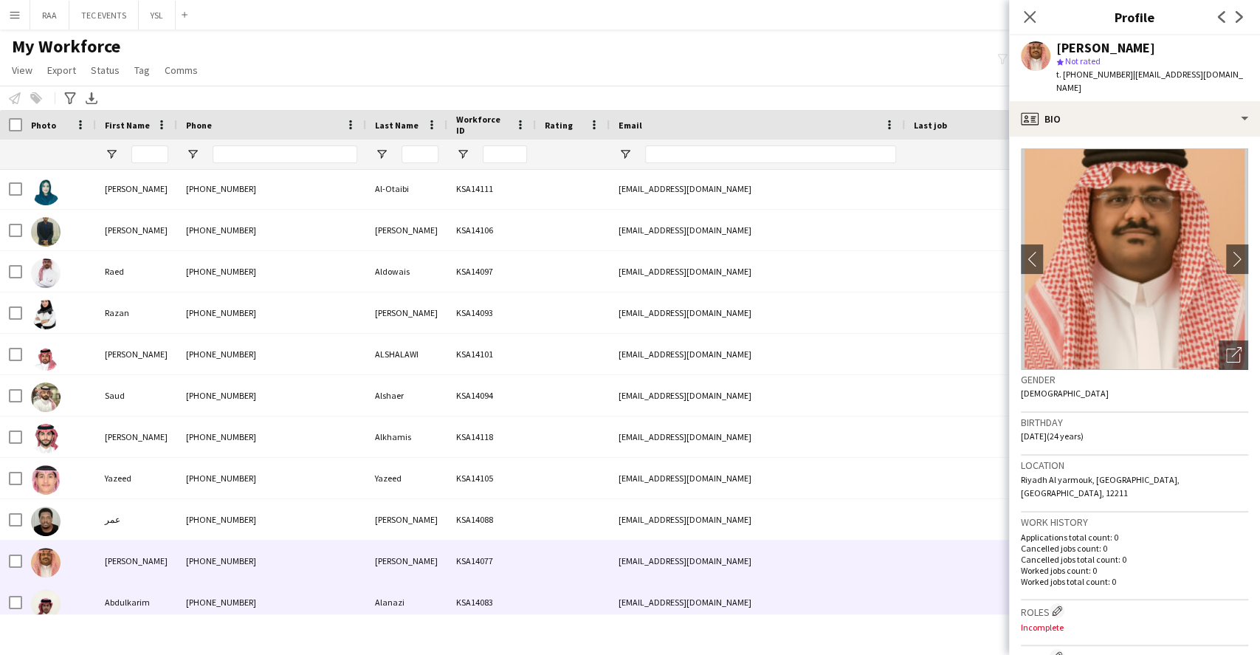
click at [249, 595] on div "[PHONE_NUMBER]" at bounding box center [271, 602] width 189 height 41
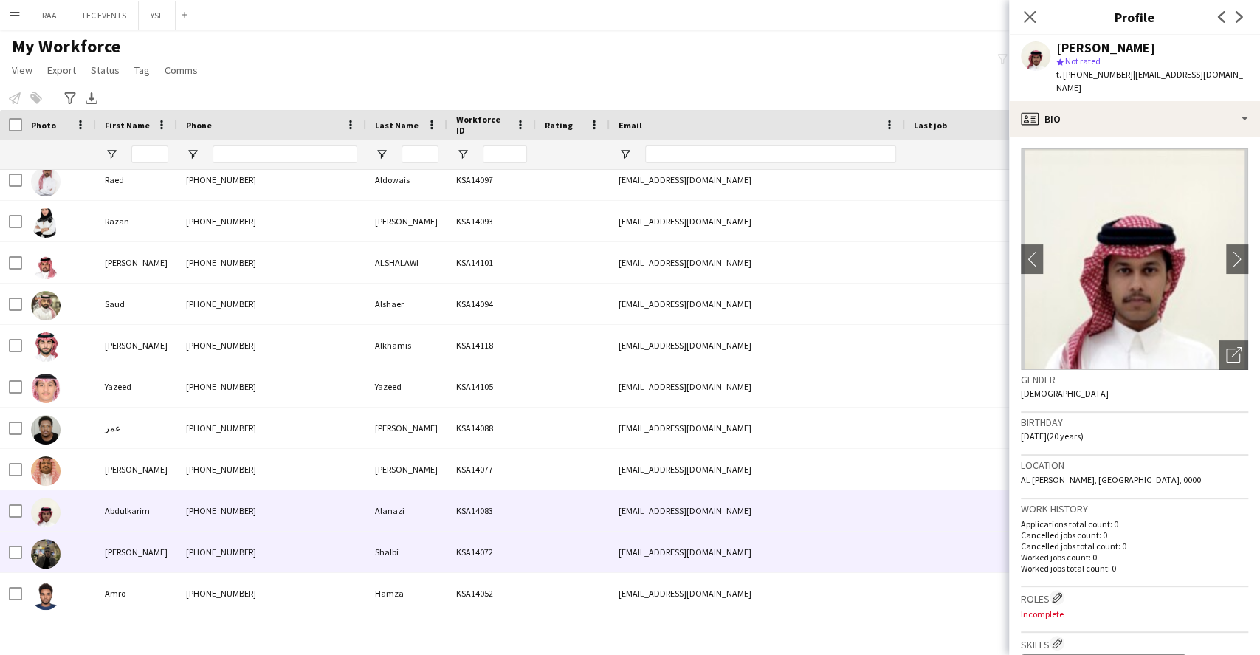
scroll to position [5572, 0]
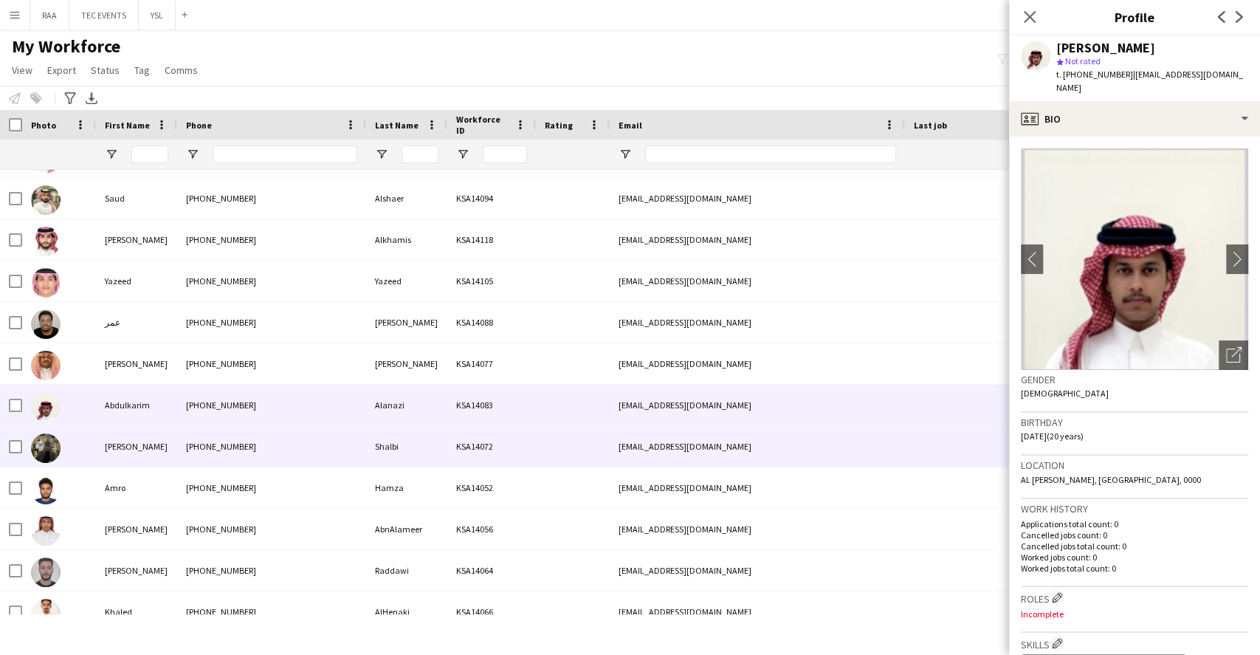
click at [195, 459] on div "[PHONE_NUMBER]" at bounding box center [271, 446] width 189 height 41
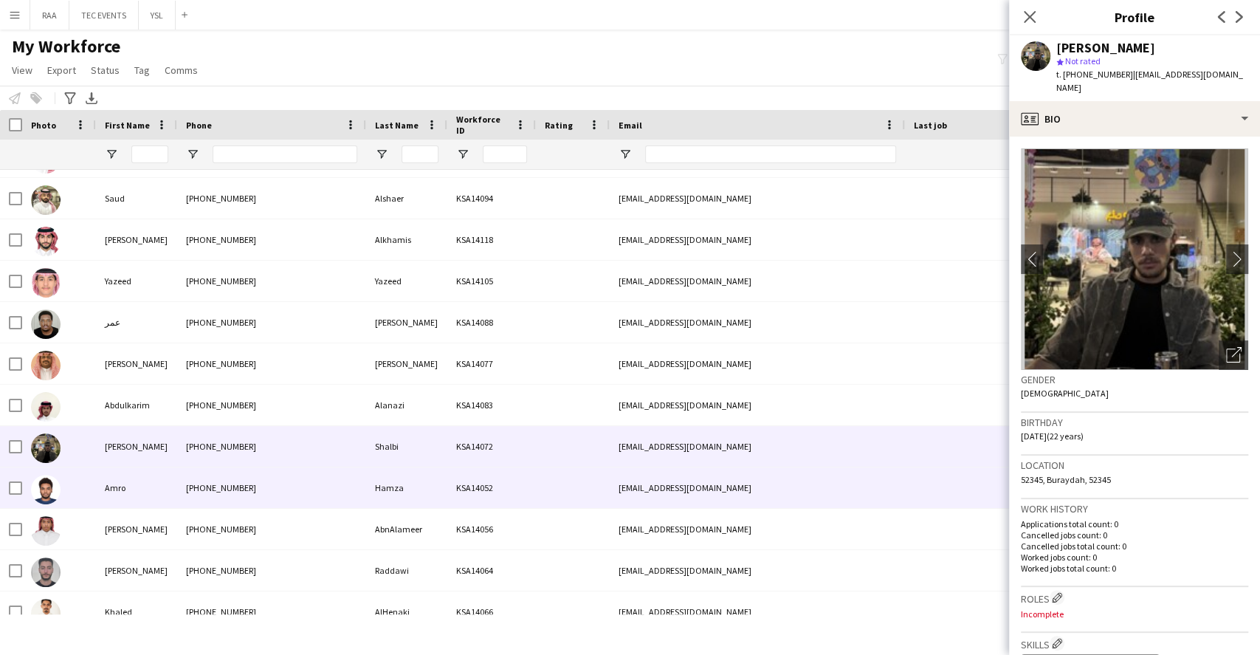
click at [195, 500] on div "[PHONE_NUMBER]" at bounding box center [271, 487] width 189 height 41
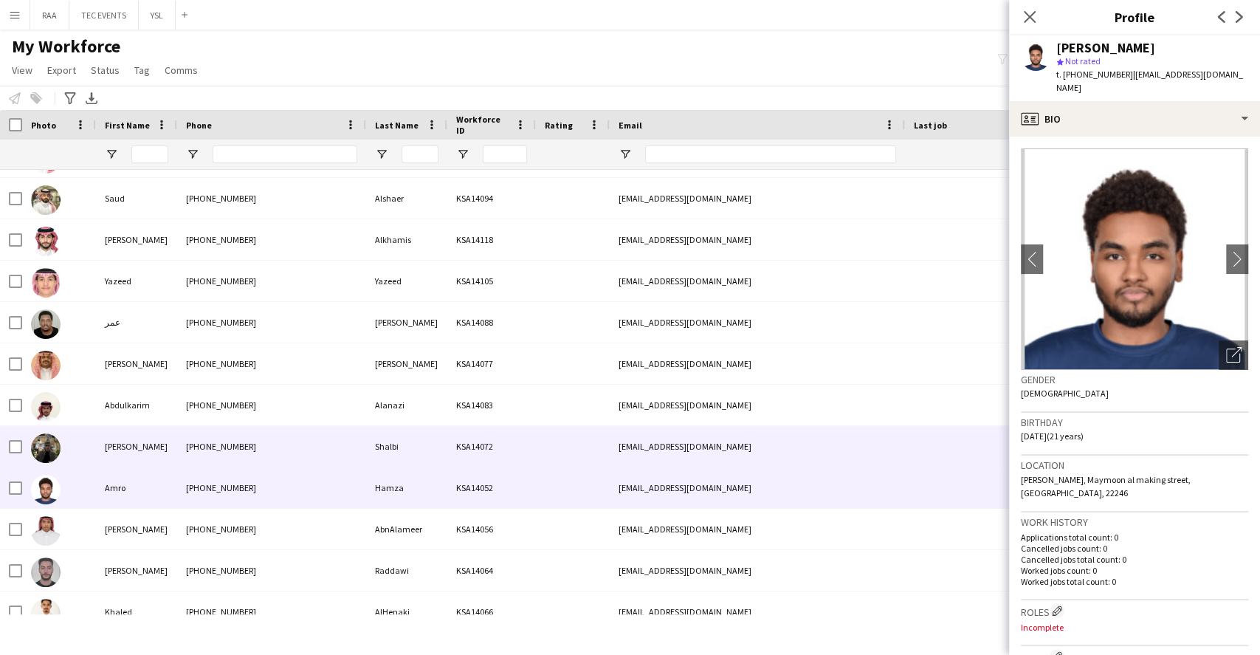
click at [199, 459] on div "[PHONE_NUMBER]" at bounding box center [271, 446] width 189 height 41
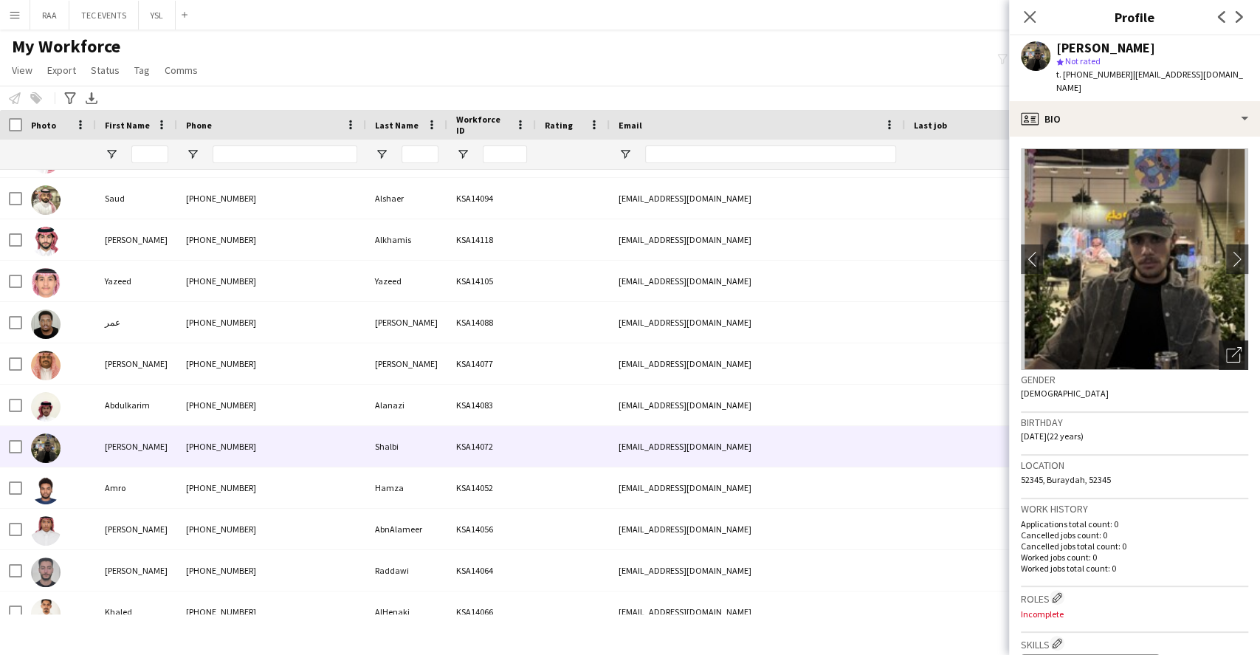
click at [1226, 347] on icon "Open photos pop-in" at bounding box center [1234, 355] width 16 height 16
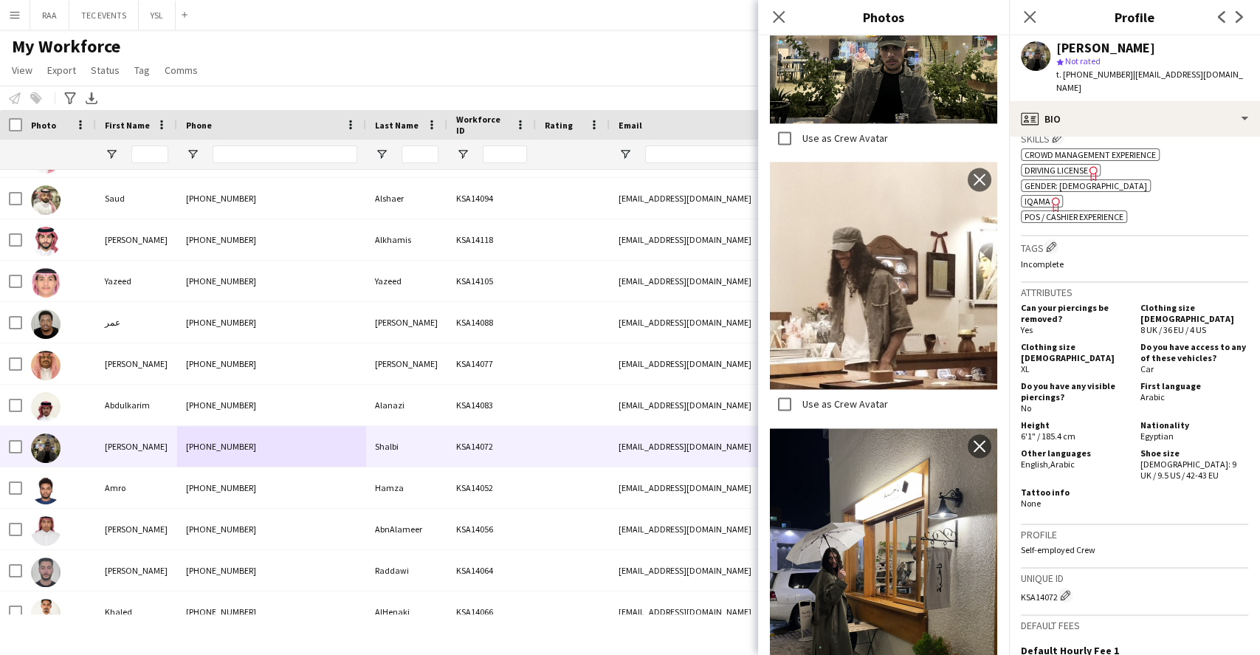
scroll to position [0, 0]
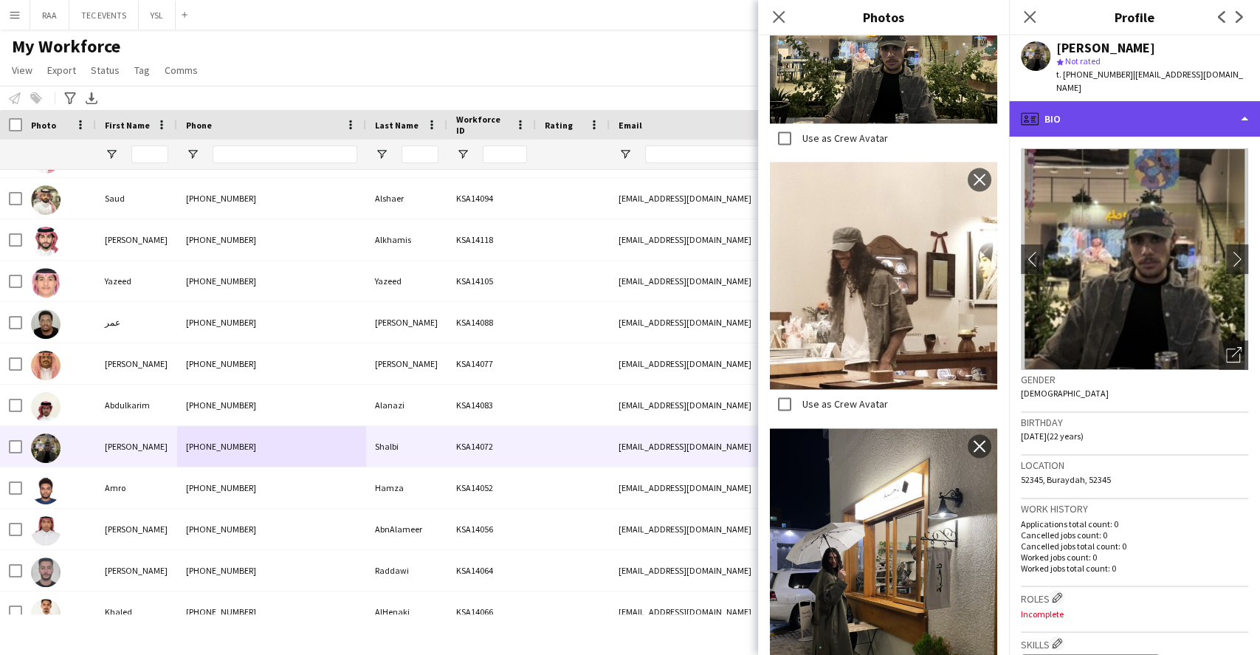
click at [1110, 113] on div "profile Bio" at bounding box center [1134, 118] width 251 height 35
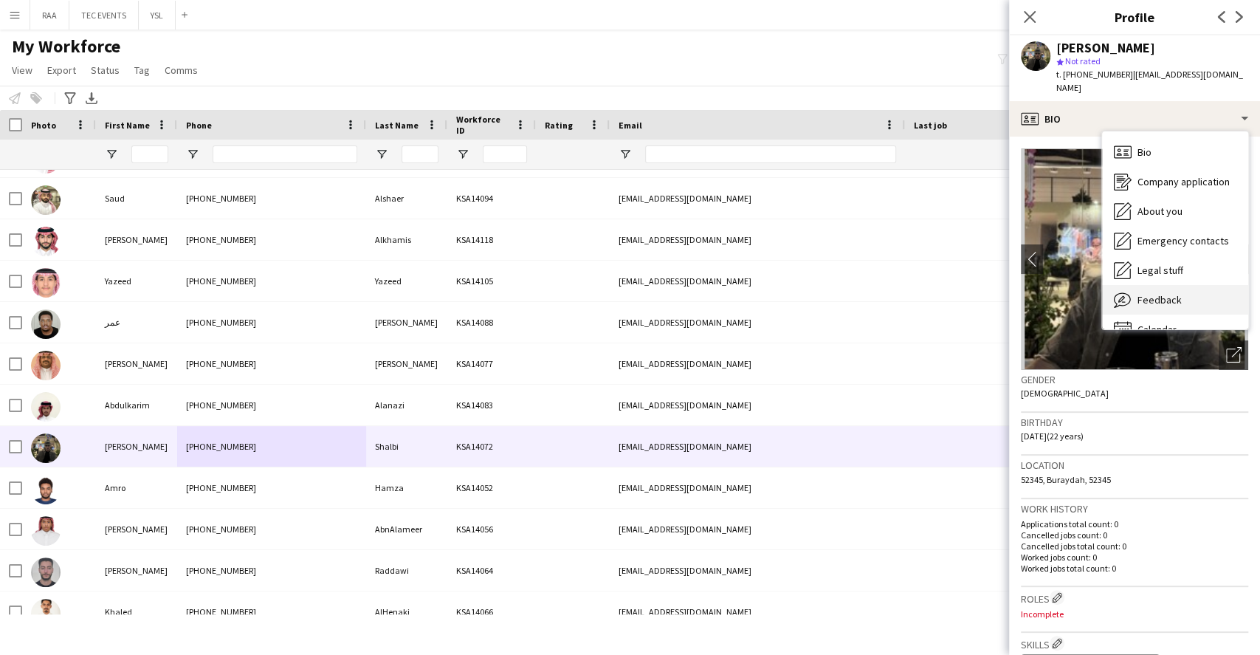
click at [1152, 296] on div "Feedback Feedback" at bounding box center [1175, 300] width 146 height 30
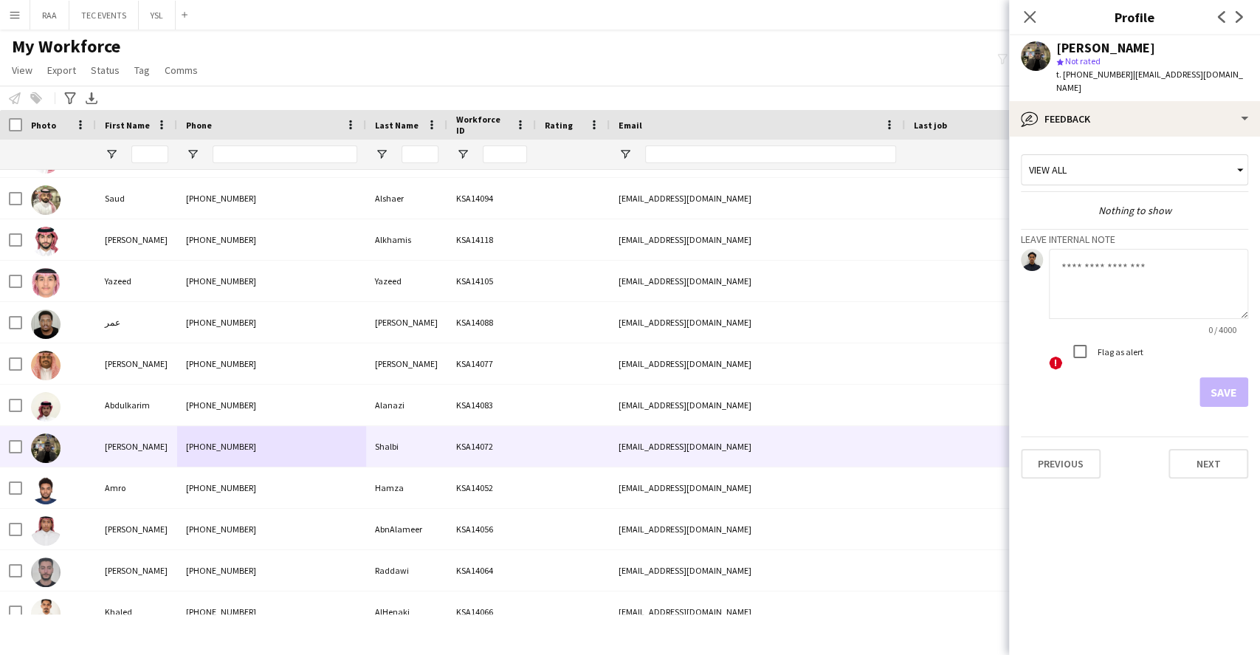
click at [1146, 148] on div "View all Nothing to show Leave internal note 0 / 4000 ! Flag as alert Save" at bounding box center [1134, 277] width 227 height 258
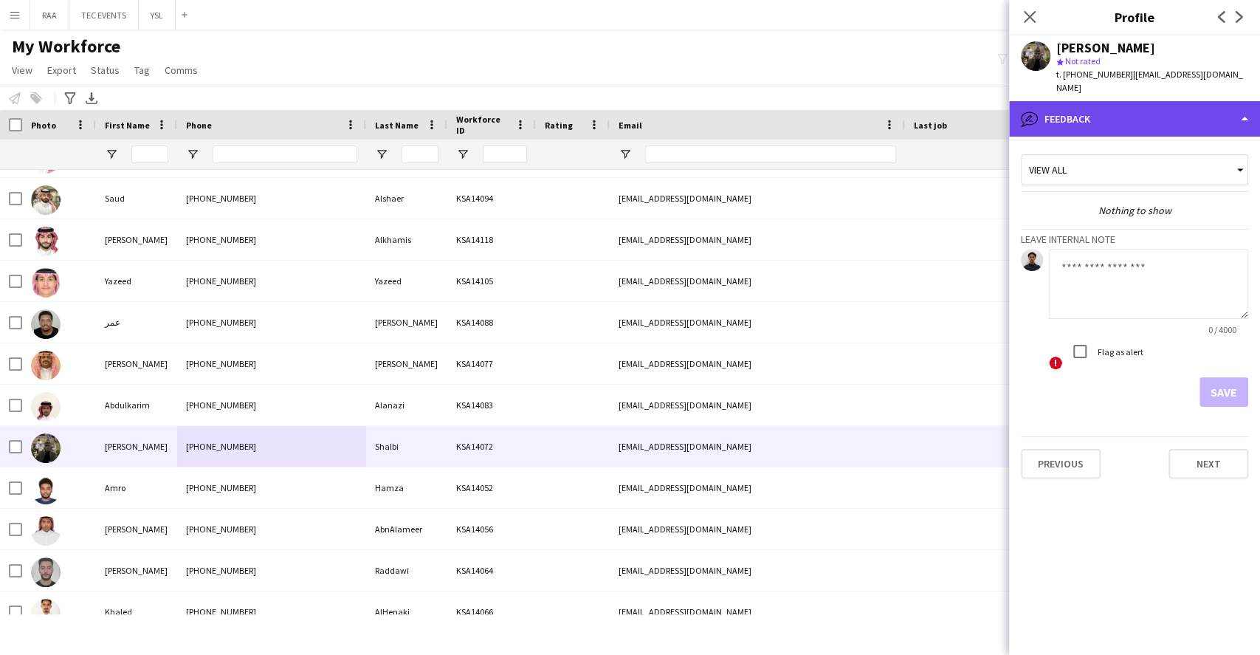
click at [1146, 111] on div "bubble-pencil Feedback" at bounding box center [1134, 118] width 251 height 35
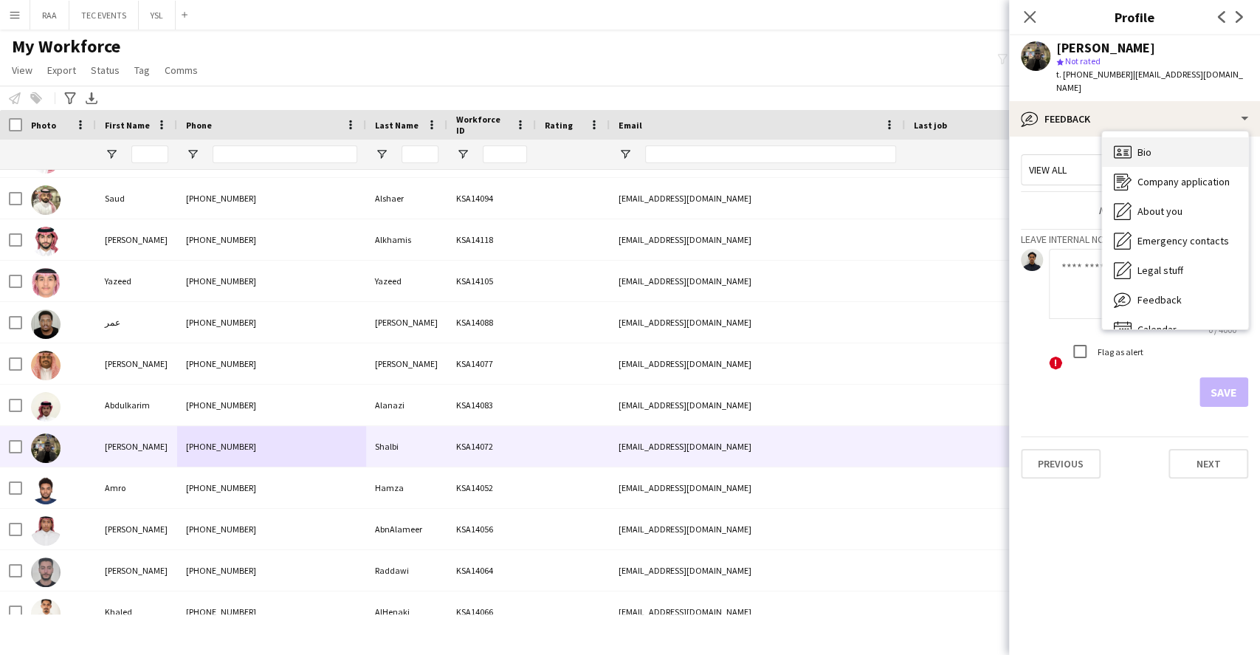
click at [1173, 137] on div "Bio Bio" at bounding box center [1175, 152] width 146 height 30
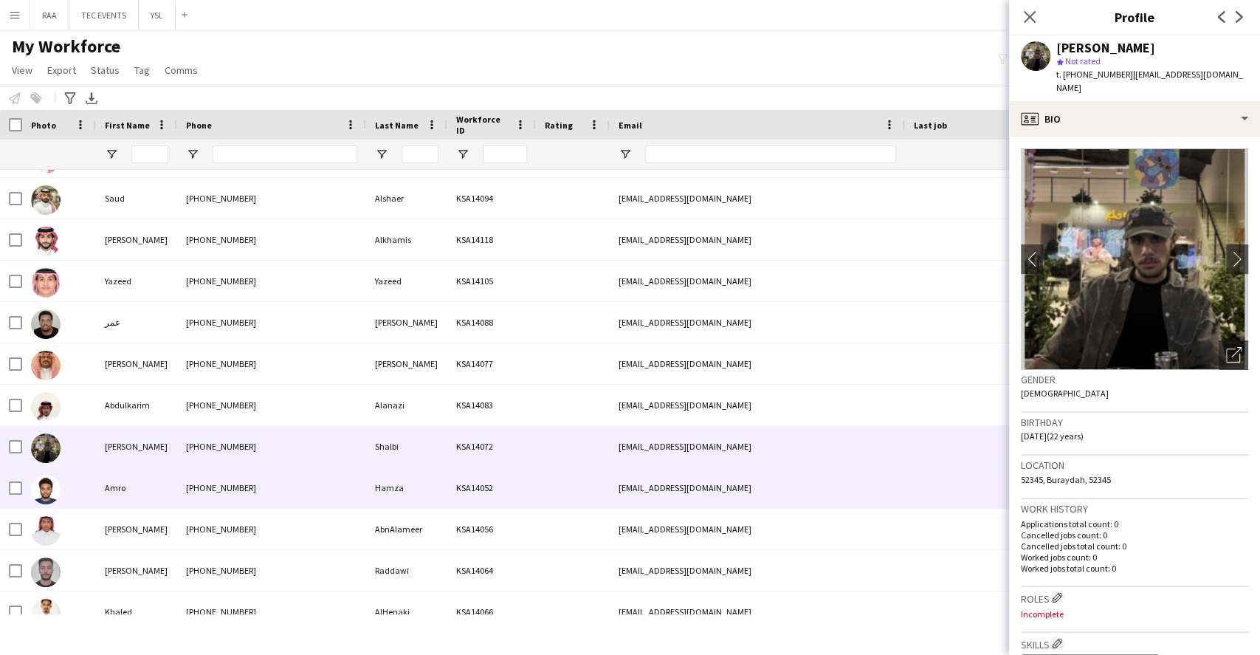
click at [285, 488] on div "[PHONE_NUMBER]" at bounding box center [271, 487] width 189 height 41
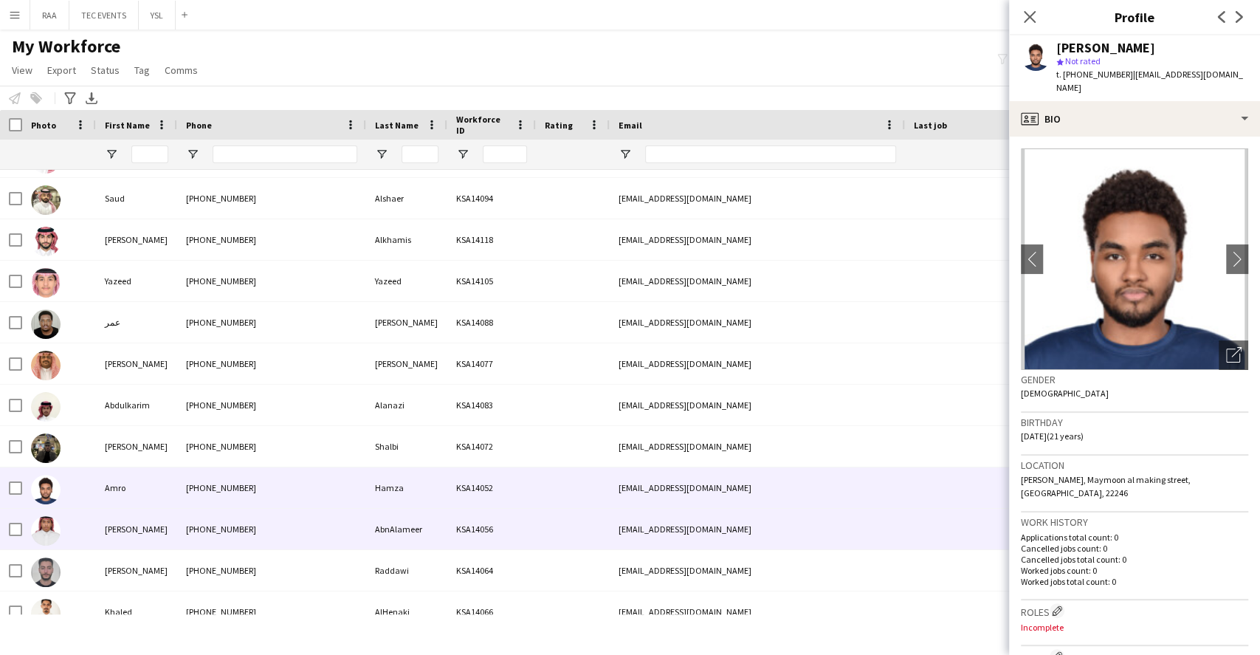
click at [264, 531] on div "[PHONE_NUMBER]" at bounding box center [271, 529] width 189 height 41
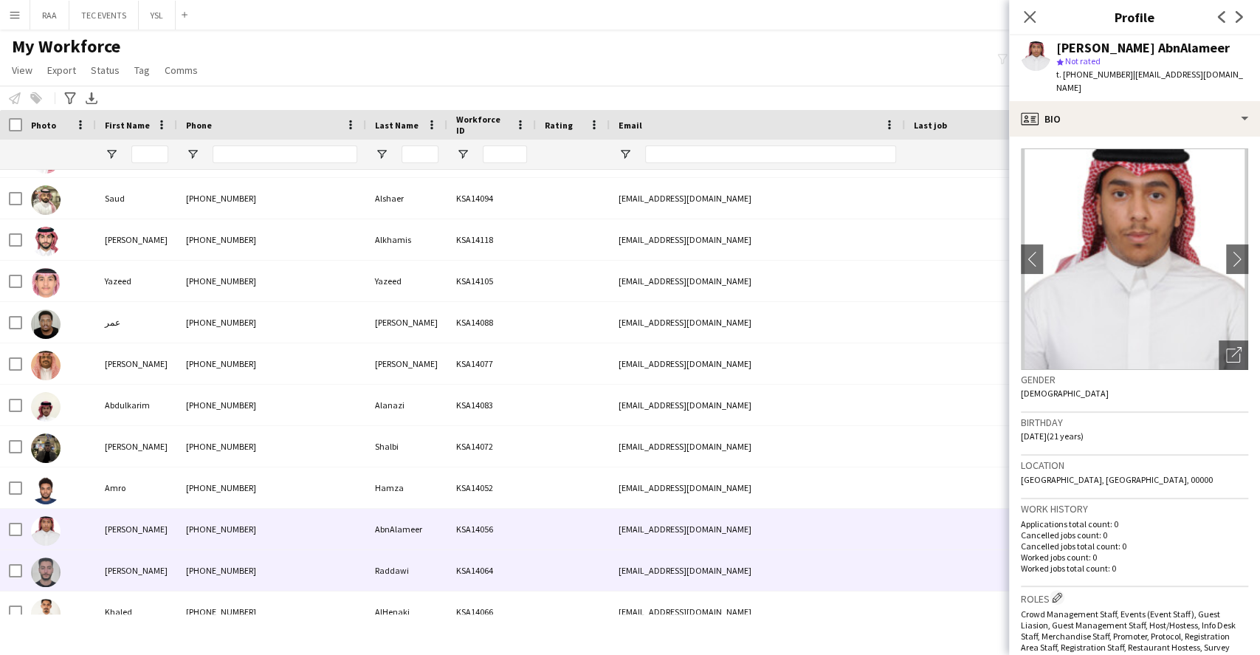
click at [193, 591] on div "[PERSON_NAME] [PHONE_NUMBER] Albakri KSA14095 [EMAIL_ADDRESS][DOMAIN_NAME] Appl…" at bounding box center [822, 219] width 1645 height 11244
click at [209, 571] on div "[PHONE_NUMBER]" at bounding box center [271, 570] width 189 height 41
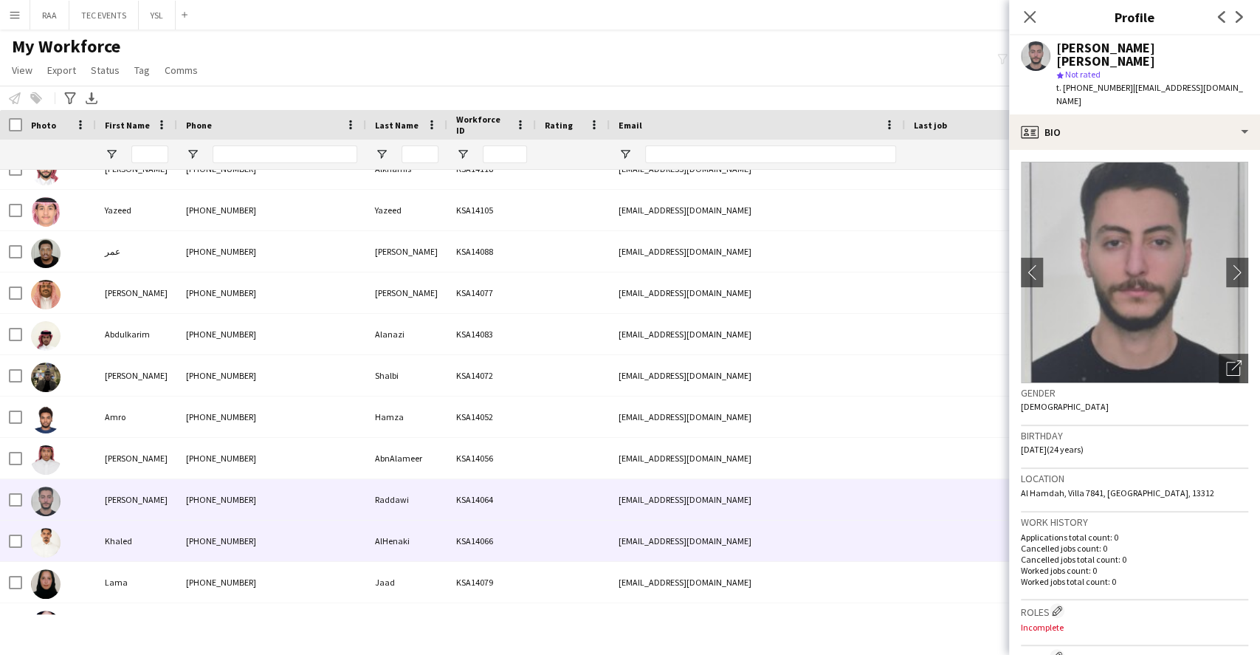
scroll to position [5670, 0]
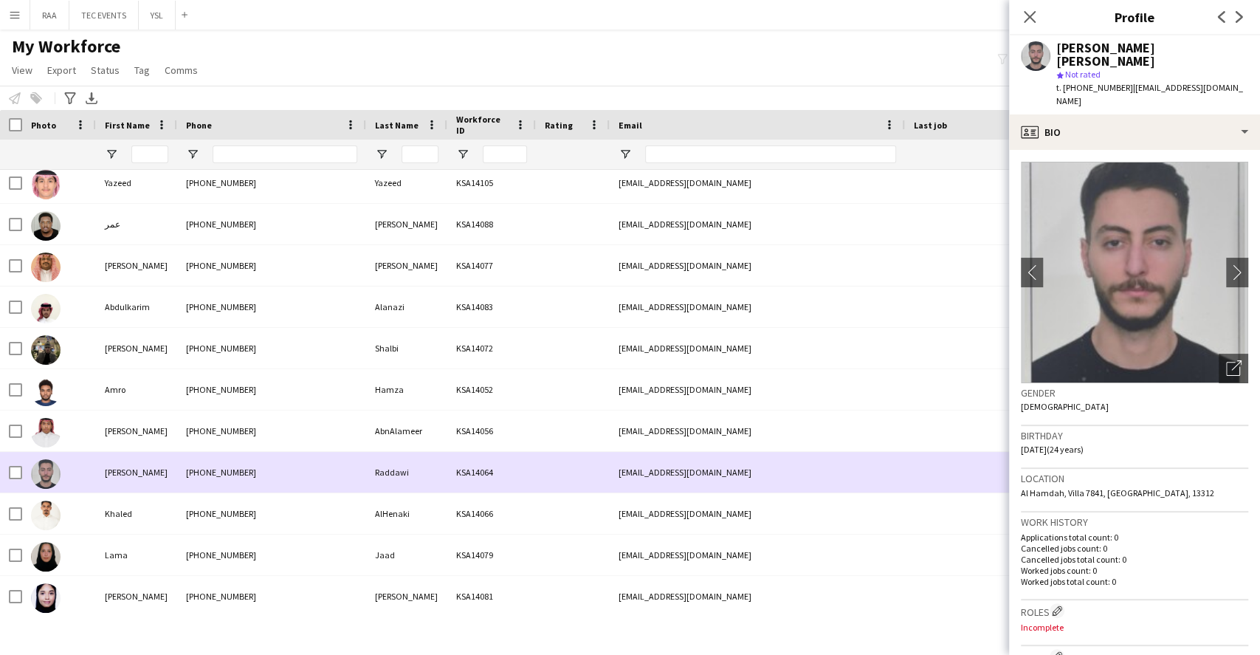
click at [168, 506] on div "Khaled" at bounding box center [136, 513] width 81 height 41
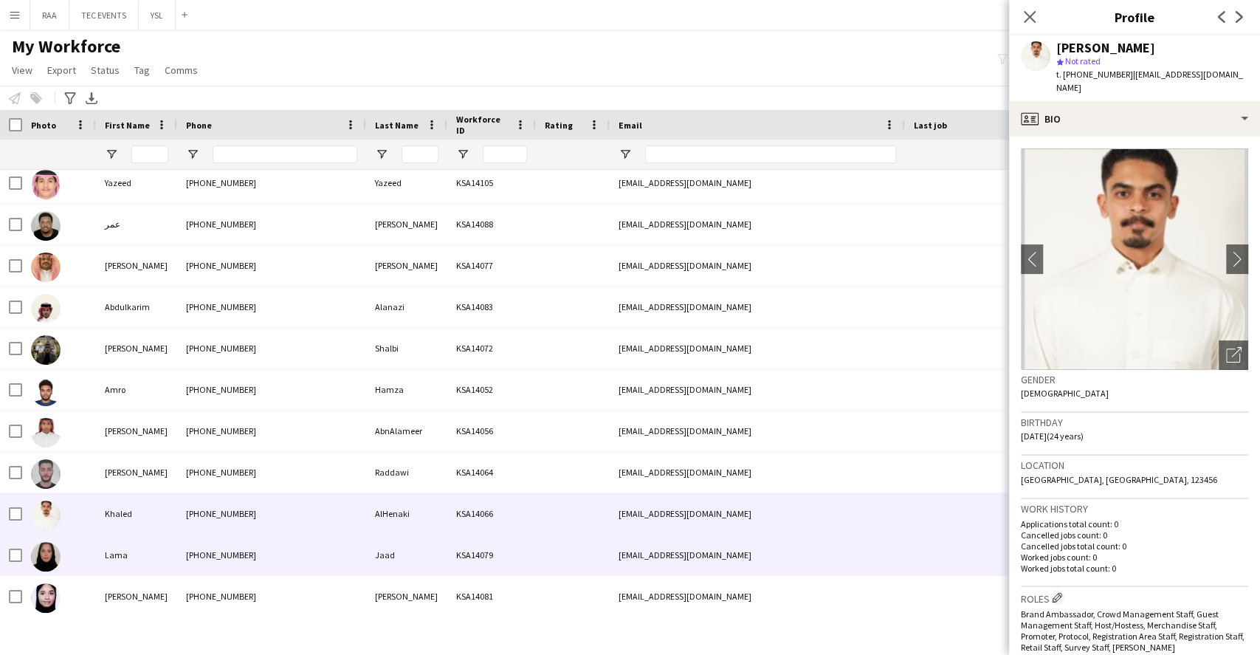
click at [165, 559] on div "Lama" at bounding box center [136, 554] width 81 height 41
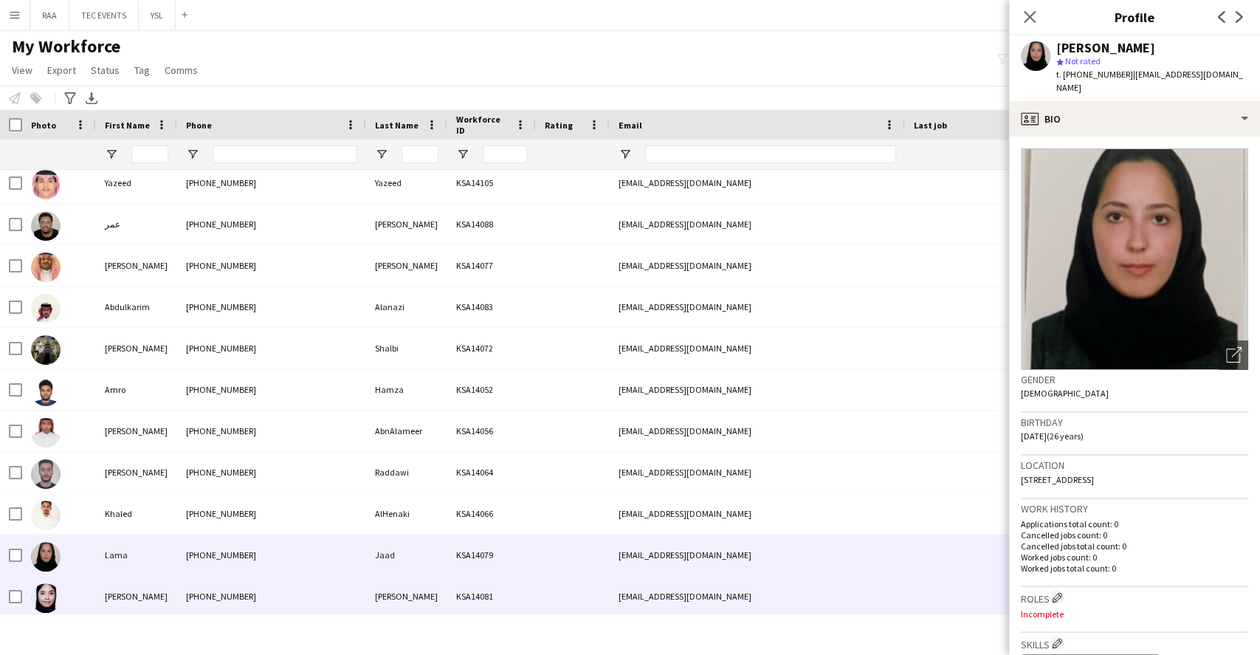
click at [173, 612] on div "[PERSON_NAME]" at bounding box center [136, 596] width 81 height 41
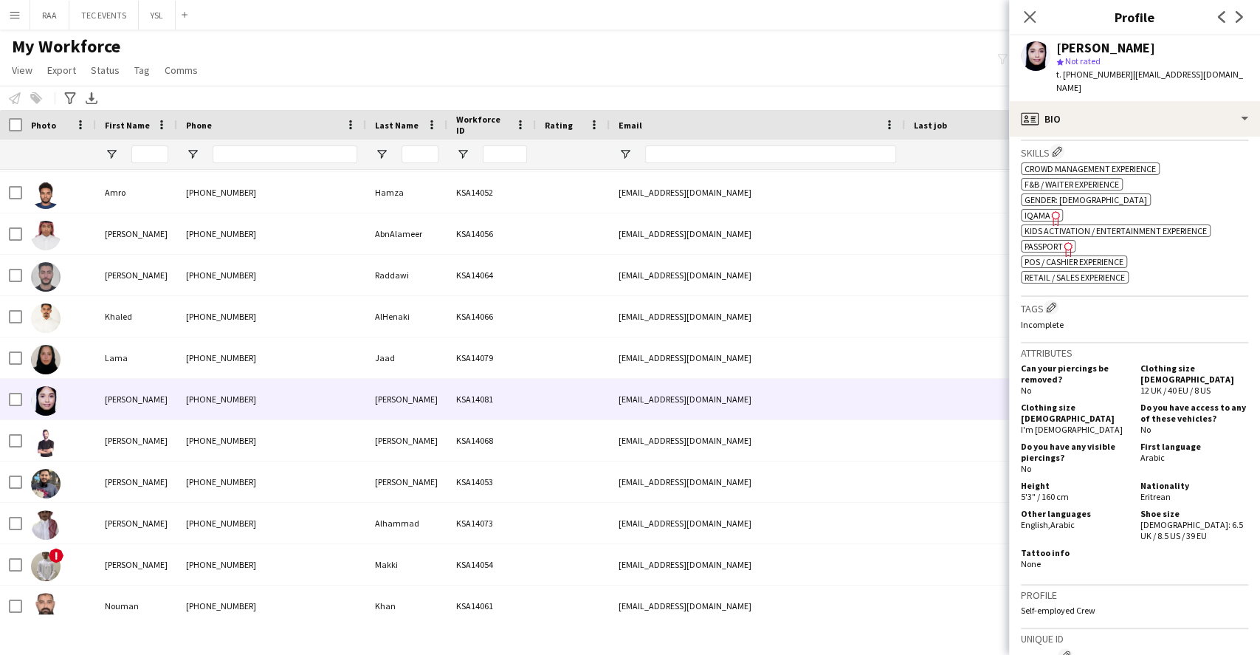
scroll to position [0, 0]
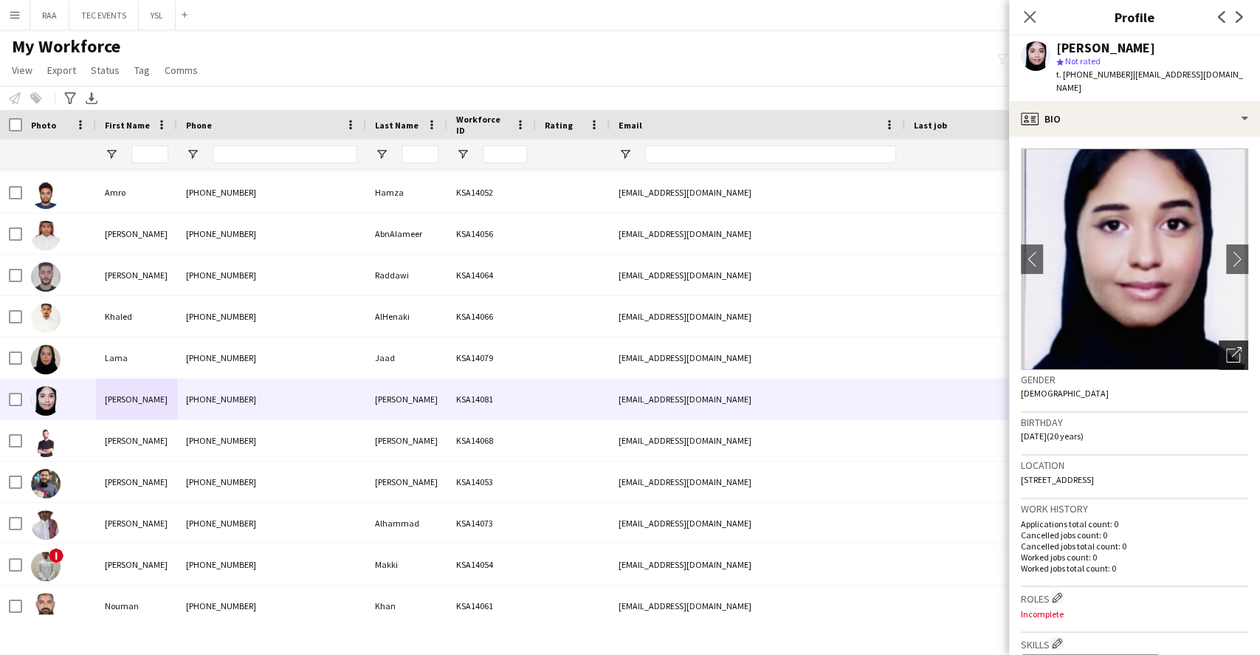
click at [1226, 354] on icon "Open photos pop-in" at bounding box center [1234, 355] width 16 height 16
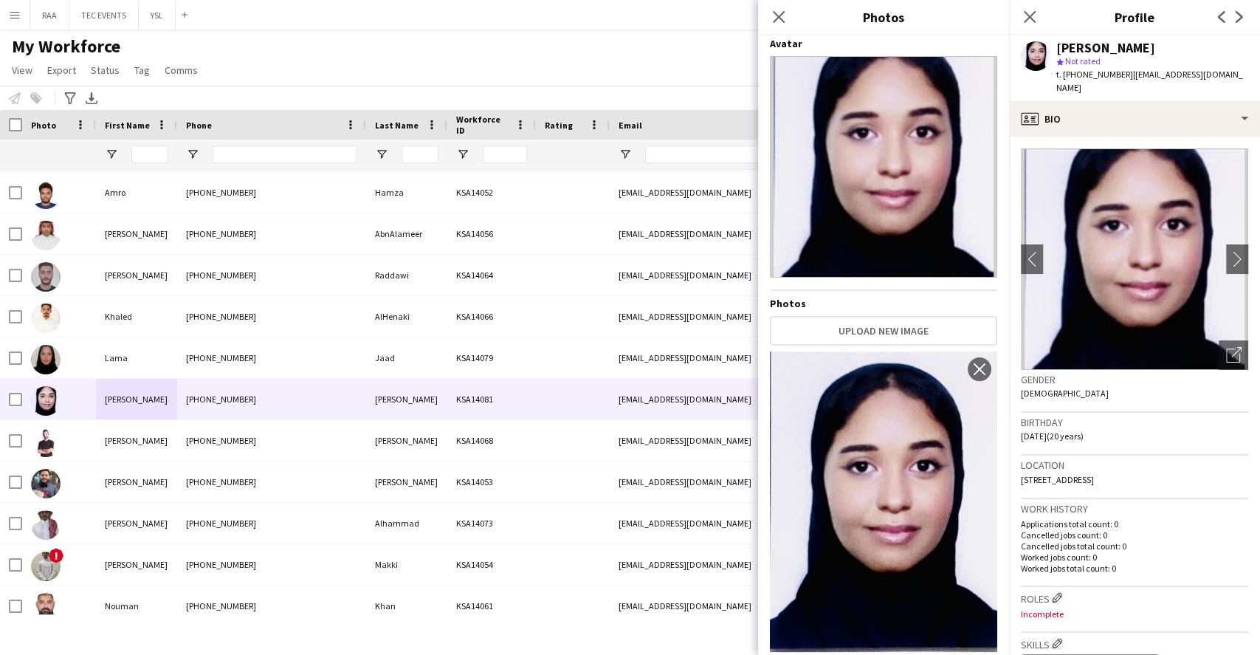
click at [1100, 430] on div "Birthday [DEMOGRAPHIC_DATA] (20 years)" at bounding box center [1134, 434] width 227 height 43
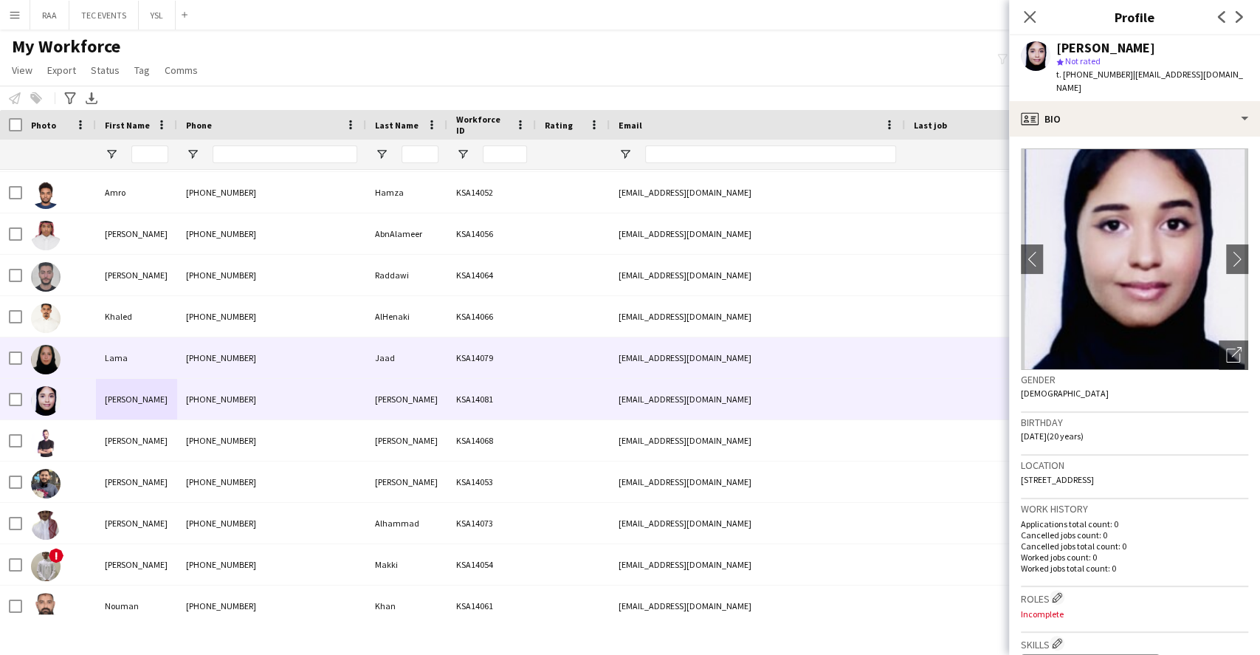
click at [119, 365] on div "Lama" at bounding box center [136, 357] width 81 height 41
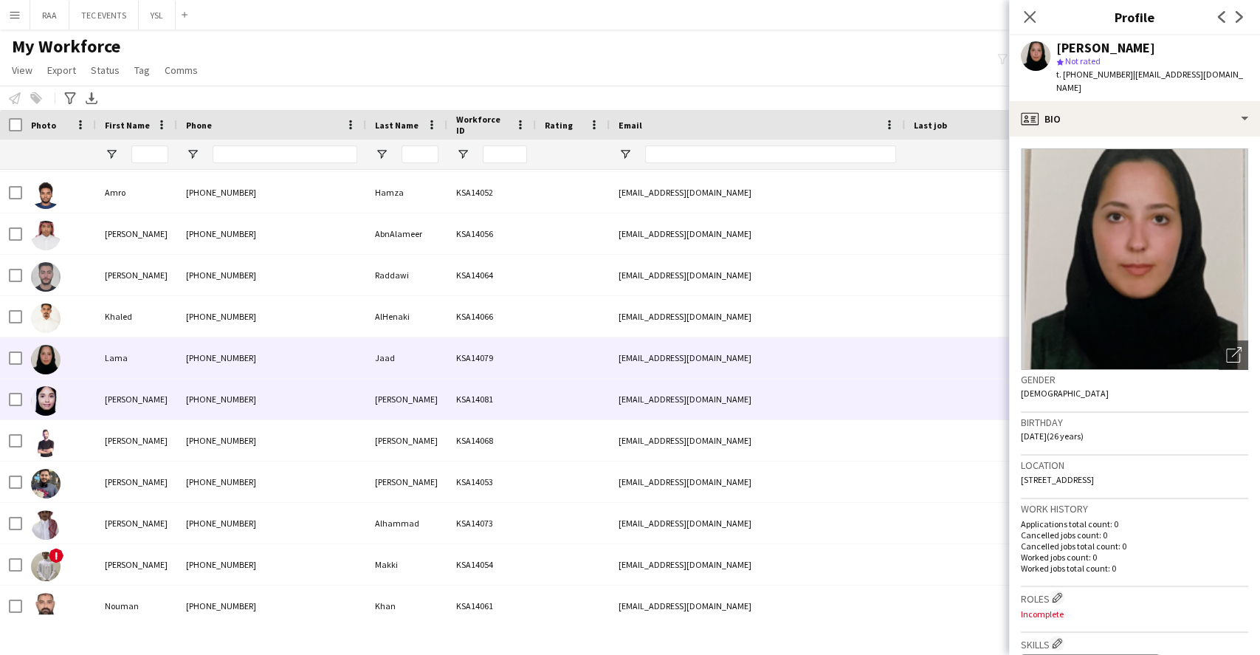
click at [175, 406] on div "[PERSON_NAME]" at bounding box center [136, 399] width 81 height 41
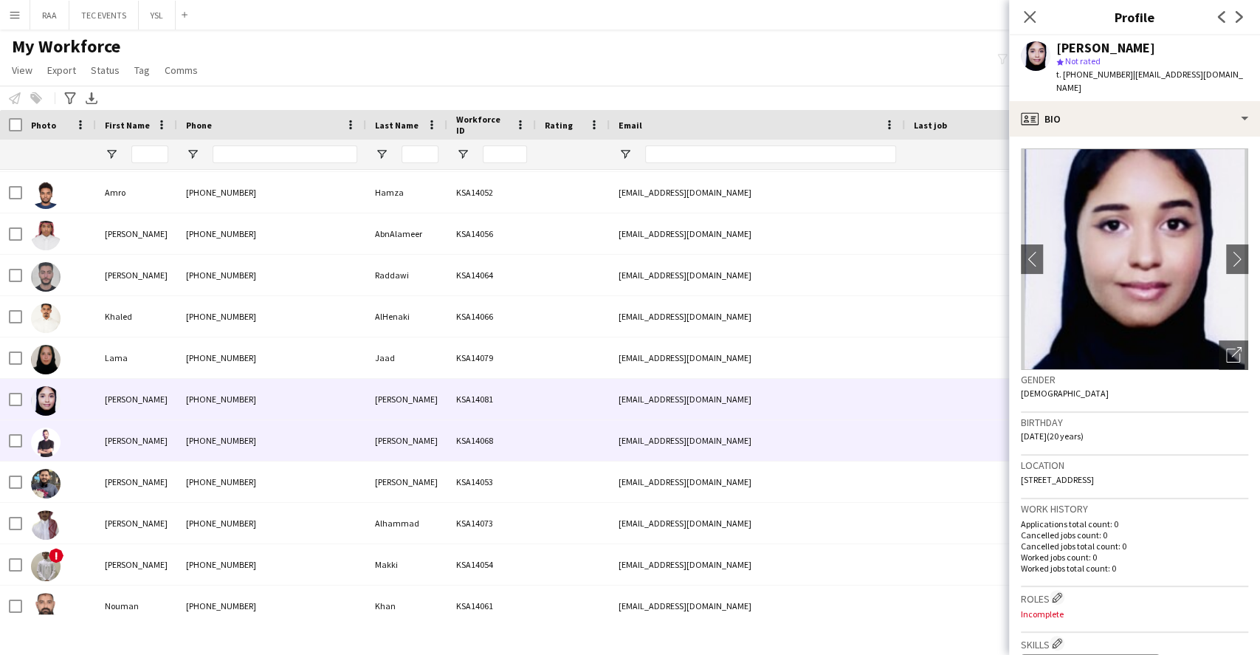
click at [167, 446] on div "[PERSON_NAME]" at bounding box center [136, 440] width 81 height 41
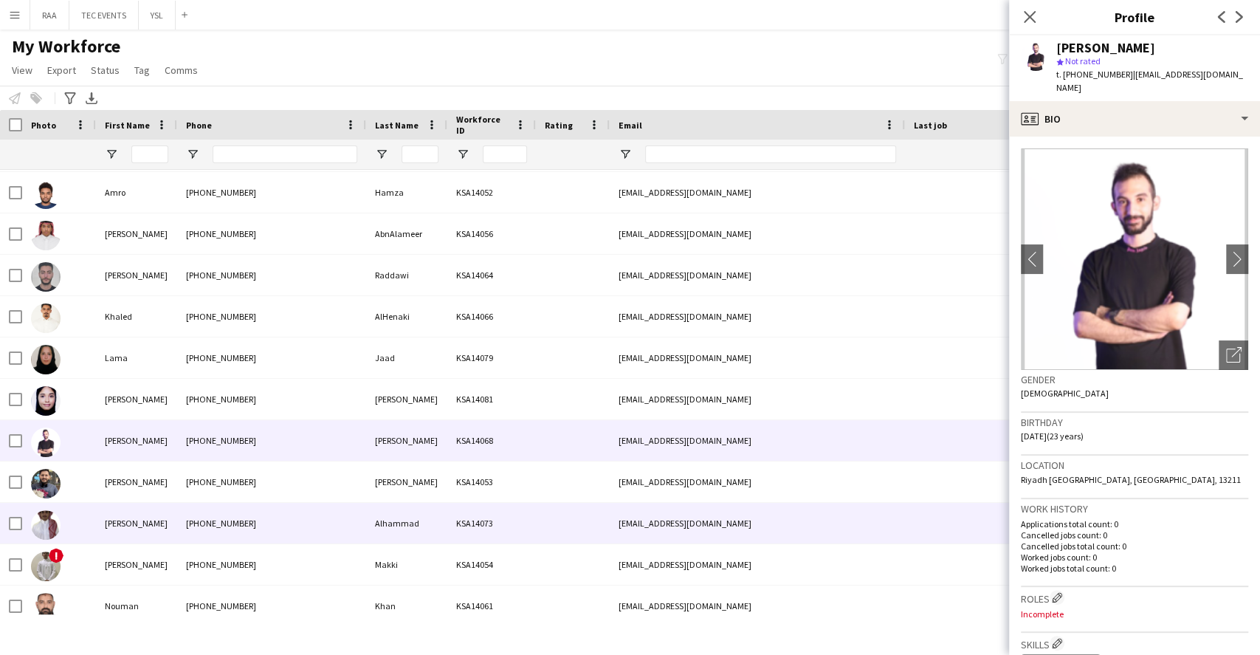
click at [302, 514] on div "[PHONE_NUMBER]" at bounding box center [271, 523] width 189 height 41
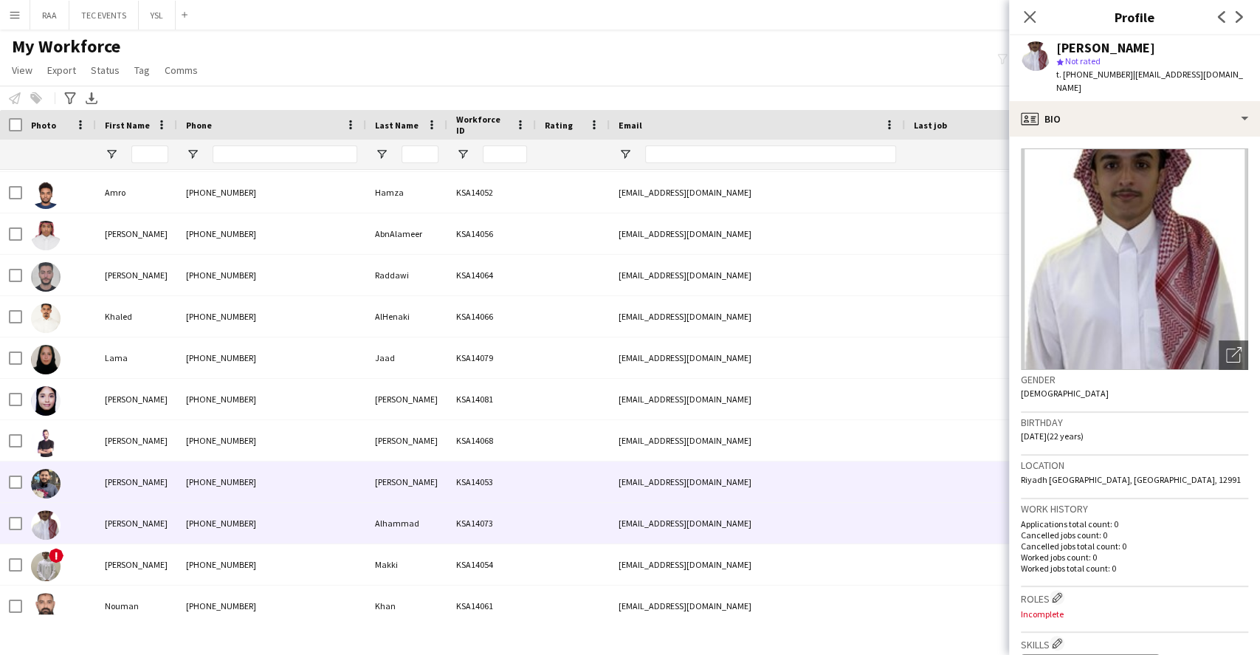
click at [300, 489] on div "[PHONE_NUMBER]" at bounding box center [271, 481] width 189 height 41
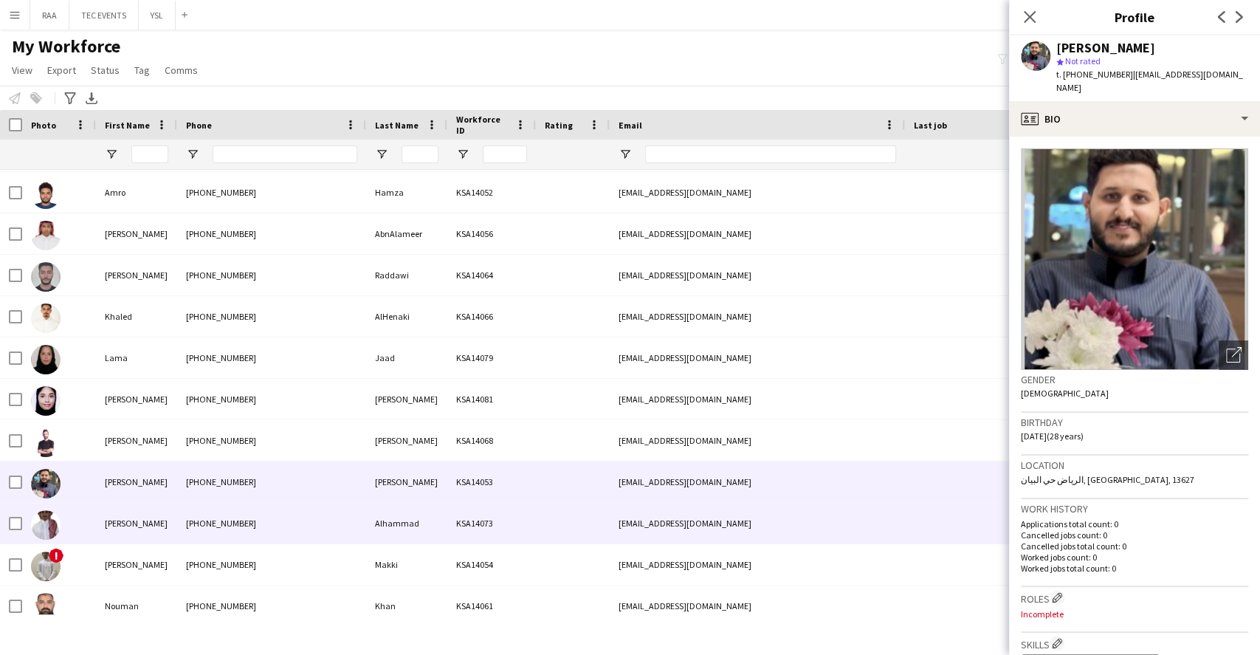
click at [288, 530] on div "[PHONE_NUMBER]" at bounding box center [271, 523] width 189 height 41
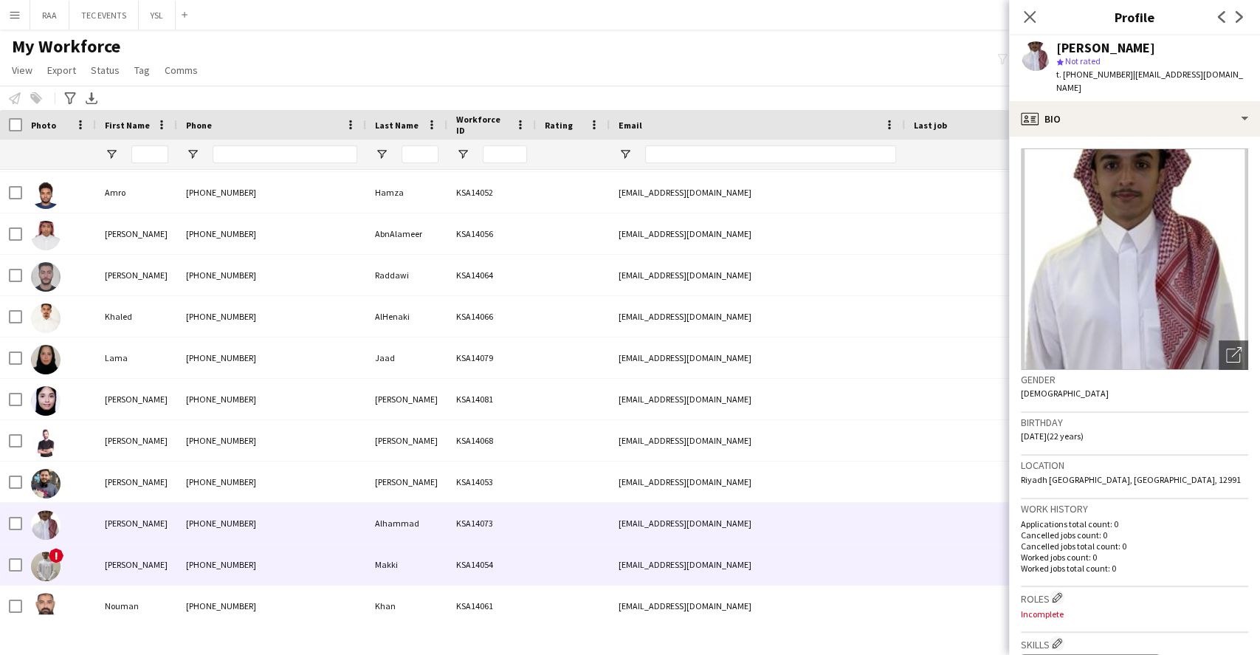
click at [258, 567] on div "[PHONE_NUMBER]" at bounding box center [271, 564] width 189 height 41
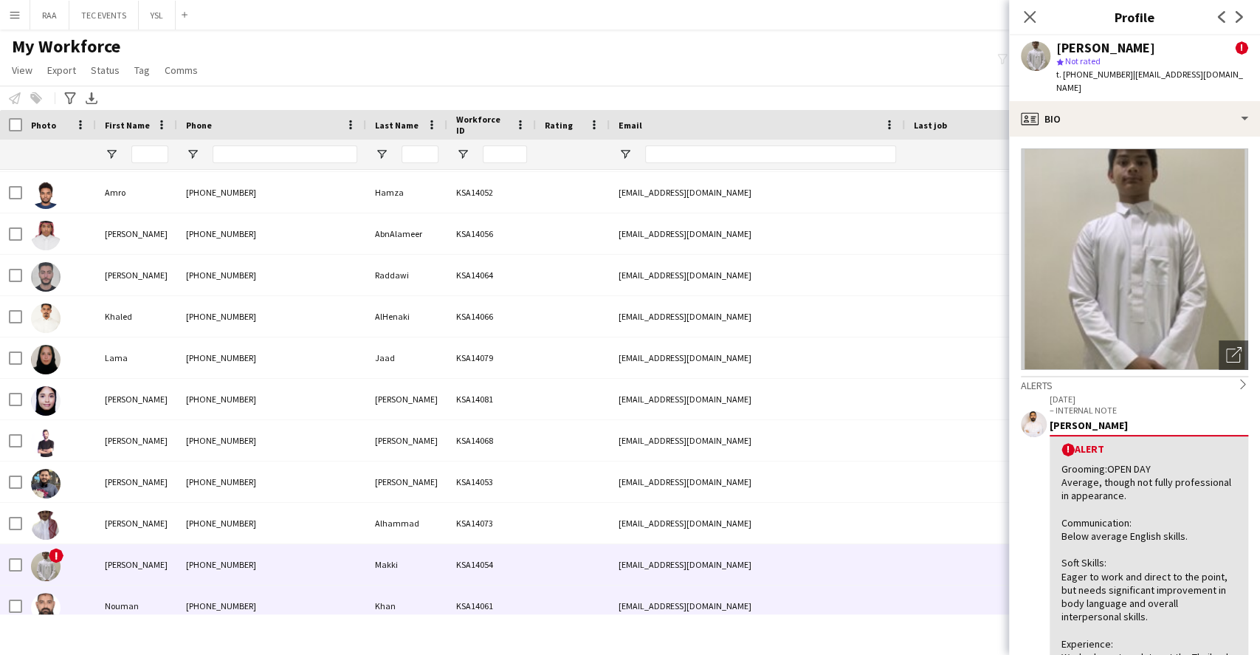
click at [249, 607] on div "[PHONE_NUMBER]" at bounding box center [271, 605] width 189 height 41
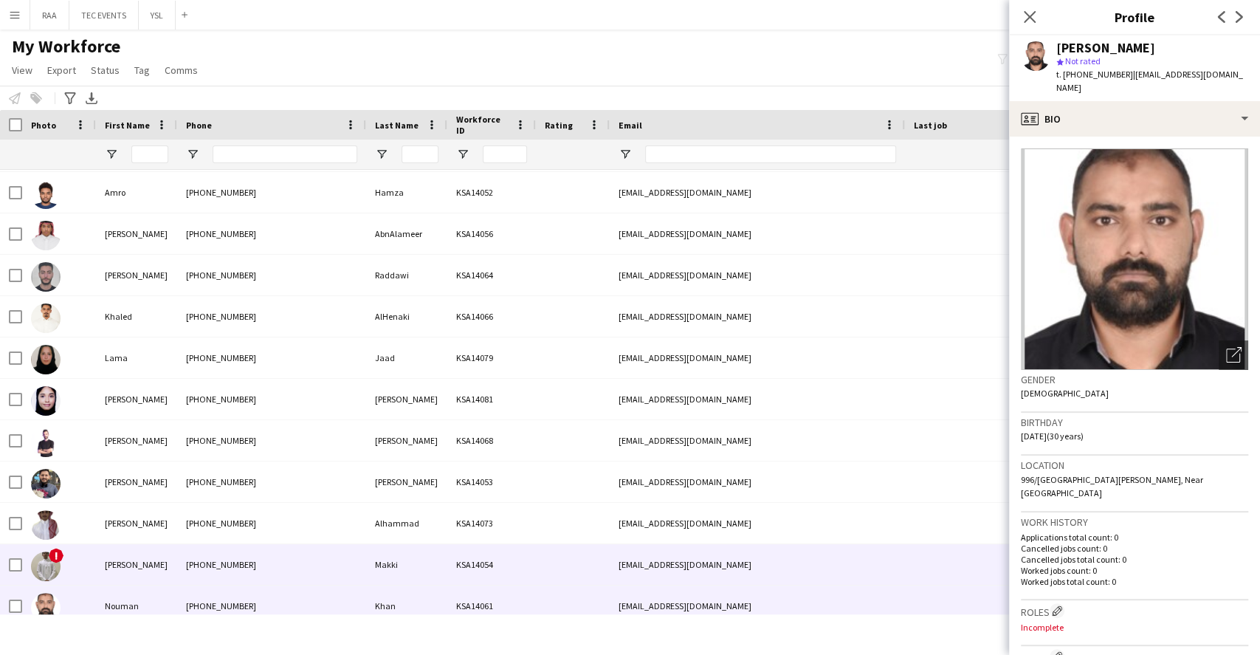
click at [265, 571] on div "[PHONE_NUMBER]" at bounding box center [271, 564] width 189 height 41
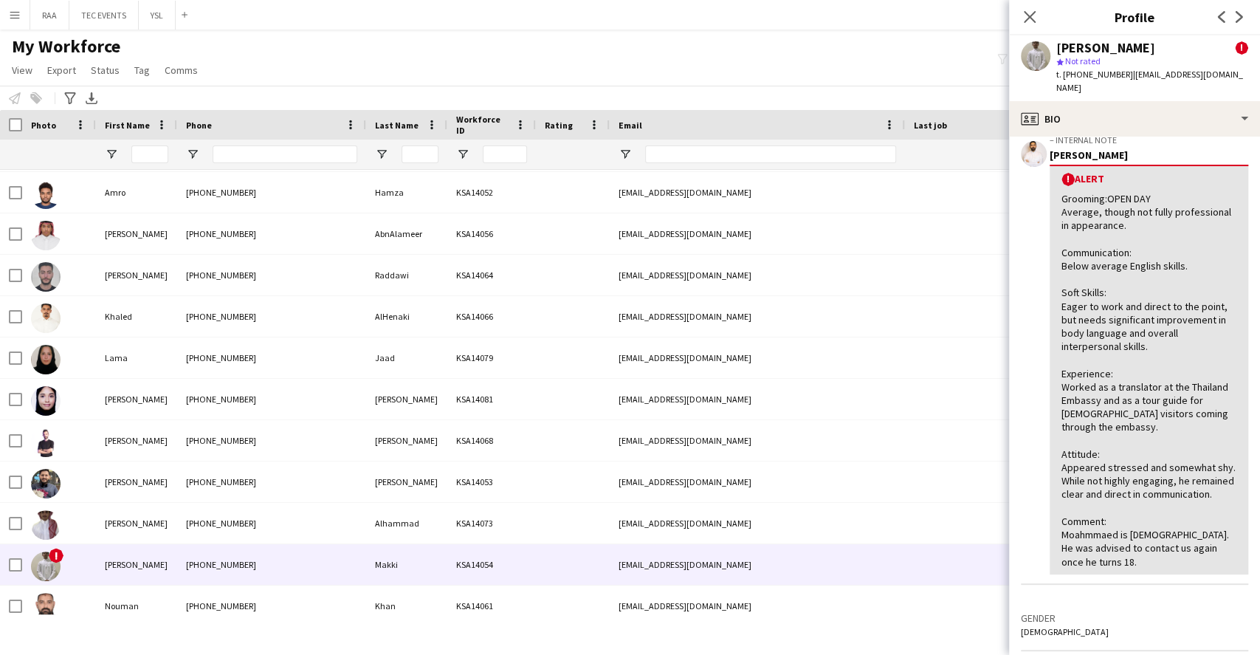
scroll to position [295, 0]
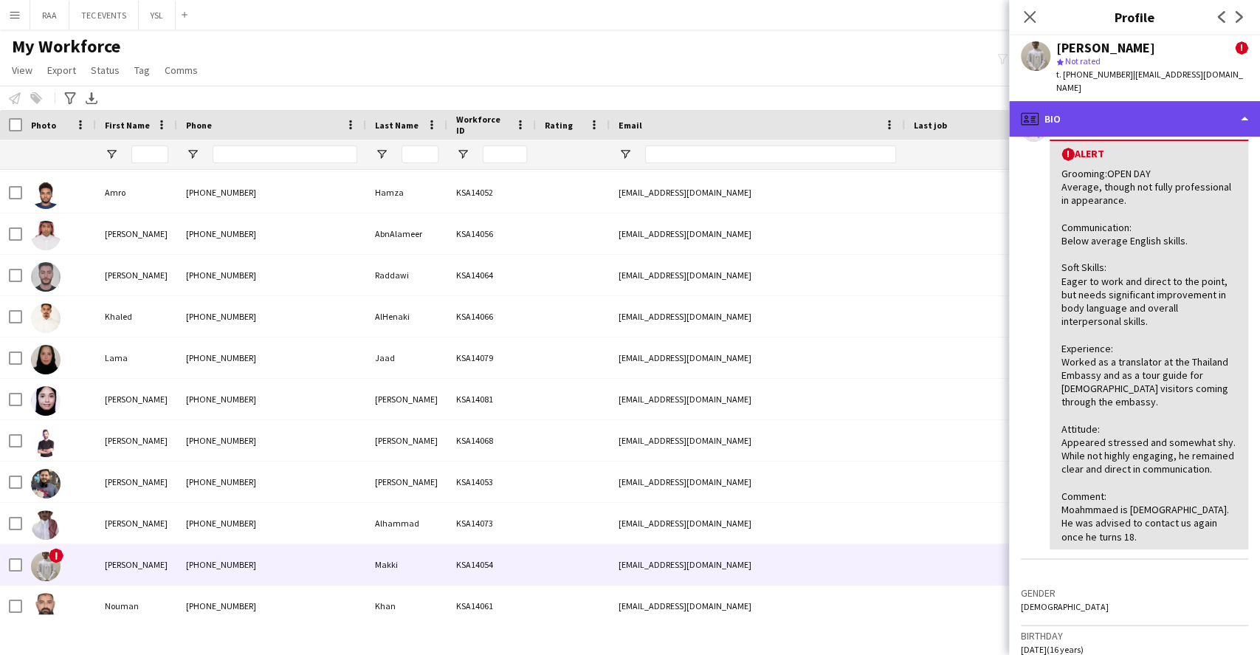
click at [1158, 128] on div "profile Bio" at bounding box center [1134, 118] width 251 height 35
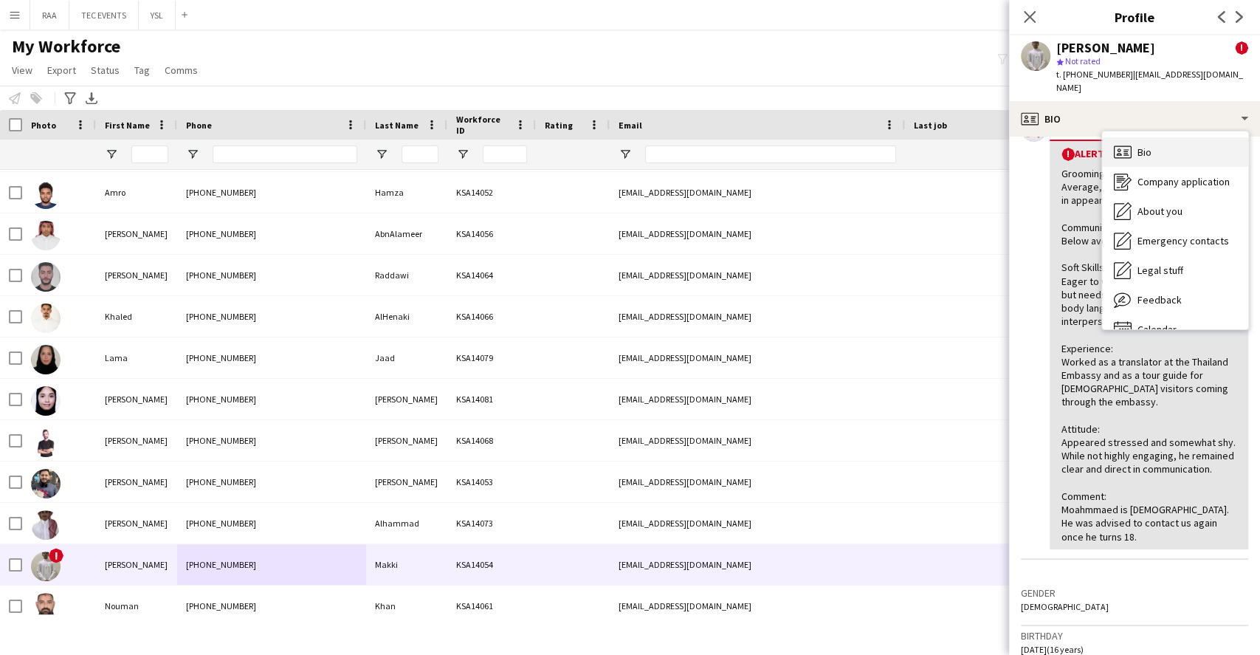
click at [1175, 158] on div "Bio Bio" at bounding box center [1175, 152] width 146 height 30
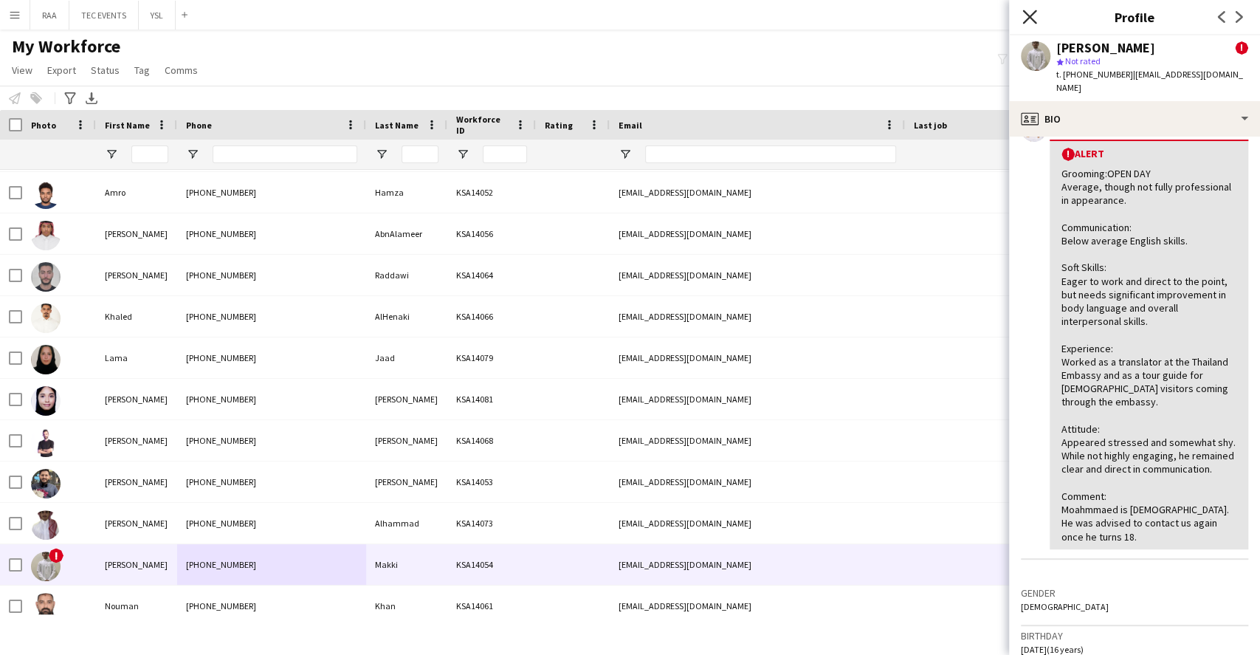
click at [1026, 13] on icon at bounding box center [1029, 17] width 14 height 14
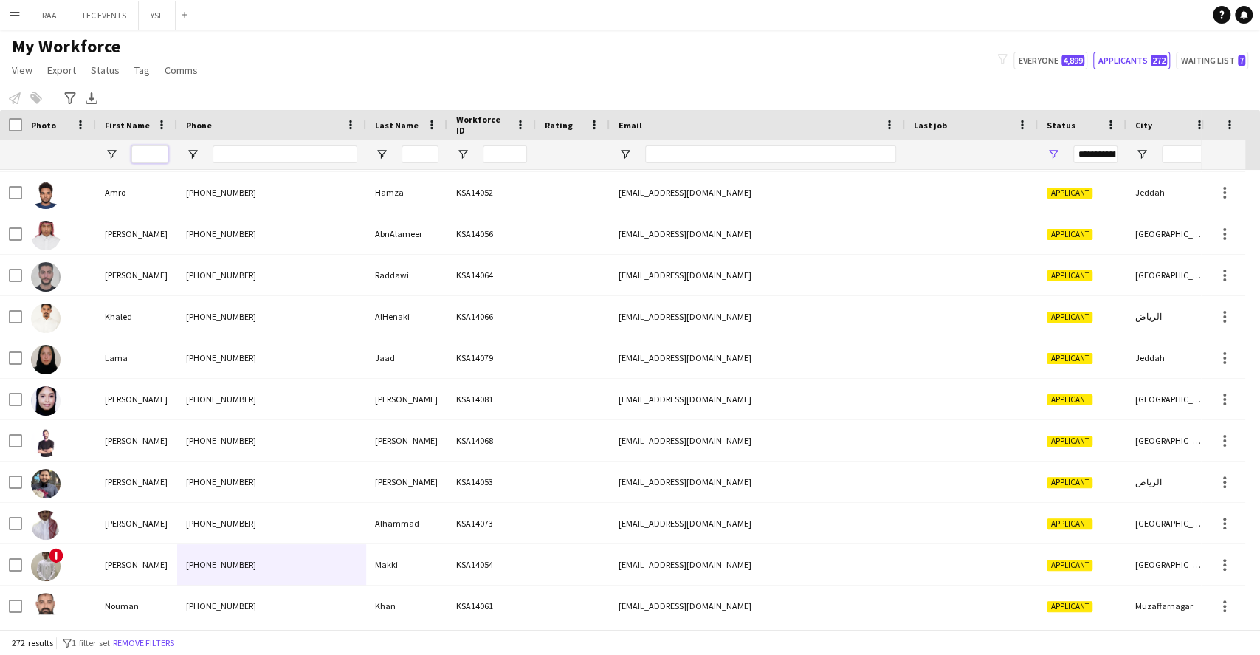
click at [156, 148] on input "First Name Filter Input" at bounding box center [149, 154] width 37 height 18
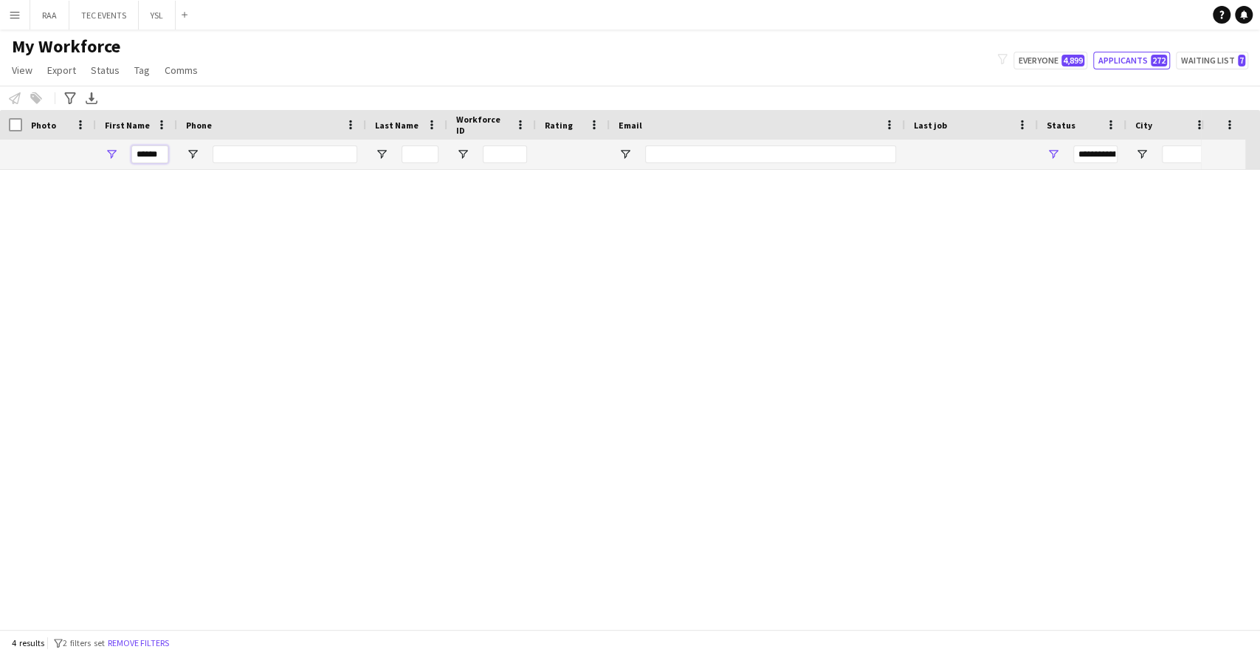
scroll to position [0, 0]
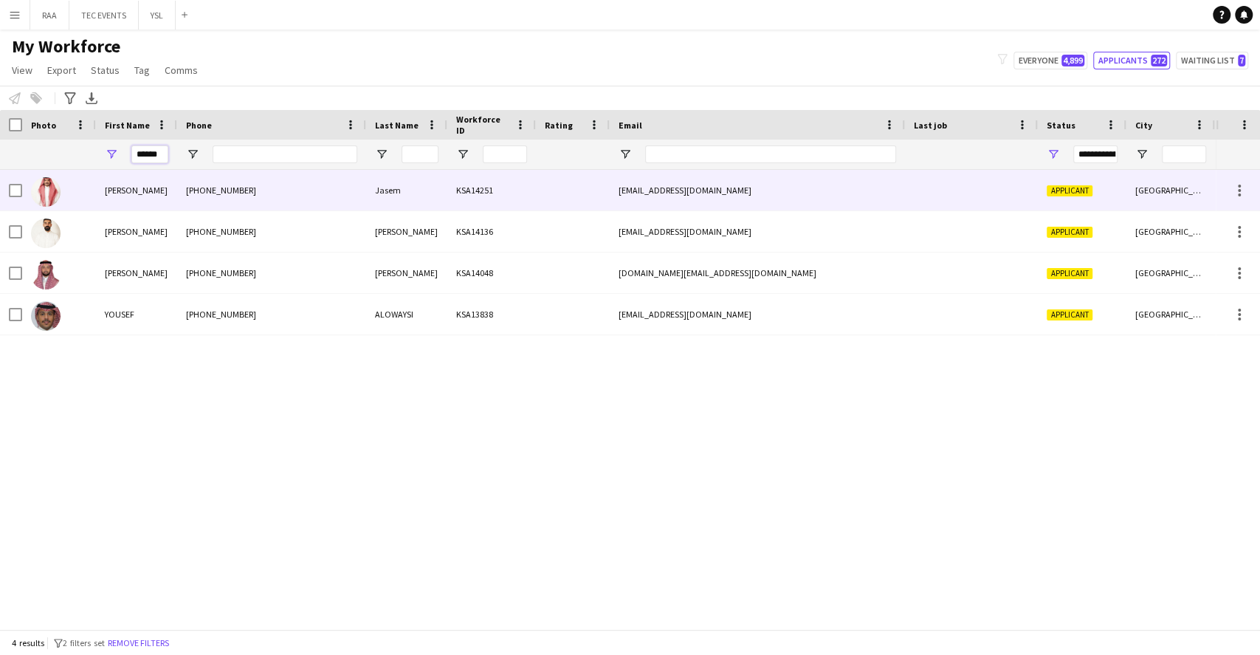
type input "******"
click at [342, 204] on div "[PHONE_NUMBER]" at bounding box center [271, 190] width 189 height 41
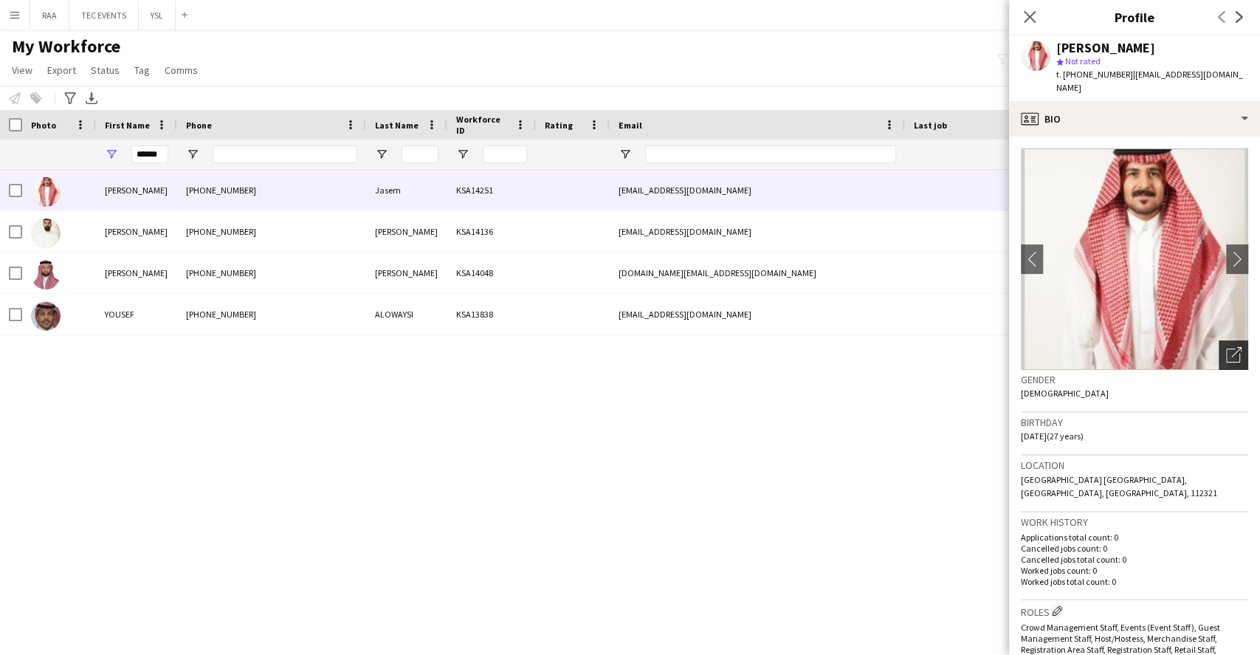
click at [1226, 348] on icon "Open photos pop-in" at bounding box center [1234, 355] width 16 height 16
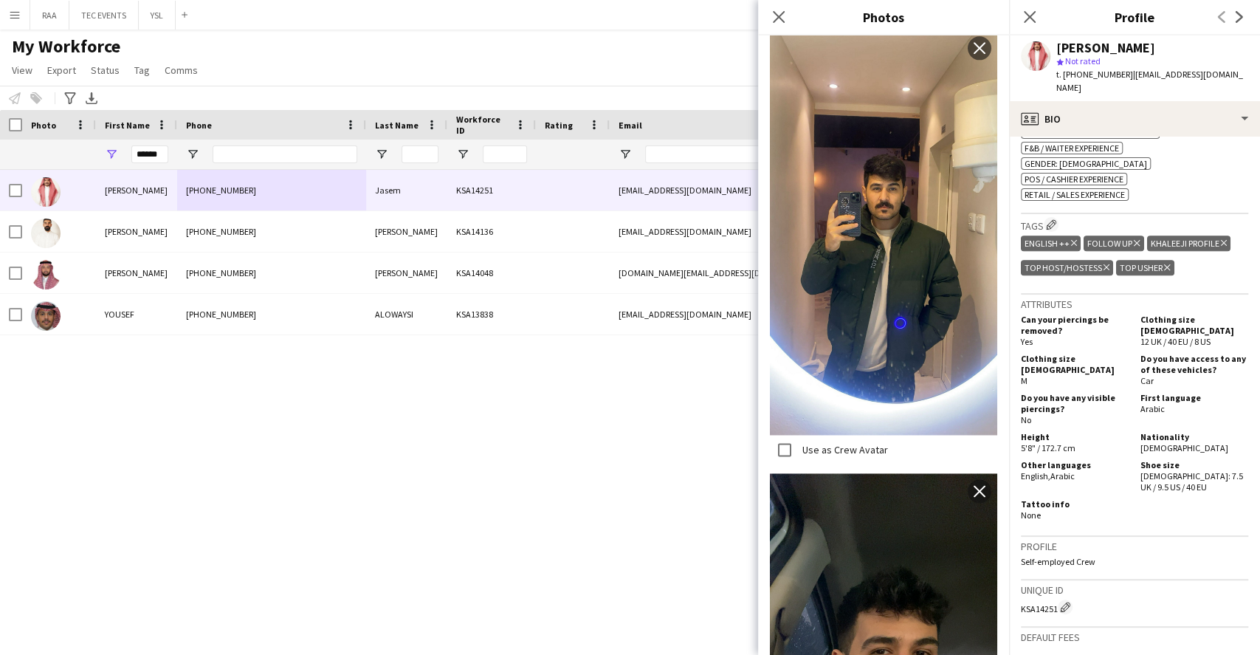
scroll to position [1141, 0]
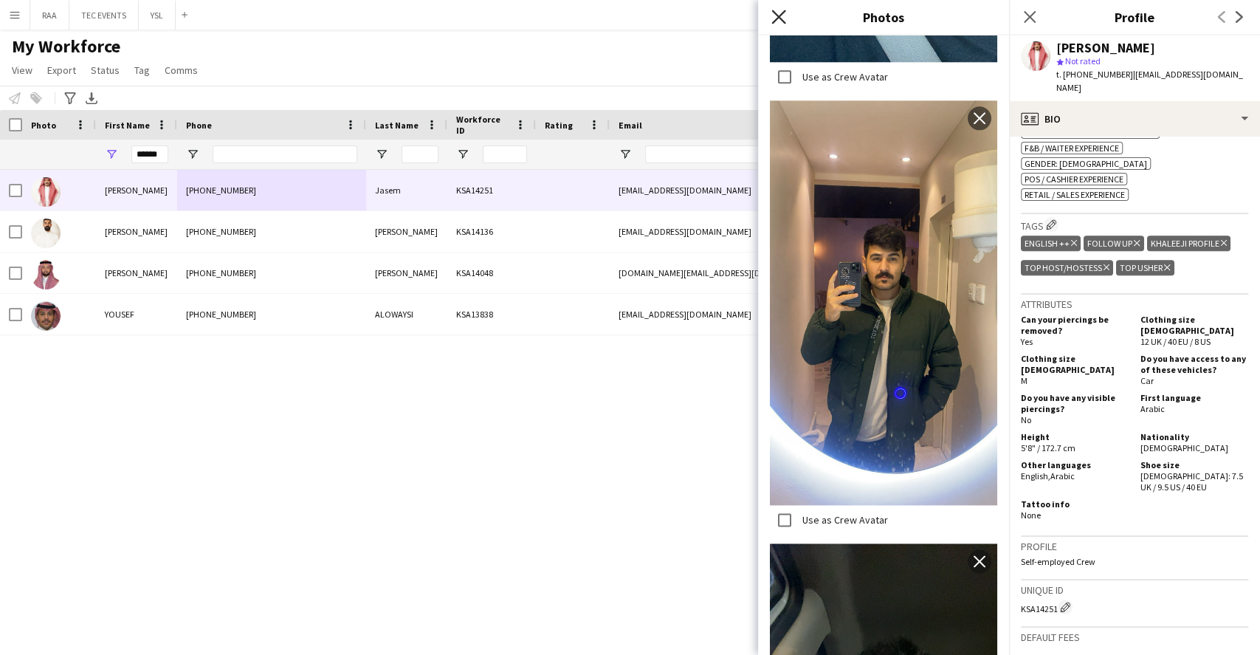
click at [779, 16] on icon at bounding box center [778, 17] width 14 height 14
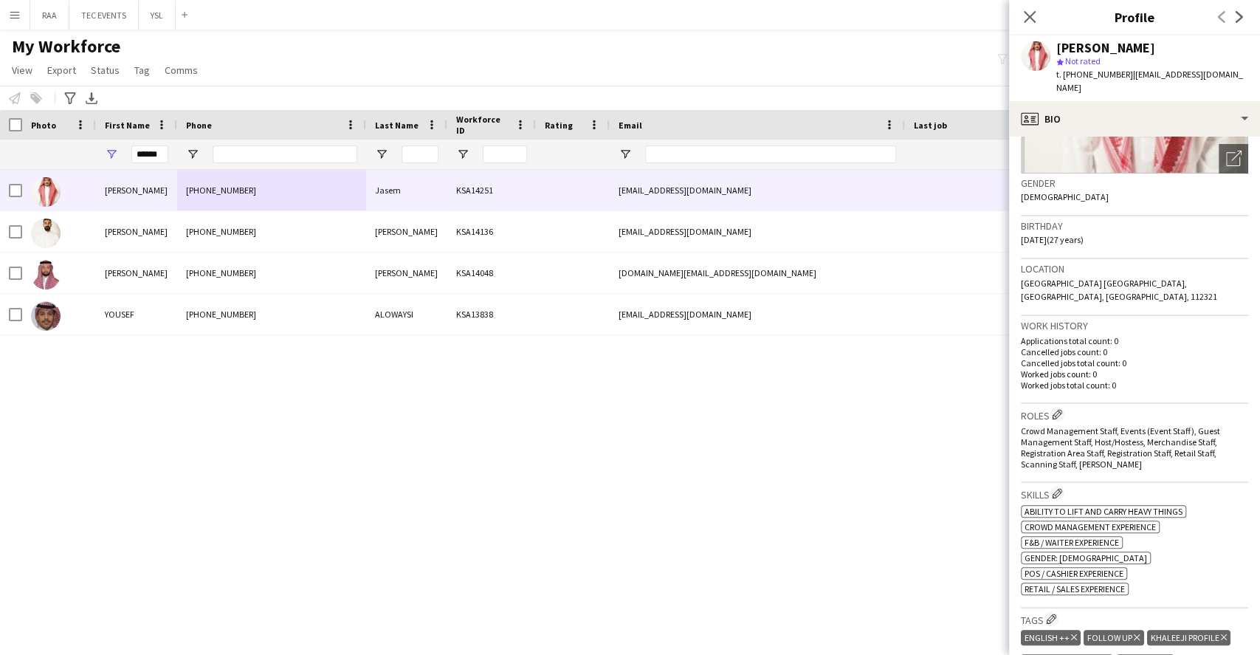
scroll to position [591, 0]
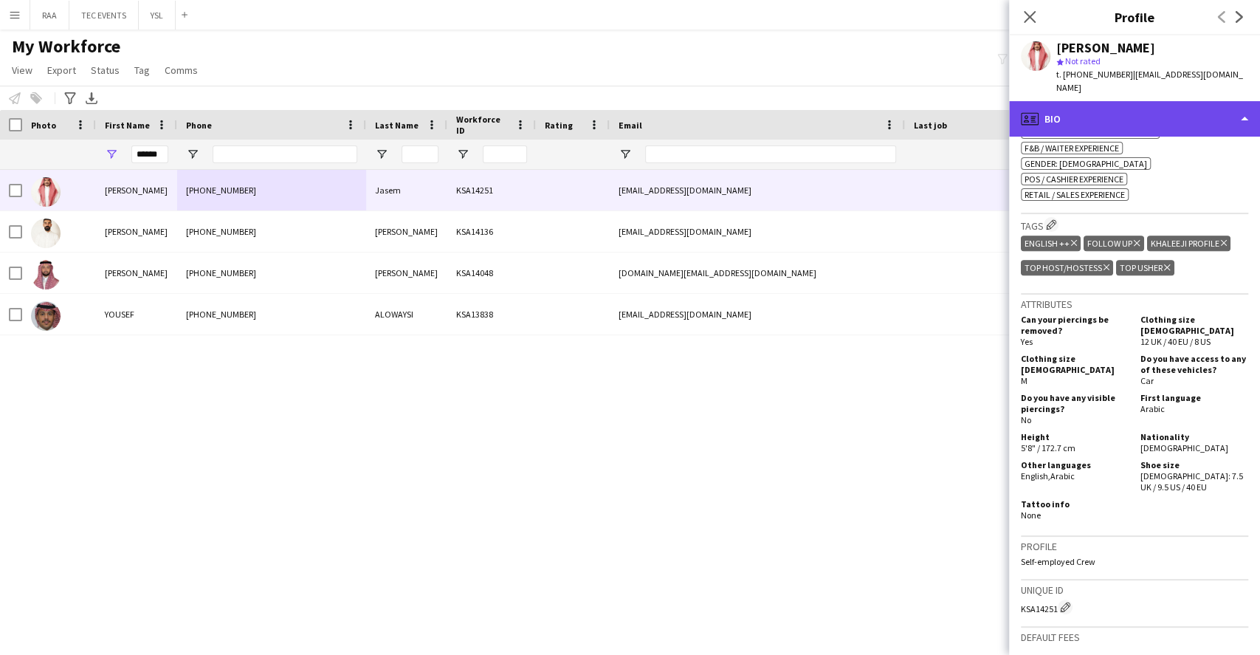
click at [1165, 104] on div "profile Bio" at bounding box center [1134, 118] width 251 height 35
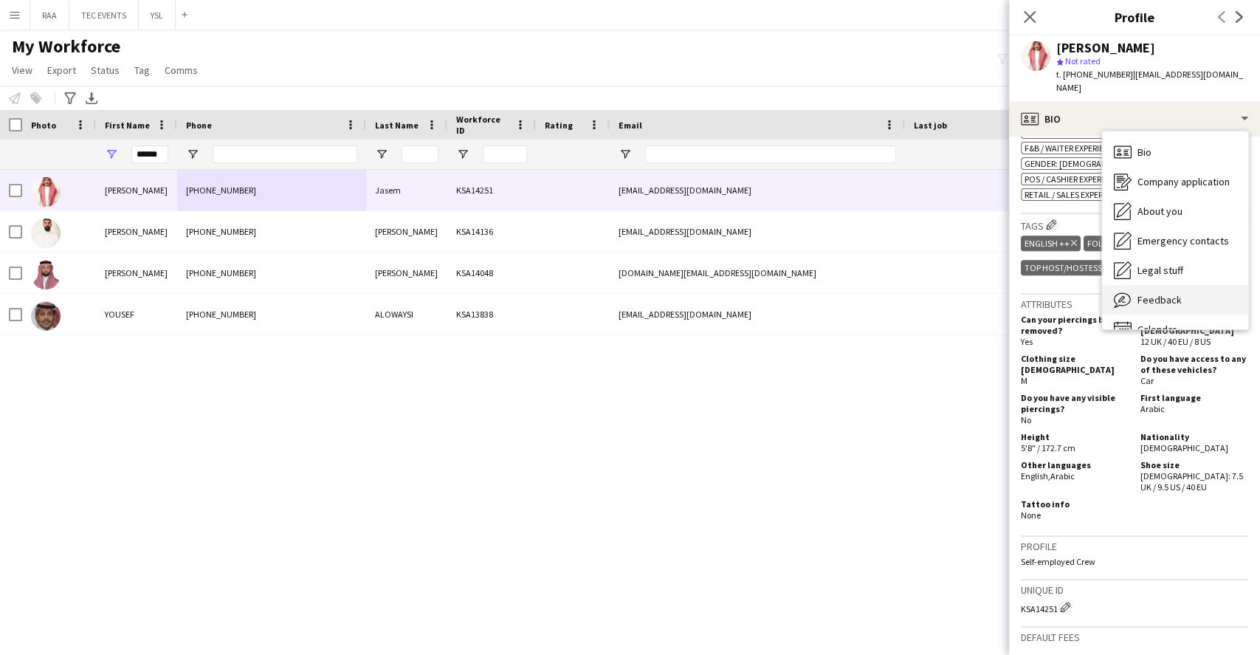
click at [1181, 289] on div "Feedback Feedback" at bounding box center [1175, 300] width 146 height 30
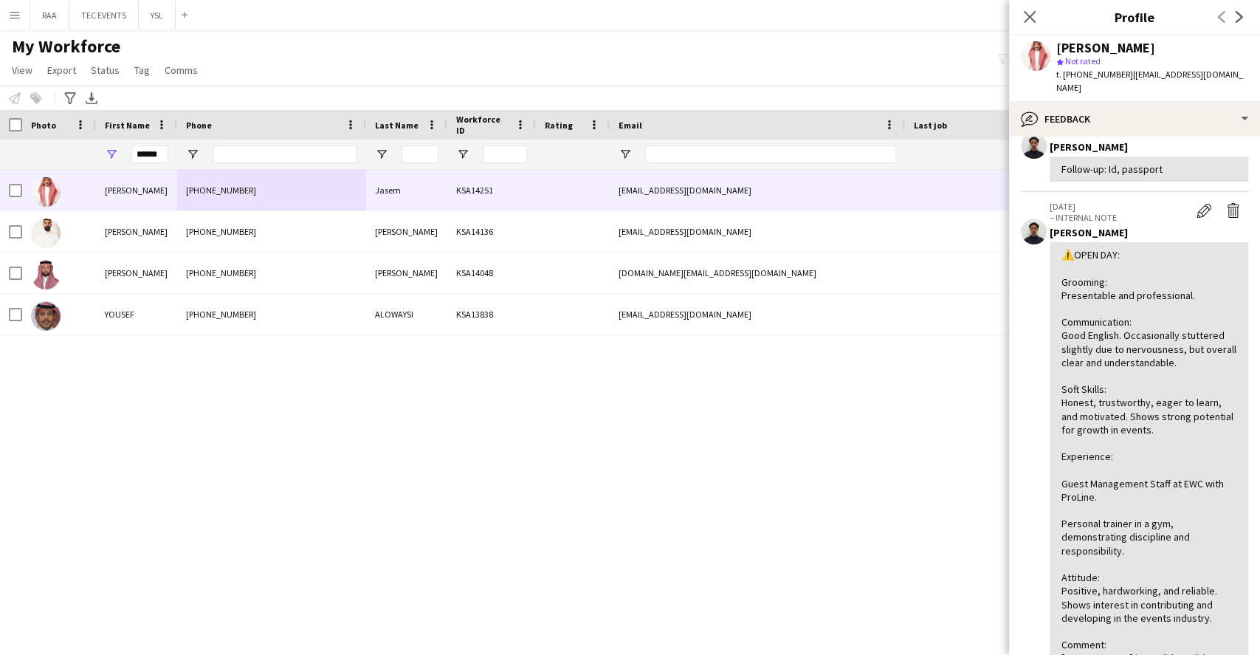
scroll to position [0, 0]
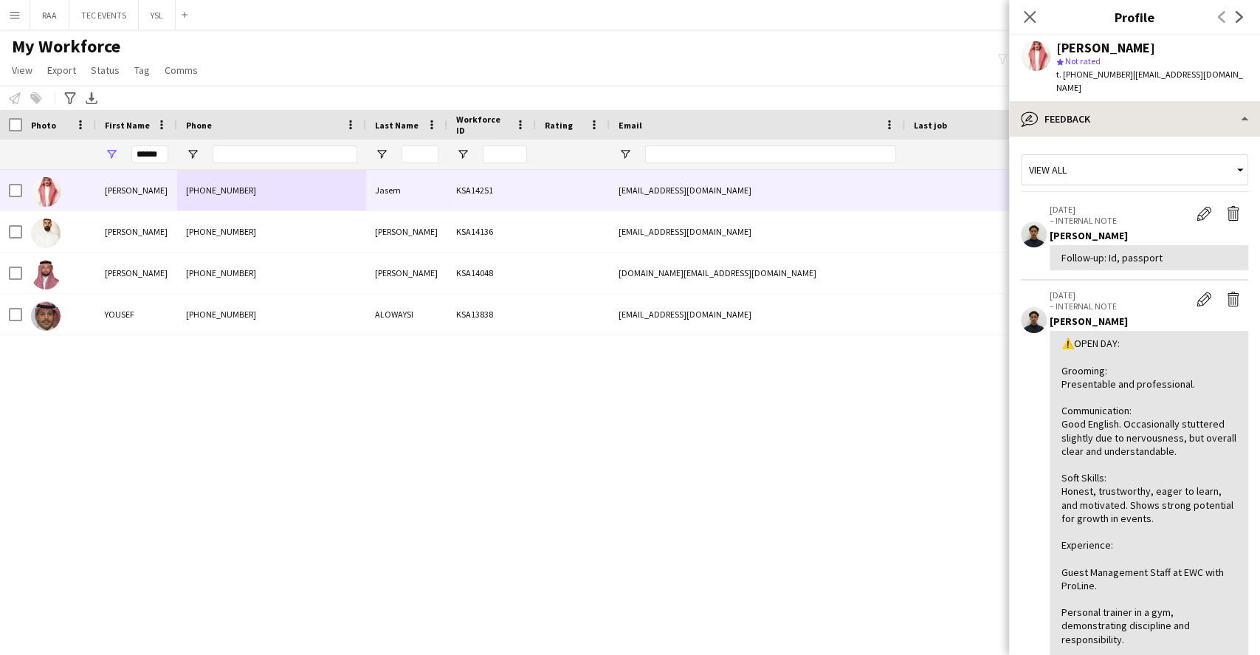
click at [1145, 122] on div "bubble-pencil Feedback Bio Bio Company application Company application About yo…" at bounding box center [1134, 378] width 251 height 554
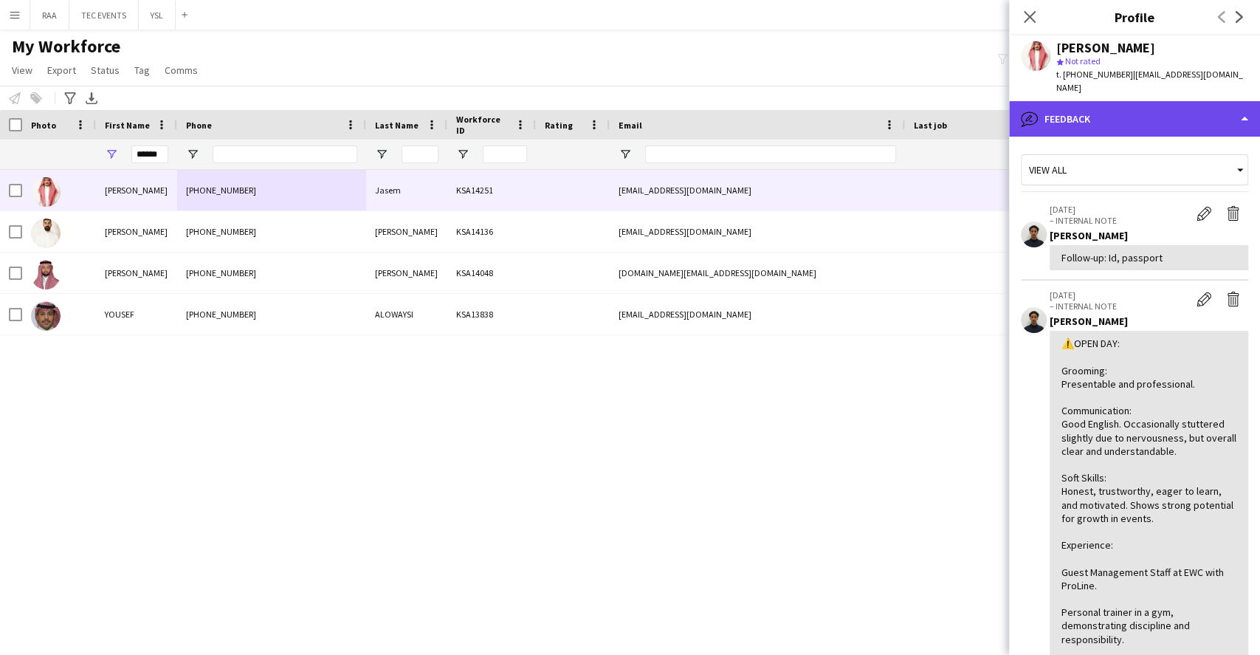
click at [1162, 110] on div "bubble-pencil Feedback" at bounding box center [1134, 118] width 251 height 35
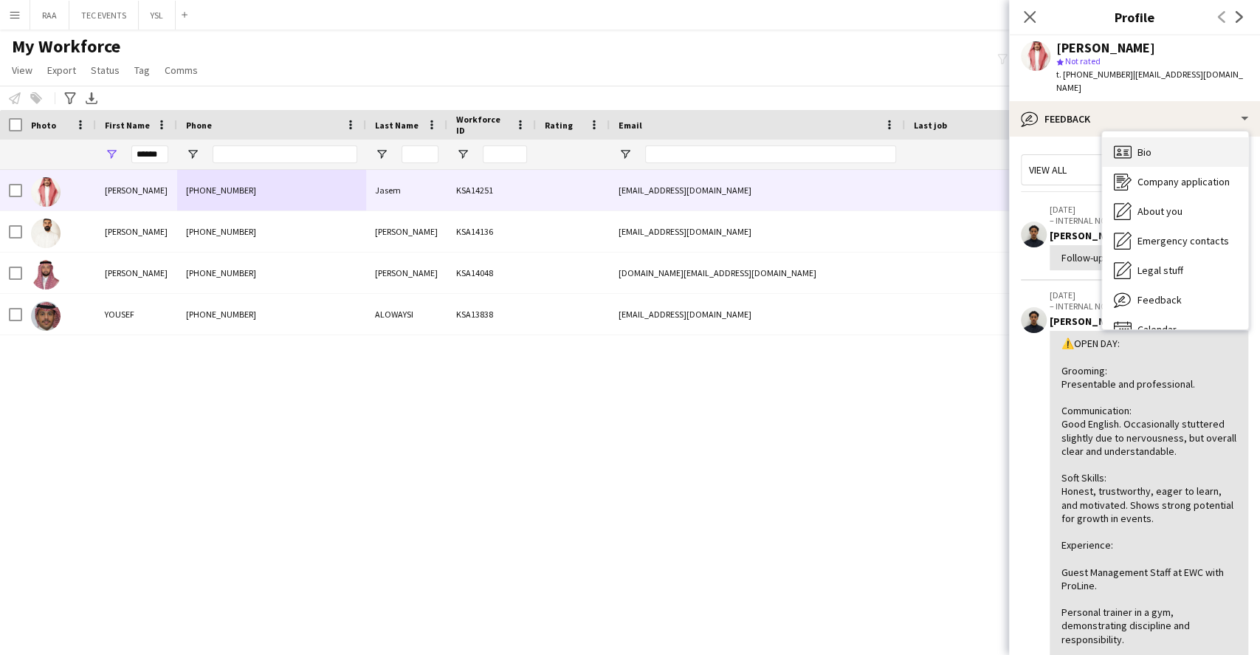
click at [1168, 137] on div "Bio Bio" at bounding box center [1175, 152] width 146 height 30
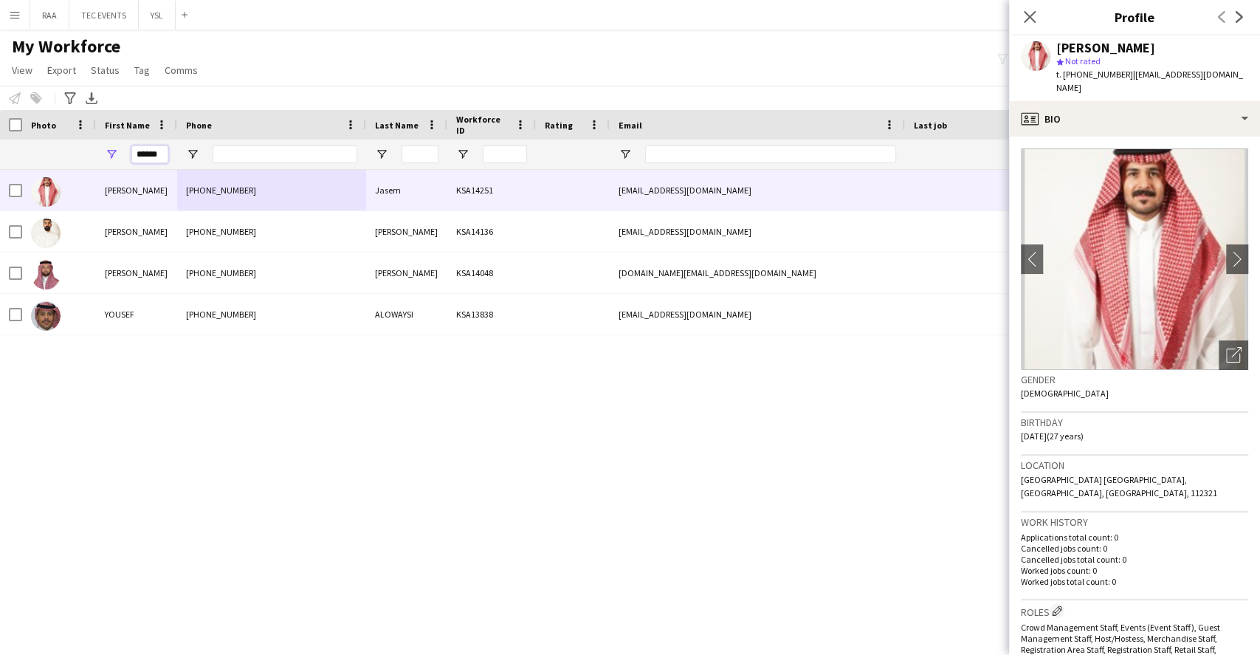
click at [147, 157] on input "******" at bounding box center [149, 154] width 37 height 18
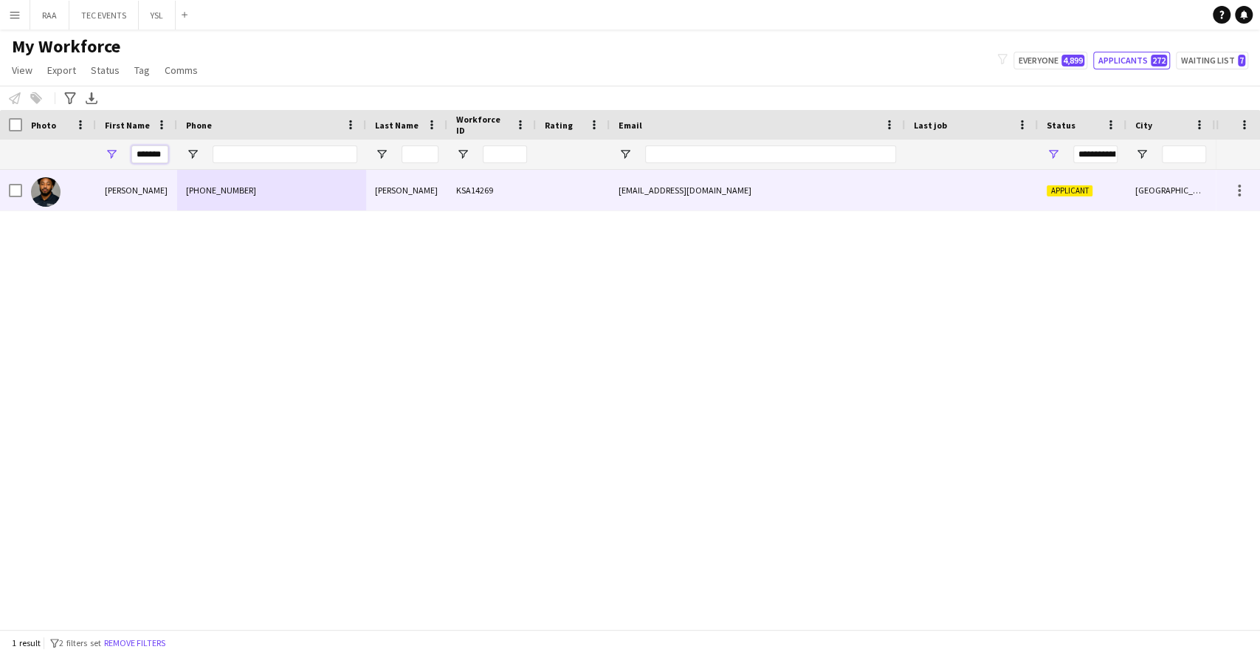
type input "*******"
click at [142, 183] on div "[PERSON_NAME]" at bounding box center [136, 190] width 81 height 41
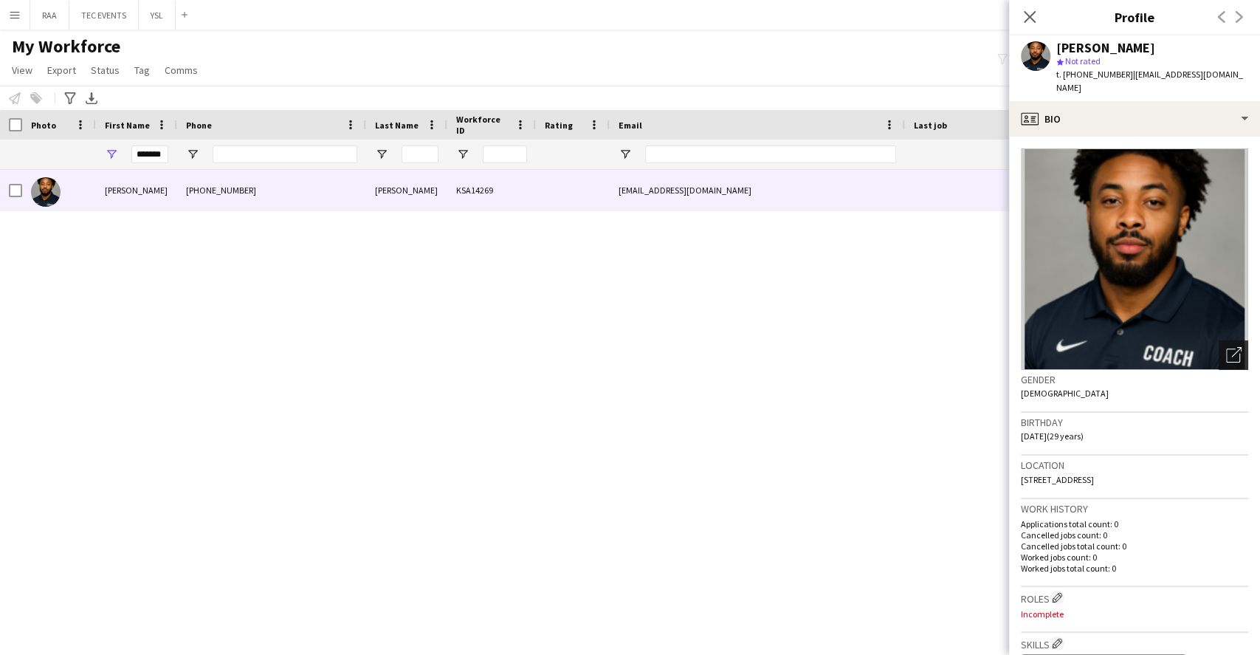
click at [1228, 341] on div "Open photos pop-in" at bounding box center [1234, 355] width 30 height 30
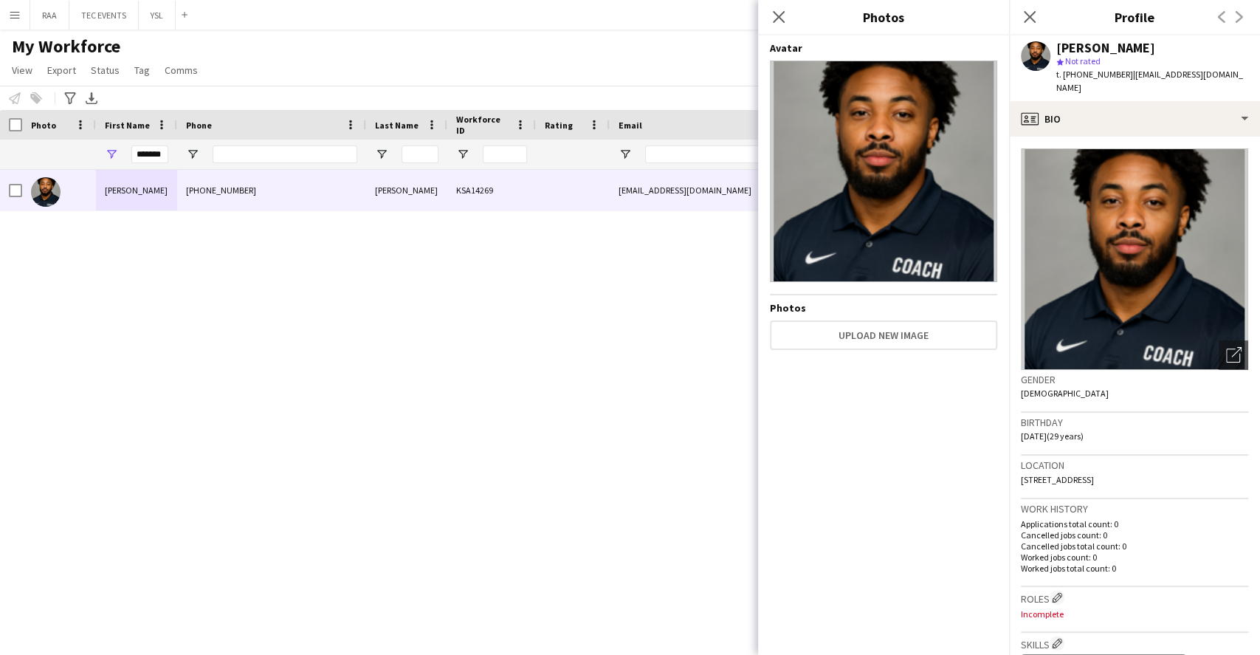
click at [1111, 433] on div "Birthday [DEMOGRAPHIC_DATA] (29 years)" at bounding box center [1134, 434] width 227 height 43
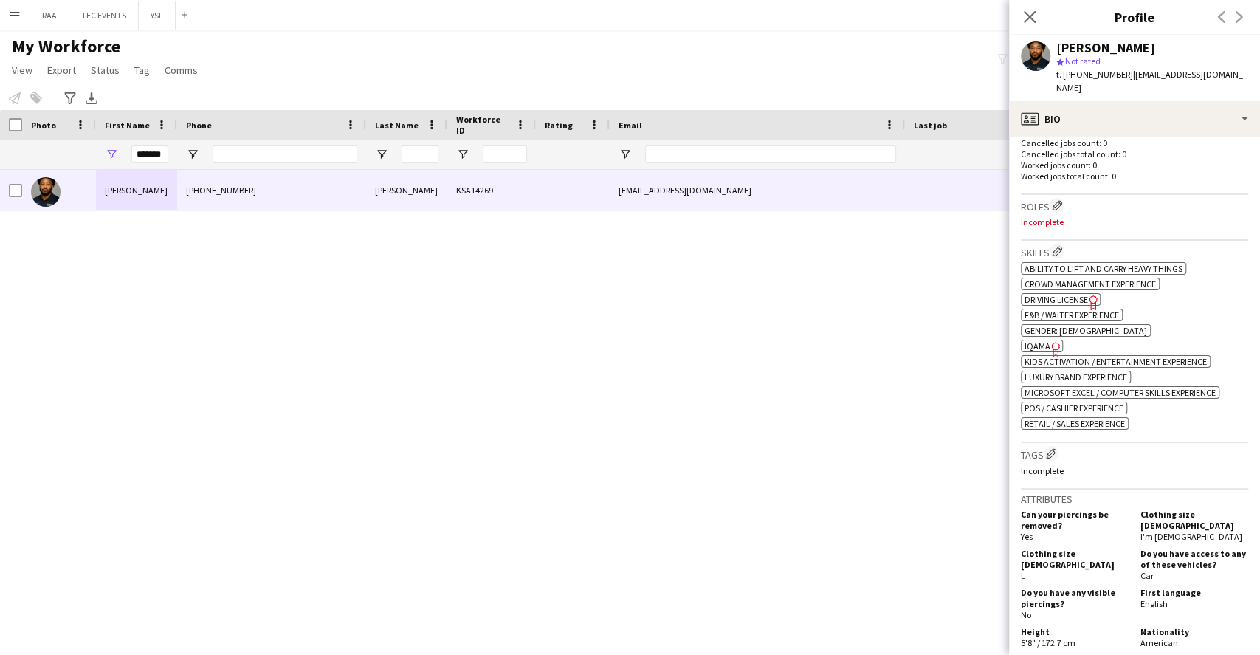
scroll to position [320, 0]
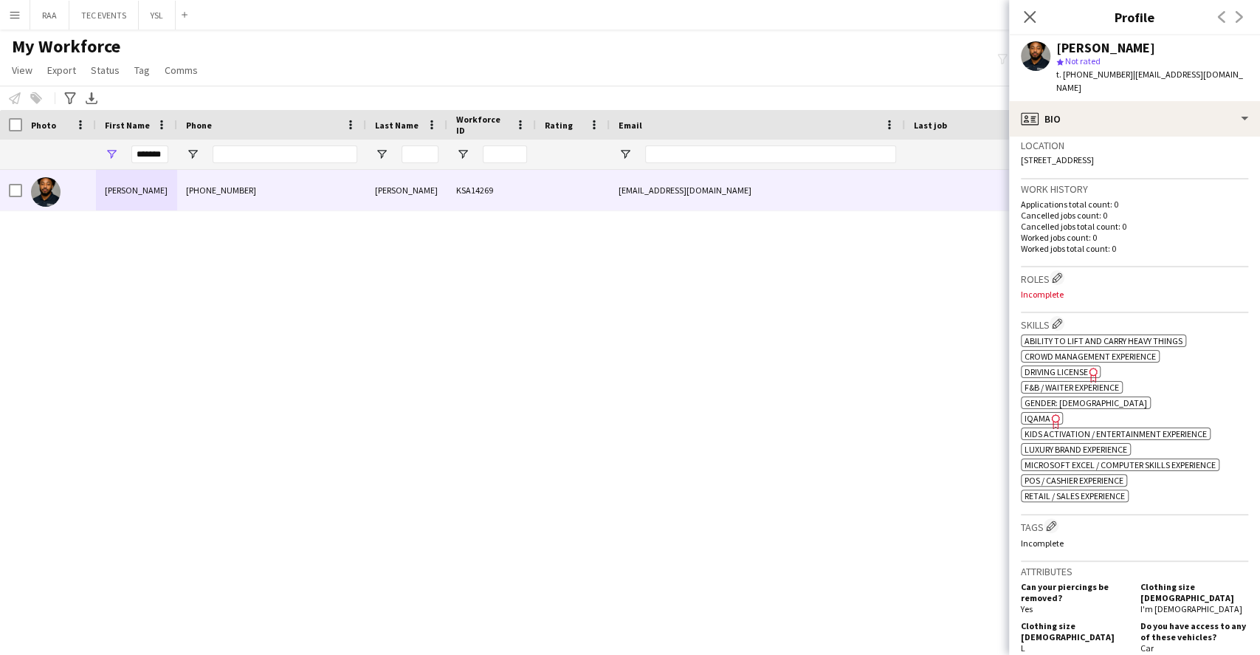
click at [1032, 413] on span "IQAMA" at bounding box center [1038, 418] width 26 height 11
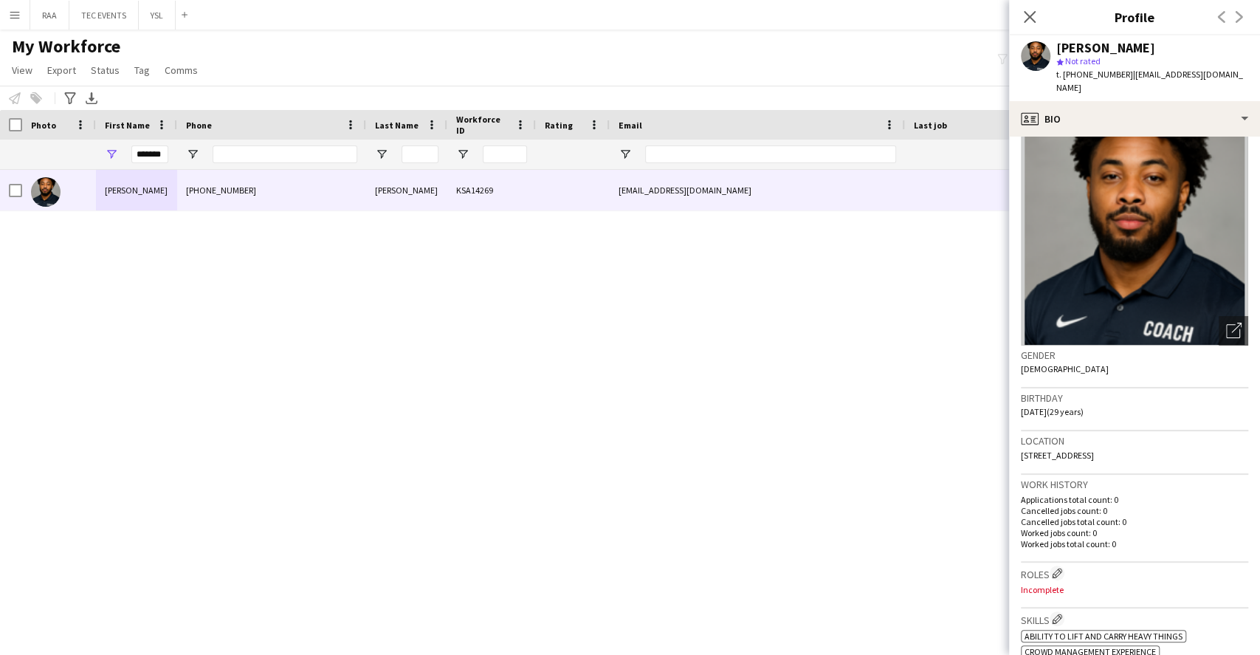
scroll to position [0, 0]
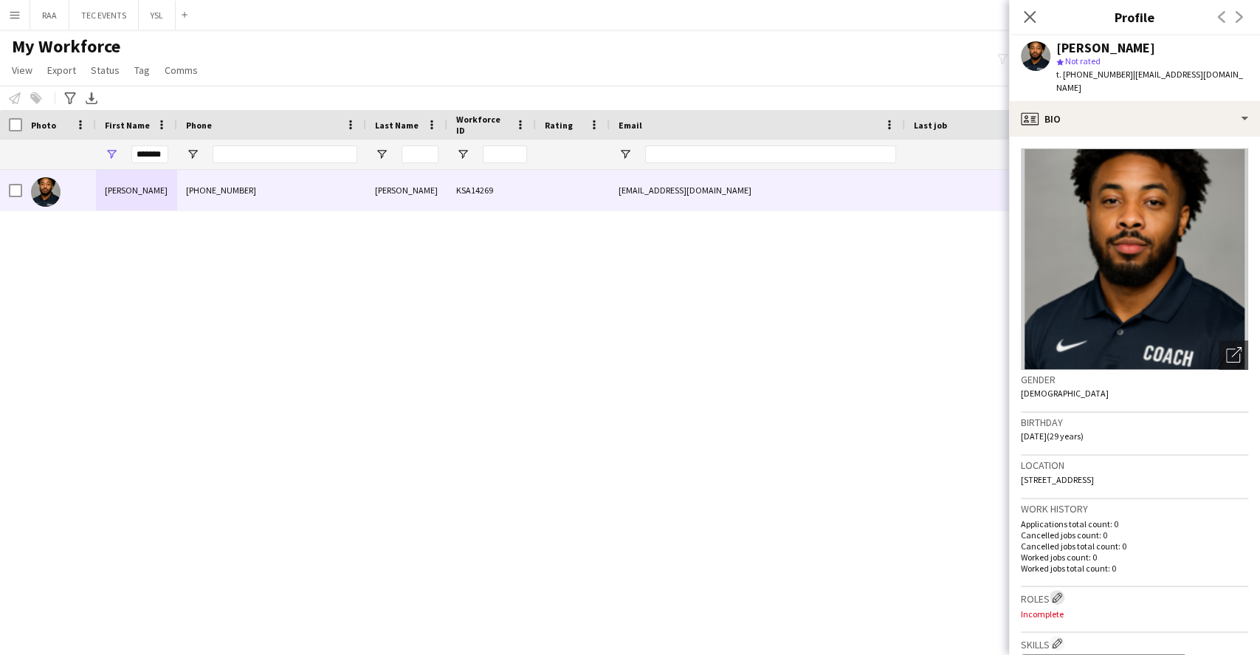
click at [1056, 592] on app-icon "Edit crew company roles" at bounding box center [1057, 597] width 10 height 10
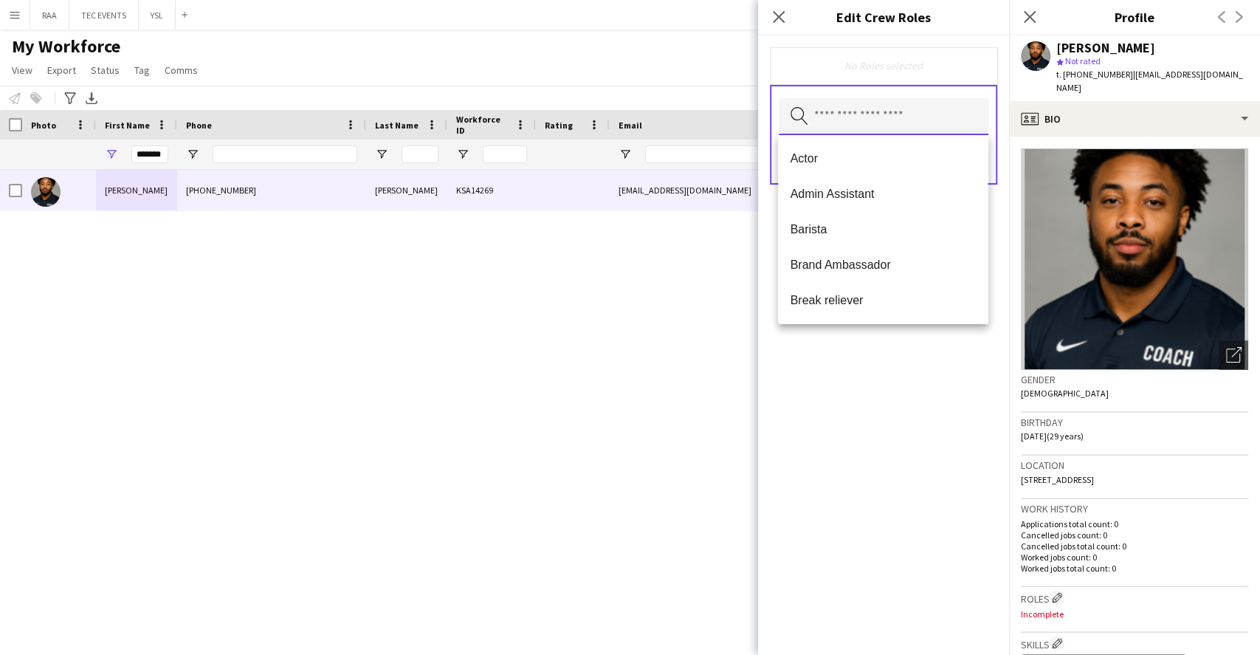
click at [860, 123] on input "text" at bounding box center [884, 116] width 210 height 37
type input "*"
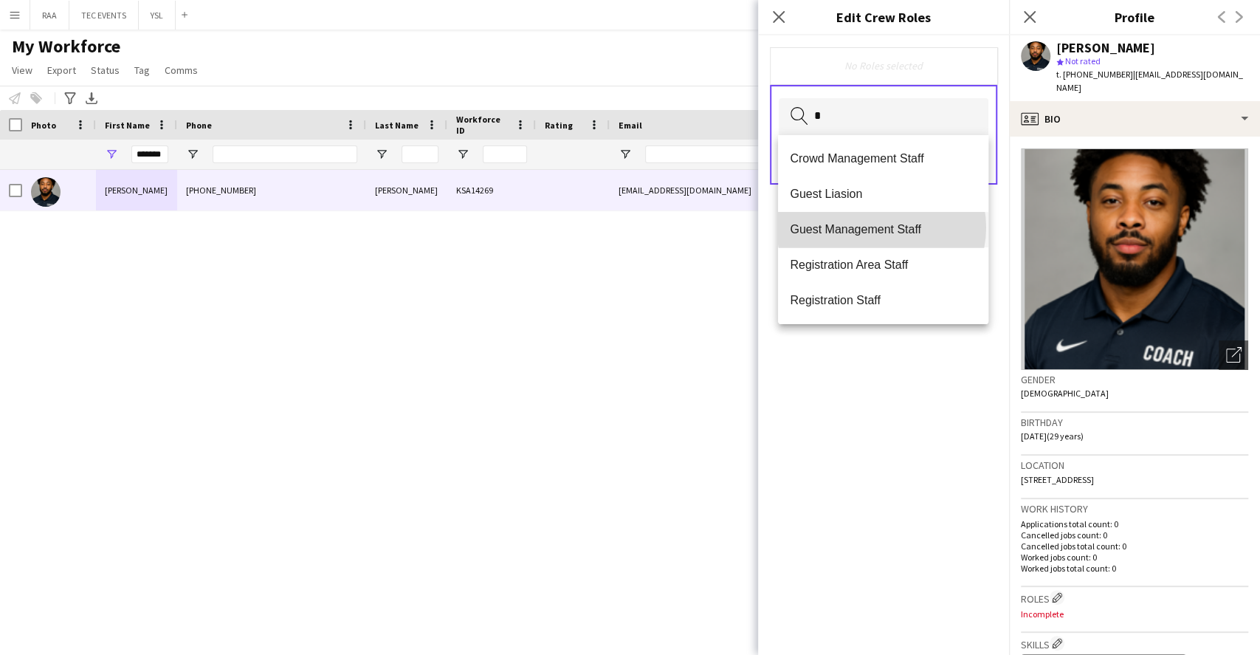
click at [881, 227] on span "Guest Management Staff" at bounding box center [883, 229] width 186 height 14
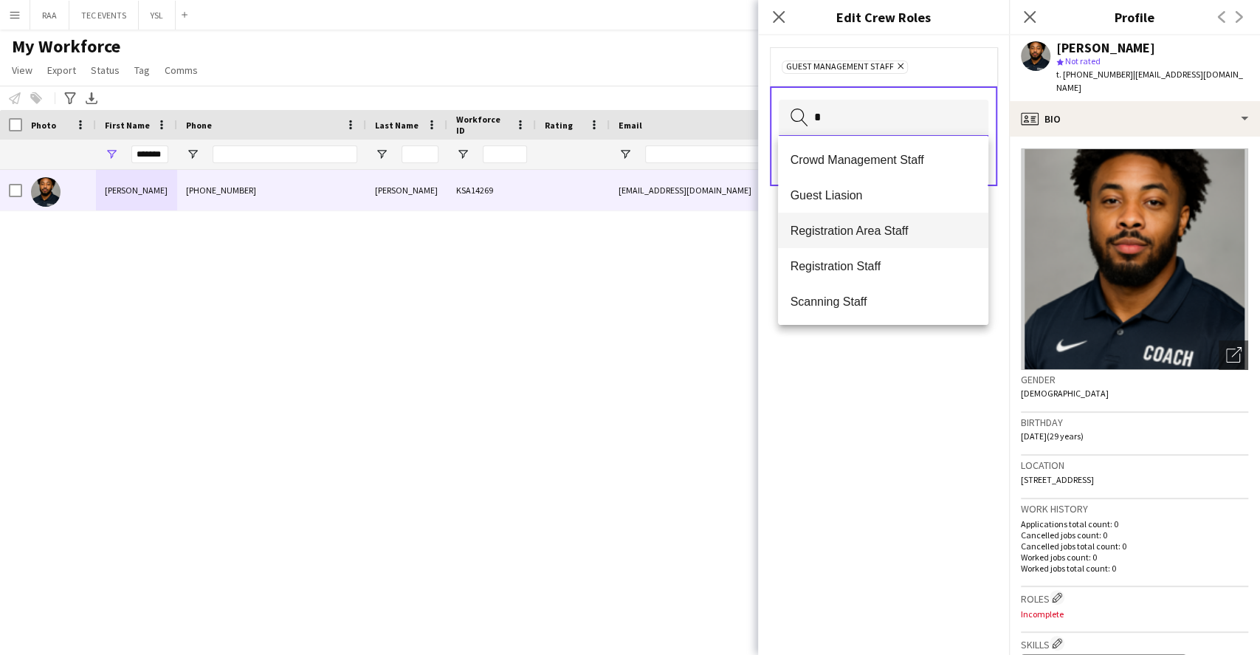
type input "*"
click at [883, 227] on span "Registration Area Staff" at bounding box center [883, 231] width 186 height 14
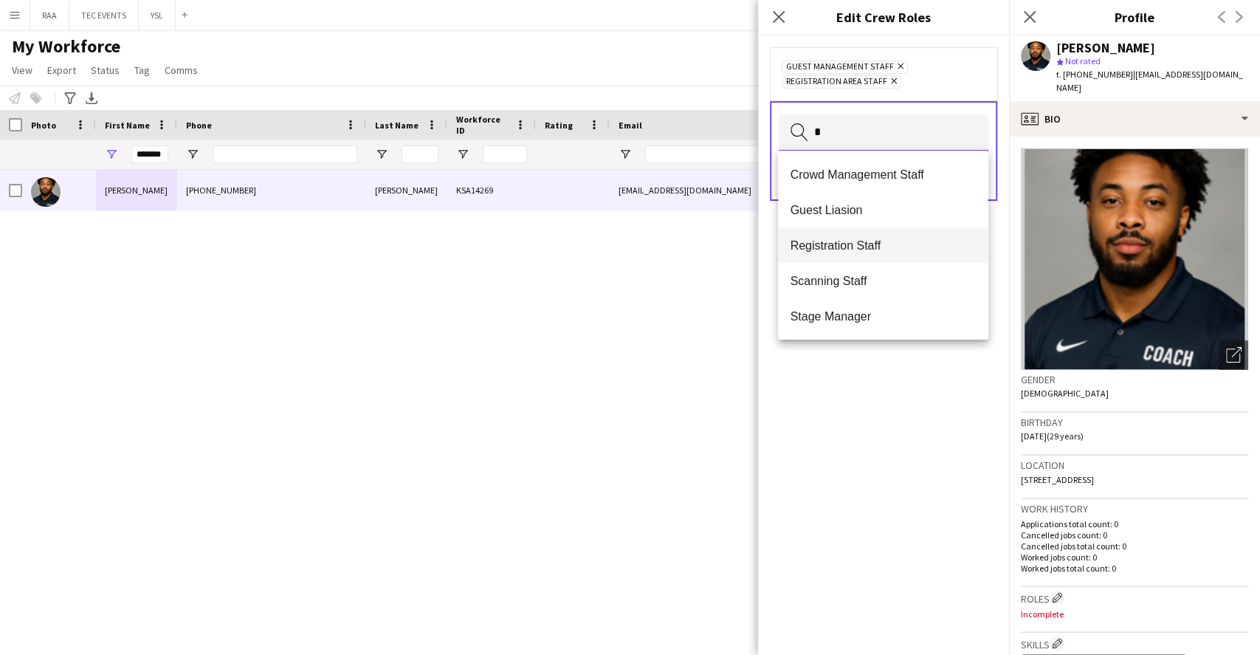
type input "*"
click at [881, 239] on span "Registration Staff" at bounding box center [883, 245] width 186 height 14
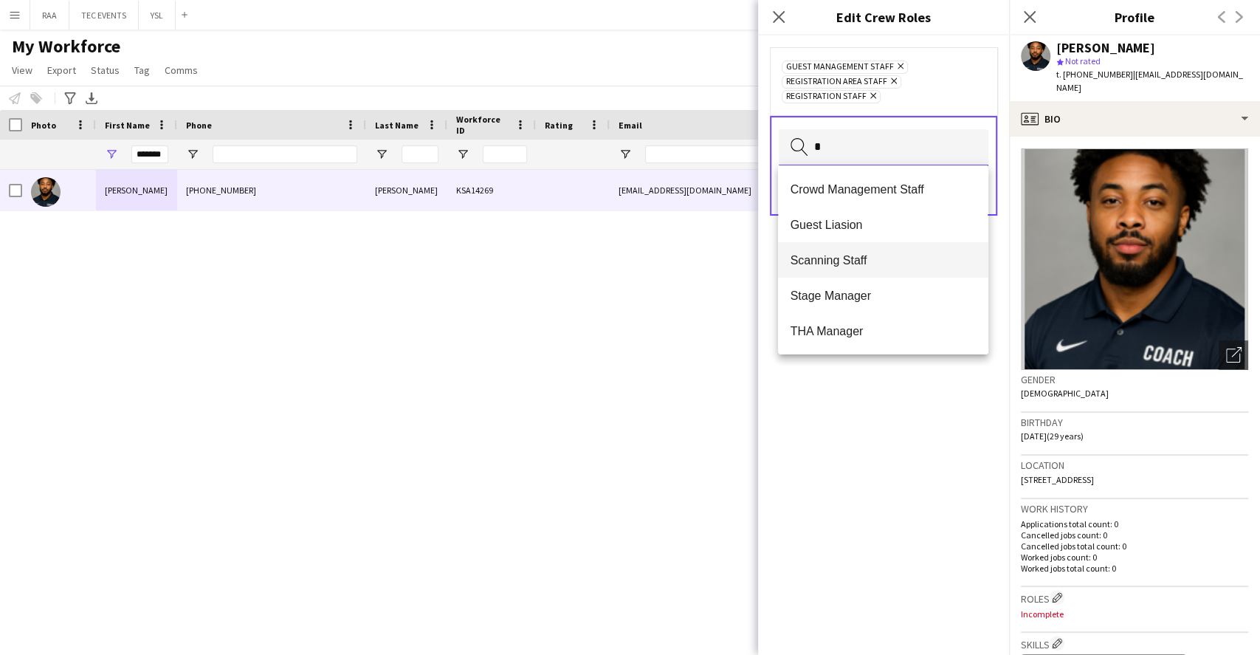
type input "*"
click at [876, 262] on span "Scanning Staff" at bounding box center [883, 260] width 186 height 14
type input "*"
click at [868, 198] on mat-option "Crowd Management Staff" at bounding box center [883, 188] width 210 height 35
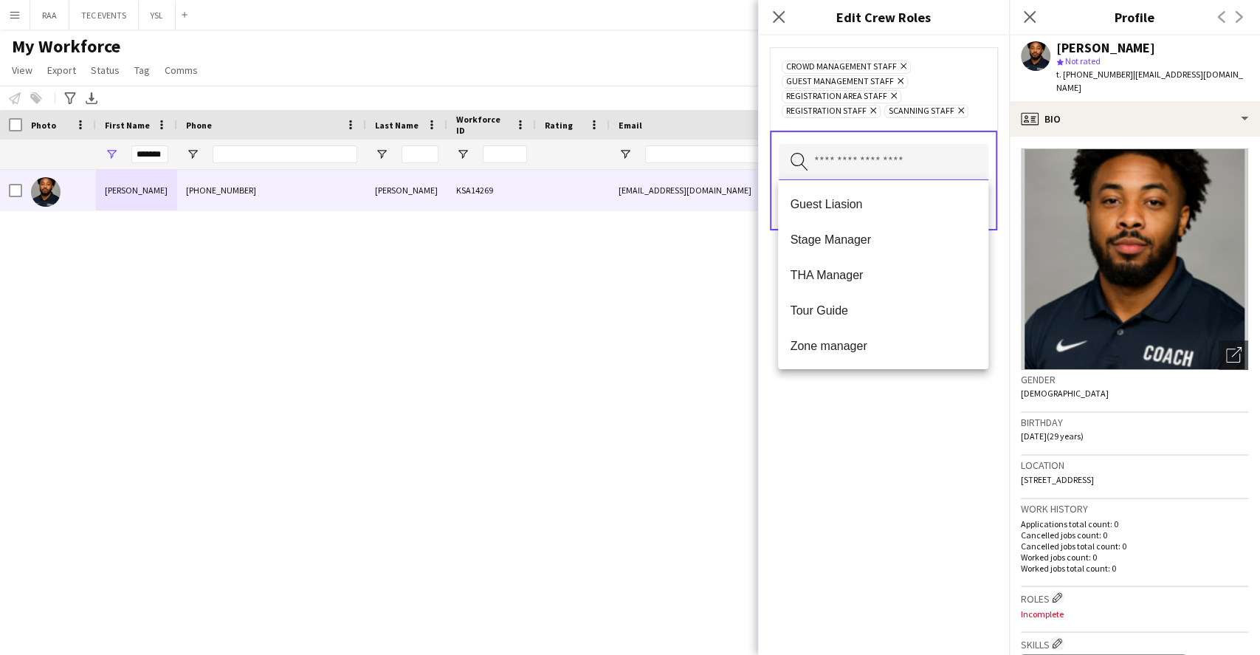
type input "*"
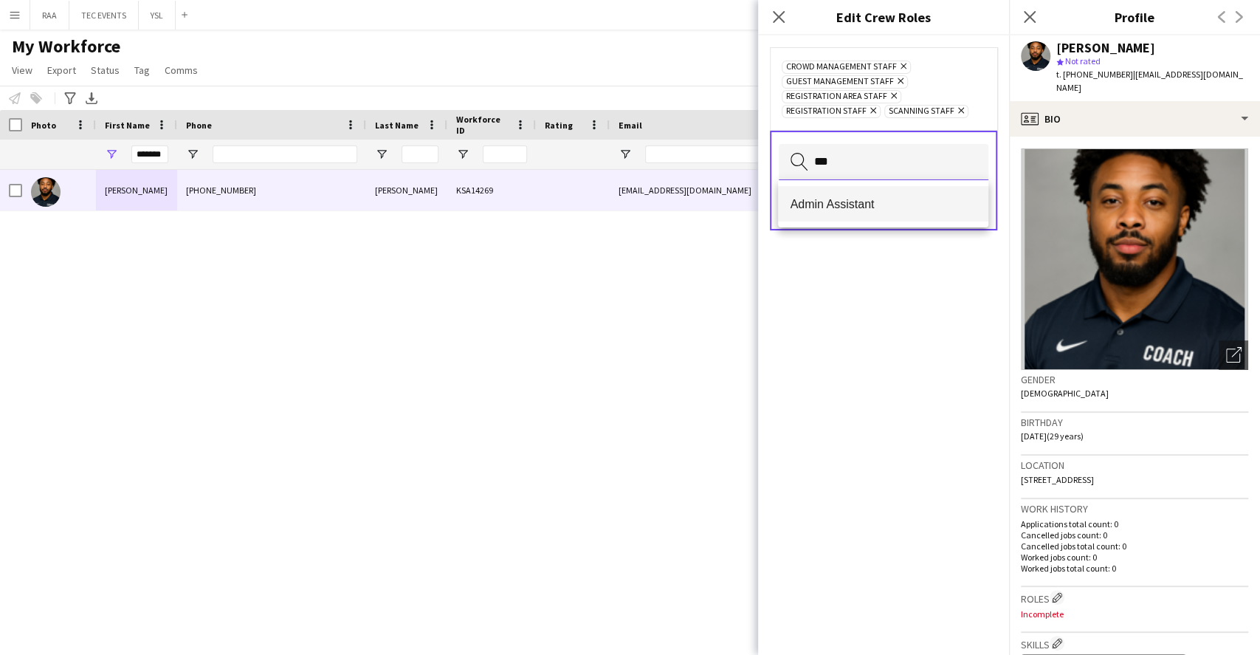
type input "***"
click at [891, 215] on mat-option "Admin Assistant" at bounding box center [883, 203] width 210 height 35
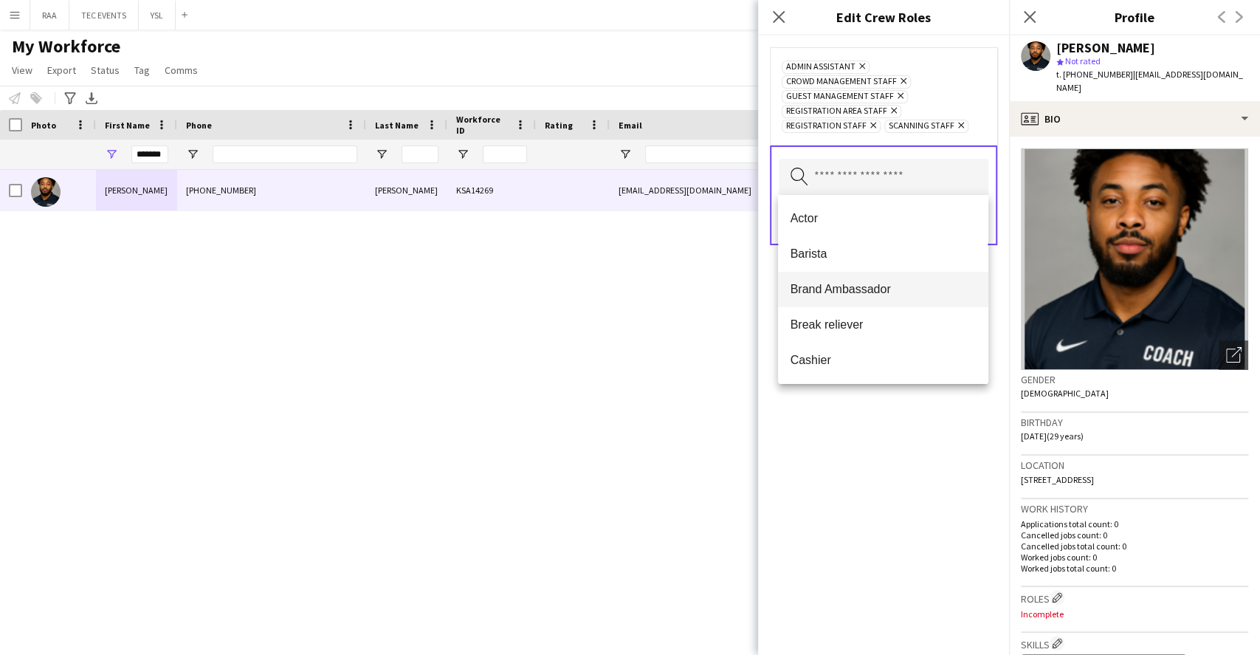
click at [898, 304] on mat-option "Brand Ambassador" at bounding box center [883, 289] width 210 height 35
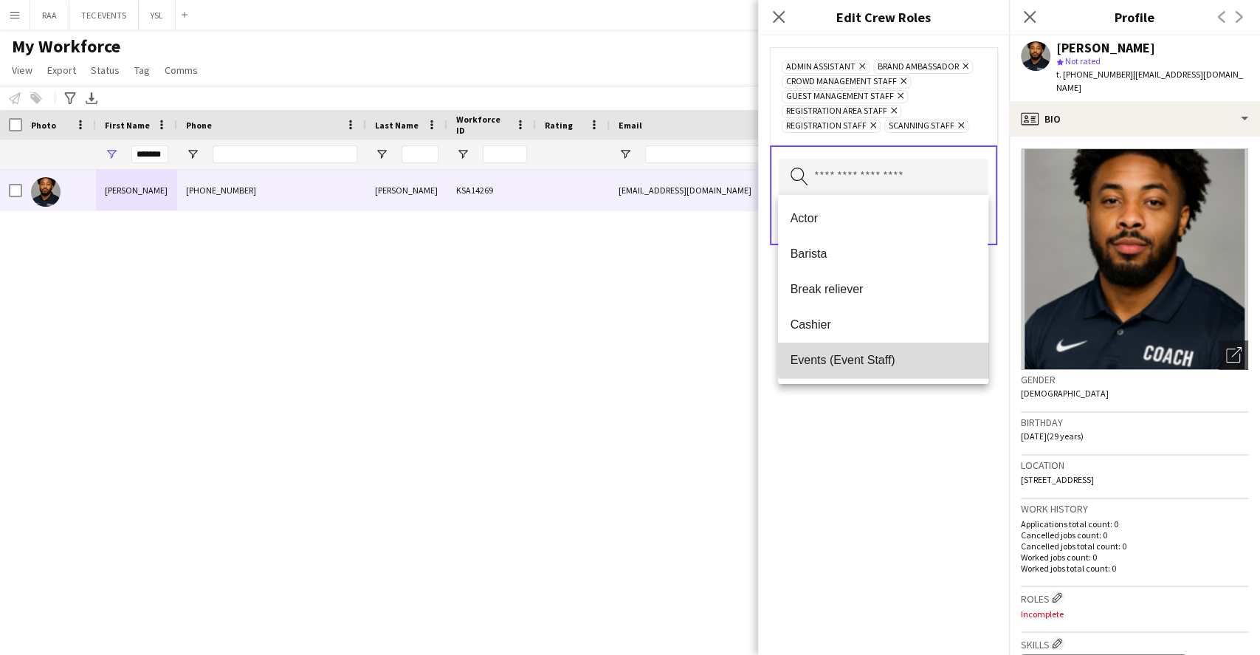
click at [903, 351] on mat-option "Events (Event Staff)" at bounding box center [883, 360] width 210 height 35
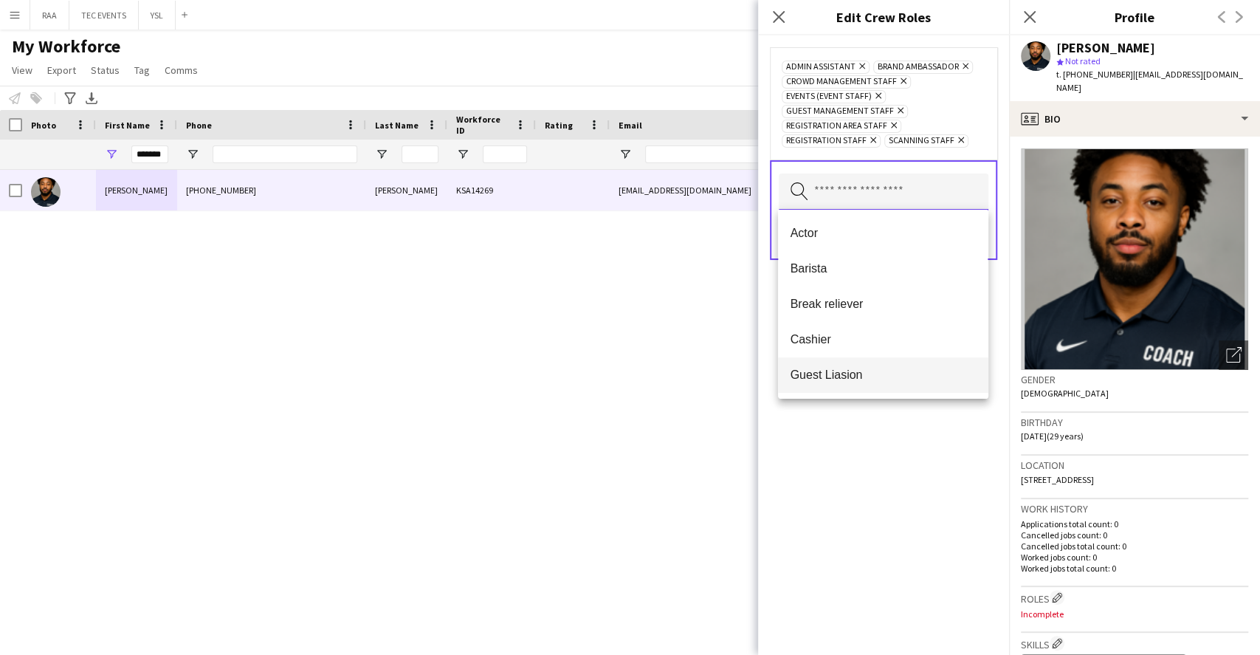
scroll to position [393, 0]
click at [890, 361] on mat-option "Promoter" at bounding box center [883, 371] width 210 height 35
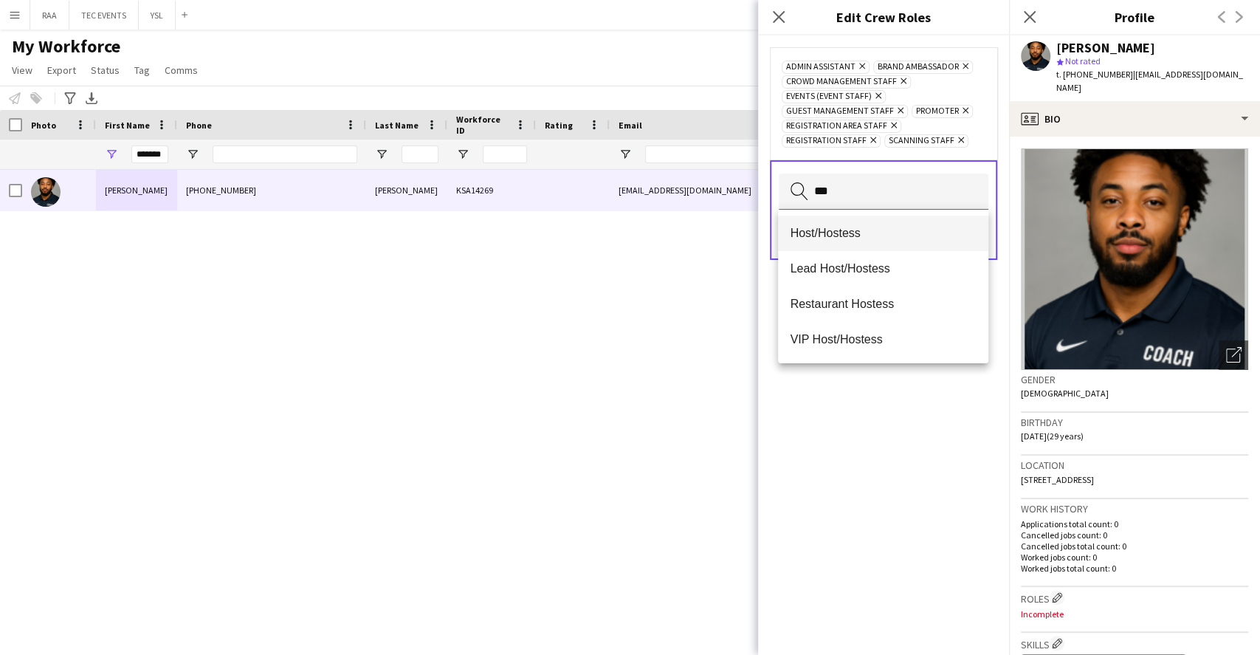
type input "***"
click at [829, 230] on span "Host/Hostess" at bounding box center [883, 233] width 186 height 14
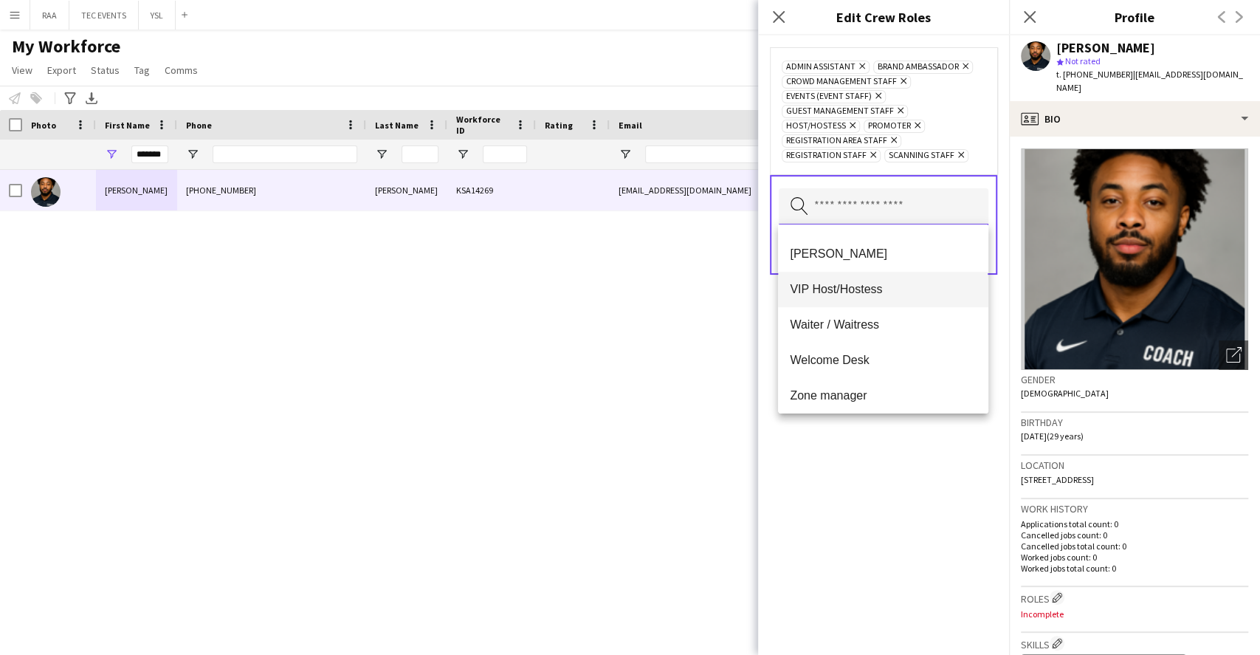
scroll to position [957, 0]
click at [815, 255] on mat-option "[PERSON_NAME]" at bounding box center [883, 247] width 210 height 35
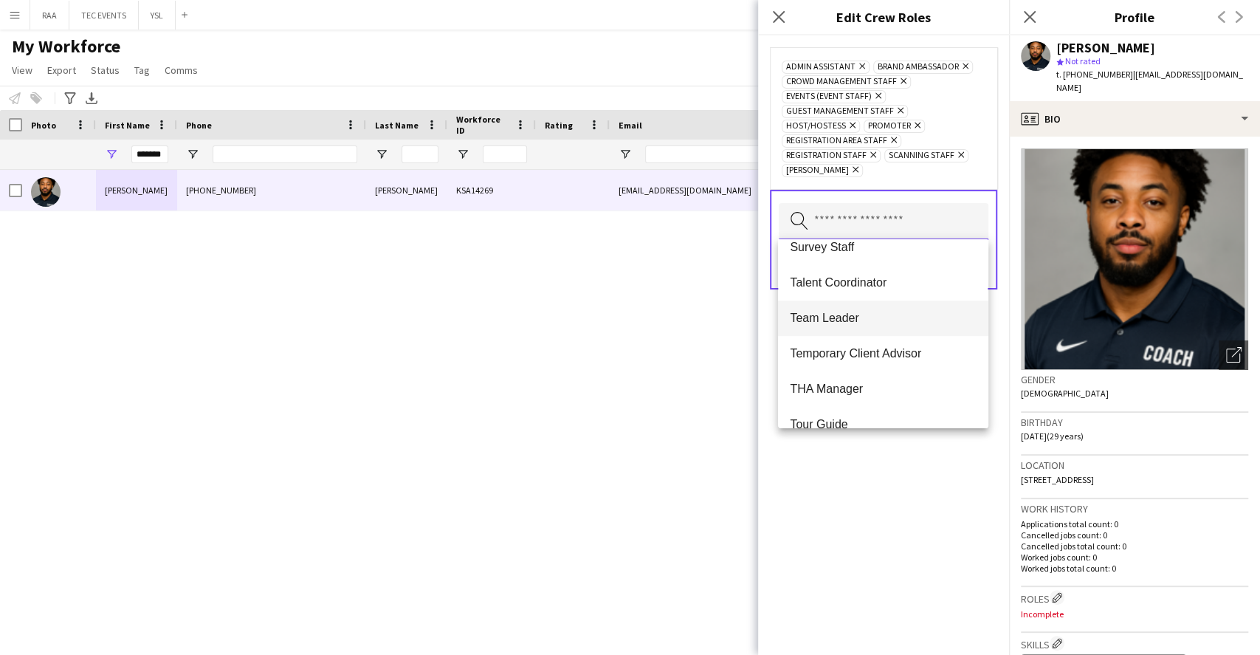
scroll to position [626, 0]
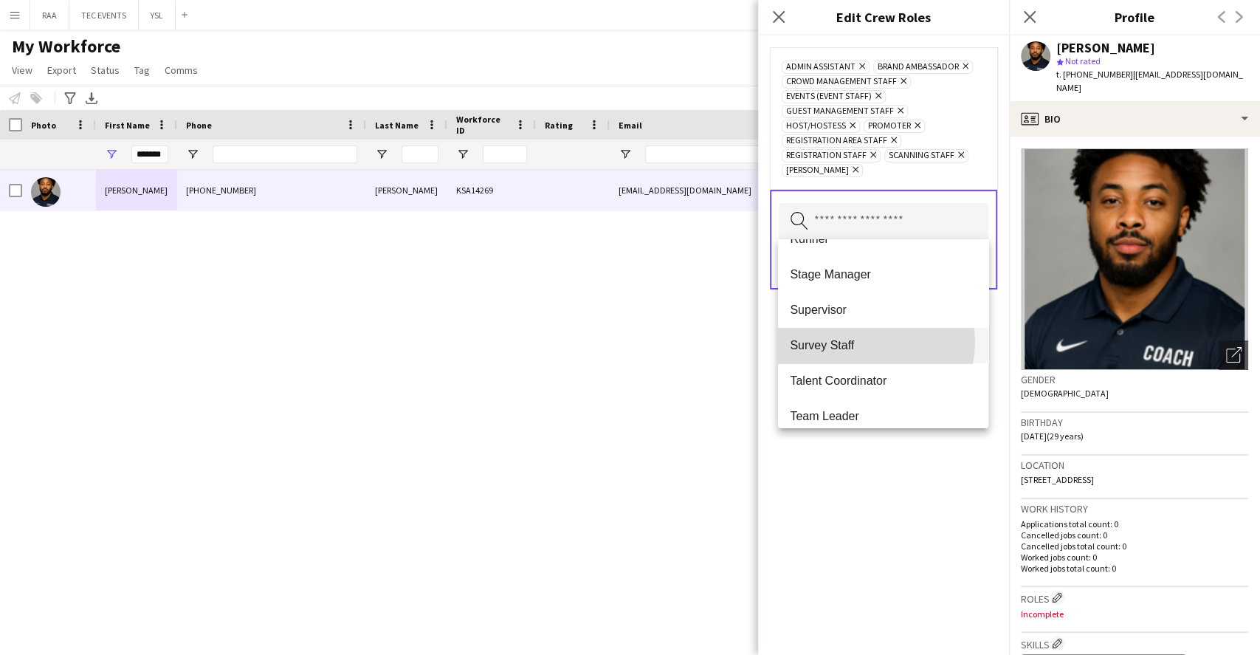
click at [865, 342] on span "Survey Staff" at bounding box center [883, 345] width 186 height 14
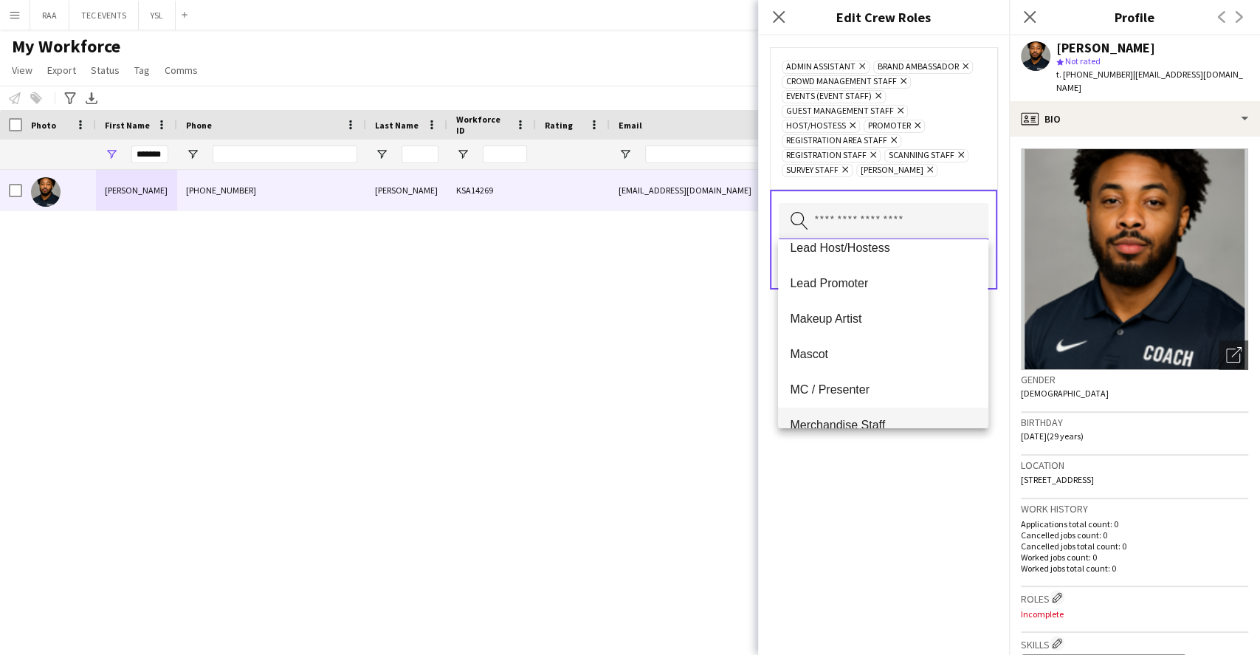
scroll to position [393, 0]
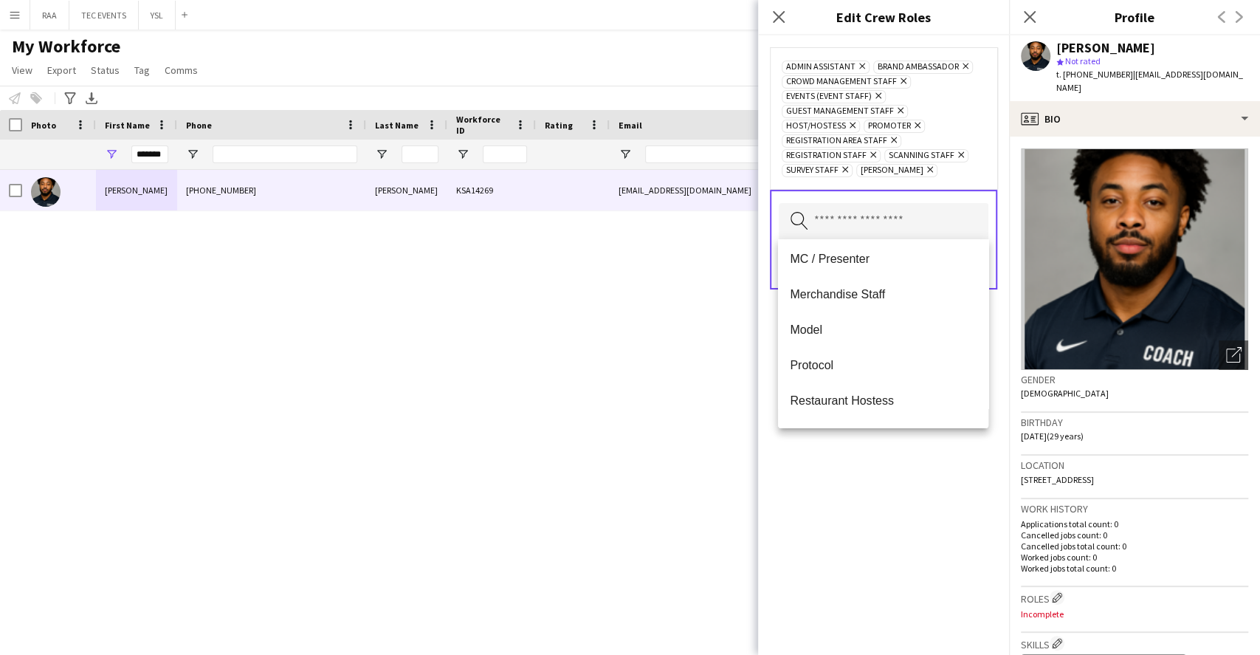
click at [867, 303] on mat-option "Merchandise Staff" at bounding box center [883, 294] width 210 height 35
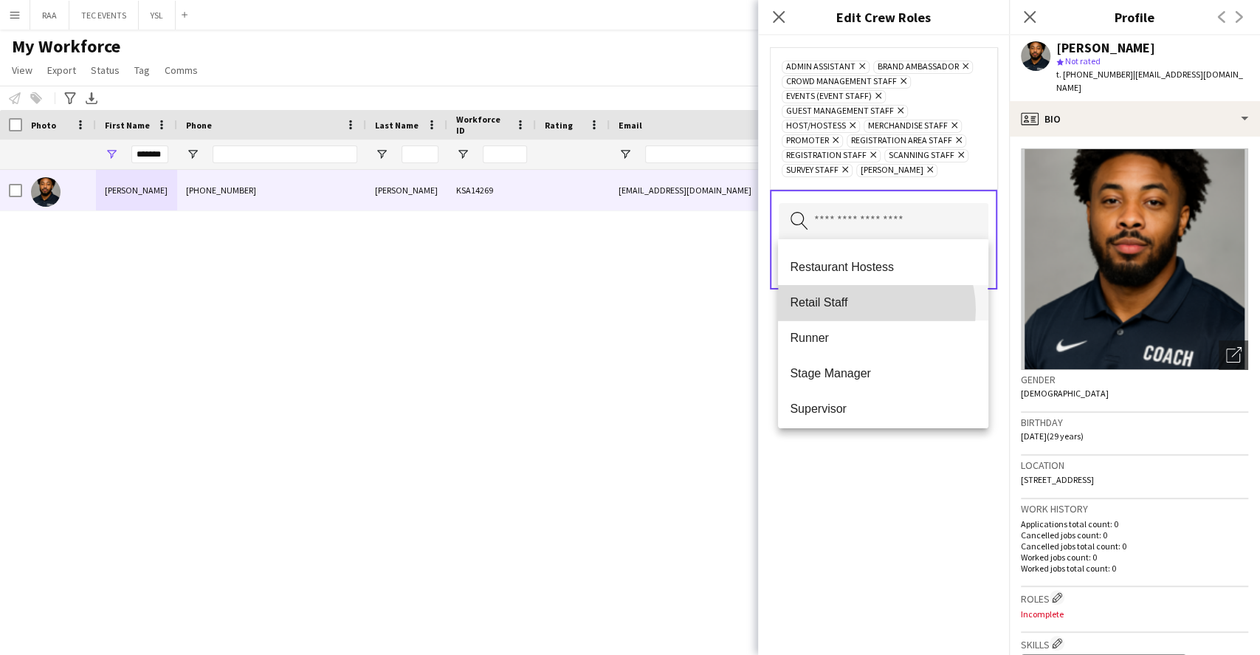
click at [865, 309] on span "Retail Staff" at bounding box center [883, 302] width 186 height 14
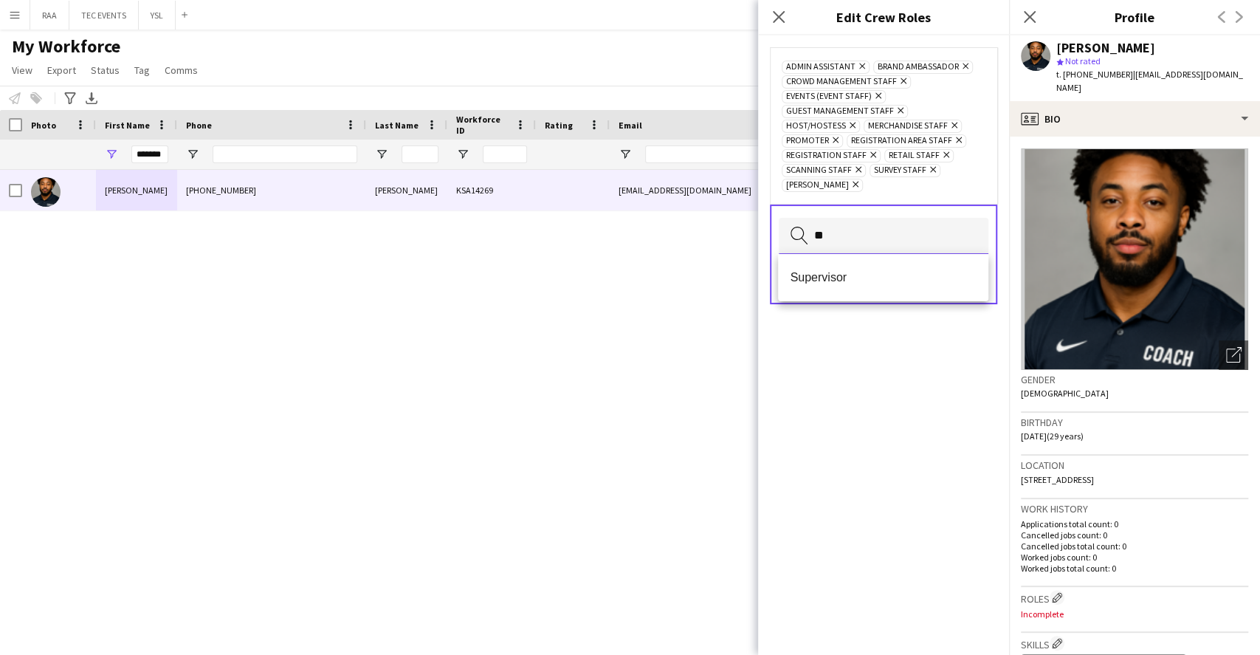
scroll to position [0, 0]
type input "***"
click at [870, 266] on mat-option "Supervisor" at bounding box center [883, 277] width 210 height 35
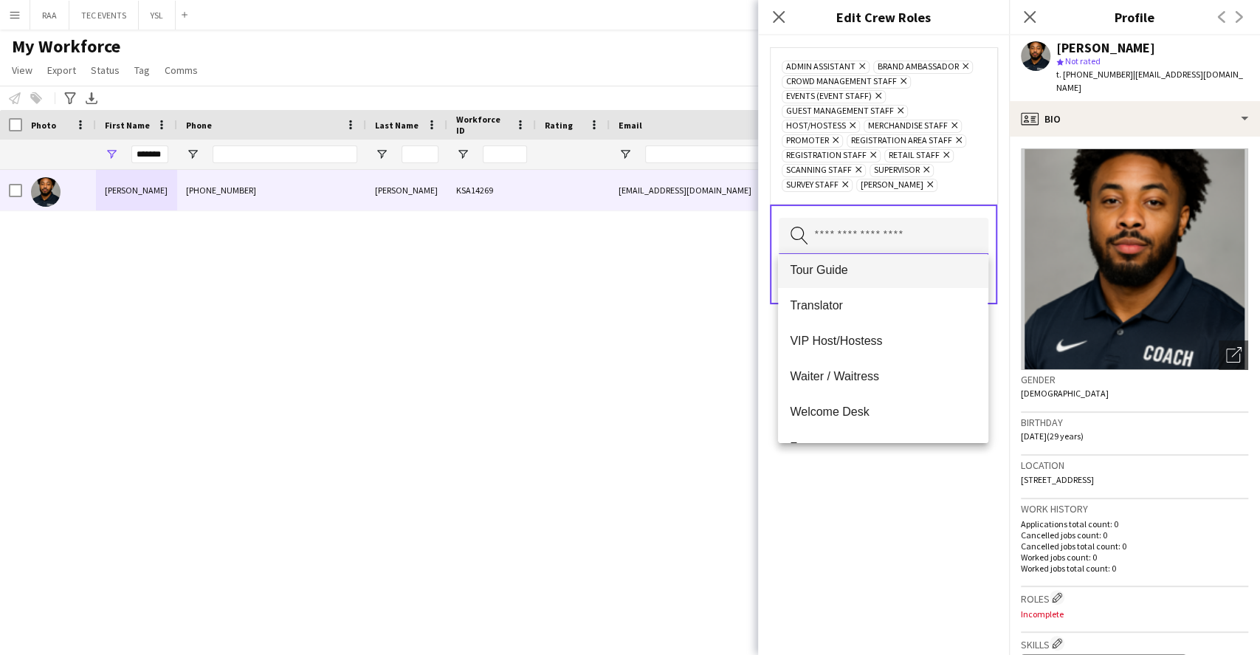
scroll to position [779, 0]
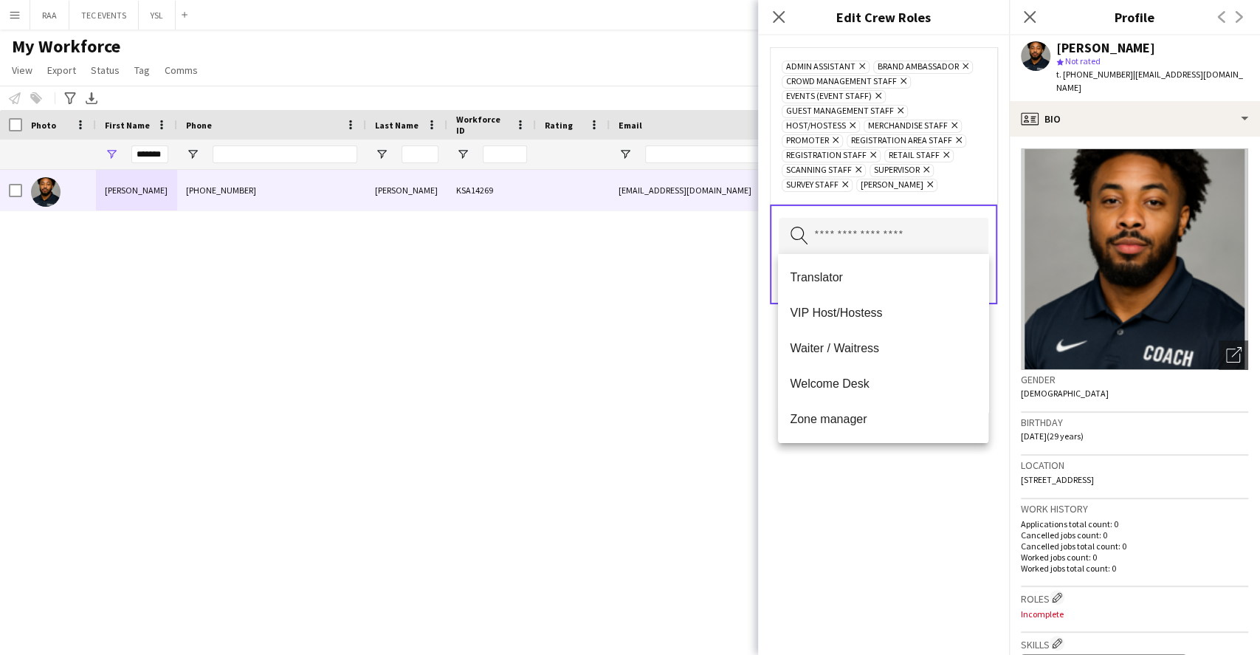
click at [862, 466] on div "Admin Assistant Remove Brand Ambassador Remove Crowd Management Staff Remove Ev…" at bounding box center [883, 344] width 251 height 619
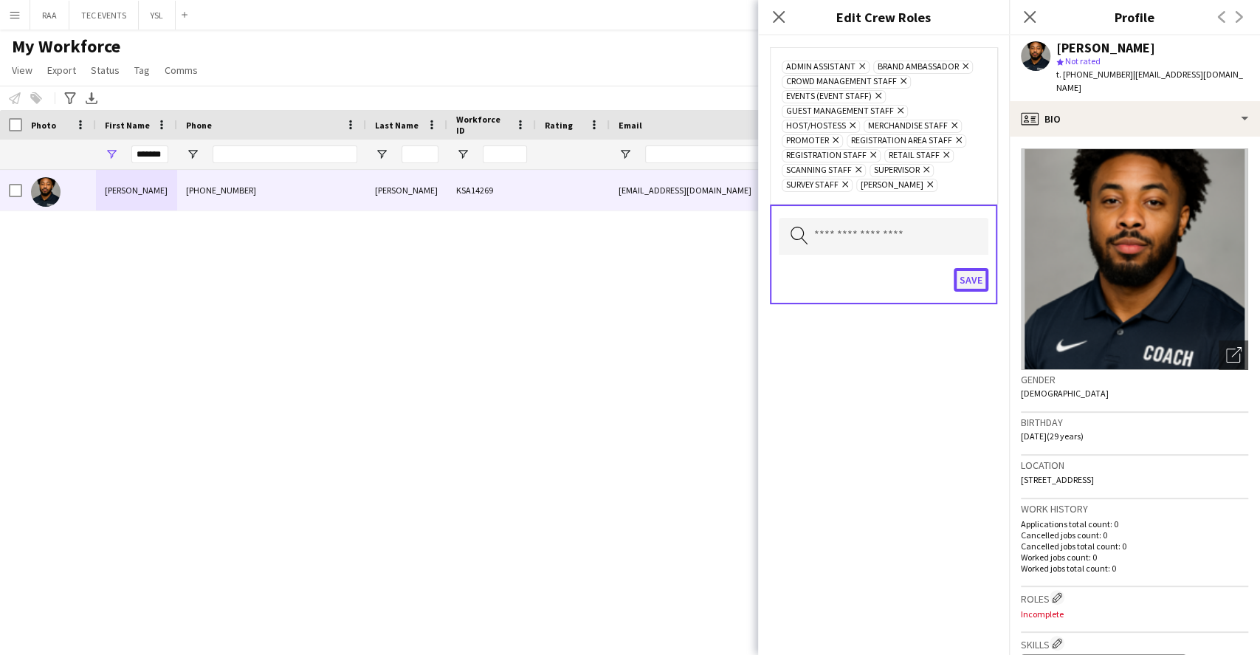
click at [974, 277] on button "Save" at bounding box center [971, 280] width 35 height 24
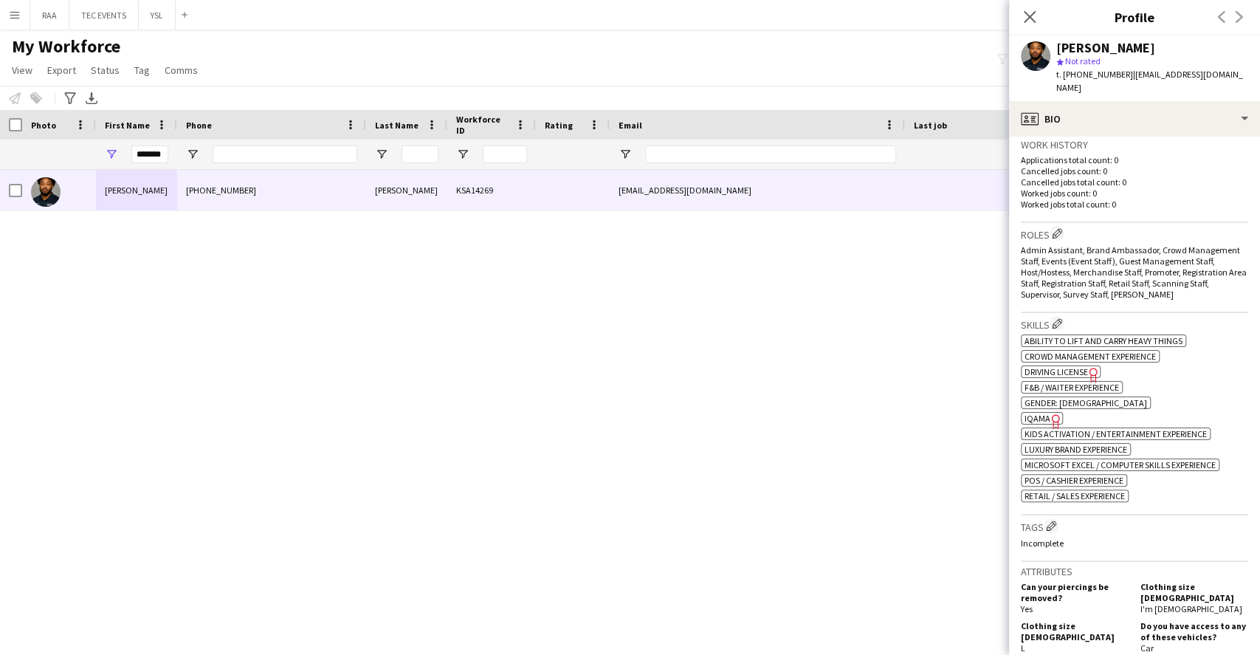
scroll to position [393, 0]
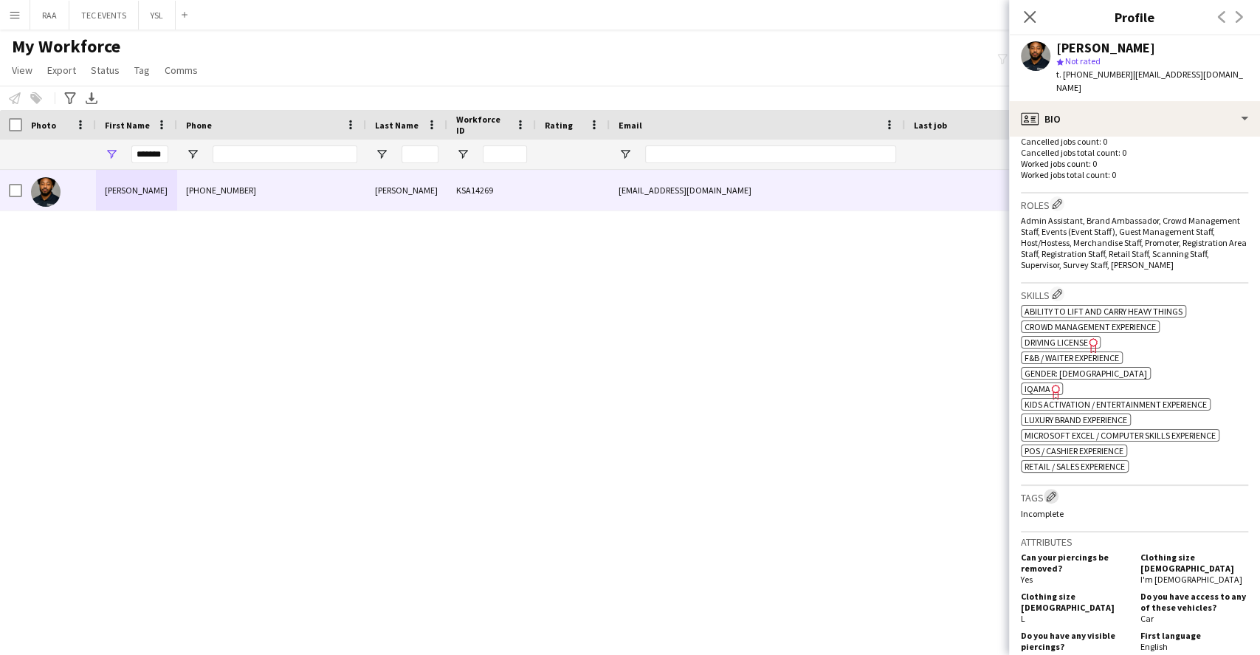
click at [1054, 491] on app-icon "Edit crew company tags" at bounding box center [1051, 496] width 10 height 10
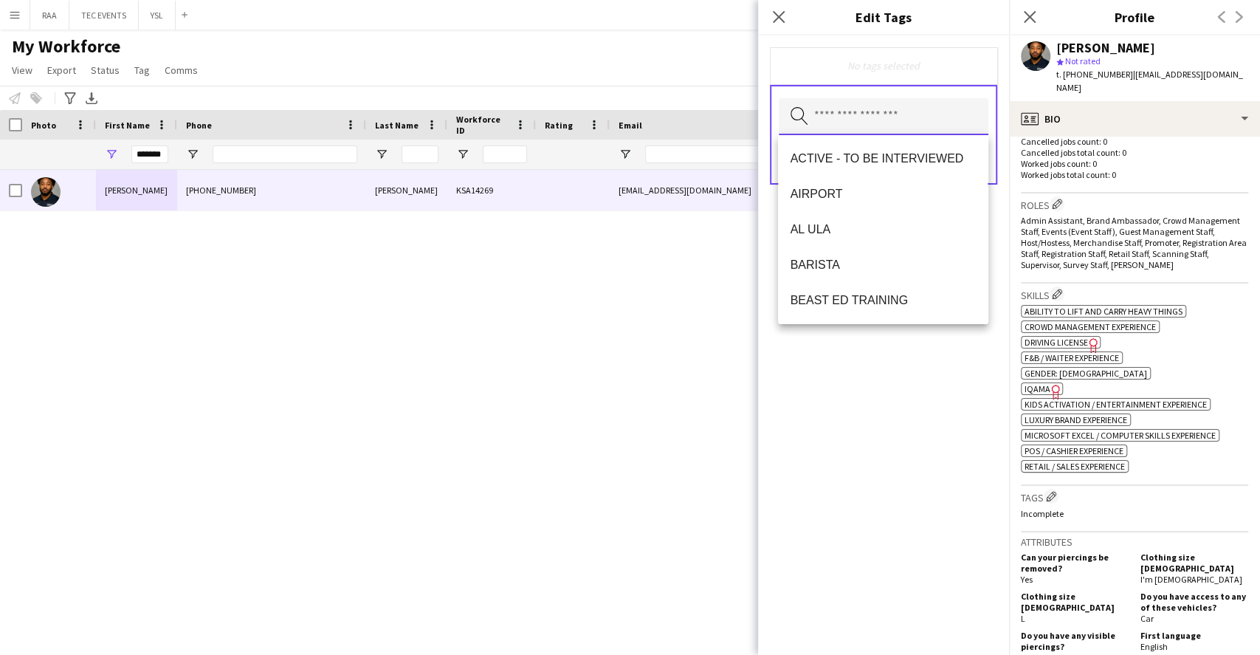
drag, startPoint x: 880, startPoint y: 123, endPoint x: 899, endPoint y: 124, distance: 19.2
click at [884, 124] on input "text" at bounding box center [884, 116] width 210 height 37
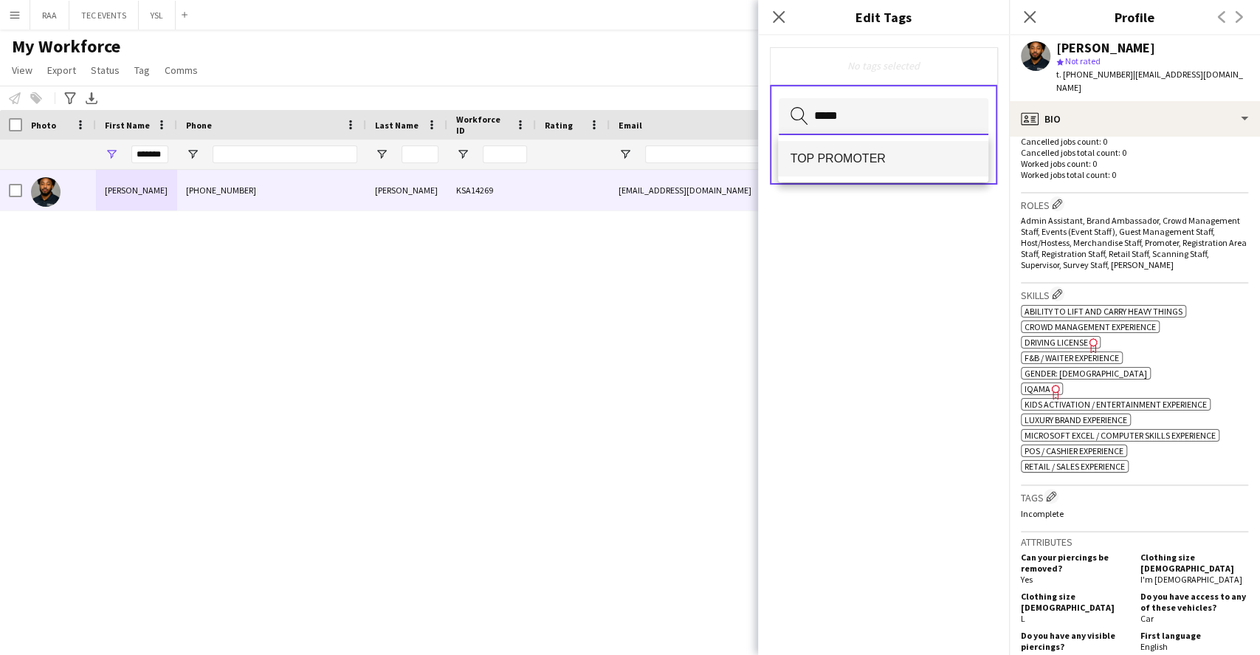
type input "*****"
click at [885, 153] on span "TOP PROMOTER" at bounding box center [883, 158] width 186 height 14
type input "*****"
click at [884, 153] on span "TOP HOST/HOSTESS" at bounding box center [883, 160] width 186 height 14
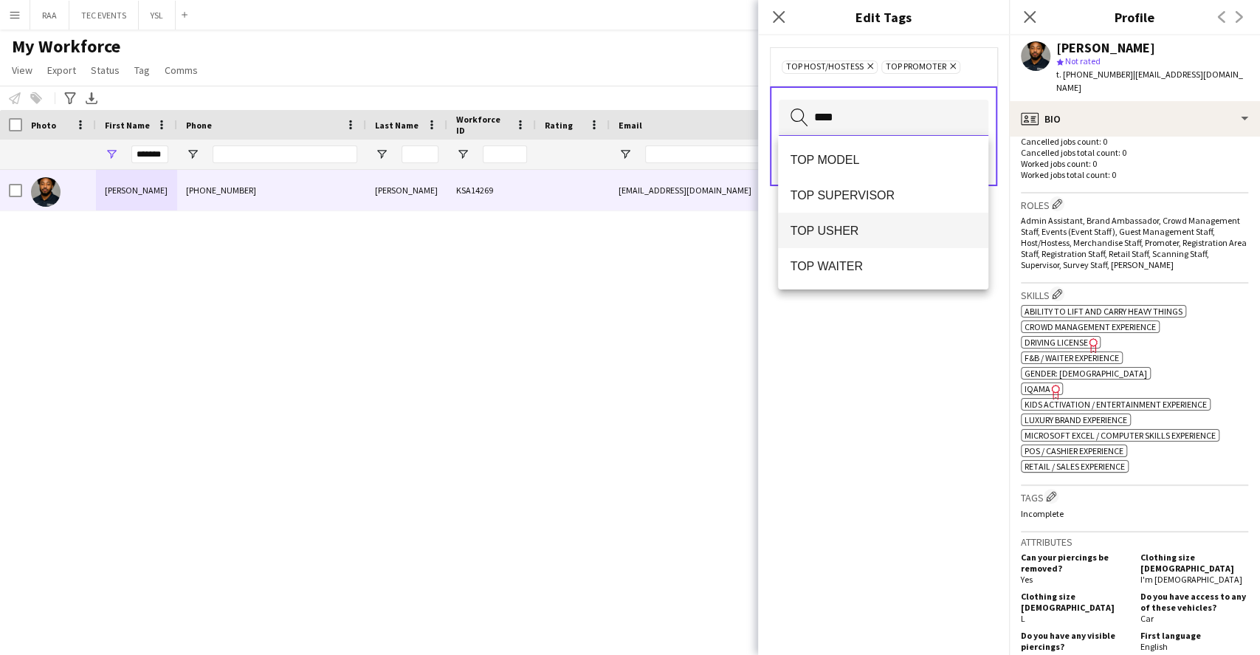
type input "***"
click at [850, 222] on mat-option "TOP USHER" at bounding box center [883, 230] width 210 height 35
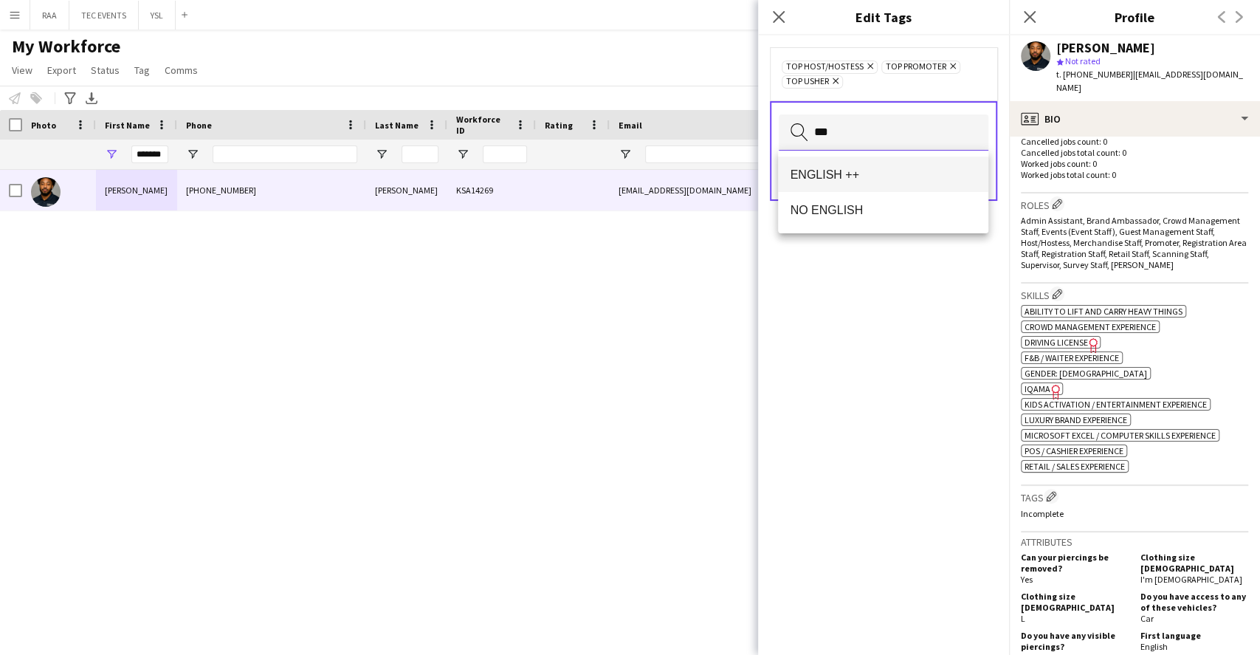
type input "***"
click at [903, 168] on span "ENGLISH ++" at bounding box center [883, 175] width 186 height 14
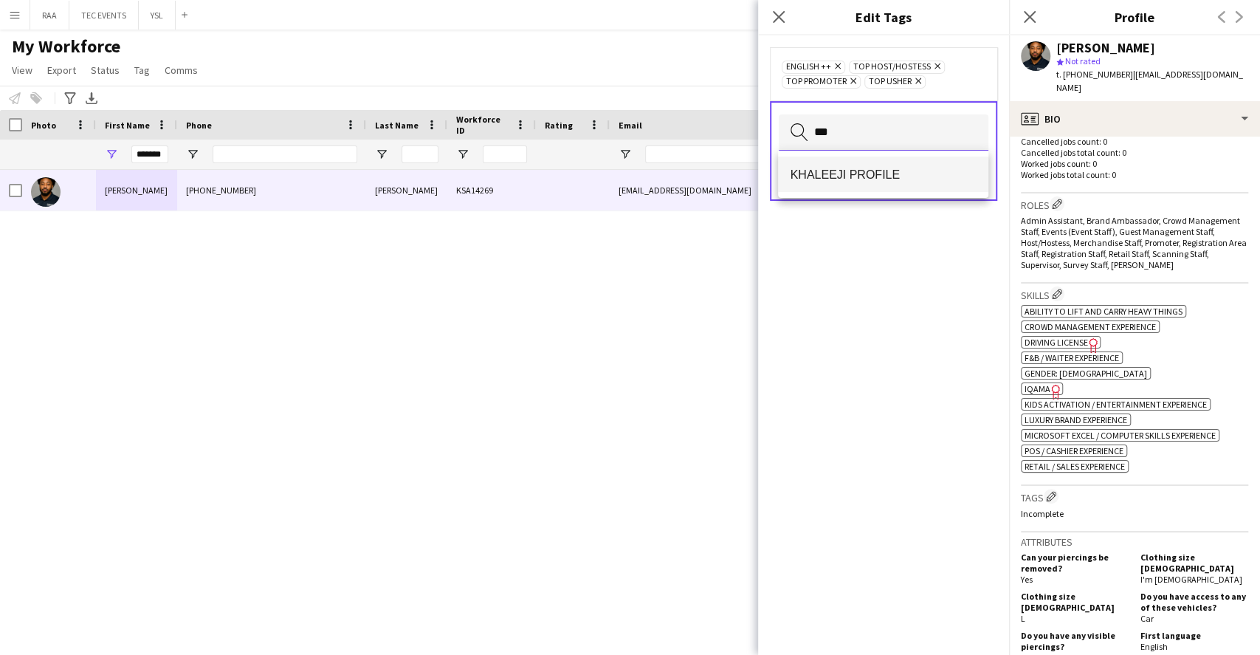
type input "***"
click at [915, 174] on span "KHALEEJI PROFILE" at bounding box center [883, 175] width 186 height 14
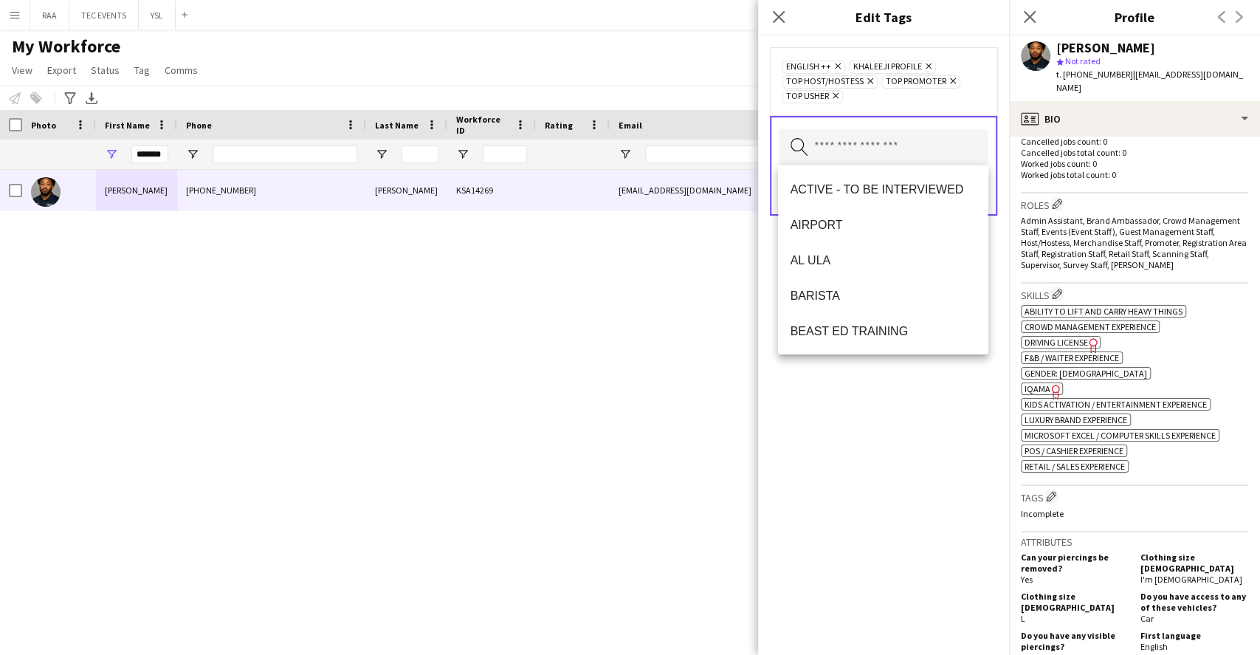
click at [950, 455] on div "ENGLISH ++ Remove KHALEEJI PROFILE Remove TOP HOST/HOSTESS Remove TOP PROMOTER …" at bounding box center [883, 344] width 251 height 619
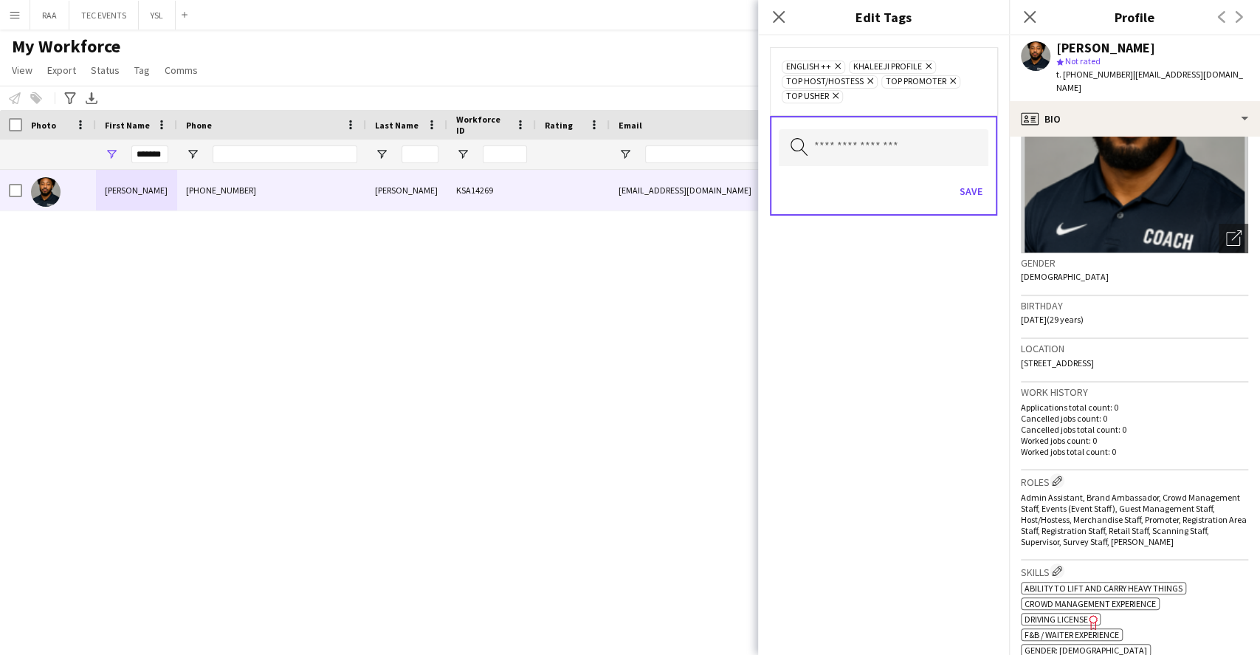
scroll to position [0, 0]
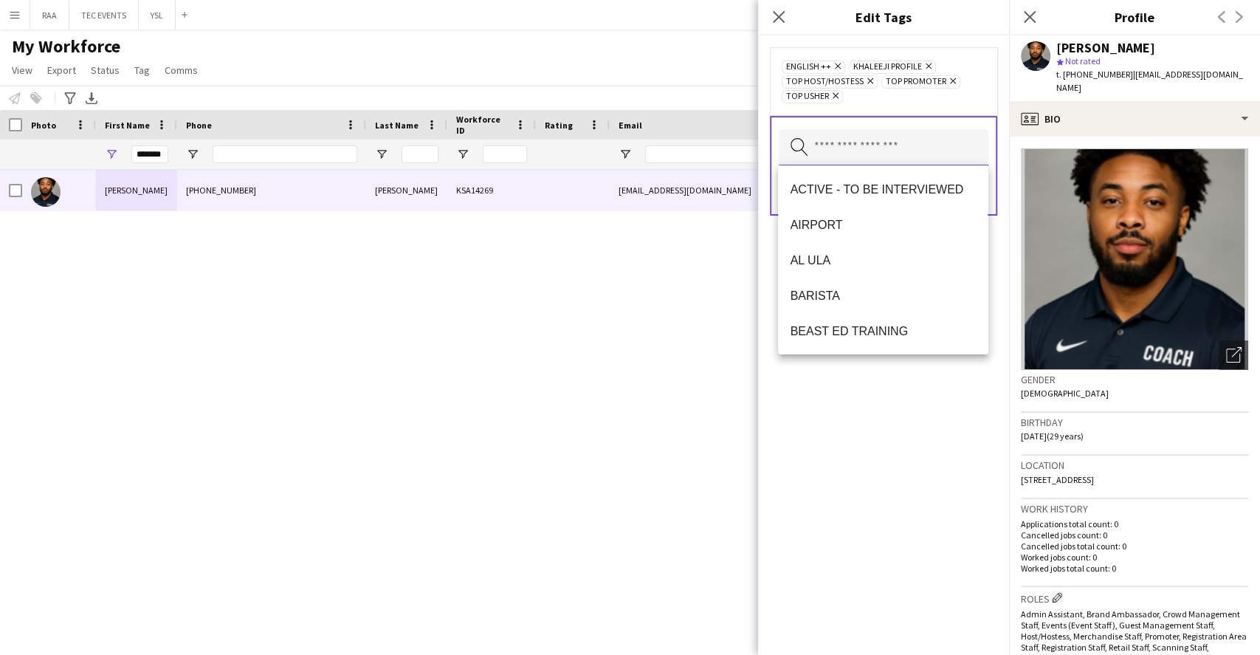
click at [923, 151] on input "text" at bounding box center [884, 147] width 210 height 37
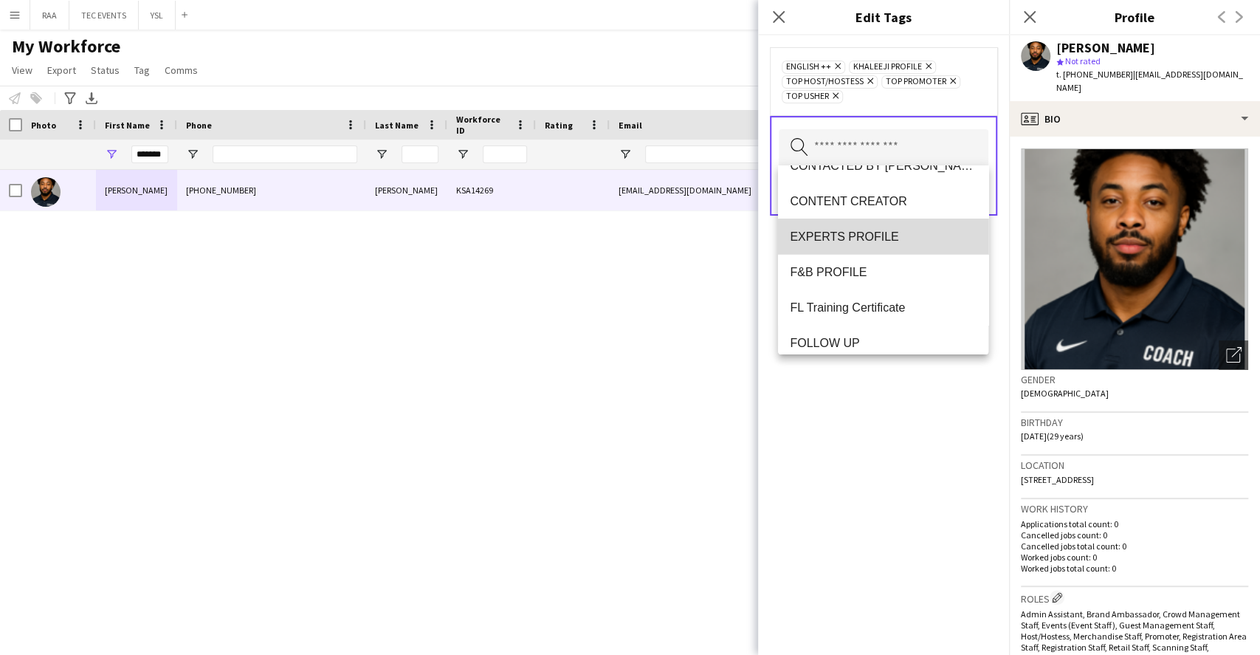
click at [929, 241] on span "EXPERTS PROFILE" at bounding box center [883, 237] width 186 height 14
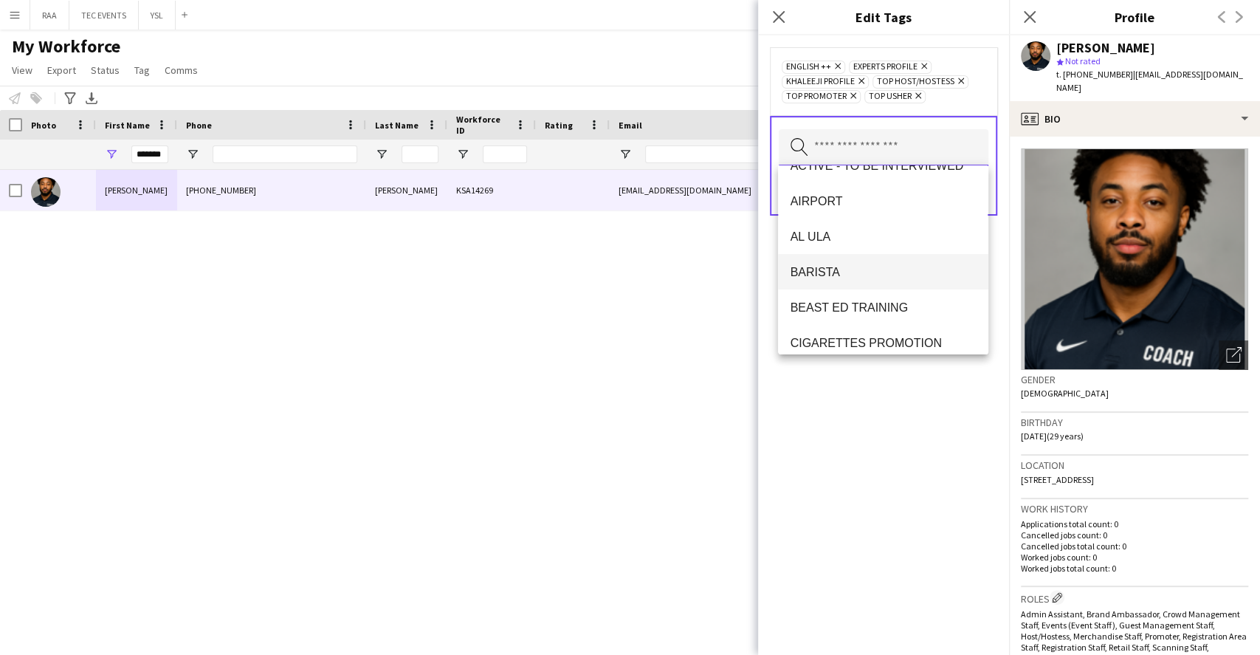
scroll to position [0, 0]
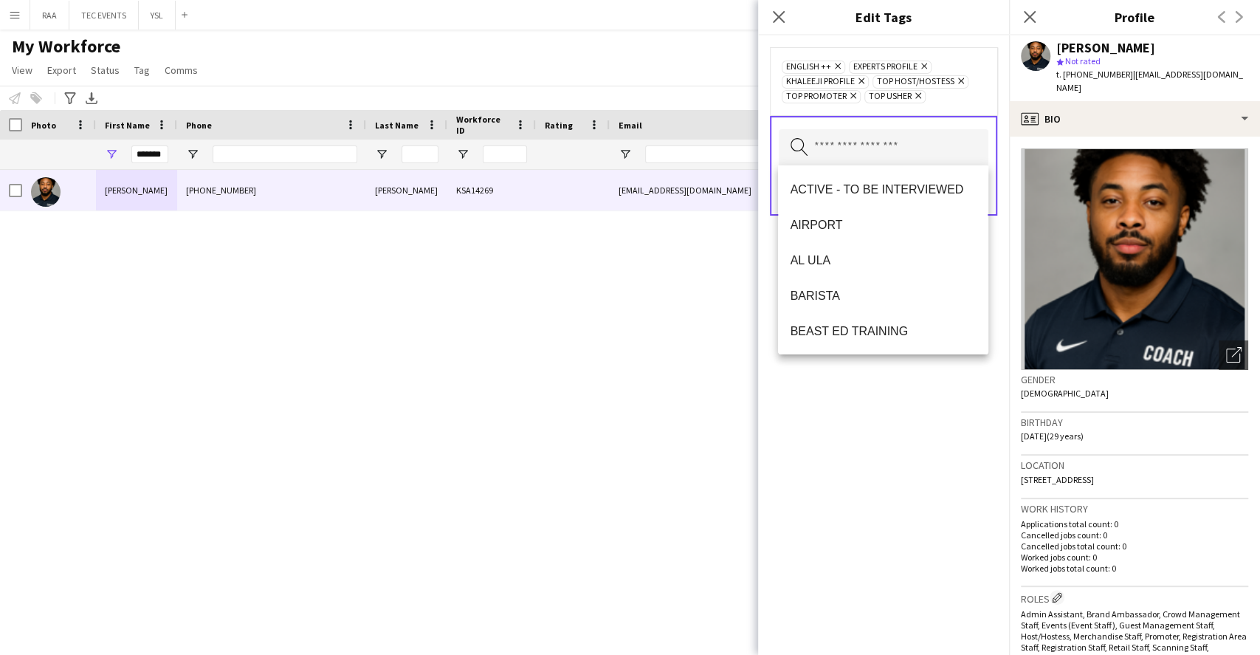
click at [886, 413] on div "ENGLISH ++ Remove EXPERTS PROFILE Remove KHALEEJI PROFILE Remove TOP HOST/HOSTE…" at bounding box center [883, 344] width 251 height 619
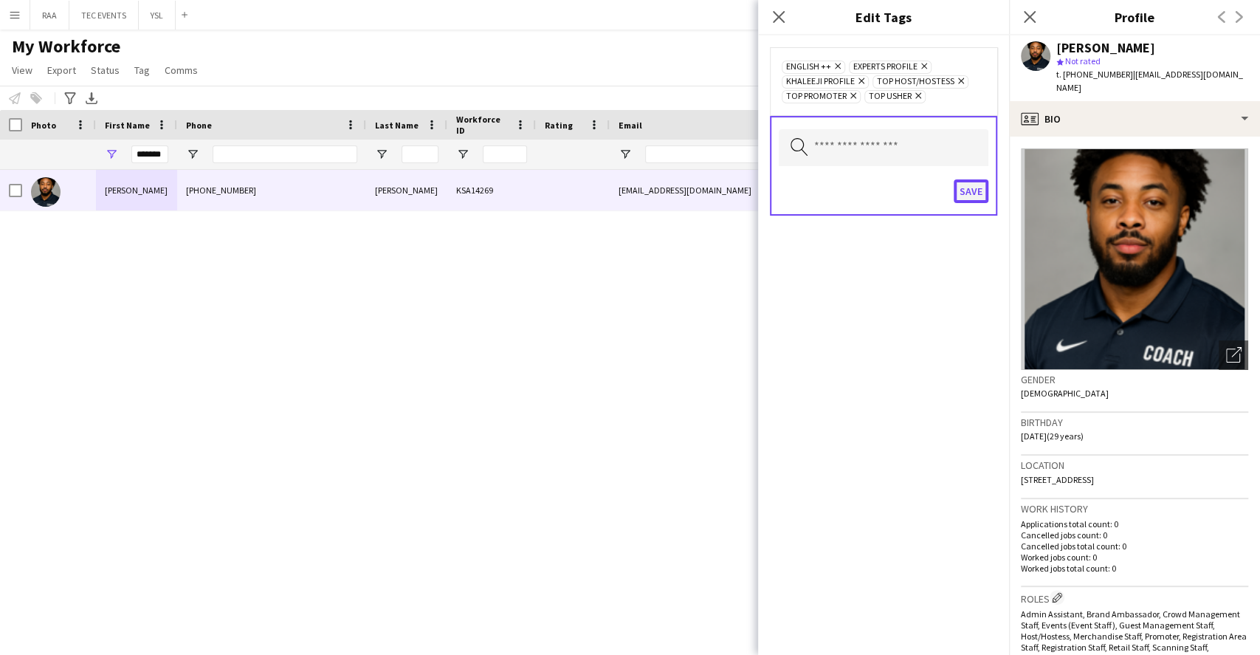
click at [968, 191] on button "Save" at bounding box center [971, 191] width 35 height 24
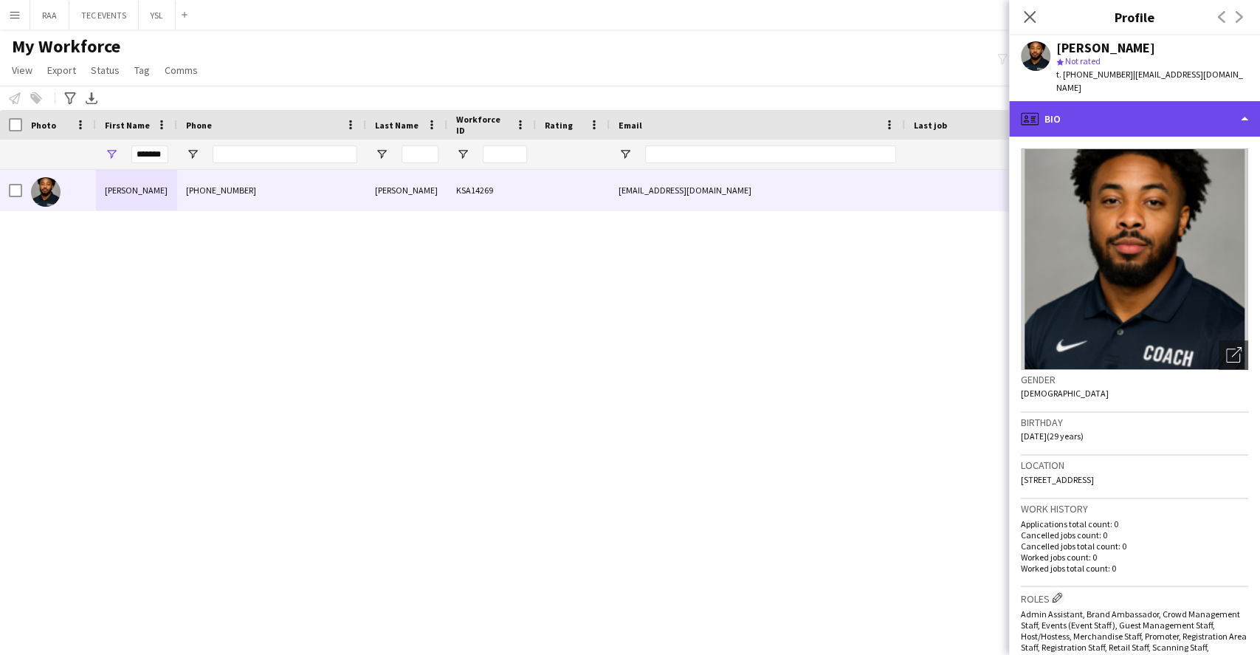
click at [1146, 113] on div "profile Bio" at bounding box center [1134, 118] width 251 height 35
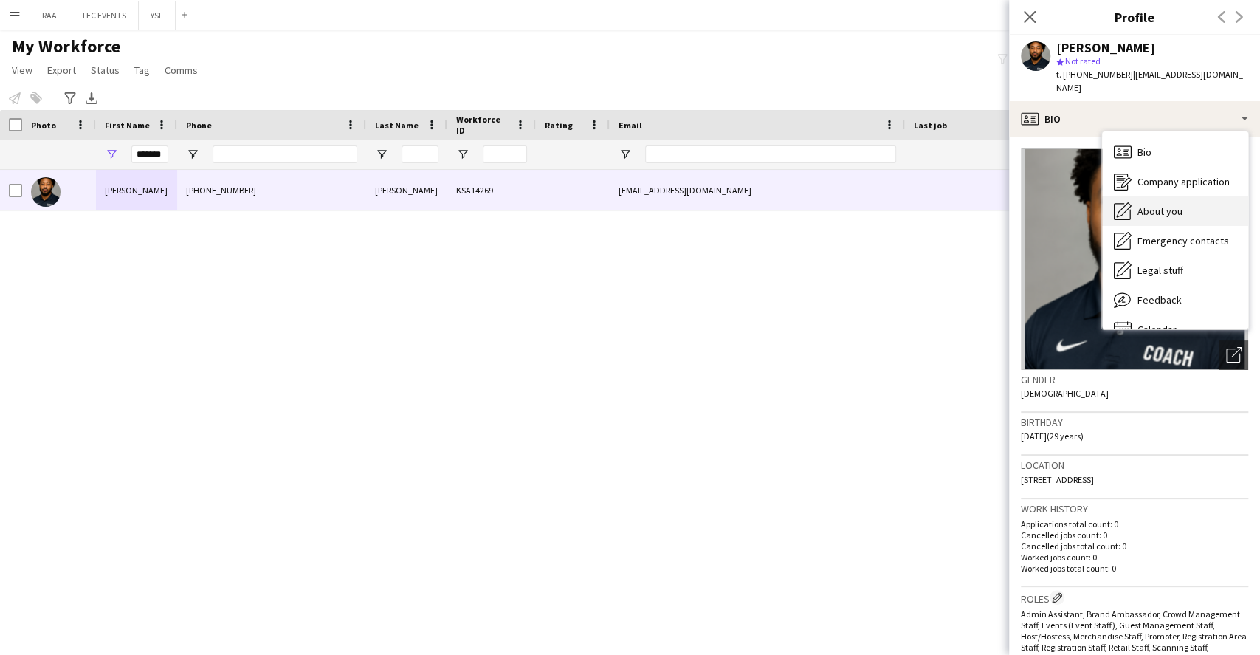
click at [1179, 204] on span "About you" at bounding box center [1159, 210] width 45 height 13
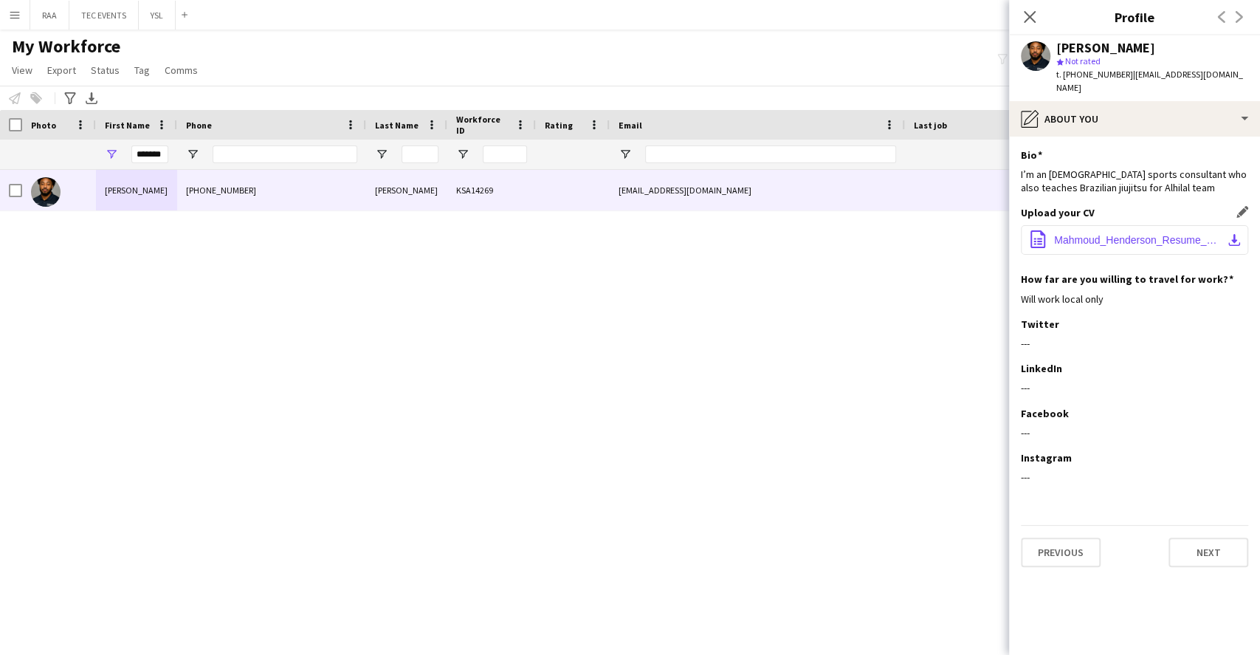
click at [1145, 225] on button "office-file-sheet Mahmoud_Henderson_Resume_2026.docx download-bottom" at bounding box center [1134, 240] width 227 height 30
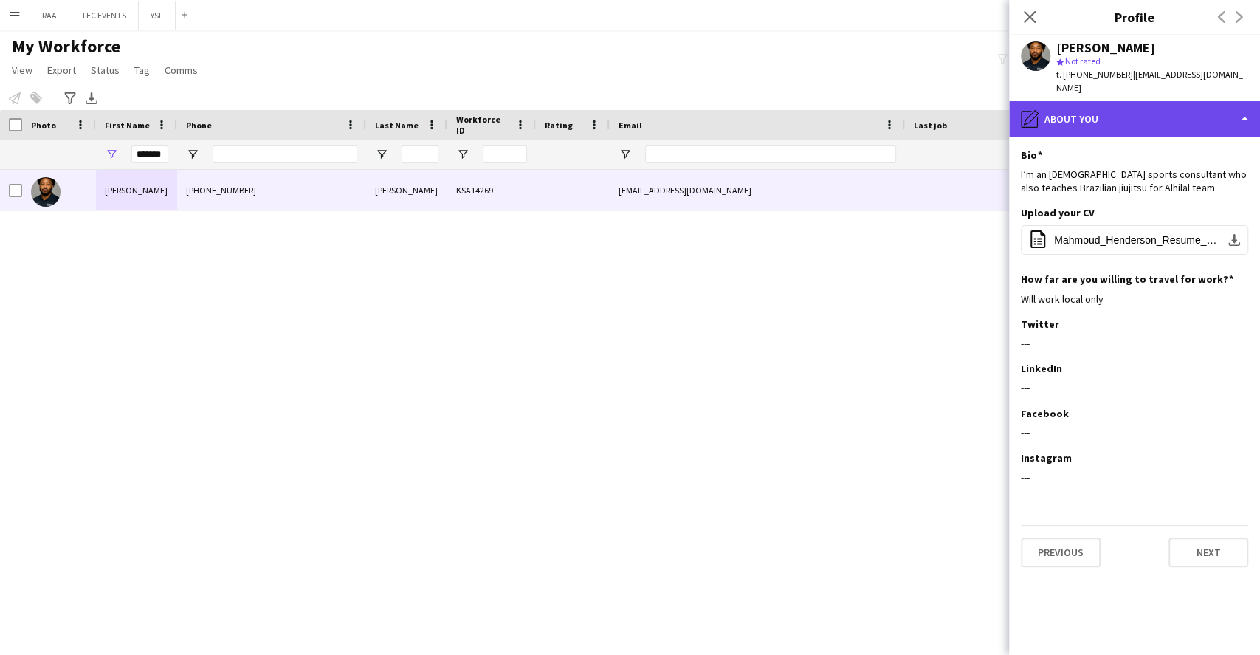
click at [1149, 101] on div "pencil4 About you" at bounding box center [1134, 118] width 251 height 35
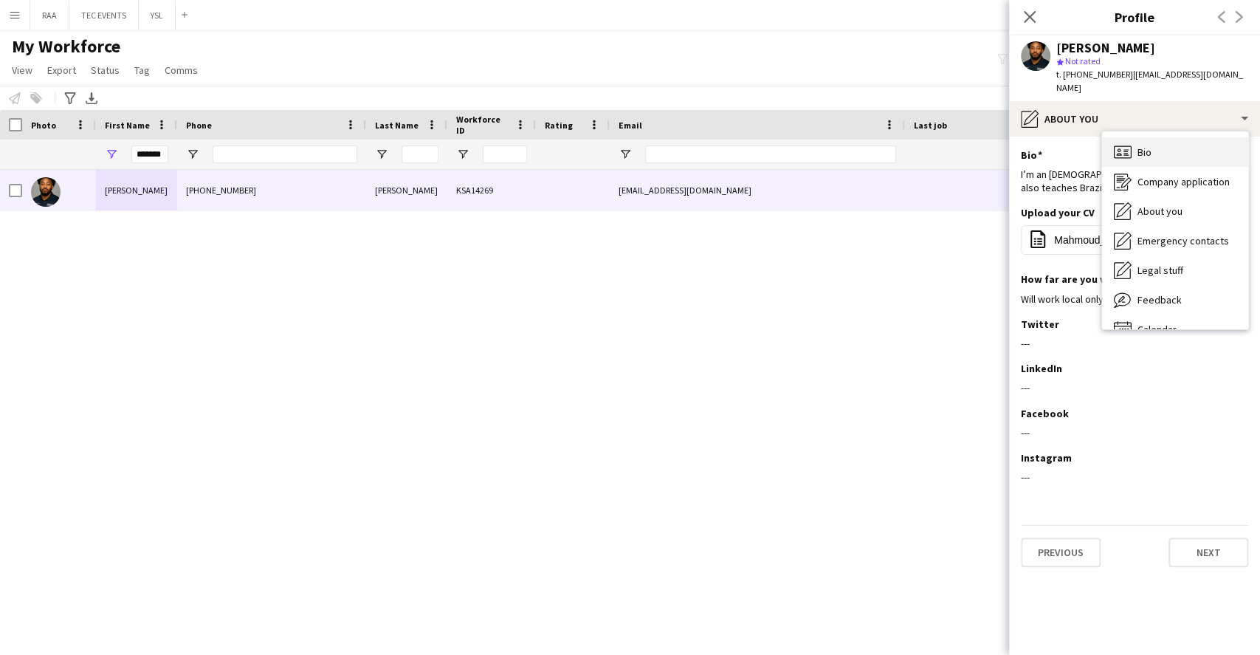
click at [1146, 145] on span "Bio" at bounding box center [1144, 151] width 14 height 13
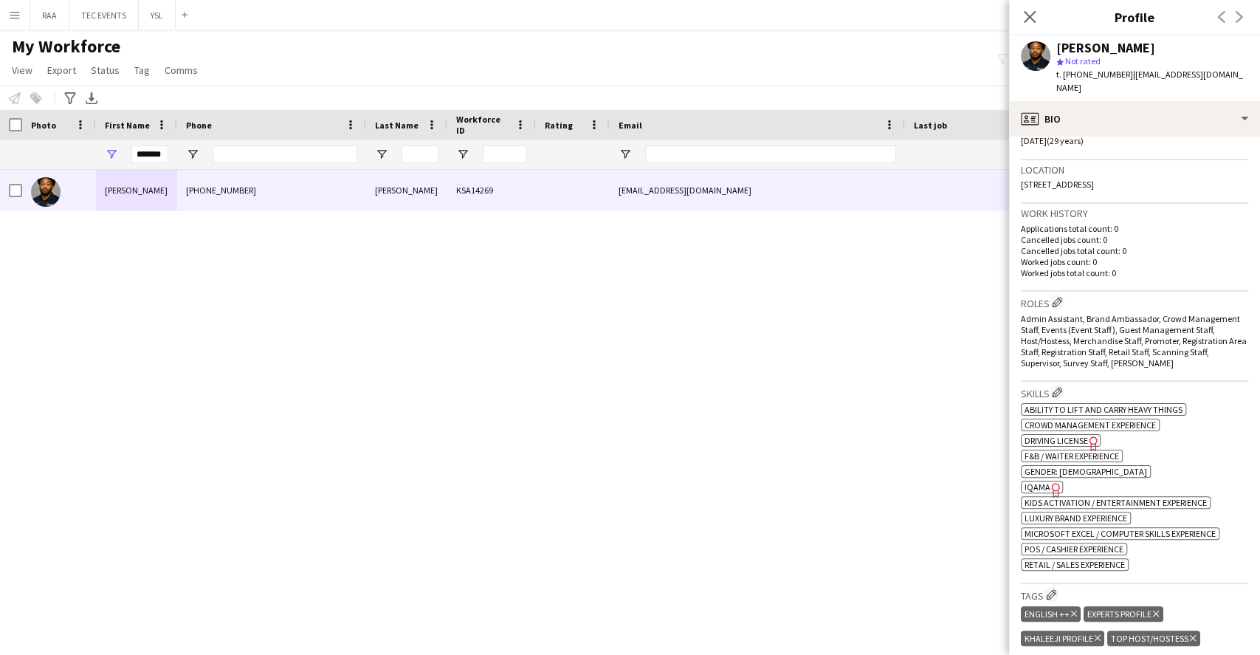
scroll to position [393, 0]
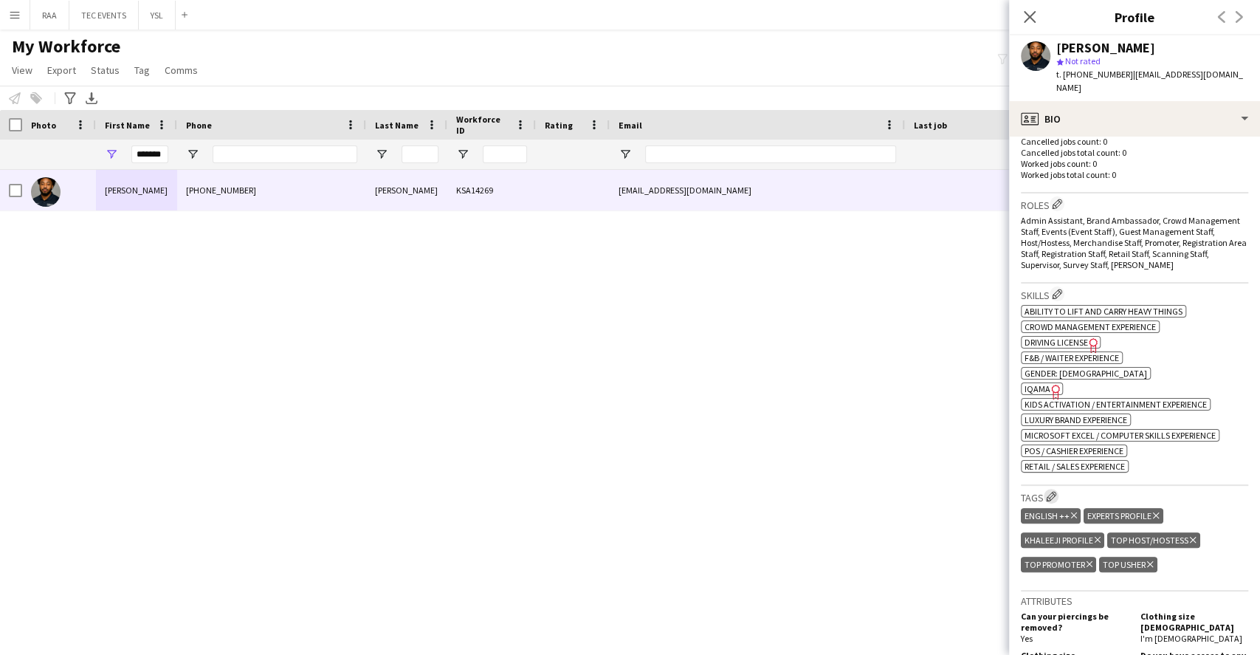
drag, startPoint x: 1055, startPoint y: 483, endPoint x: 1050, endPoint y: 476, distance: 8.0
click at [1056, 491] on app-icon "Edit crew company tags" at bounding box center [1051, 496] width 10 height 10
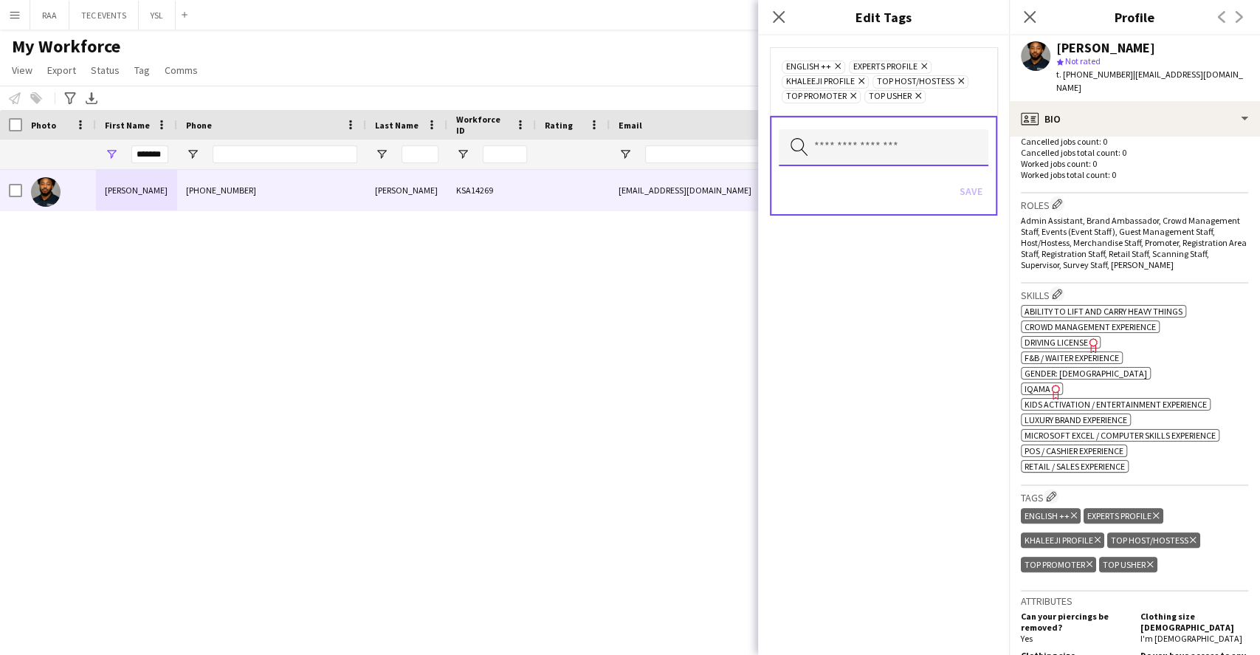
click at [906, 156] on input "text" at bounding box center [884, 147] width 210 height 37
type input "****"
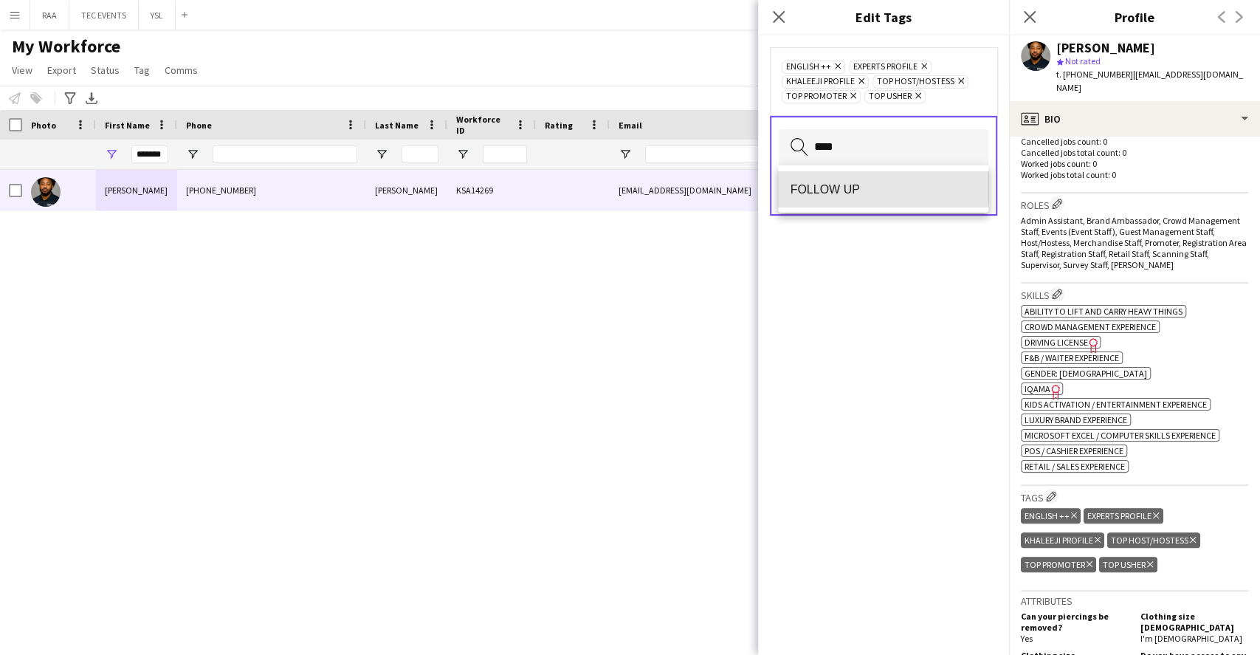
click at [837, 188] on span "FOLLOW UP" at bounding box center [883, 189] width 186 height 14
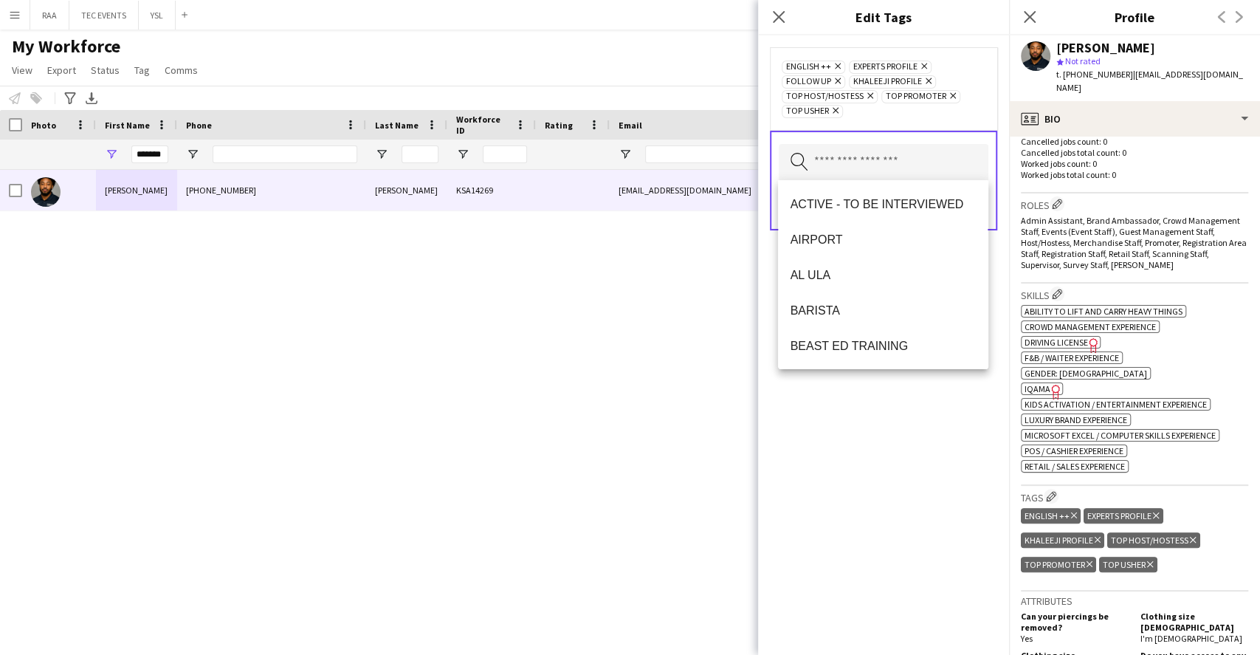
click at [924, 476] on div "ENGLISH ++ Remove EXPERTS PROFILE Remove FOLLOW UP Remove KHALEEJI PROFILE Remo…" at bounding box center [883, 344] width 251 height 619
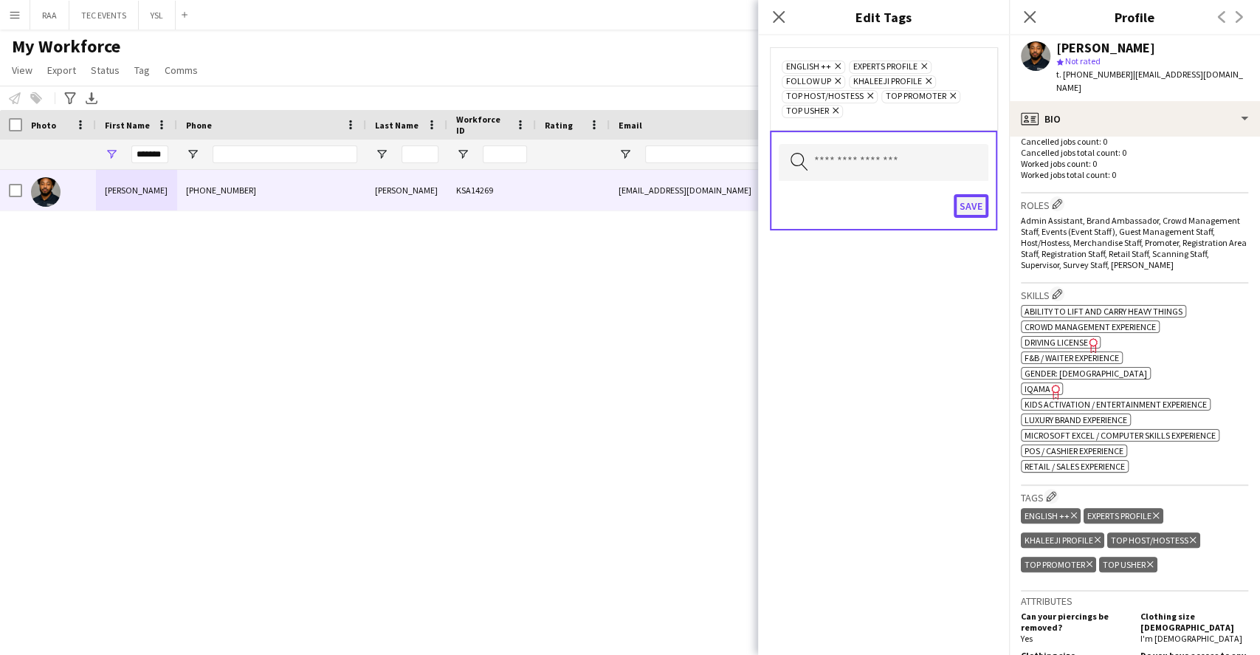
drag, startPoint x: 966, startPoint y: 206, endPoint x: 974, endPoint y: 205, distance: 8.9
click at [966, 207] on button "Save" at bounding box center [971, 206] width 35 height 24
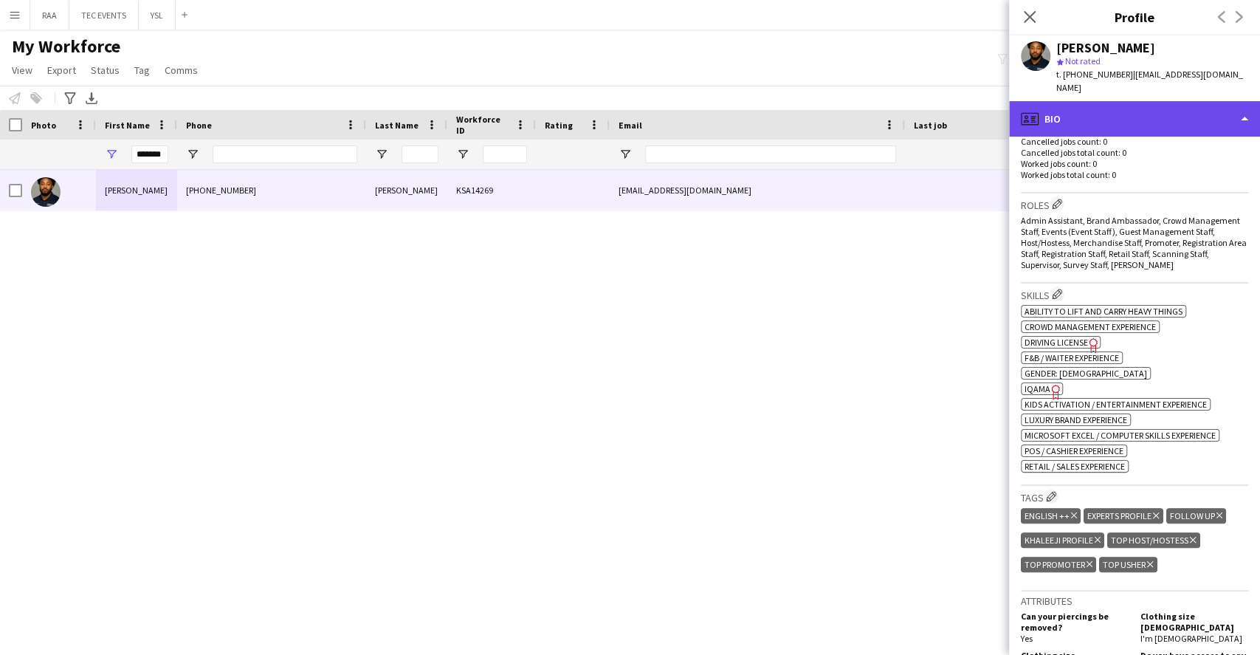
click at [1164, 103] on div "profile Bio" at bounding box center [1134, 118] width 251 height 35
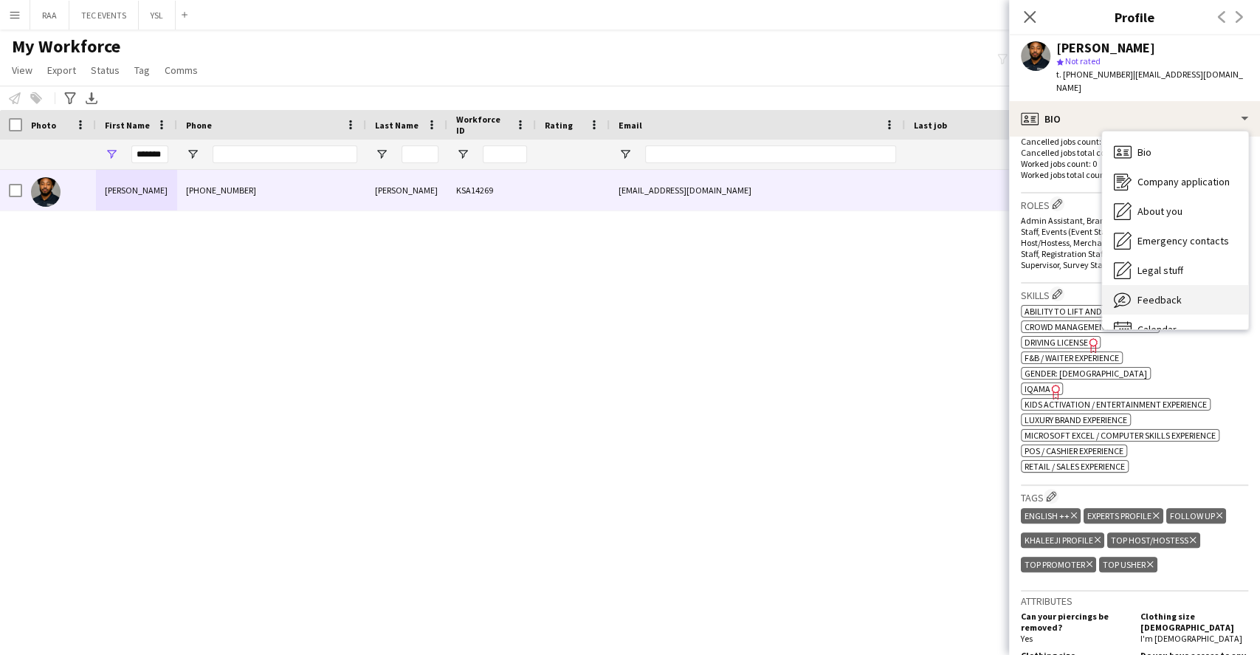
click at [1190, 285] on div "Feedback Feedback" at bounding box center [1175, 300] width 146 height 30
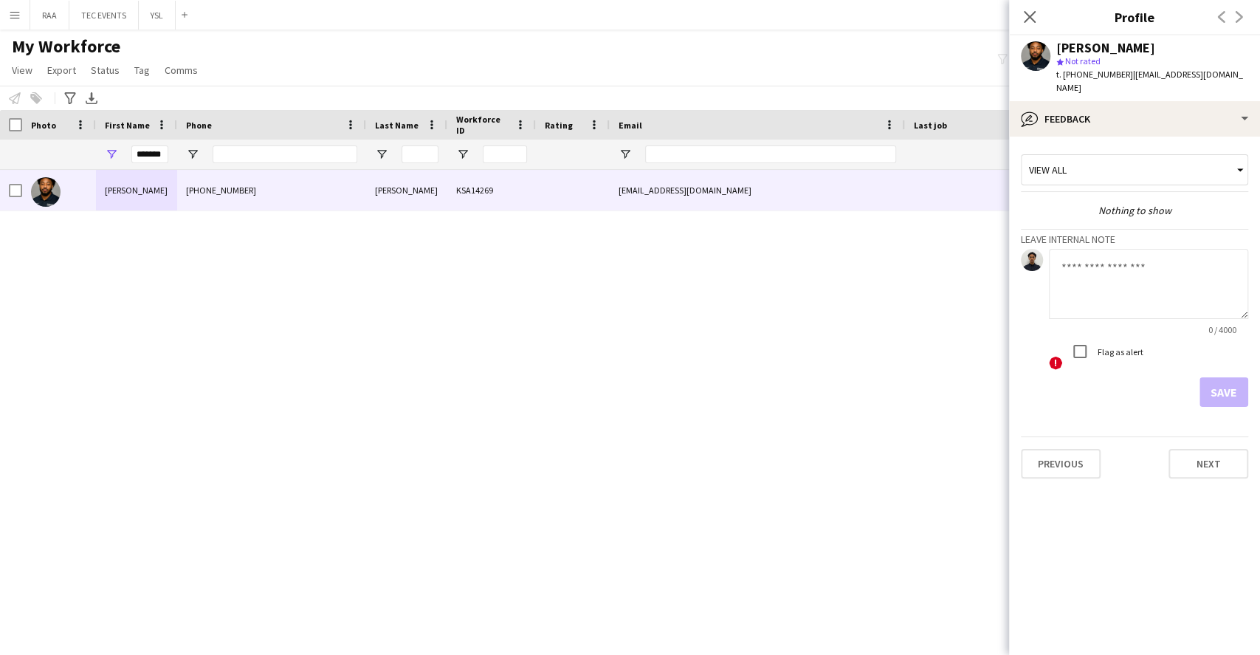
click at [1110, 272] on textarea at bounding box center [1148, 284] width 199 height 70
paste textarea "**********"
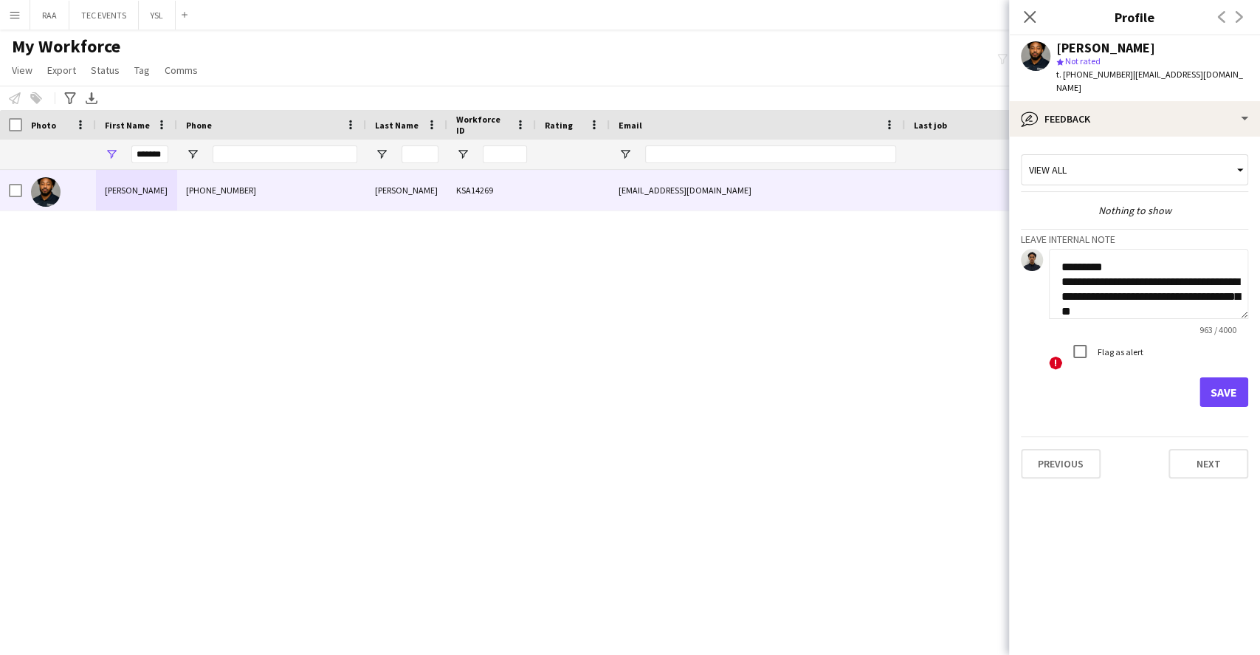
scroll to position [709, 0]
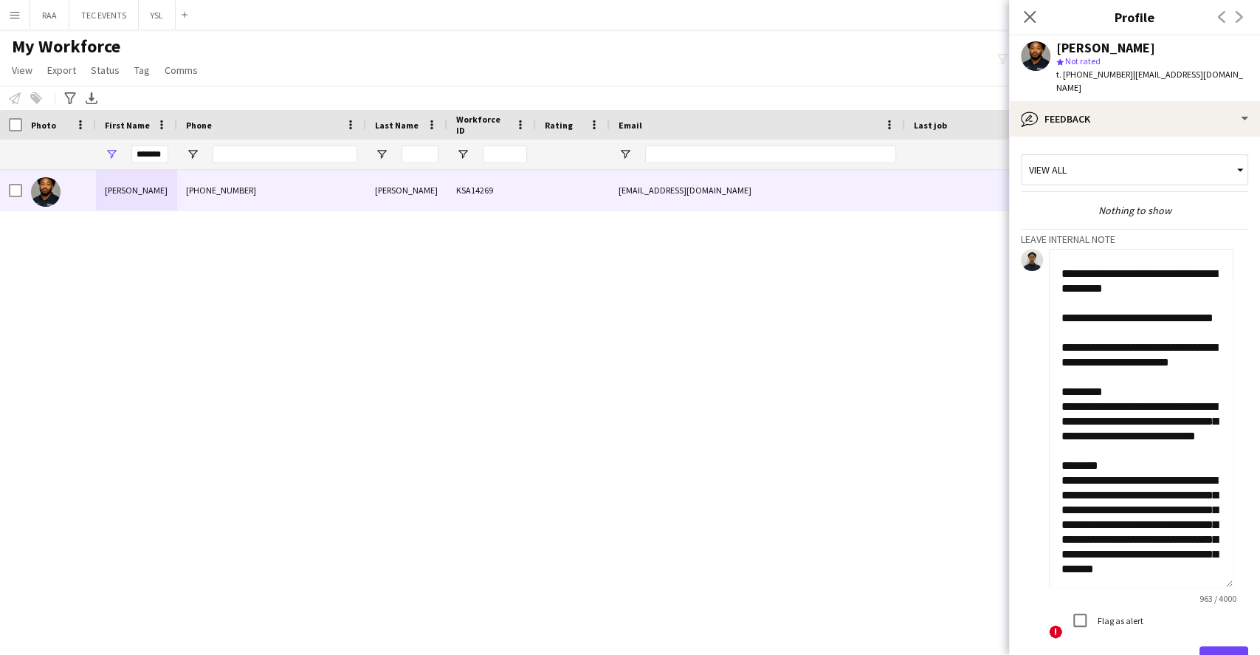
drag, startPoint x: 1246, startPoint y: 303, endPoint x: 1188, endPoint y: 516, distance: 220.2
click at [1222, 588] on textarea "**********" at bounding box center [1141, 418] width 185 height 339
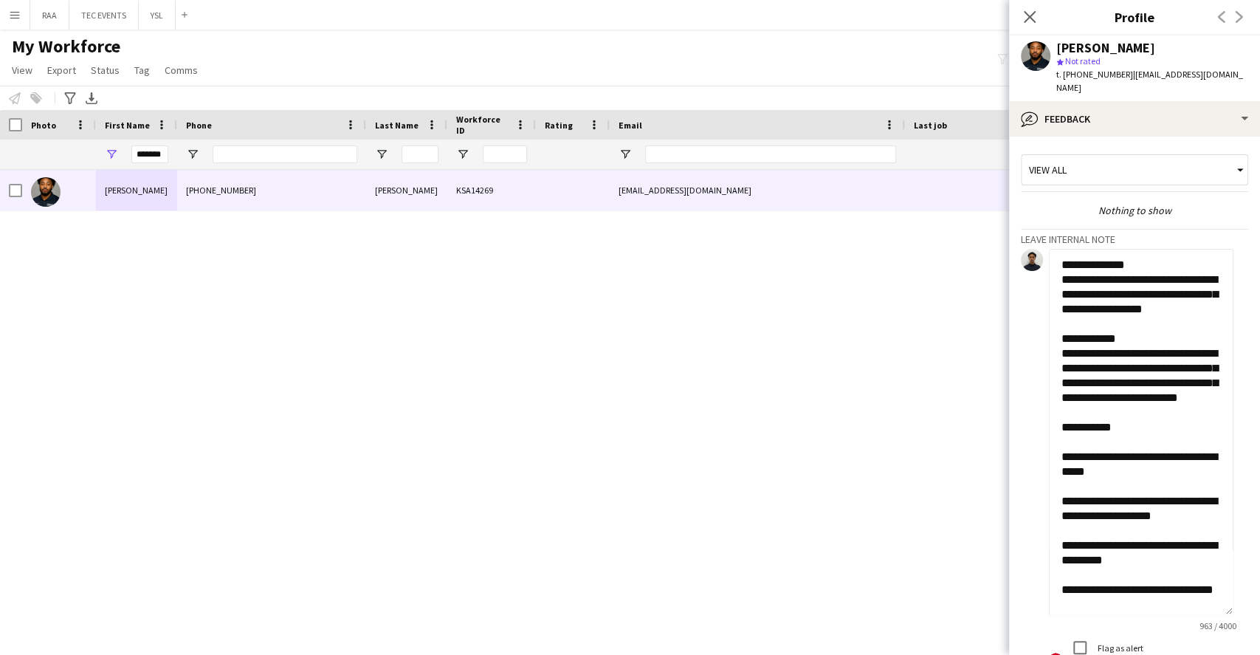
scroll to position [0, 0]
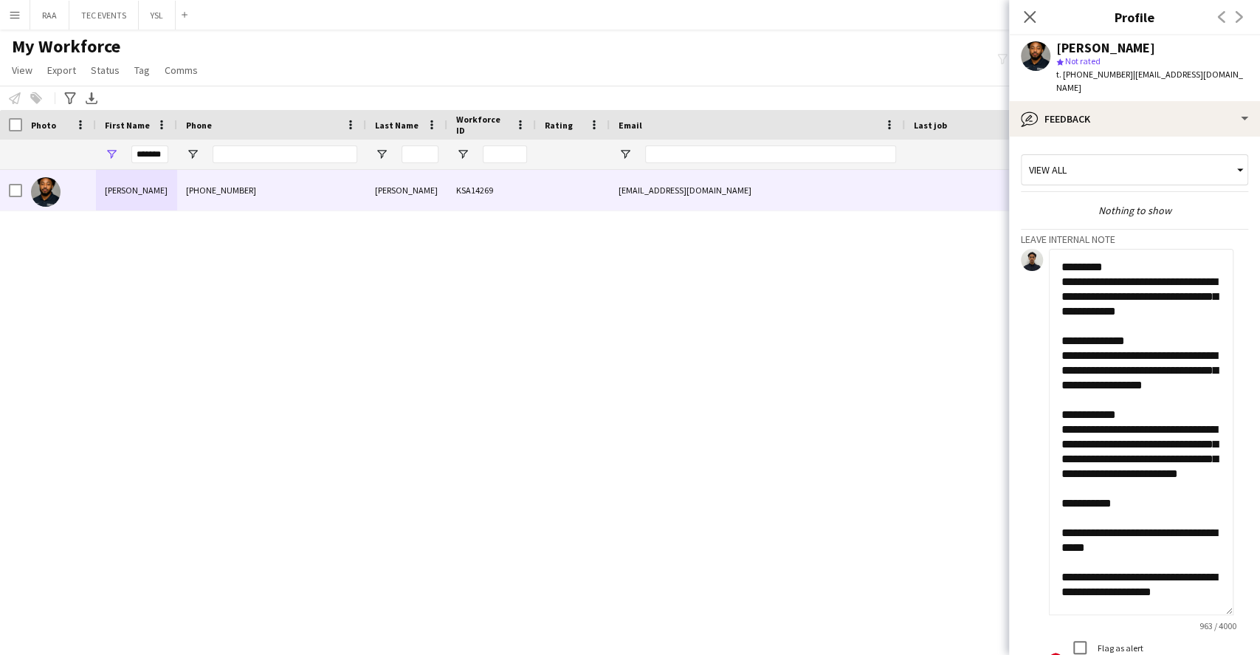
click at [1062, 249] on textarea "**********" at bounding box center [1141, 432] width 185 height 366
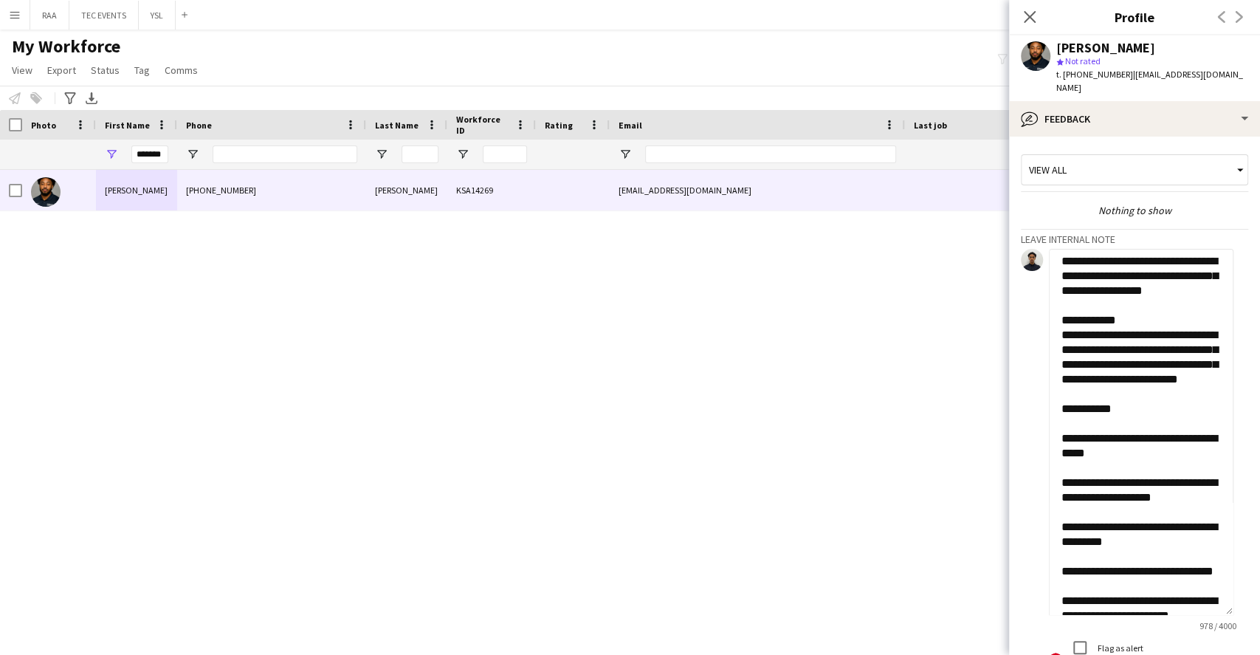
scroll to position [98, 0]
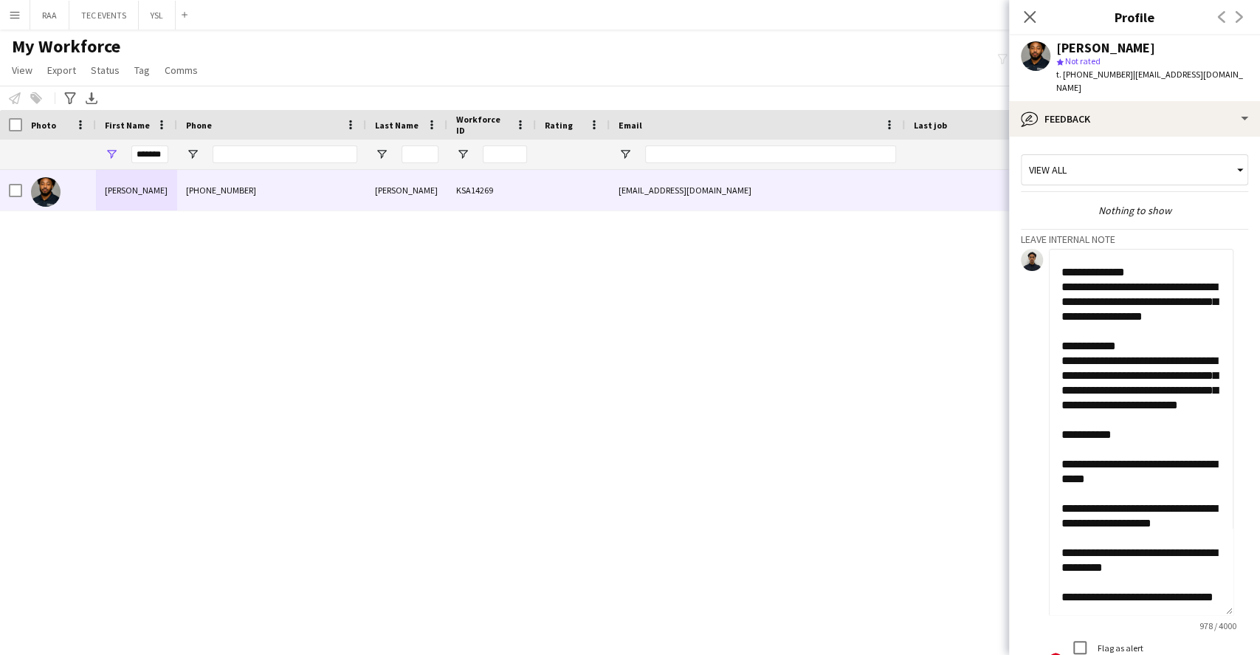
click at [1128, 409] on textarea "**********" at bounding box center [1141, 432] width 185 height 366
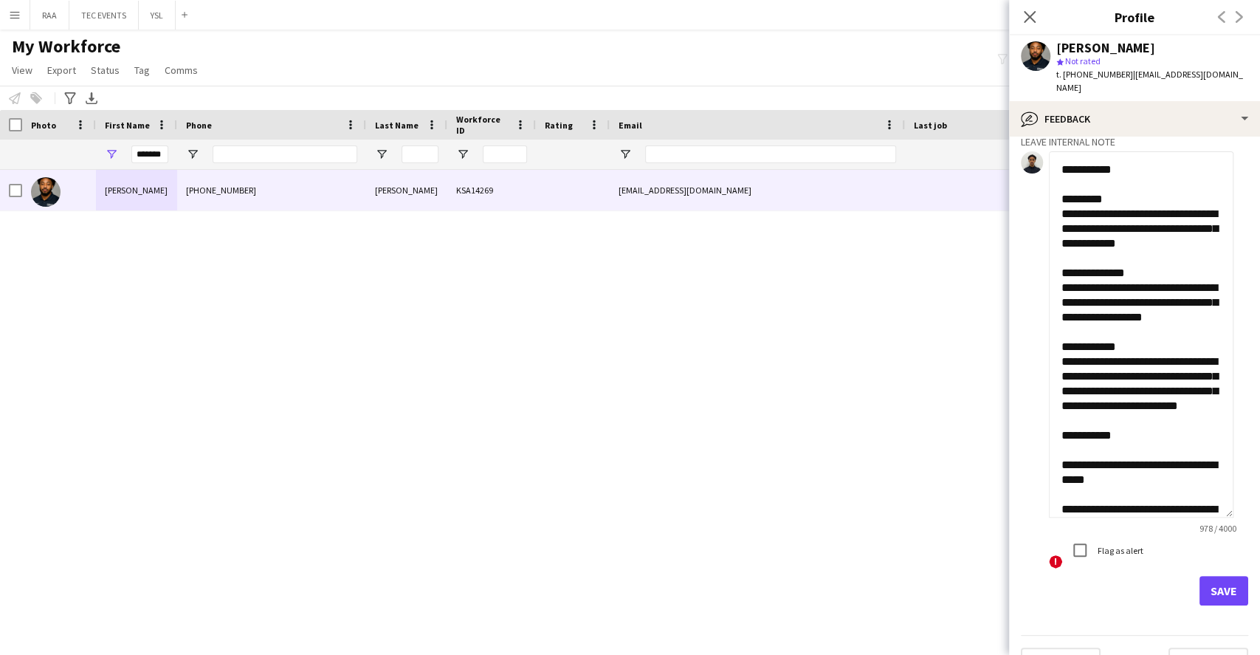
scroll to position [103, 0]
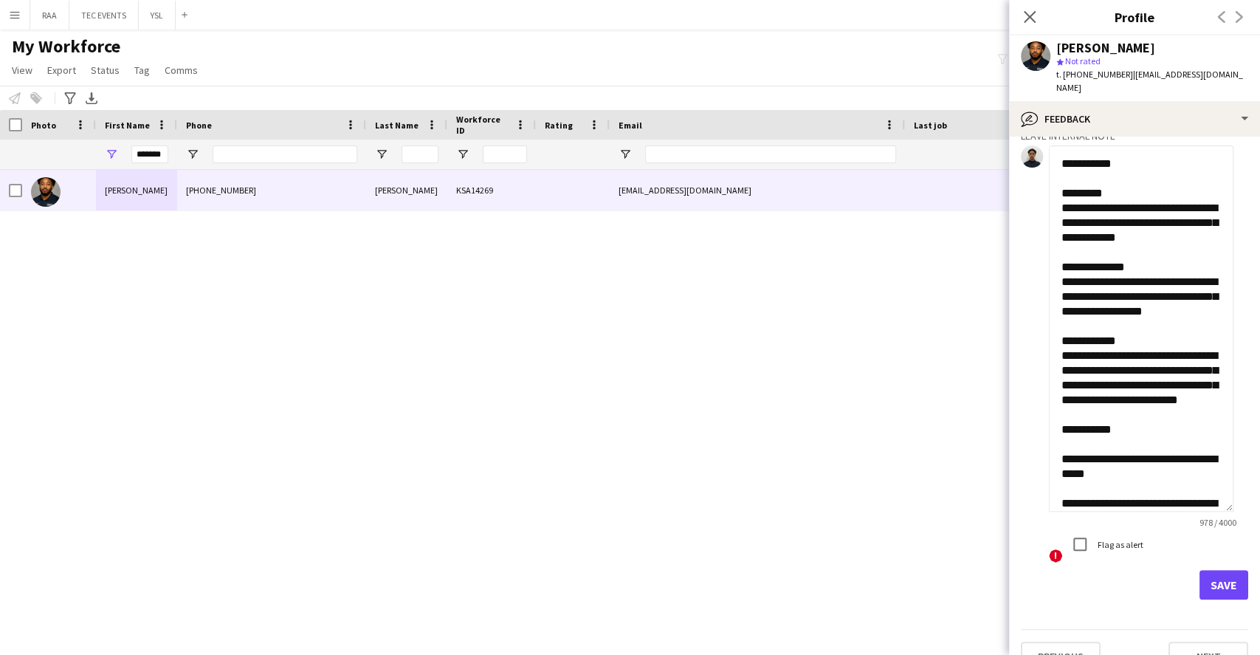
type textarea "**********"
click at [1199, 570] on button "Save" at bounding box center [1223, 585] width 49 height 30
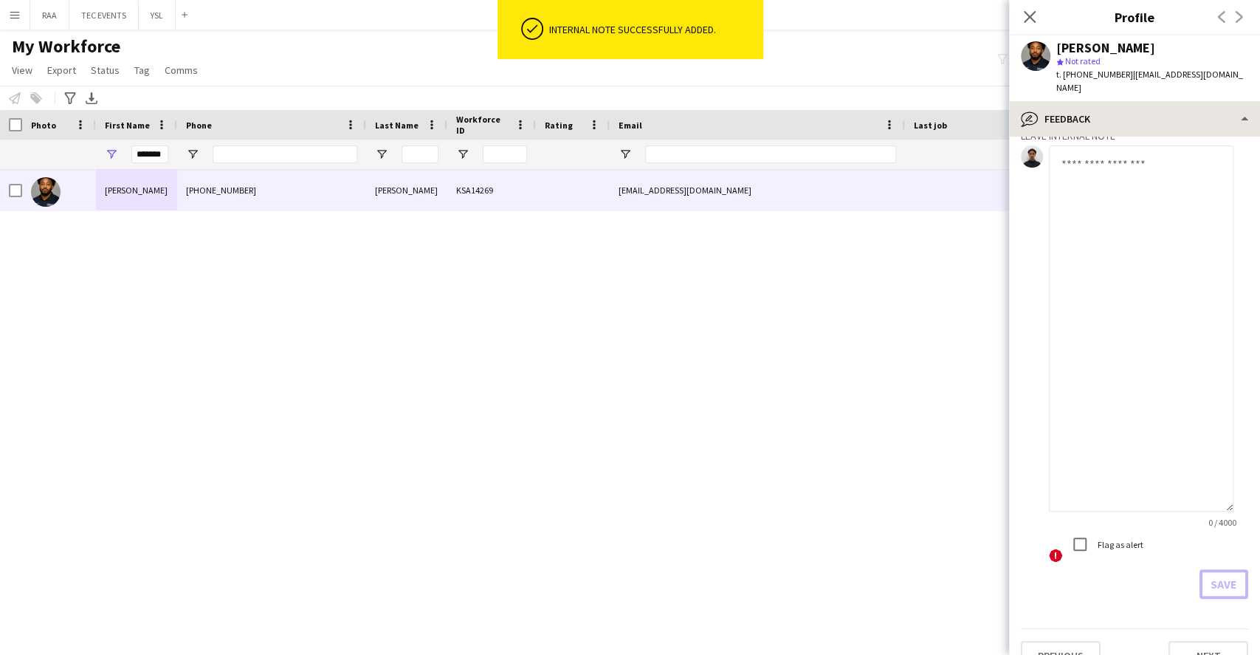
scroll to position [785, 0]
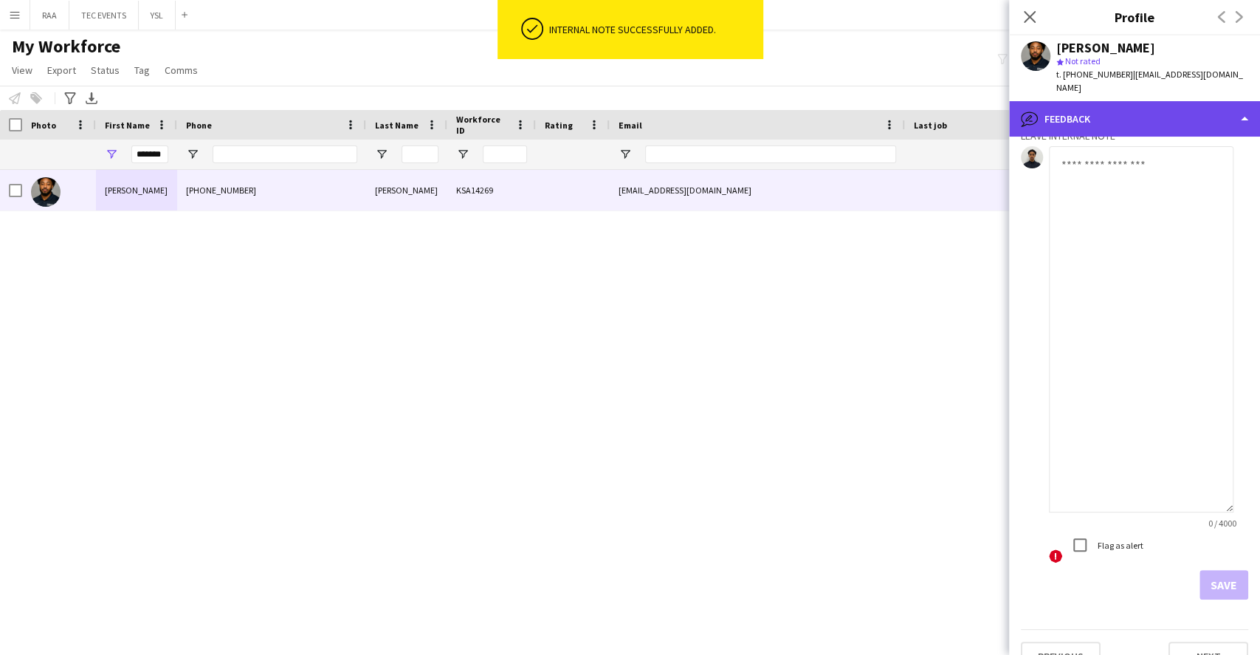
click at [1154, 105] on div "bubble-pencil Feedback" at bounding box center [1134, 118] width 251 height 35
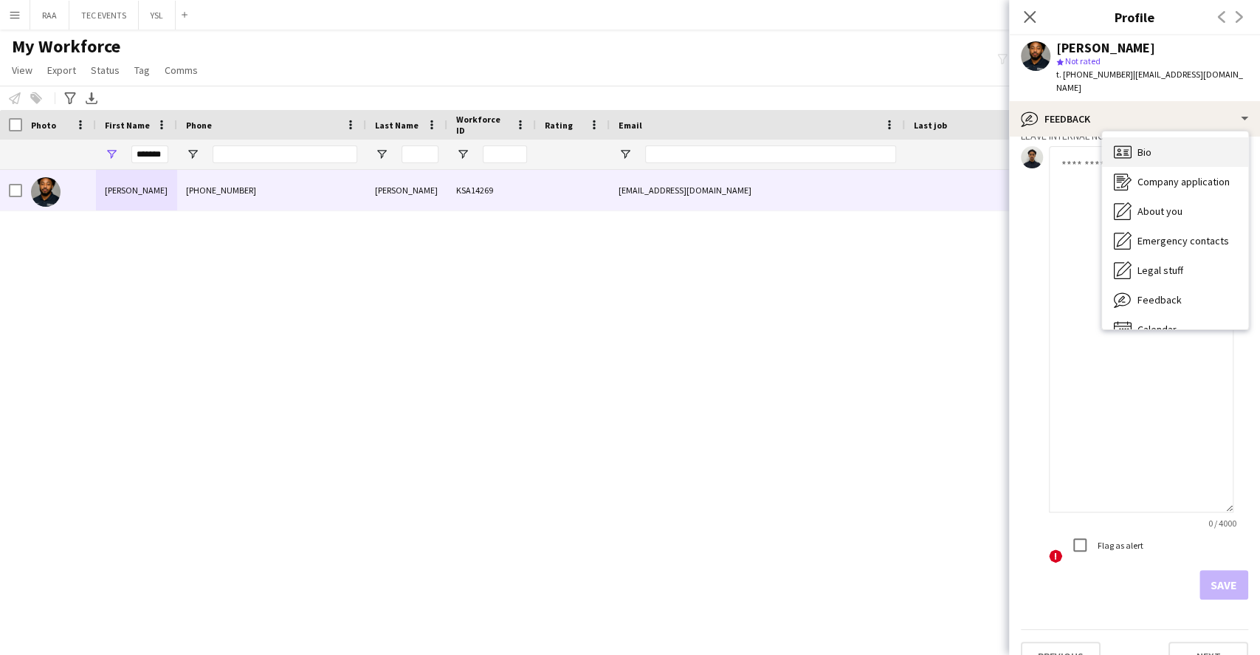
click at [1160, 137] on div "Bio Bio" at bounding box center [1175, 152] width 146 height 30
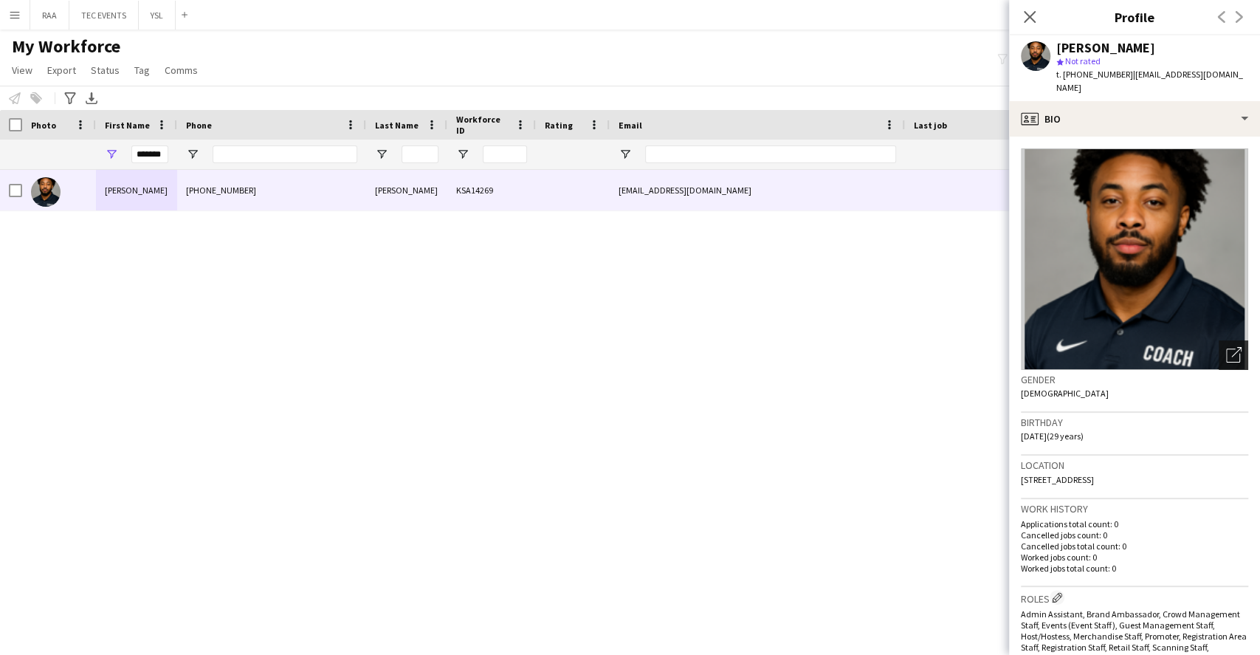
click at [1226, 347] on icon "Open photos pop-in" at bounding box center [1234, 355] width 16 height 16
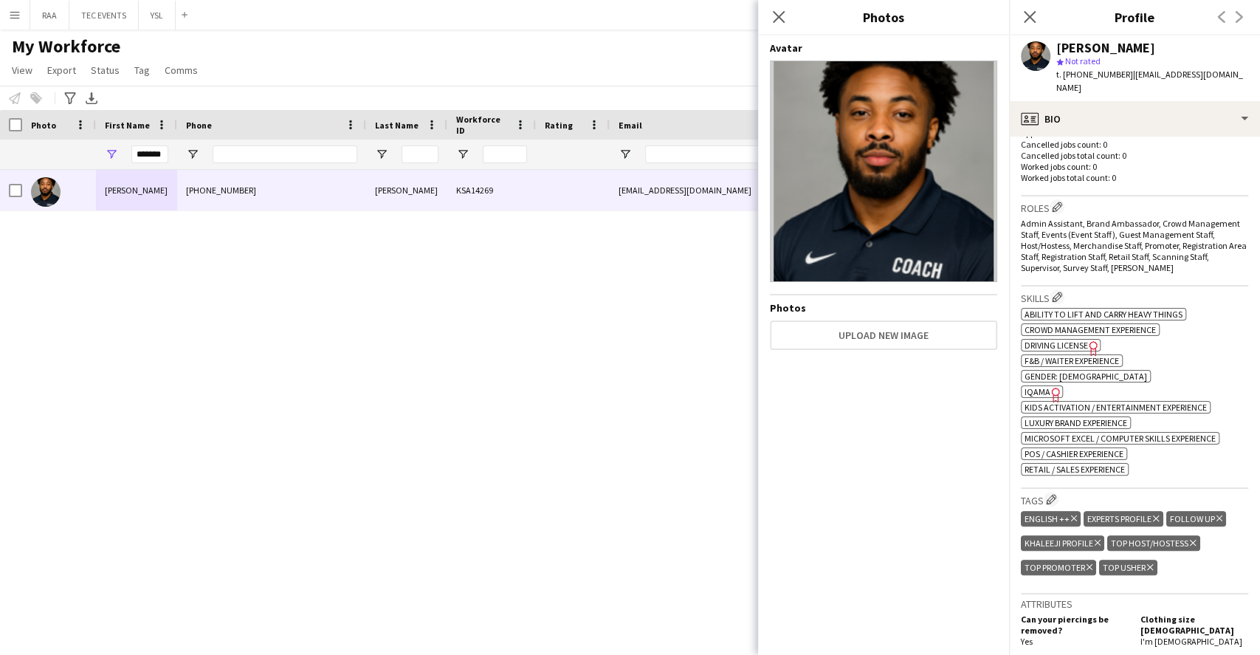
scroll to position [389, 0]
